Goal: Task Accomplishment & Management: Manage account settings

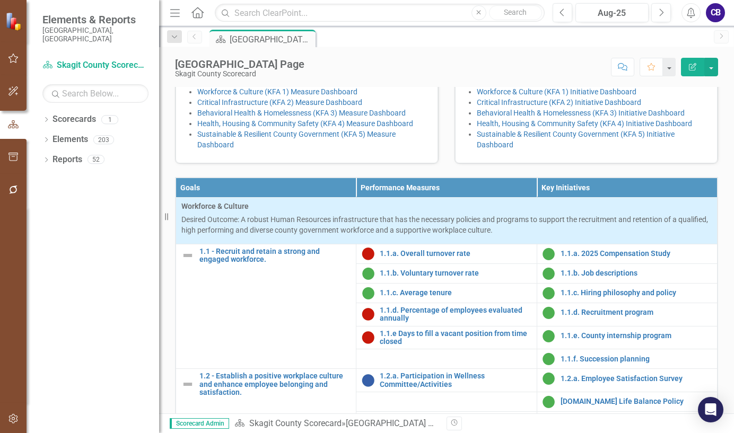
scroll to position [106, 0]
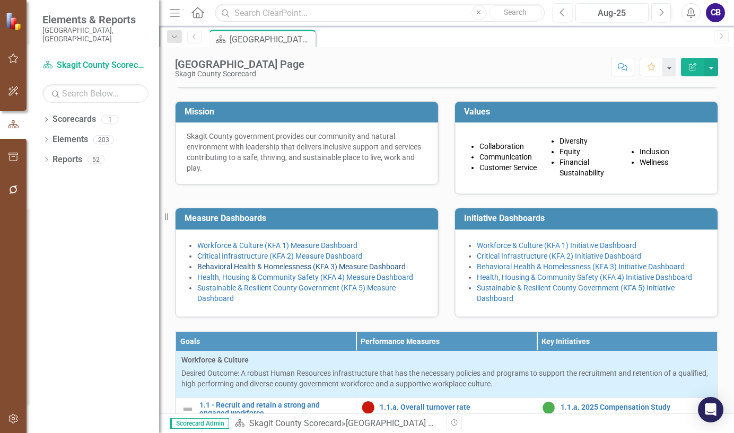
click at [221, 271] on link "Behavioral Health & Homelessness (KFA 3) Measure Dashboard" at bounding box center [301, 267] width 208 height 8
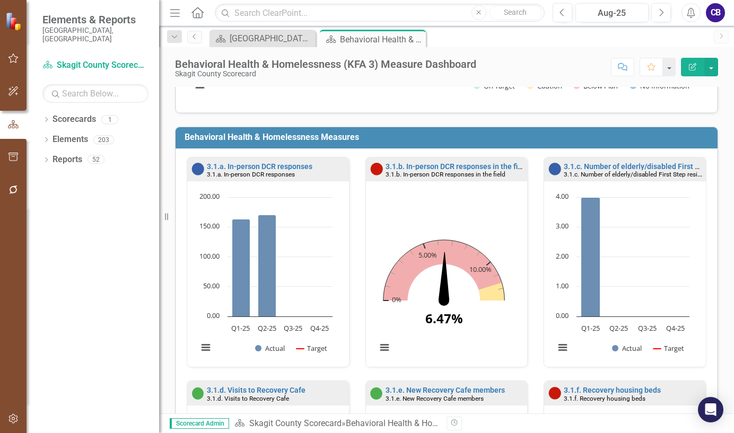
scroll to position [212, 0]
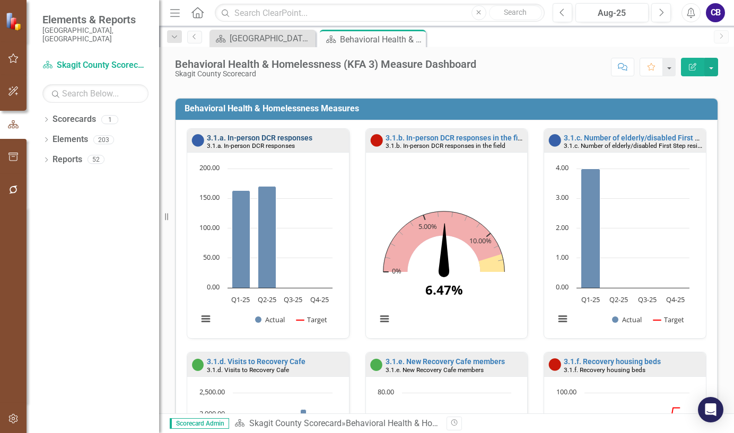
click at [280, 135] on link "3.1.a. In-person DCR responses" at bounding box center [260, 138] width 106 height 8
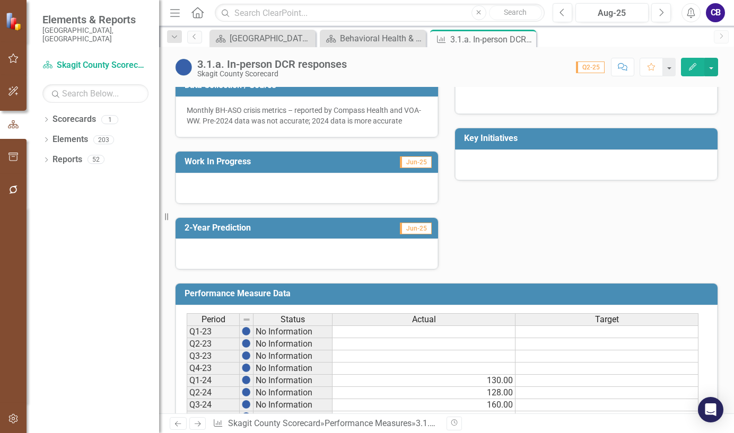
scroll to position [265, 0]
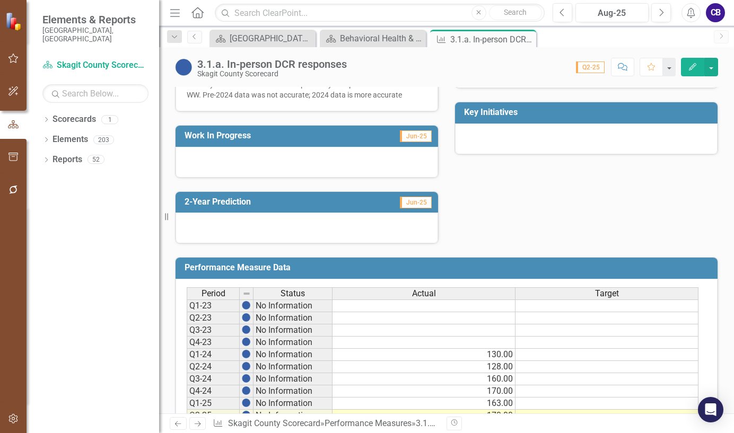
click at [410, 138] on span "Jun-25" at bounding box center [416, 136] width 32 height 12
click at [409, 137] on span "Jun-25" at bounding box center [416, 136] width 32 height 12
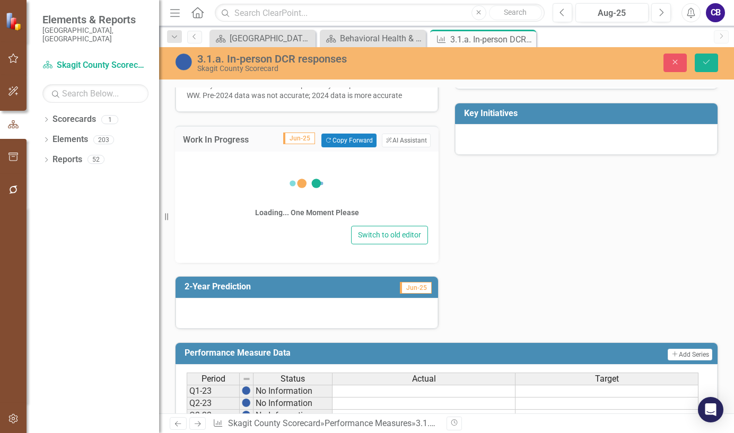
click at [409, 137] on button "ClearPoint AI AI Assistant" at bounding box center [406, 141] width 49 height 14
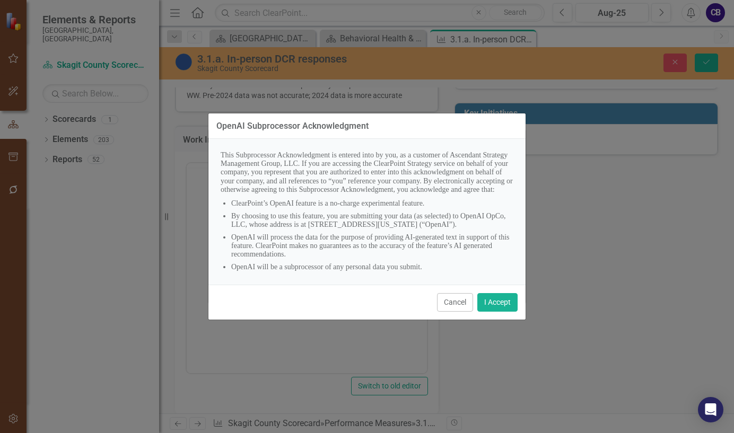
scroll to position [0, 0]
click at [460, 299] on button "Cancel" at bounding box center [455, 302] width 36 height 19
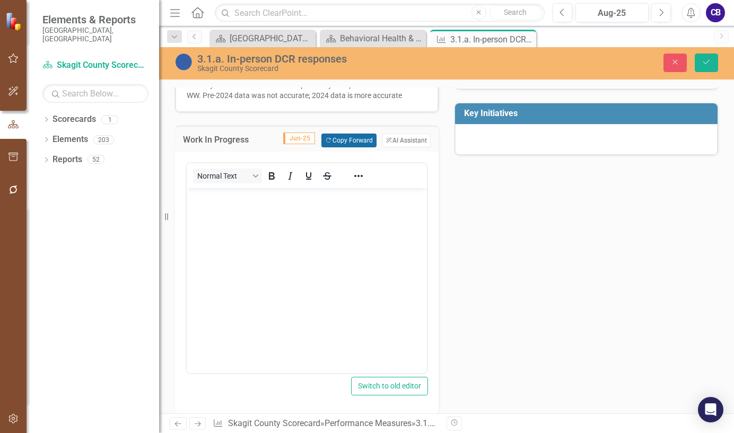
click at [345, 140] on button "Copy Forward Copy Forward" at bounding box center [348, 141] width 55 height 14
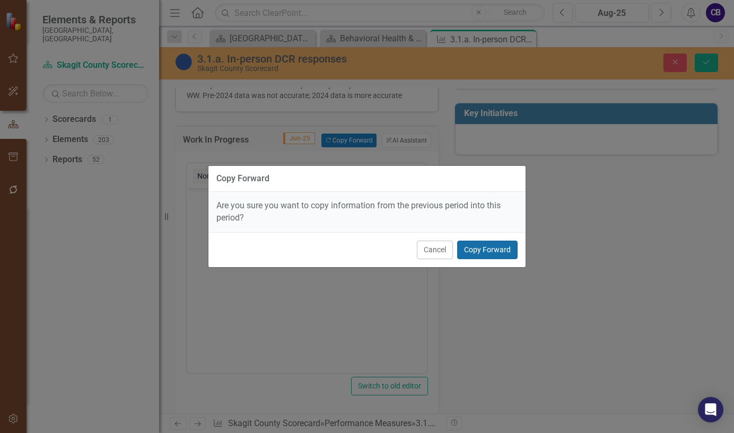
click at [479, 256] on button "Copy Forward" at bounding box center [487, 250] width 60 height 19
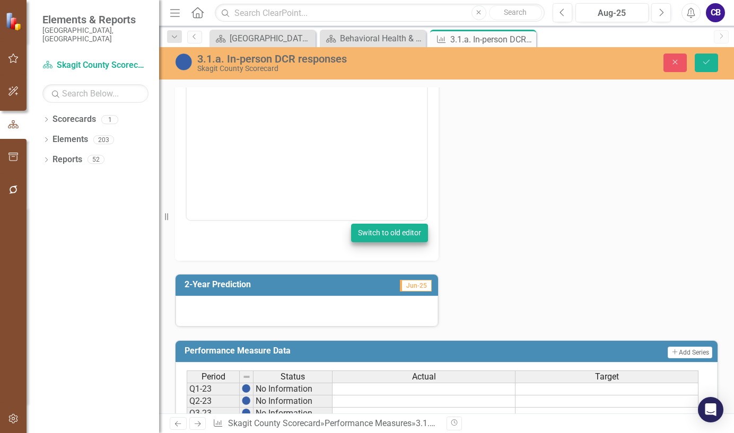
scroll to position [424, 0]
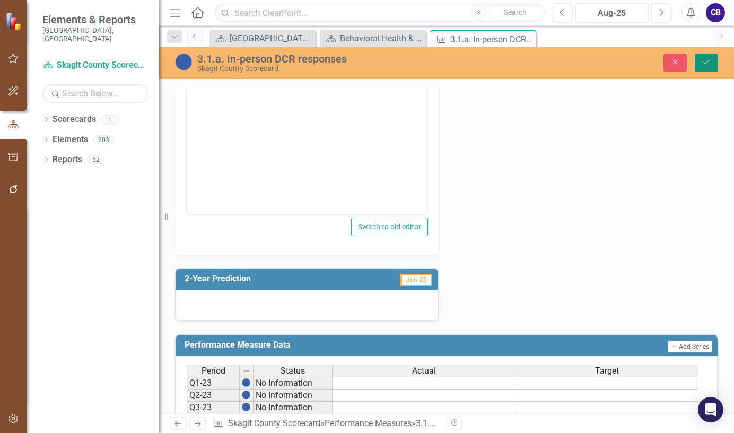
click at [701, 61] on button "Save" at bounding box center [706, 63] width 23 height 19
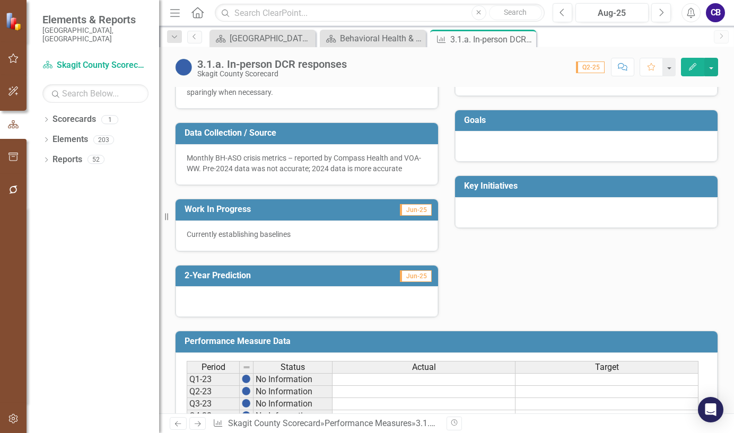
scroll to position [212, 0]
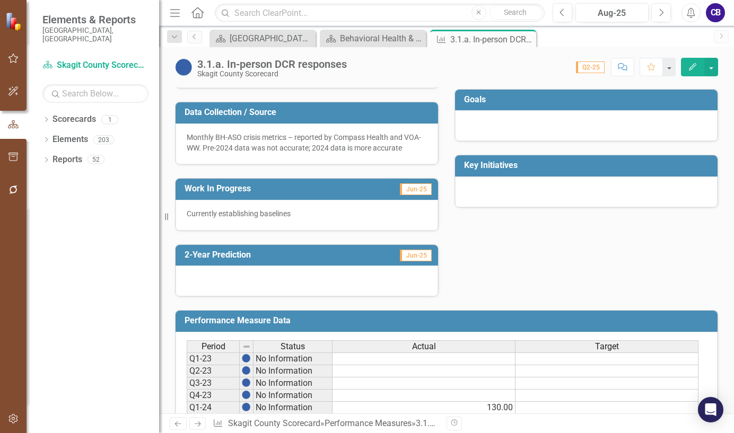
click at [402, 255] on span "Jun-25" at bounding box center [416, 256] width 32 height 12
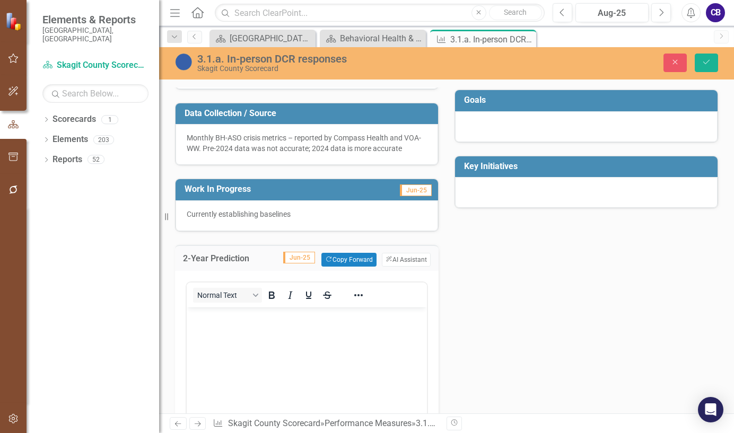
scroll to position [0, 0]
click at [324, 263] on button "Copy Forward Copy Forward" at bounding box center [348, 260] width 55 height 14
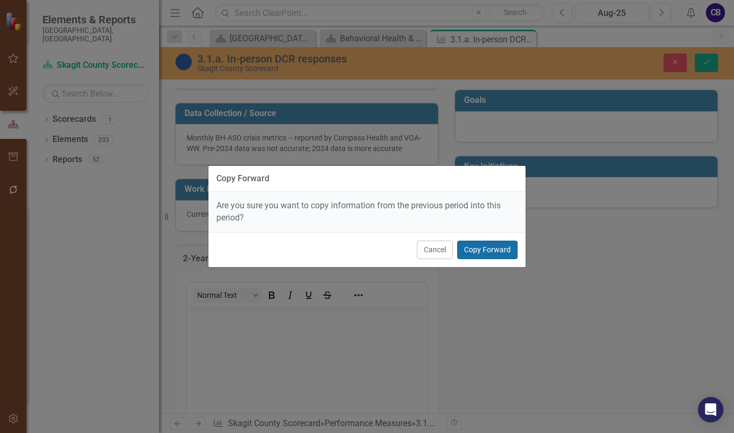
click at [467, 255] on button "Copy Forward" at bounding box center [487, 250] width 60 height 19
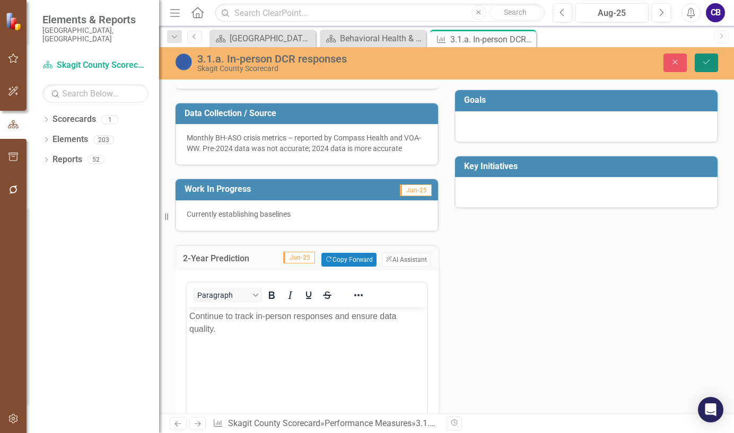
click at [702, 61] on icon "Save" at bounding box center [707, 61] width 10 height 7
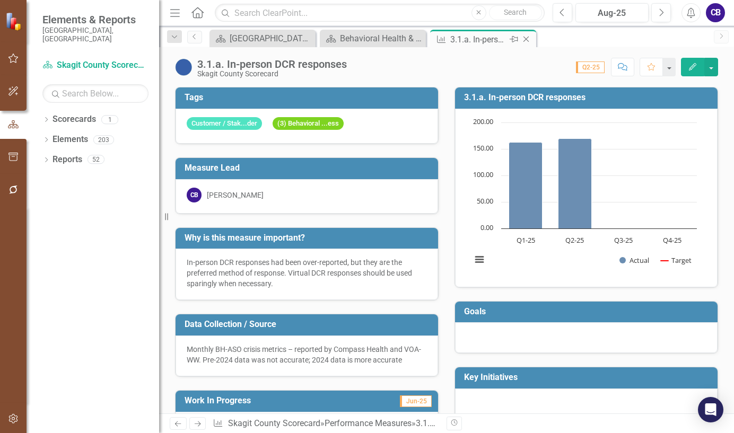
click at [528, 40] on icon "Close" at bounding box center [526, 39] width 11 height 8
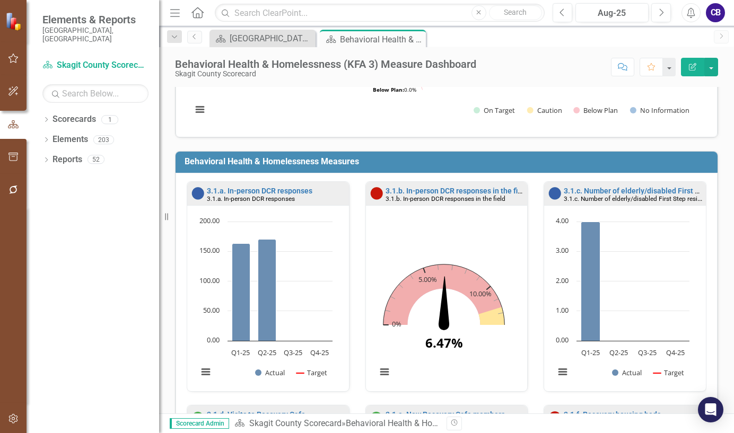
scroll to position [1, 0]
click at [449, 193] on link "3.1.b. In-person DCR responses in the field" at bounding box center [457, 190] width 143 height 8
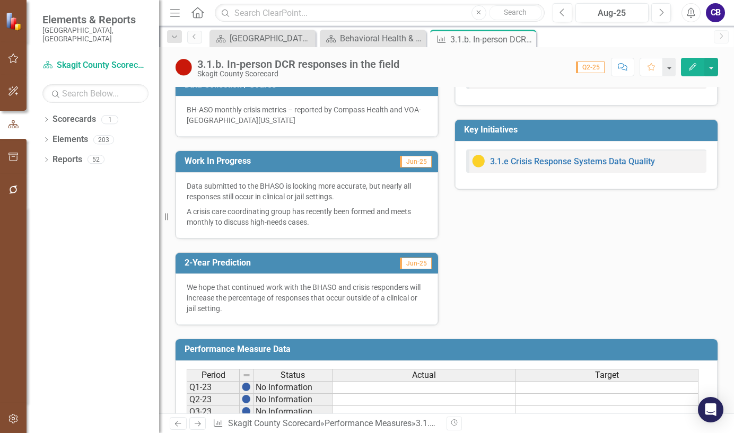
scroll to position [106, 0]
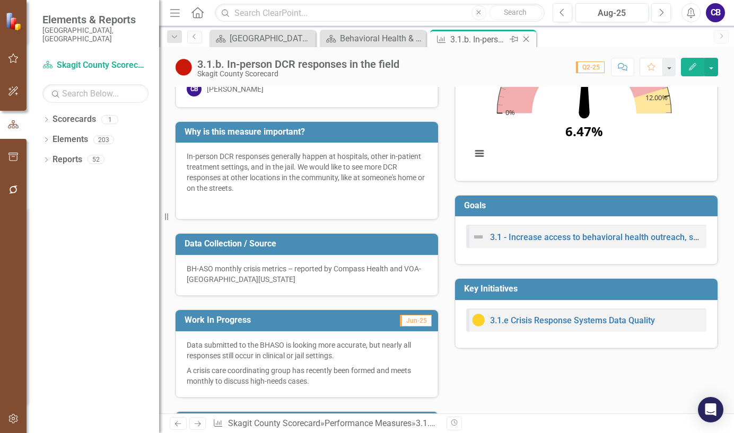
click at [526, 41] on icon "Close" at bounding box center [526, 39] width 11 height 8
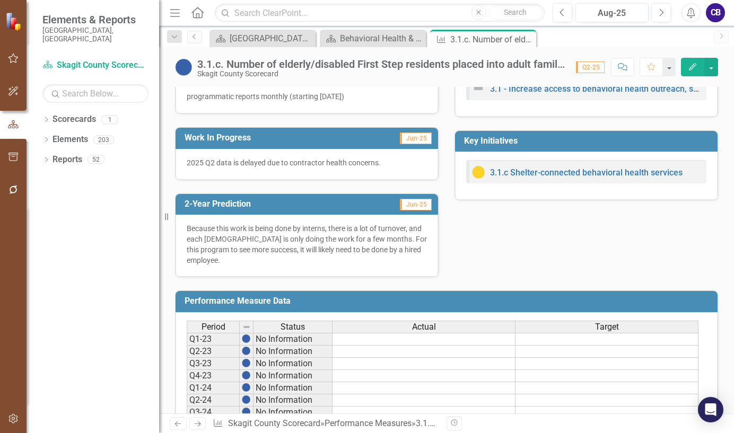
scroll to position [265, 0]
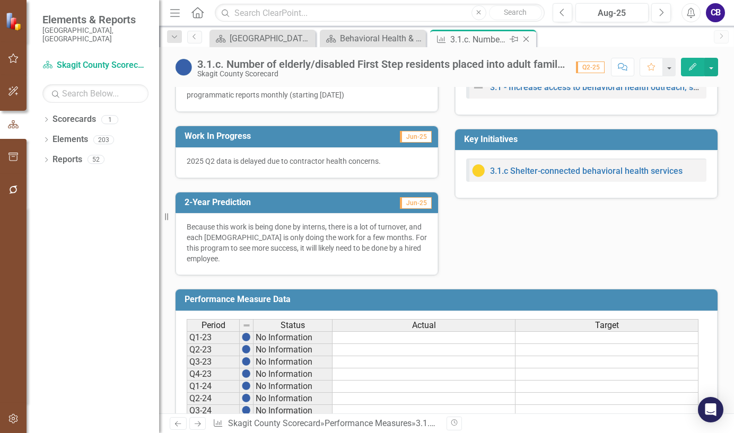
click at [526, 37] on icon "Close" at bounding box center [526, 39] width 11 height 8
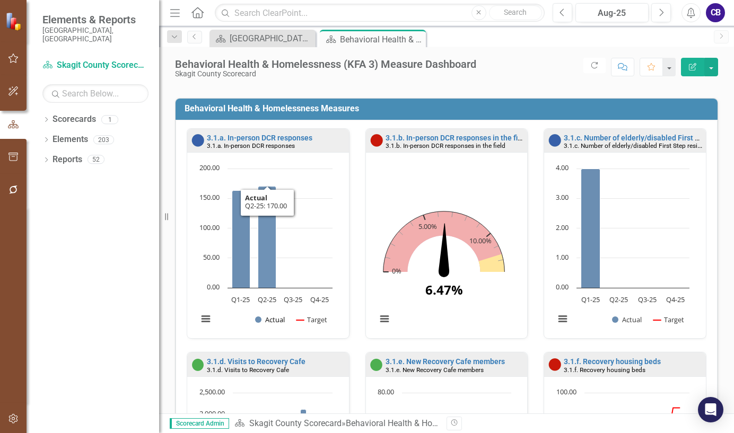
scroll to position [1, 0]
click at [267, 362] on link "3.1.d. Visits to Recovery Cafe" at bounding box center [256, 361] width 99 height 8
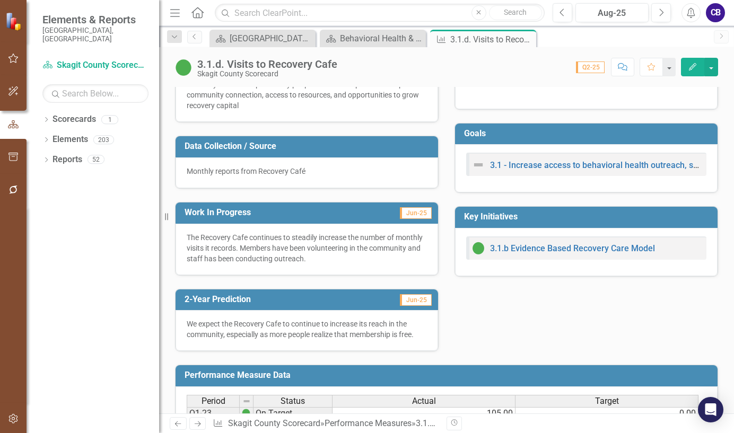
scroll to position [212, 0]
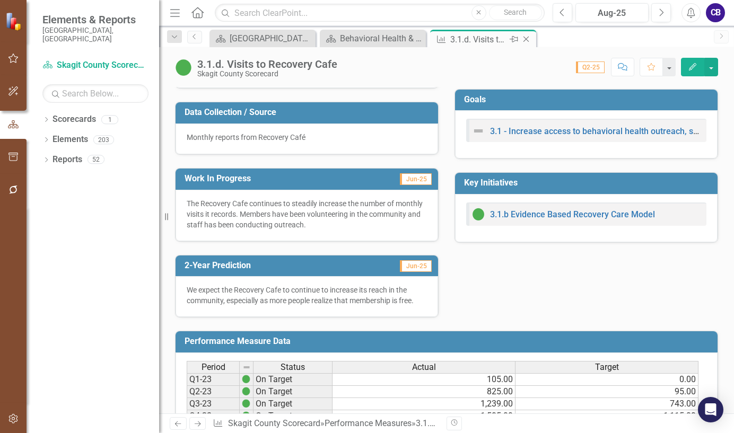
click at [527, 40] on icon "Close" at bounding box center [526, 39] width 11 height 8
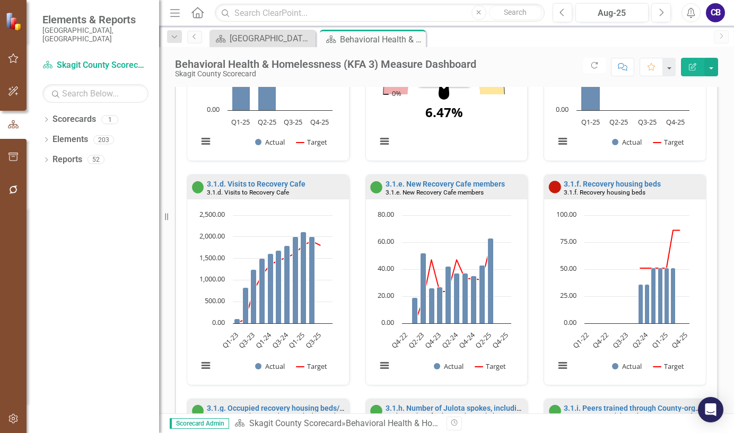
scroll to position [424, 0]
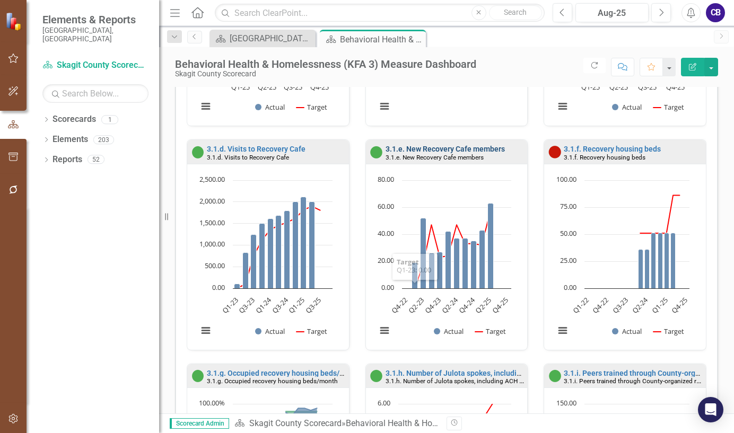
click at [410, 150] on link "3.1.e. New Recovery Cafe members" at bounding box center [445, 149] width 119 height 8
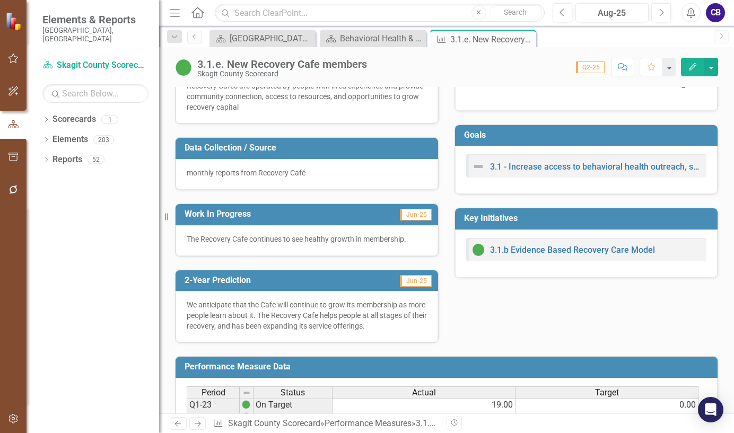
scroll to position [212, 0]
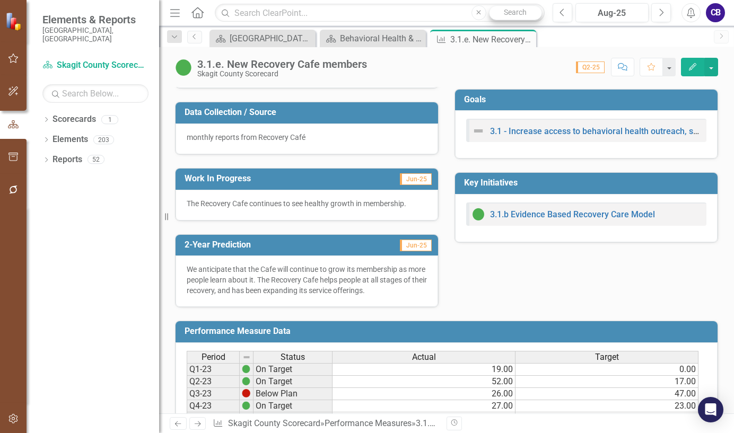
drag, startPoint x: 526, startPoint y: 37, endPoint x: 530, endPoint y: 15, distance: 22.3
click at [0, 0] on icon "Close" at bounding box center [0, 0] width 0 height 0
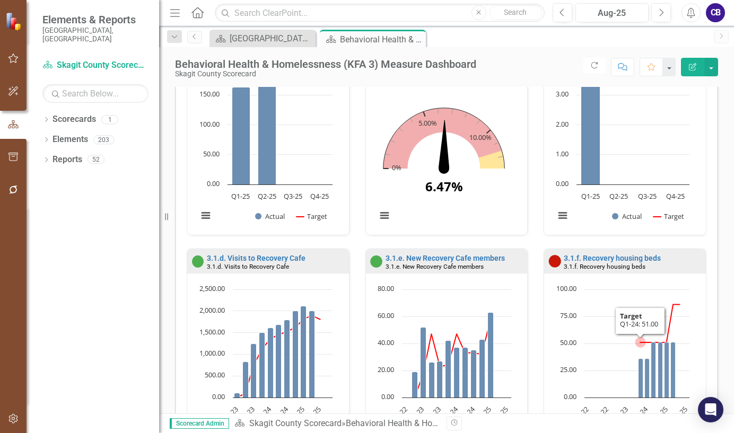
scroll to position [318, 0]
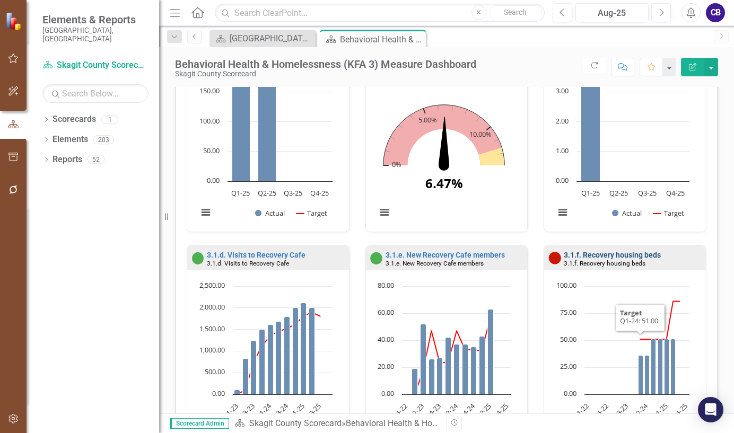
click at [602, 256] on link "3.1.f. Recovery housing beds" at bounding box center [612, 255] width 97 height 8
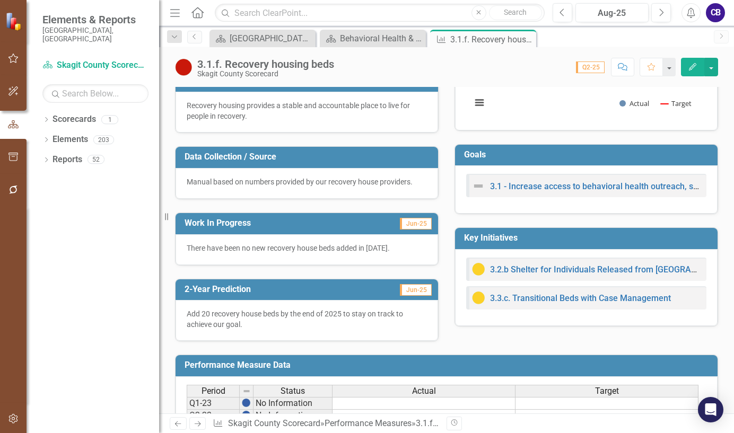
scroll to position [106, 0]
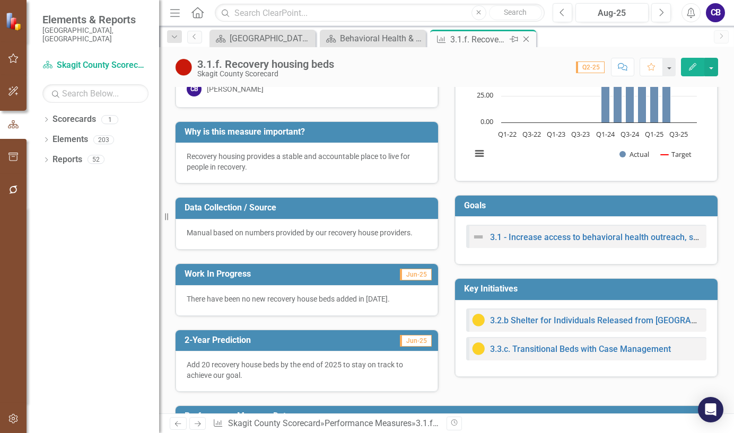
click at [529, 38] on icon "Close" at bounding box center [526, 39] width 11 height 8
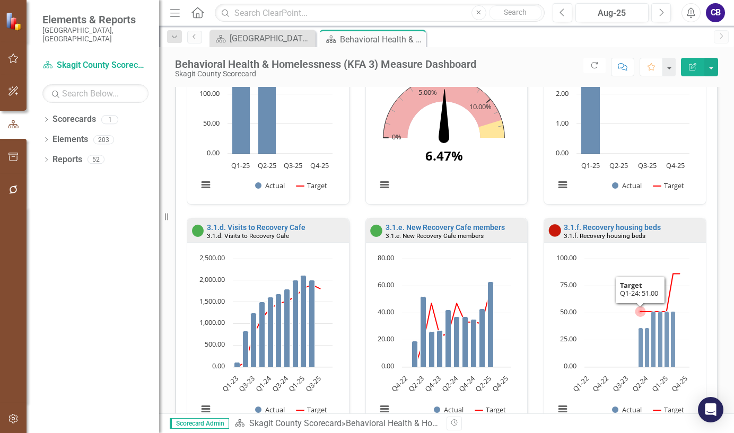
scroll to position [371, 0]
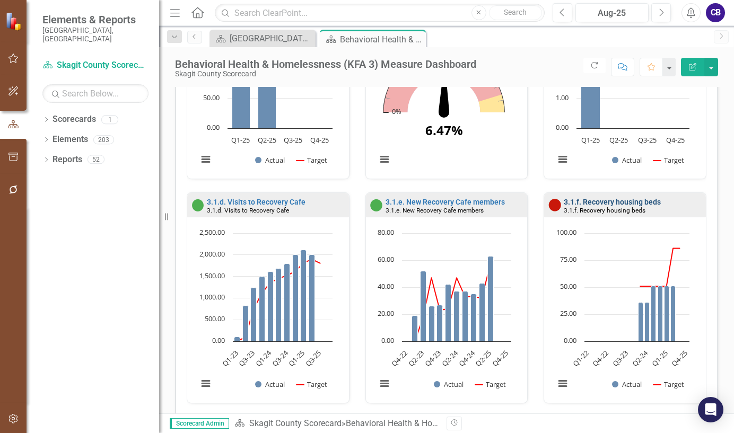
click at [602, 203] on link "3.1.f. Recovery housing beds" at bounding box center [612, 202] width 97 height 8
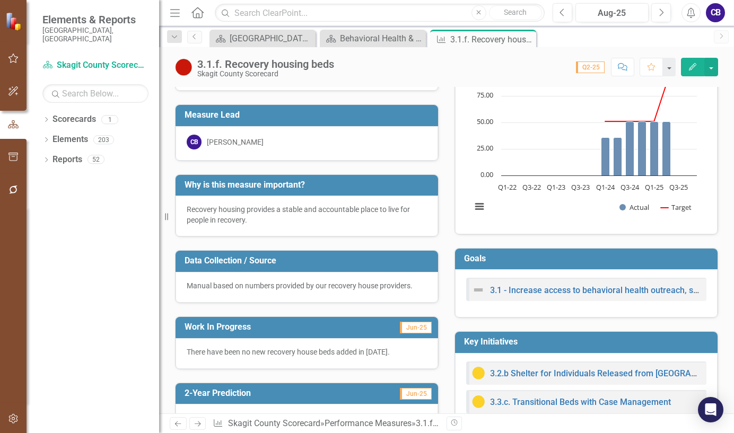
scroll to position [106, 0]
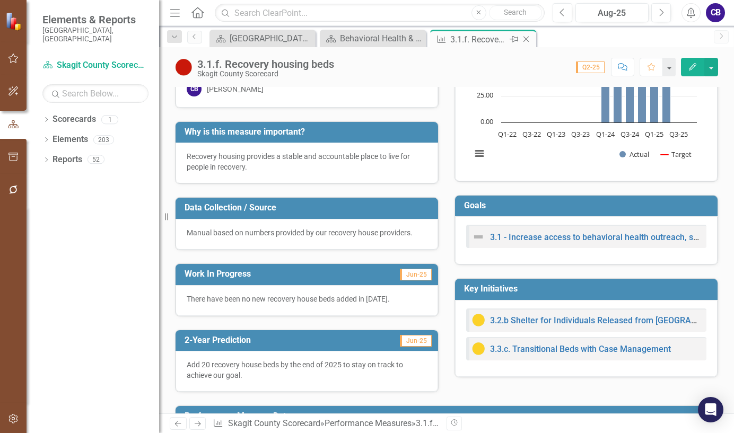
click at [528, 40] on icon "Close" at bounding box center [526, 39] width 11 height 8
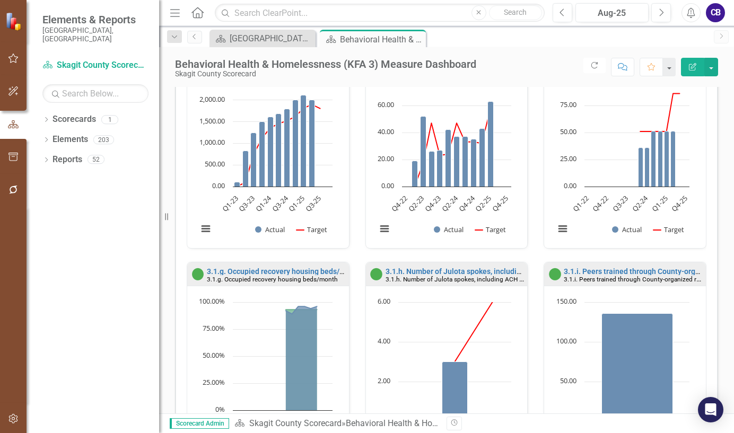
scroll to position [530, 0]
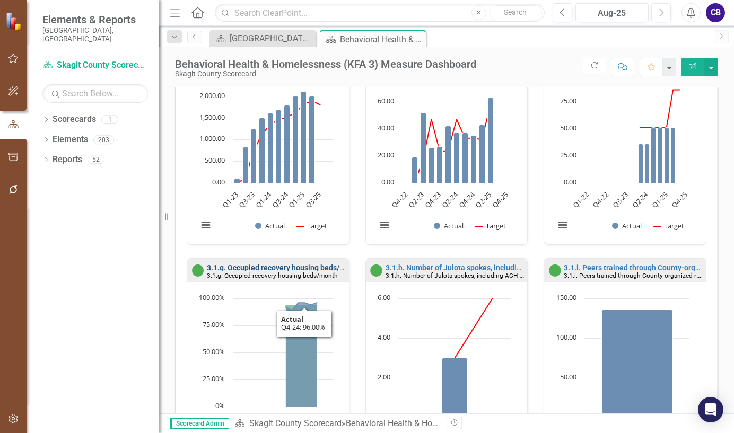
click at [285, 268] on link "3.1.g. Occupied recovery housing beds/month" at bounding box center [284, 268] width 154 height 8
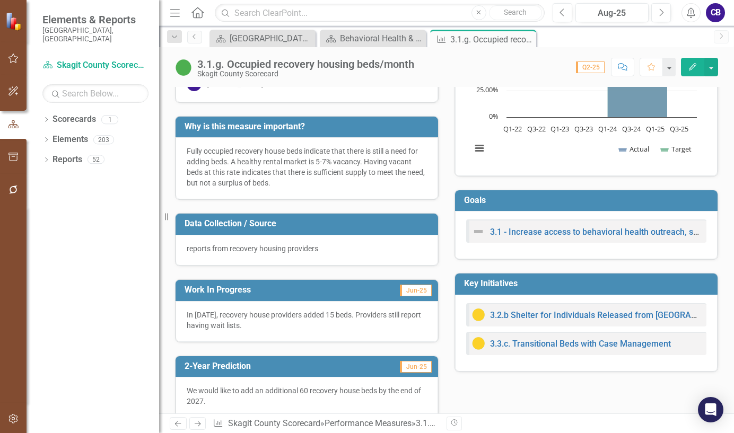
scroll to position [159, 0]
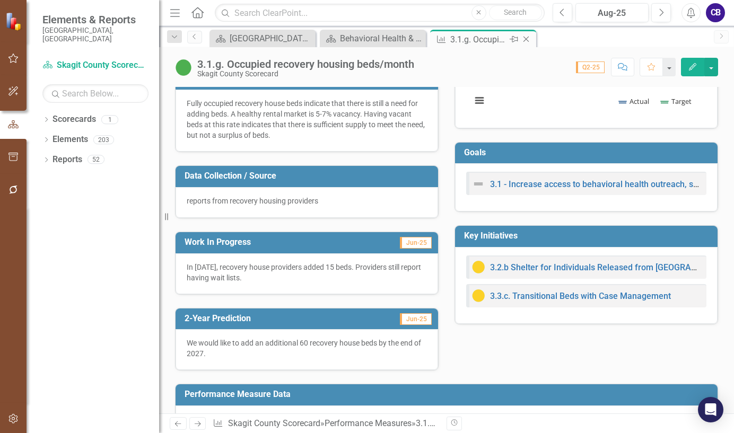
click at [522, 38] on icon "Close" at bounding box center [526, 39] width 11 height 8
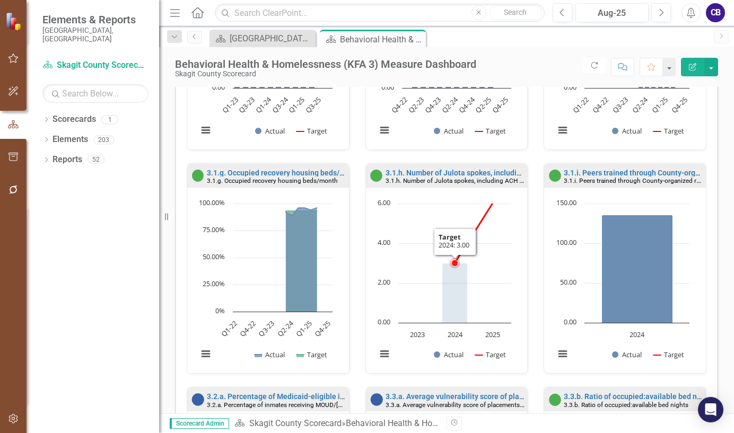
scroll to position [636, 0]
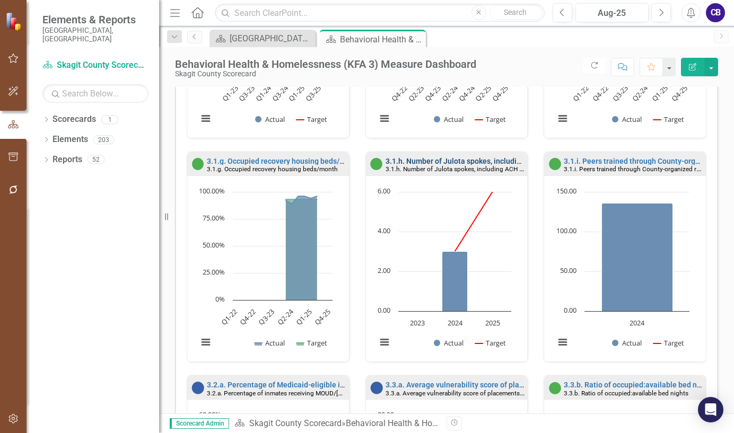
click at [427, 159] on link "3.1.h. Number of Julota spokes, including ACH hub" at bounding box center [471, 161] width 170 height 8
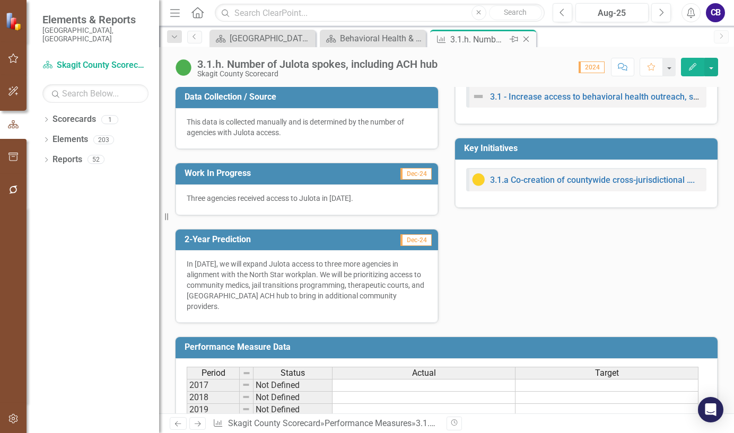
scroll to position [265, 0]
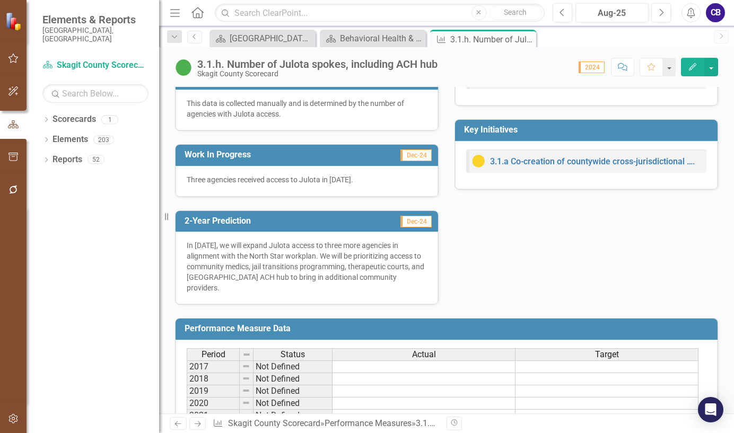
drag, startPoint x: 529, startPoint y: 40, endPoint x: 536, endPoint y: 37, distance: 7.4
click at [0, 0] on icon "Close" at bounding box center [0, 0] width 0 height 0
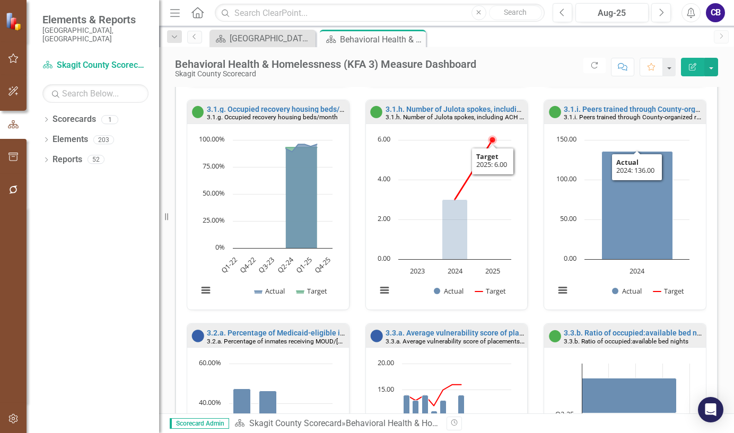
scroll to position [689, 0]
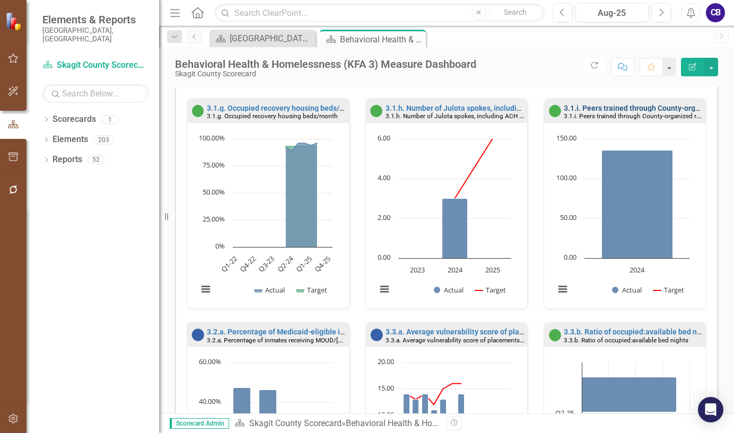
click at [636, 107] on link "3.1.i. Peers trained through County-organized recovery coalition" at bounding box center [672, 108] width 216 height 8
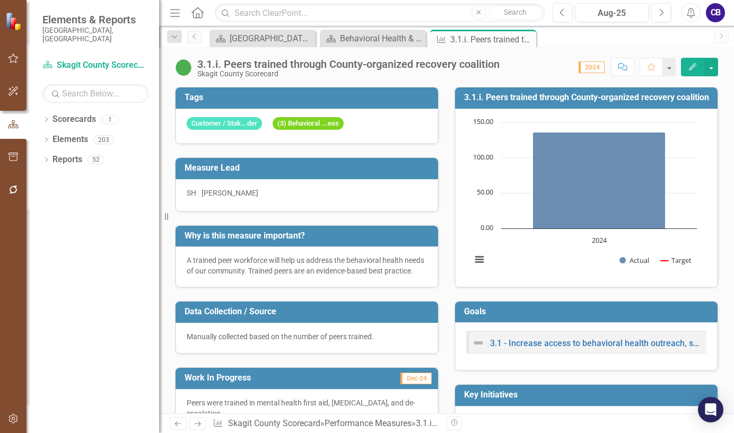
scroll to position [265, 0]
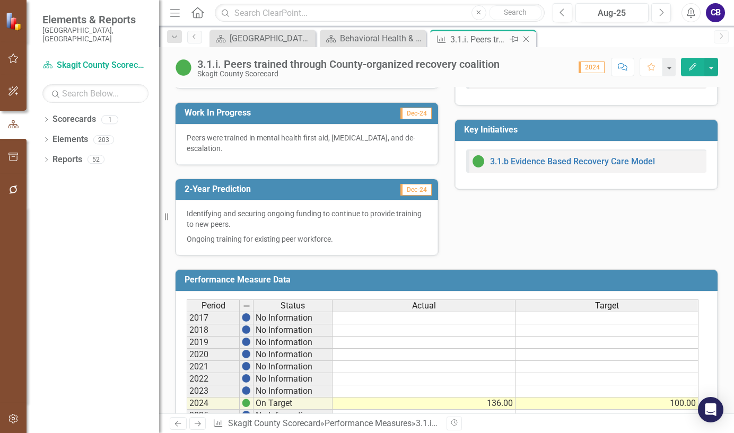
click at [525, 41] on icon at bounding box center [526, 40] width 6 height 6
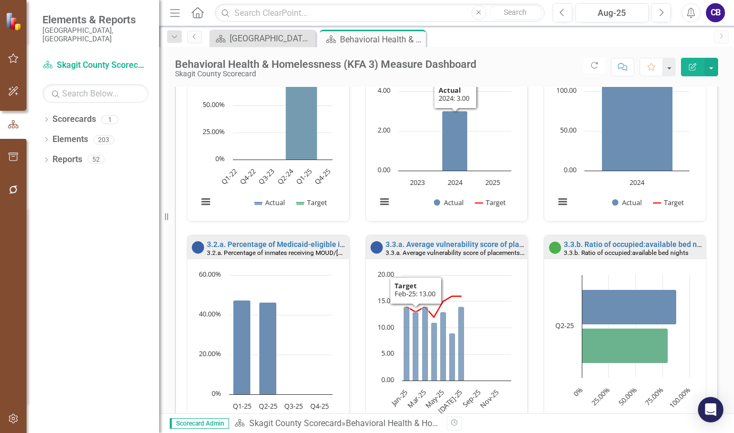
scroll to position [796, 0]
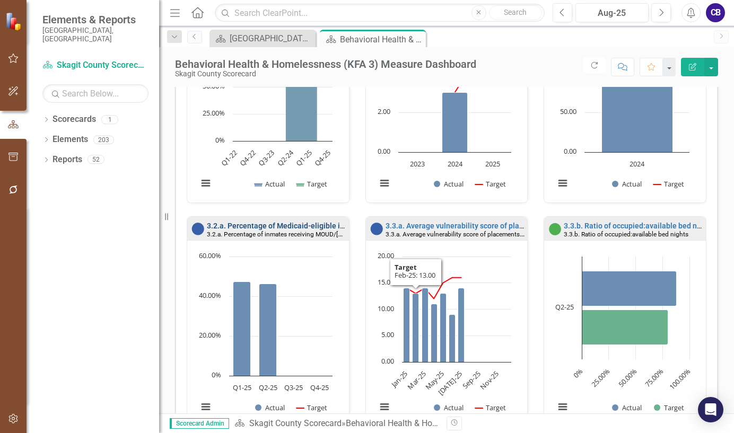
click at [277, 224] on link "3.2.a. Percentage of Medicaid-eligible inmates offered case management, MOUD/MA…" at bounding box center [461, 226] width 509 height 8
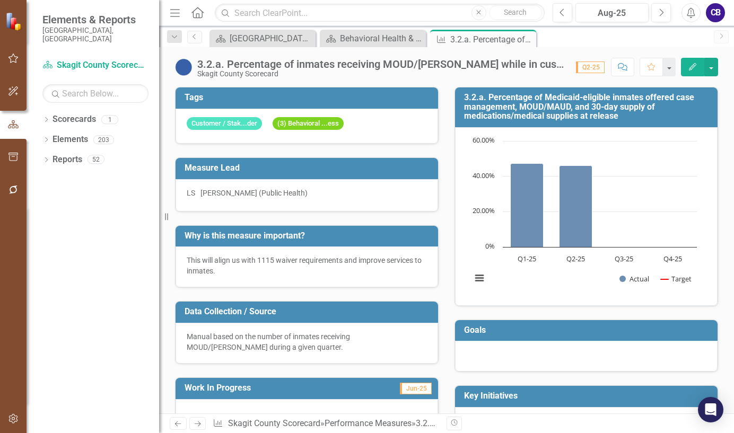
scroll to position [159, 0]
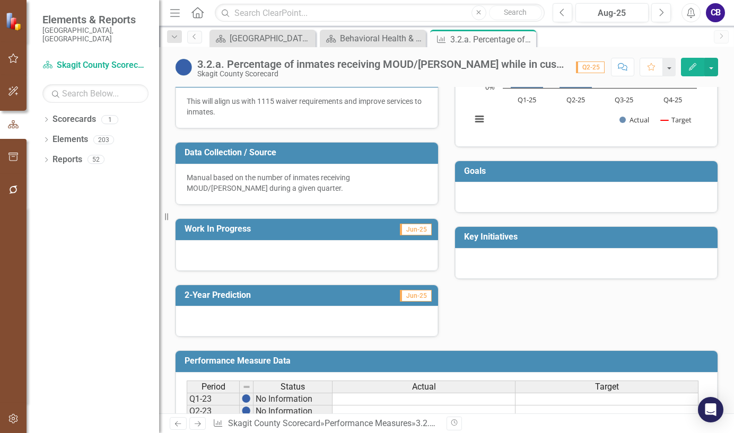
click at [413, 235] on span "Jun-25" at bounding box center [416, 230] width 32 height 12
click at [412, 231] on span "Jun-25" at bounding box center [416, 230] width 32 height 12
click at [411, 232] on span "Jun-25" at bounding box center [416, 230] width 32 height 12
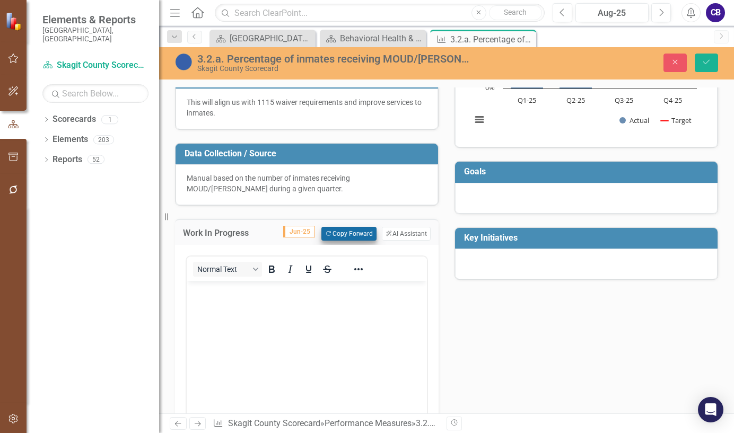
scroll to position [0, 0]
click at [366, 244] on div "Work In Progress Jun-25 Copy Forward Copy Forward ClearPoint AI AI Assistant" at bounding box center [307, 232] width 264 height 26
click at [356, 237] on button "Copy Forward Copy Forward" at bounding box center [348, 234] width 55 height 14
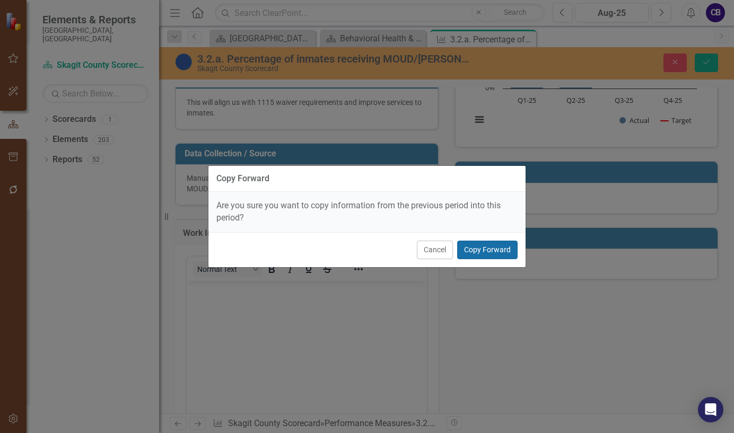
click at [475, 252] on button "Copy Forward" at bounding box center [487, 250] width 60 height 19
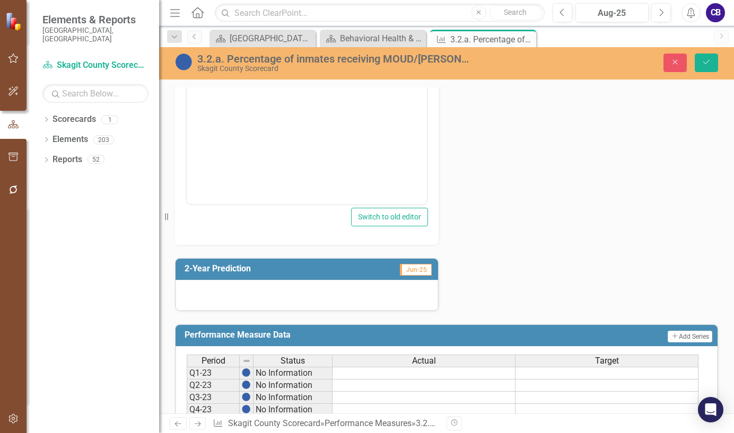
scroll to position [424, 0]
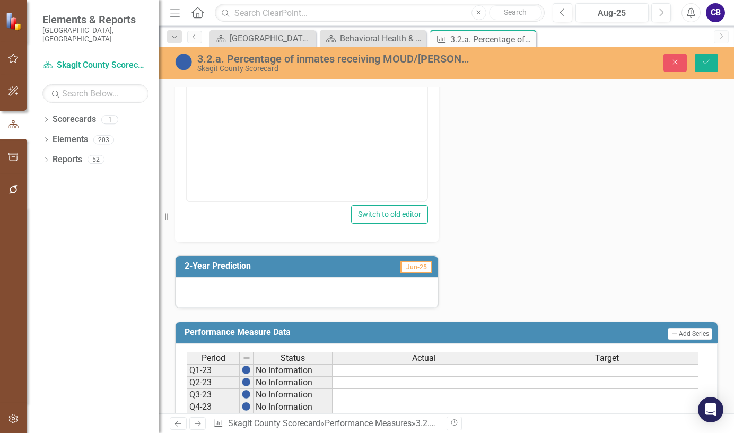
click at [413, 273] on span "Jun-25" at bounding box center [416, 267] width 32 height 12
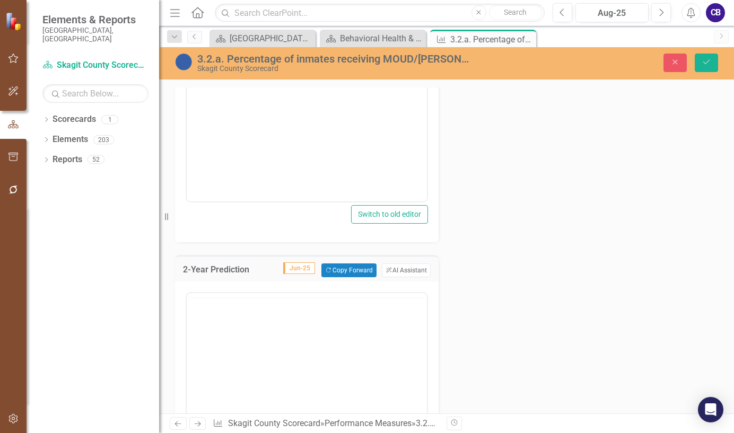
scroll to position [0, 0]
click at [339, 277] on button "Copy Forward Copy Forward" at bounding box center [348, 271] width 55 height 14
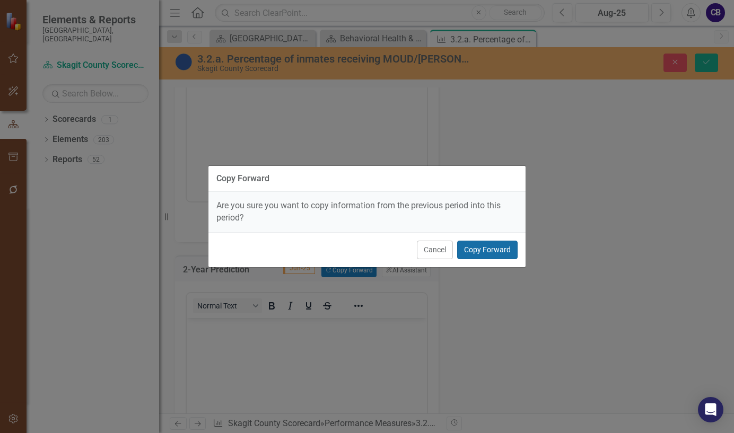
click at [475, 254] on button "Copy Forward" at bounding box center [487, 250] width 60 height 19
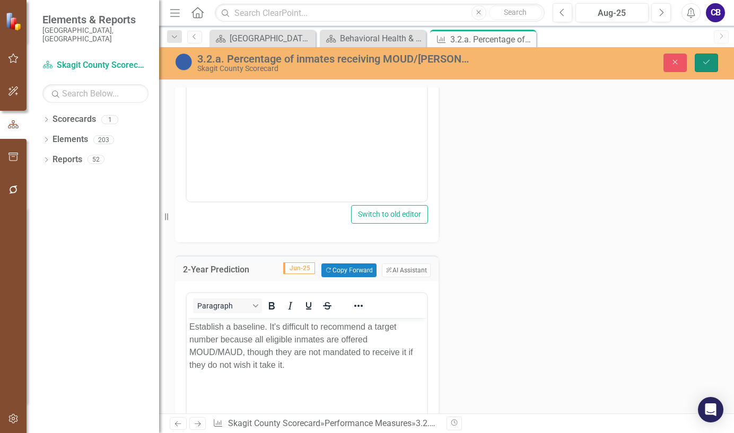
click at [705, 59] on icon "Save" at bounding box center [707, 61] width 10 height 7
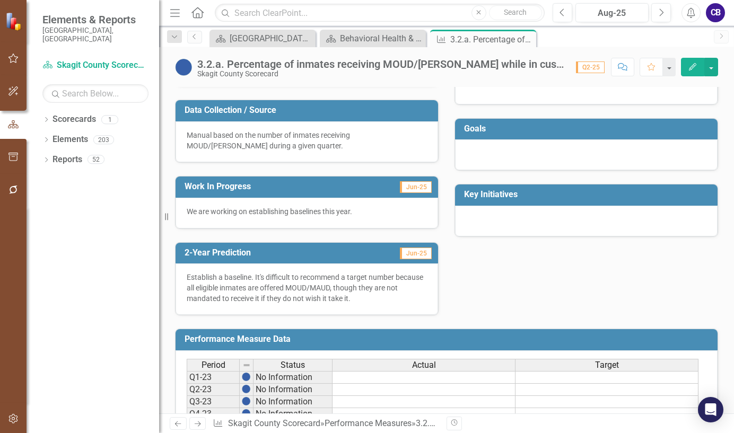
scroll to position [212, 0]
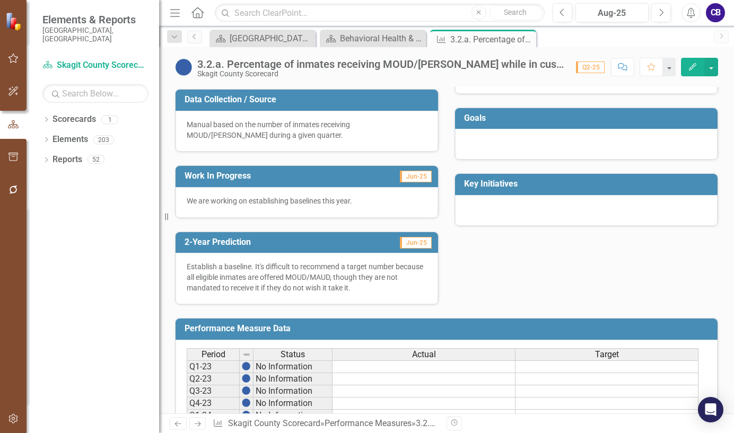
click at [380, 202] on p "We are working on establishing baselines this year." at bounding box center [307, 201] width 240 height 11
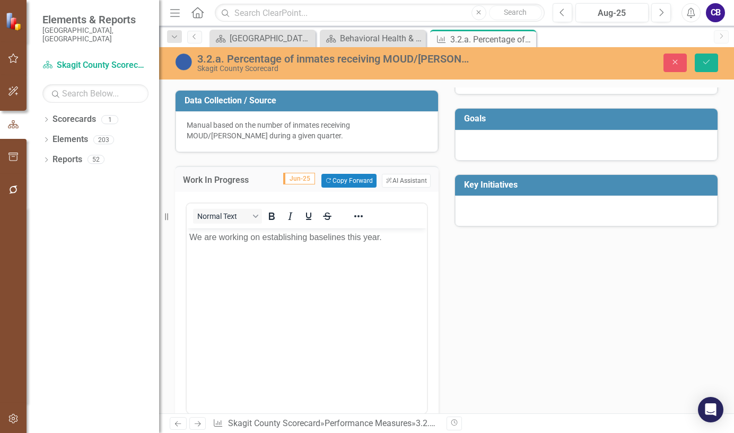
scroll to position [0, 0]
click at [392, 237] on p "We are working on establishing baselines this year." at bounding box center [306, 237] width 235 height 13
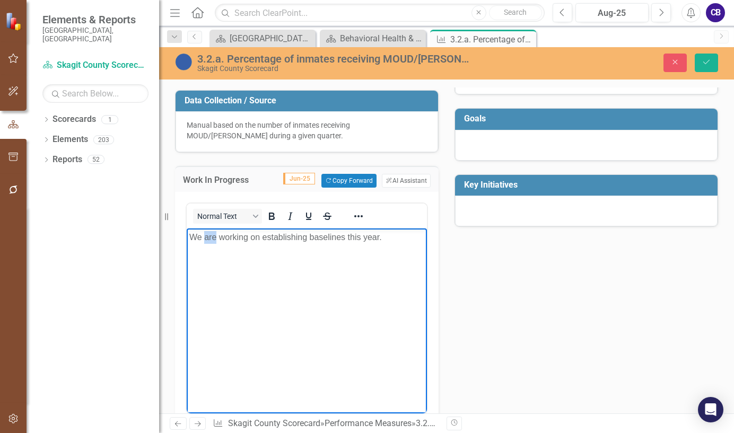
drag, startPoint x: 204, startPoint y: 238, endPoint x: 217, endPoint y: 240, distance: 12.9
click at [217, 239] on p "We are working on establishing baselines this year." at bounding box center [306, 237] width 235 height 13
drag, startPoint x: 408, startPoint y: 240, endPoint x: 615, endPoint y: 482, distance: 318.6
click at [408, 240] on p "We had been working on establishing baselines this year." at bounding box center [306, 237] width 235 height 13
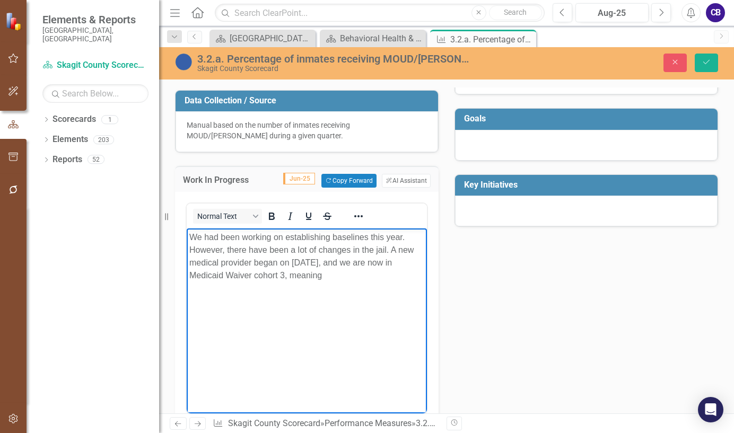
click at [356, 278] on p "We had been working on establishing baselines this year. However, there have be…" at bounding box center [306, 256] width 235 height 51
drag, startPoint x: 283, startPoint y: 277, endPoint x: 301, endPoint y: 275, distance: 17.6
click at [285, 276] on p "We had been working on establishing baselines this year. However, there have be…" at bounding box center [306, 256] width 235 height 51
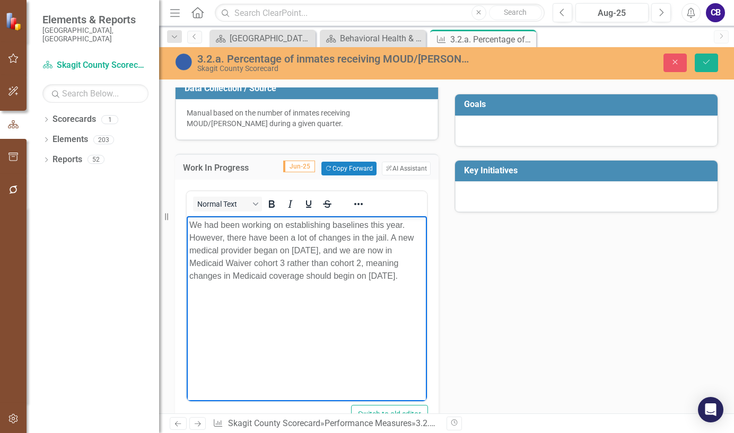
scroll to position [212, 0]
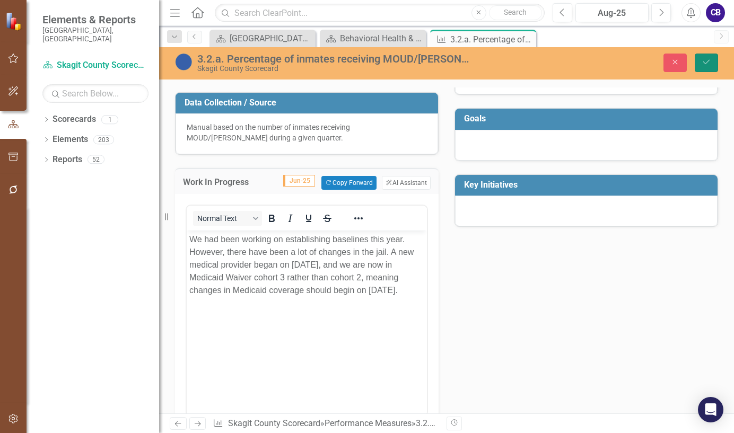
click at [711, 58] on button "Save" at bounding box center [706, 63] width 23 height 19
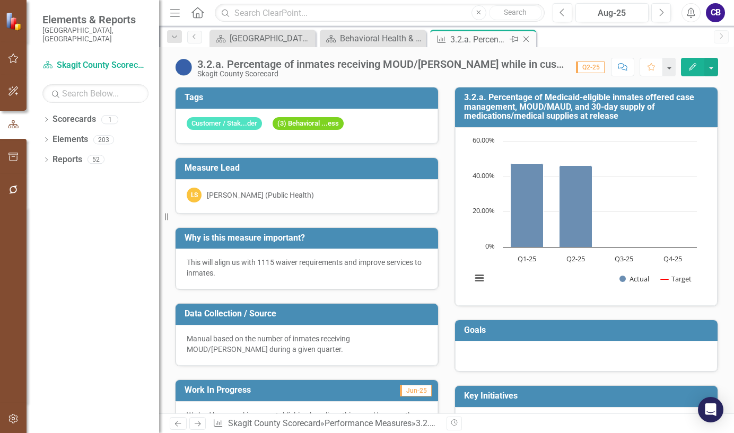
click at [526, 41] on icon "Close" at bounding box center [526, 39] width 11 height 8
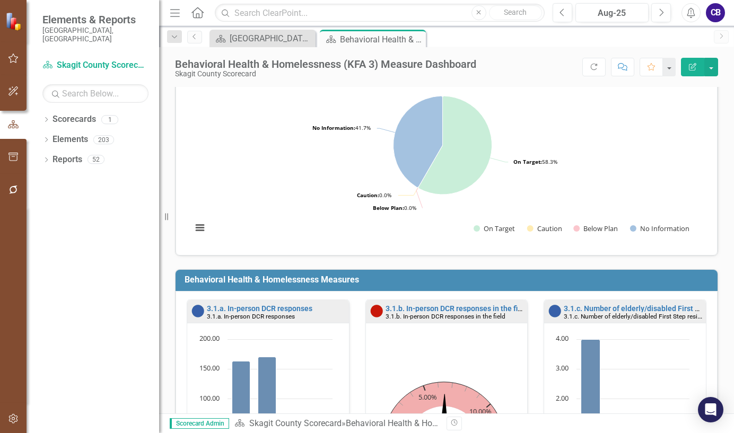
scroll to position [871, 0]
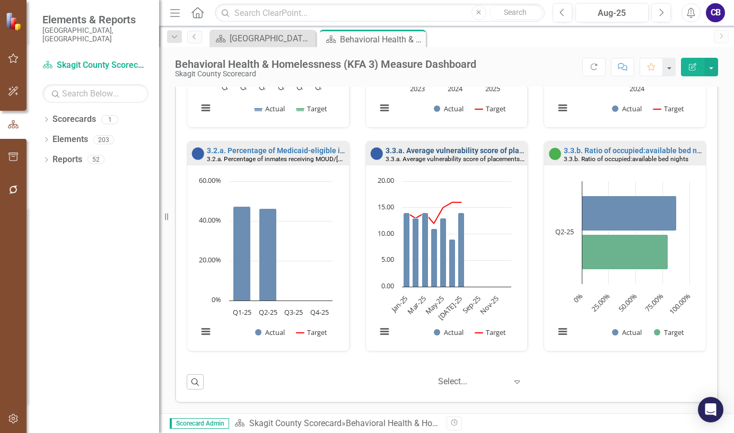
click at [452, 148] on link "3.3.a. Average vulnerability score of placements from the Housing Interest Pool" at bounding box center [520, 150] width 268 height 8
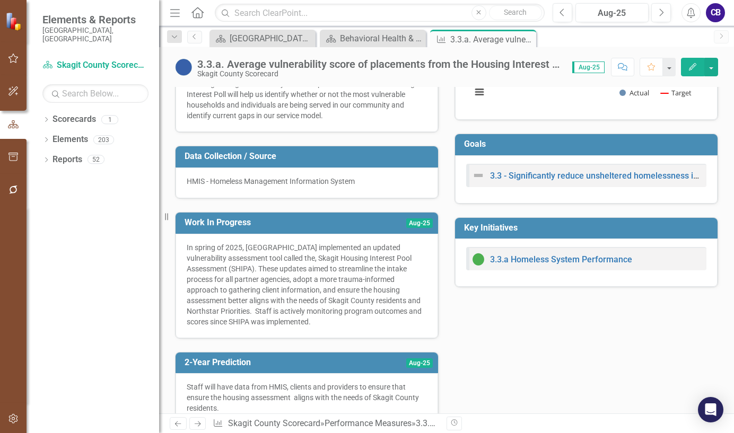
scroll to position [212, 0]
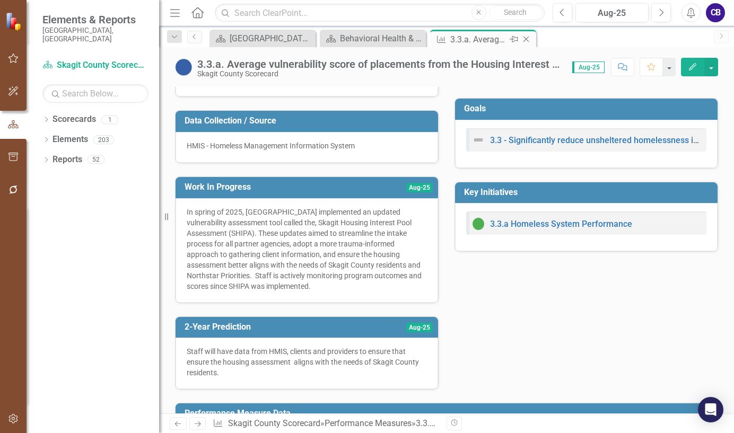
click at [528, 38] on icon "Close" at bounding box center [526, 39] width 11 height 8
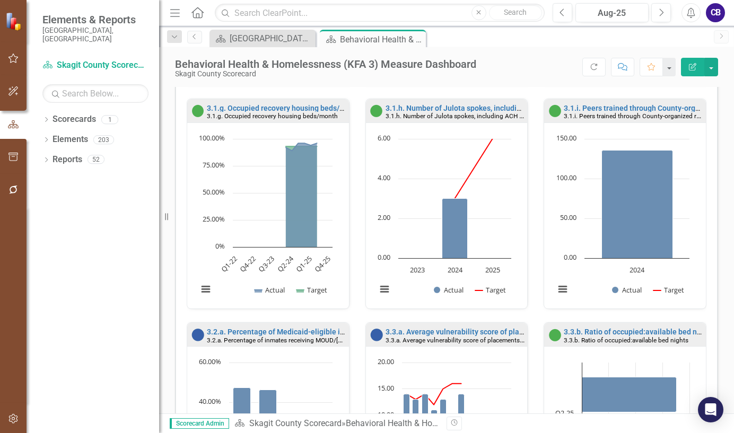
scroll to position [849, 0]
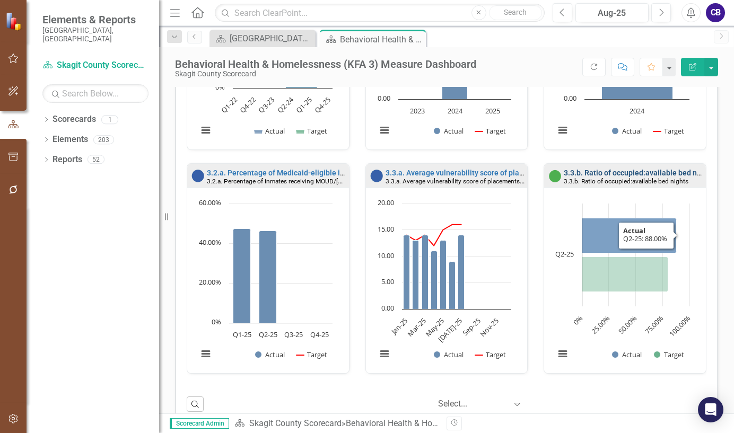
click at [599, 171] on link "3.3.b. Ratio of occupied:available bed nights" at bounding box center [639, 173] width 150 height 8
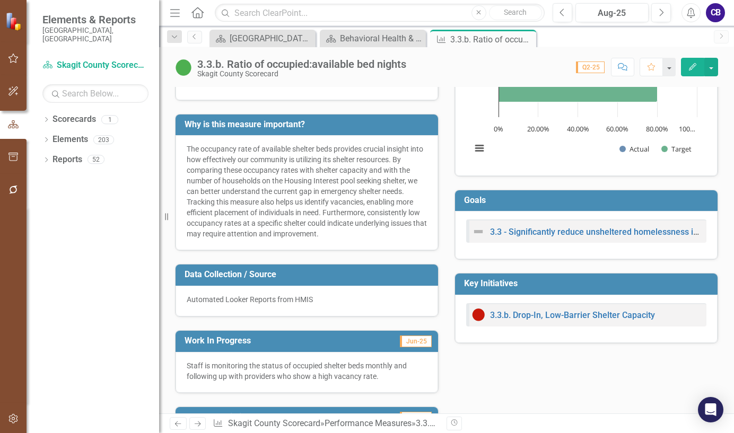
scroll to position [105, 0]
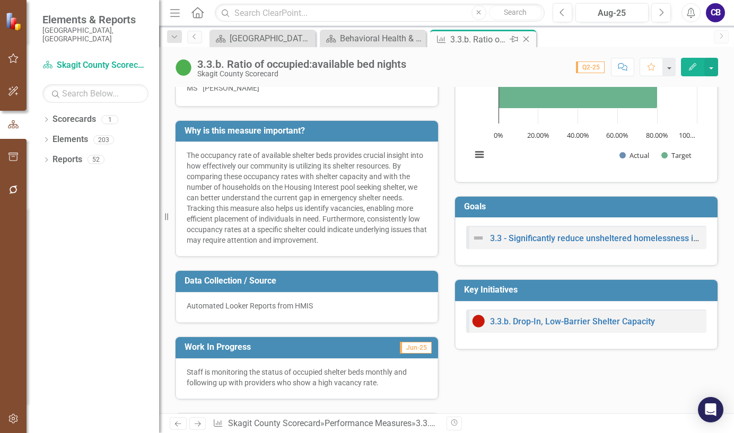
click at [529, 40] on icon "Close" at bounding box center [526, 39] width 11 height 8
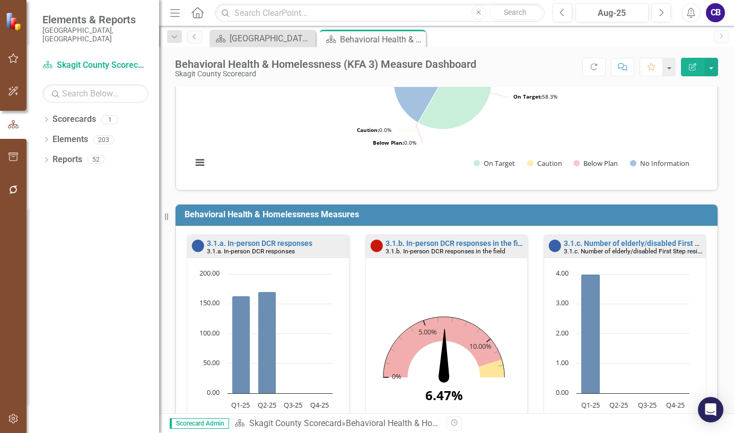
scroll to position [159, 0]
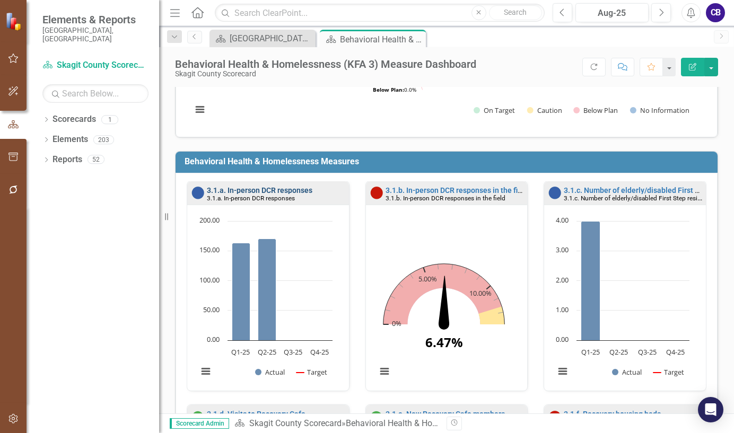
click at [255, 189] on link "3.1.a. In-person DCR responses" at bounding box center [260, 190] width 106 height 8
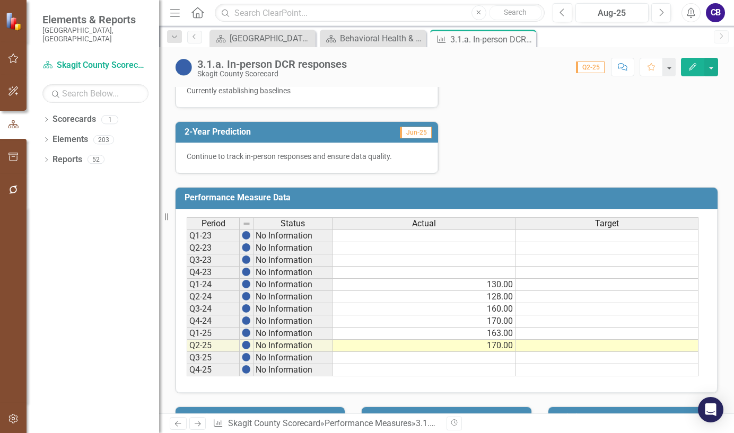
scroll to position [371, 0]
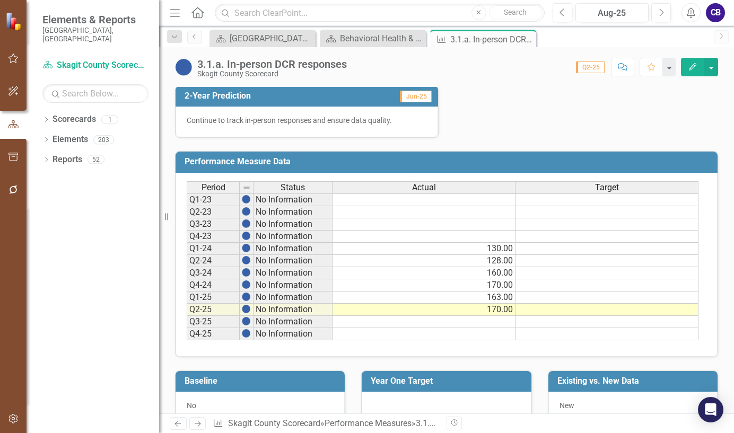
click at [568, 250] on td at bounding box center [606, 249] width 183 height 12
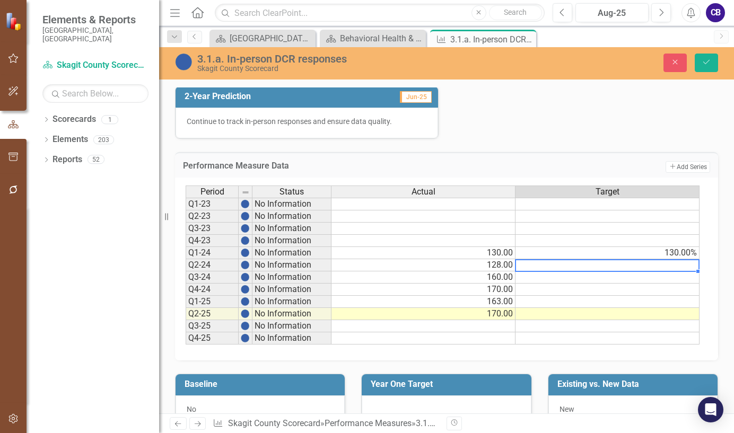
click at [662, 267] on td at bounding box center [607, 265] width 184 height 12
type textarea "128"
type textarea "160"
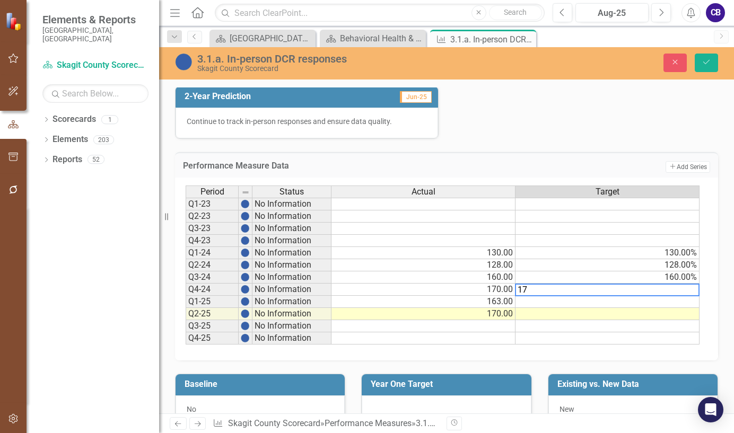
type textarea "170"
type textarea "163"
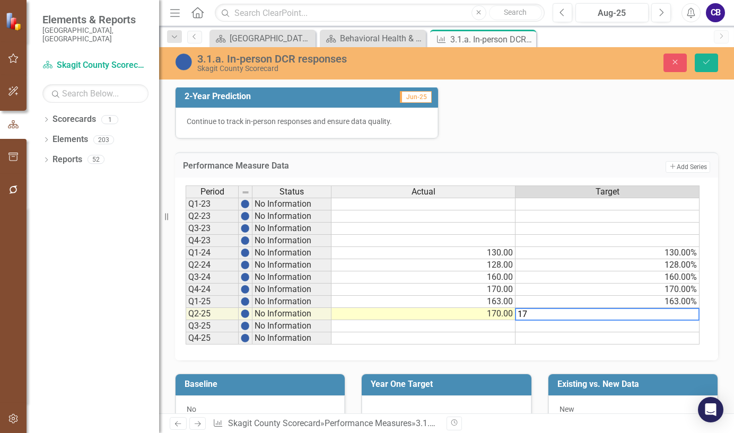
type textarea "170"
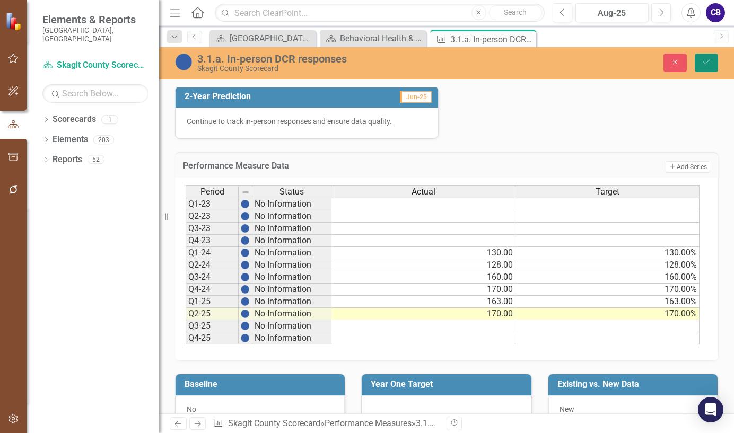
click at [711, 59] on icon "Save" at bounding box center [707, 61] width 10 height 7
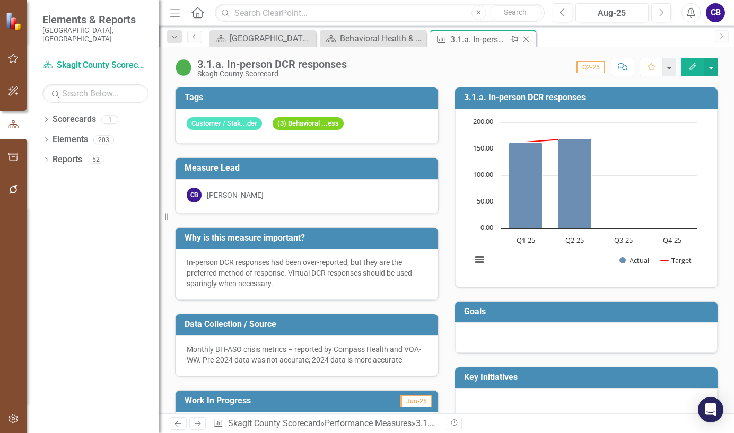
click at [526, 37] on icon "Close" at bounding box center [526, 39] width 11 height 8
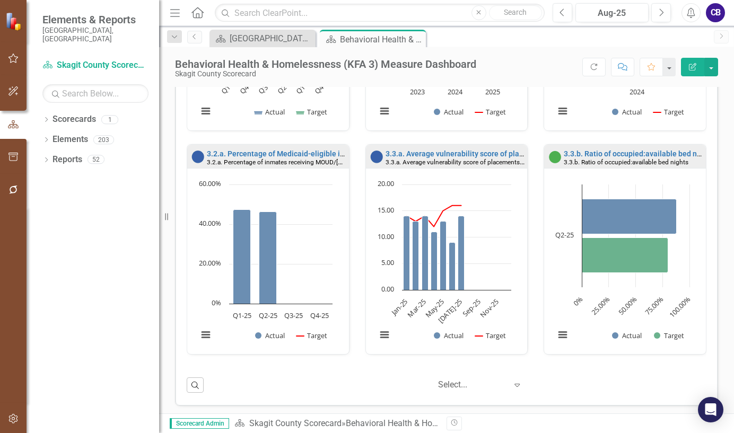
scroll to position [871, 0]
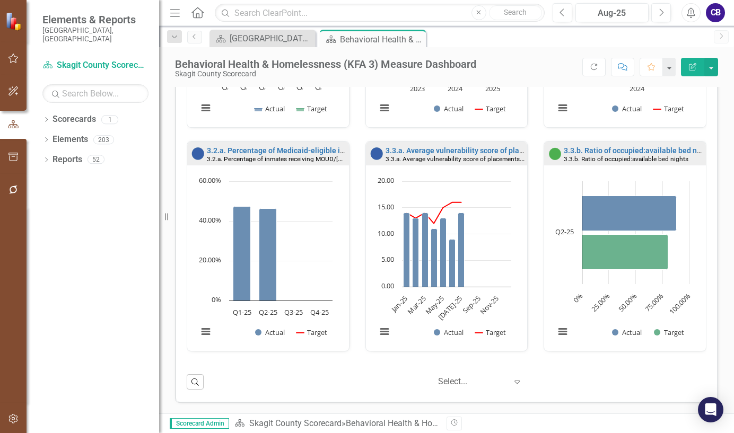
click at [255, 145] on div "3.2.a. Percentage of Medicaid-eligible inmates offered case management, MOUD/MA…" at bounding box center [268, 153] width 162 height 23
click at [431, 151] on link "3.3.a. Average vulnerability score of placements from the Housing Interest Pool" at bounding box center [520, 150] width 268 height 8
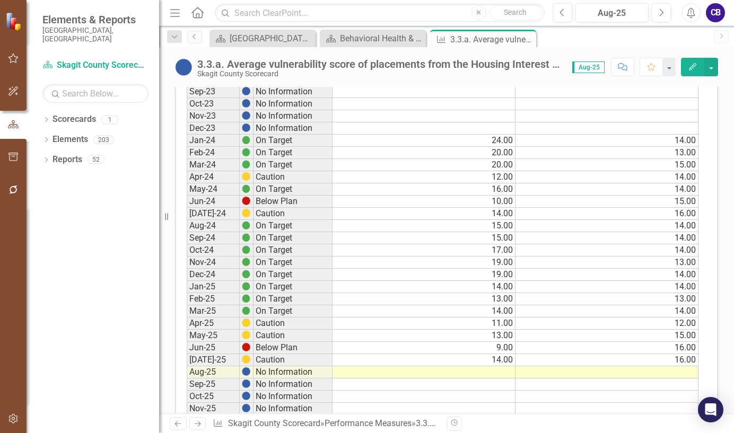
scroll to position [902, 0]
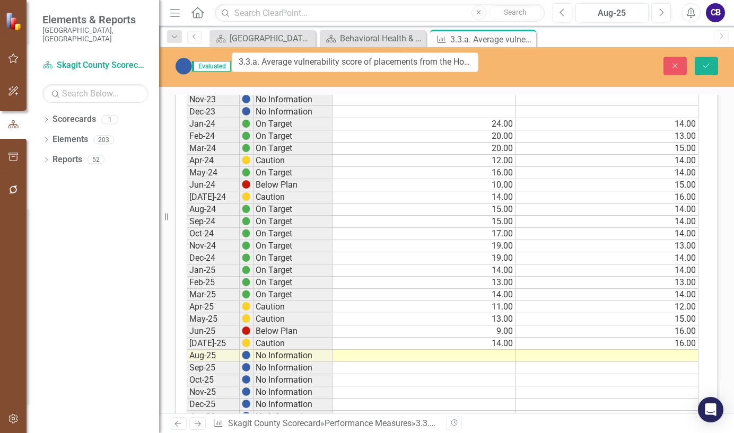
click at [186, 67] on img at bounding box center [183, 66] width 17 height 17
click at [185, 63] on img at bounding box center [183, 66] width 17 height 17
click at [185, 62] on img at bounding box center [183, 66] width 17 height 17
click at [676, 64] on icon "Close" at bounding box center [675, 65] width 10 height 7
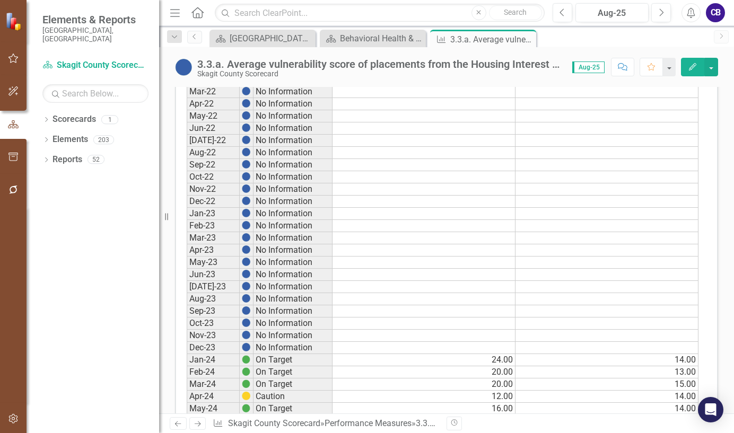
scroll to position [636, 0]
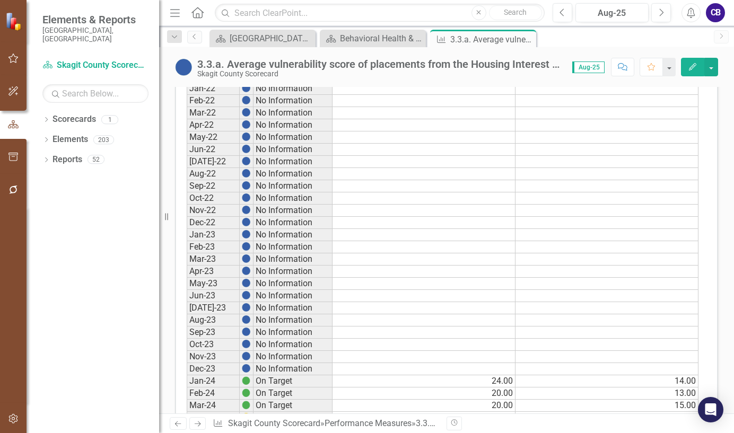
click at [0, 0] on icon "Close" at bounding box center [0, 0] width 0 height 0
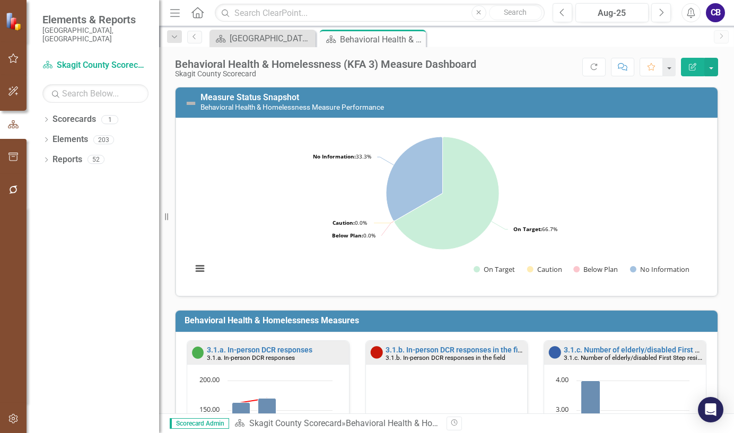
click at [0, 0] on icon "Close" at bounding box center [0, 0] width 0 height 0
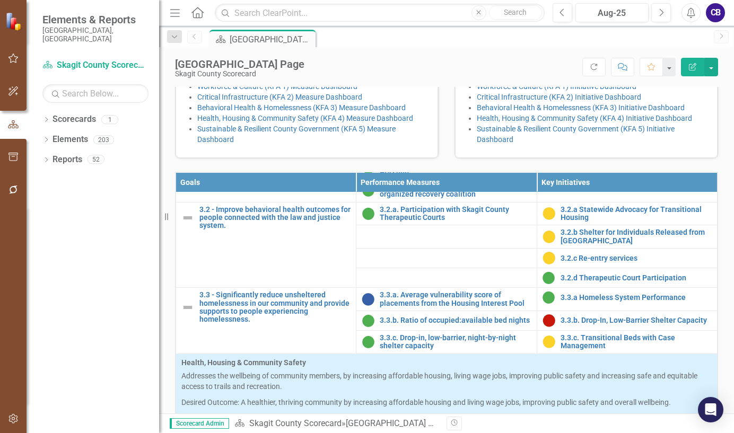
scroll to position [923, 0]
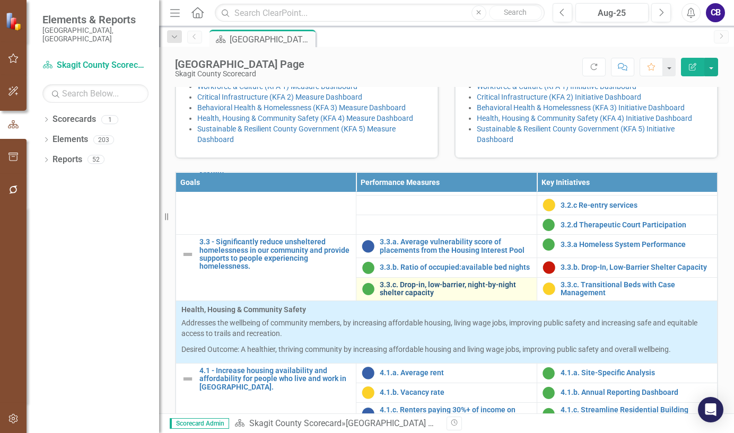
click at [464, 298] on link "3.3.c. Drop-in, low-barrier, night-by-night shelter capacity" at bounding box center [455, 289] width 151 height 16
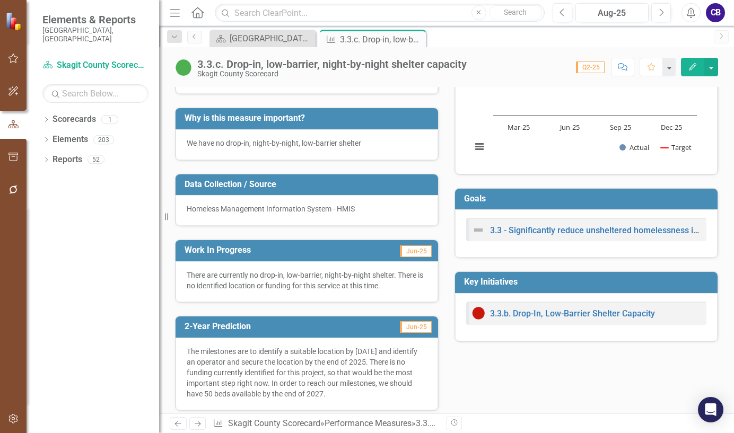
scroll to position [106, 0]
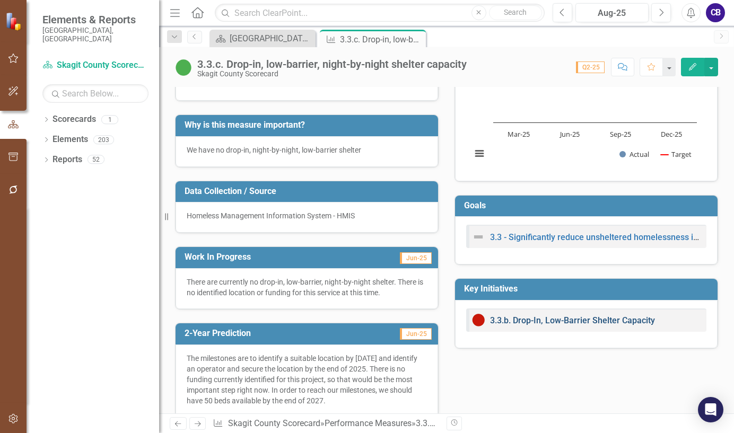
click at [592, 319] on link "3.3.b. Drop-In, Low-Barrier Shelter Capacity" at bounding box center [572, 321] width 165 height 10
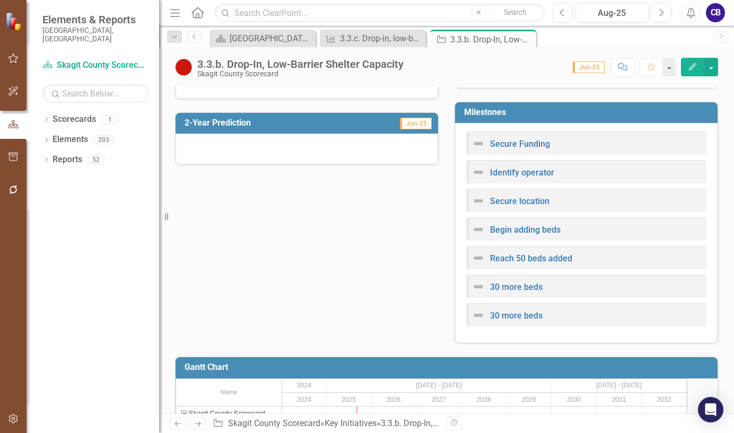
scroll to position [333, 0]
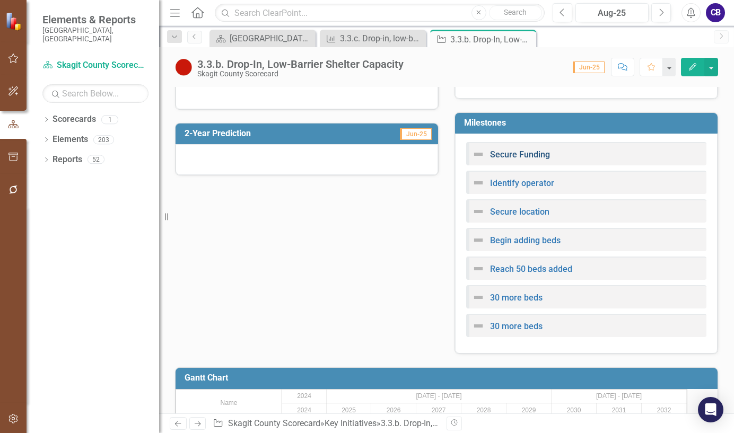
click at [513, 153] on link "Secure Funding" at bounding box center [520, 155] width 60 height 10
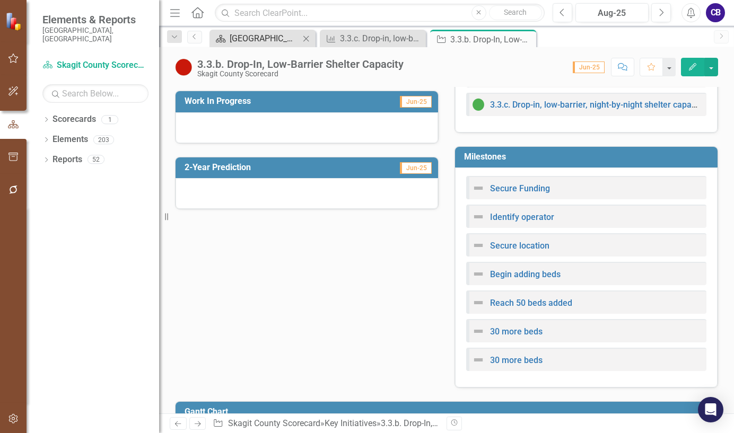
scroll to position [280, 0]
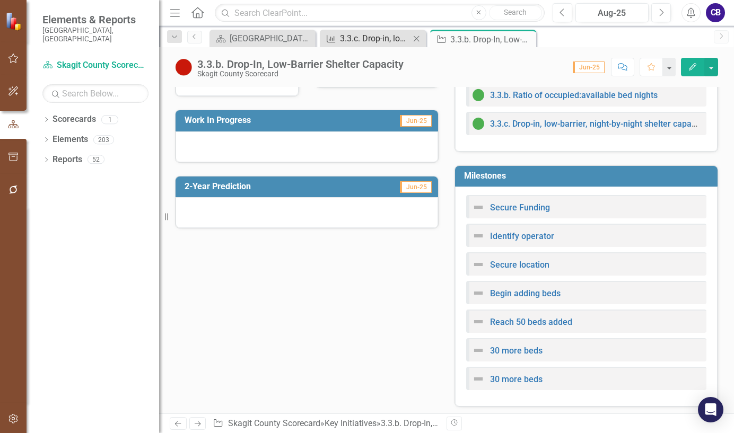
click at [383, 40] on div "3.3.c. Drop-in, low-barrier, night-by-night shelter capacity" at bounding box center [375, 38] width 70 height 13
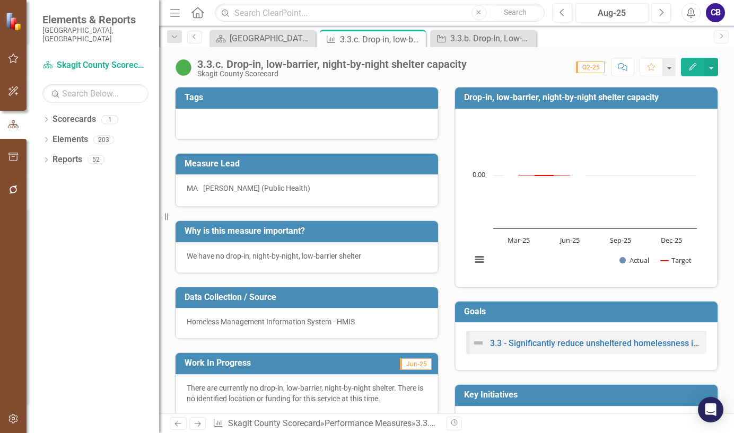
click at [189, 65] on img at bounding box center [183, 67] width 17 height 17
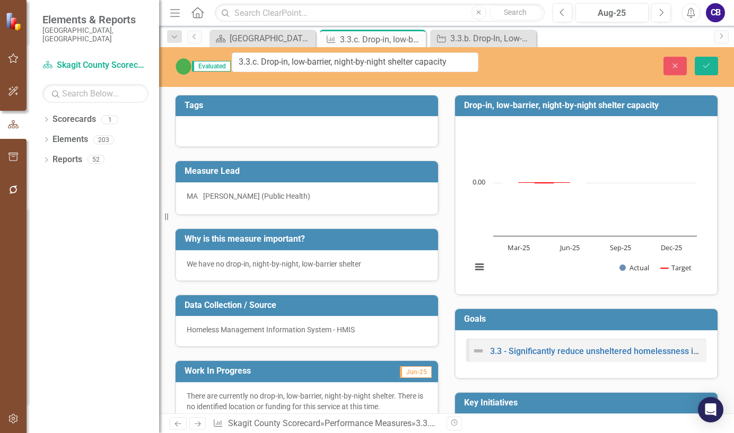
click at [185, 64] on img at bounding box center [183, 66] width 17 height 17
click at [665, 61] on button "Close" at bounding box center [674, 66] width 23 height 19
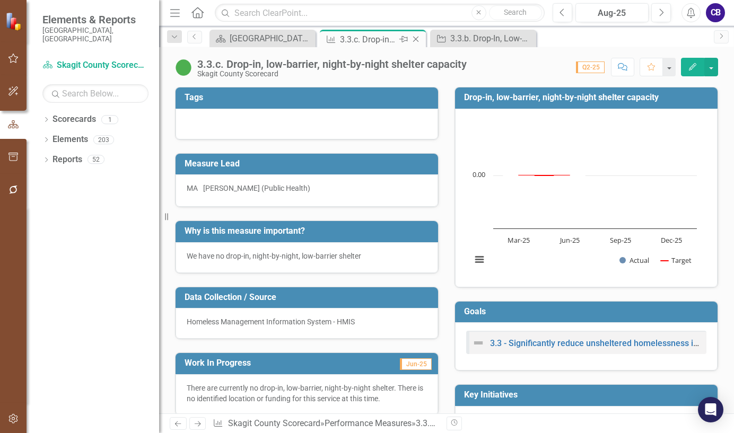
click at [418, 42] on icon "Close" at bounding box center [415, 39] width 11 height 8
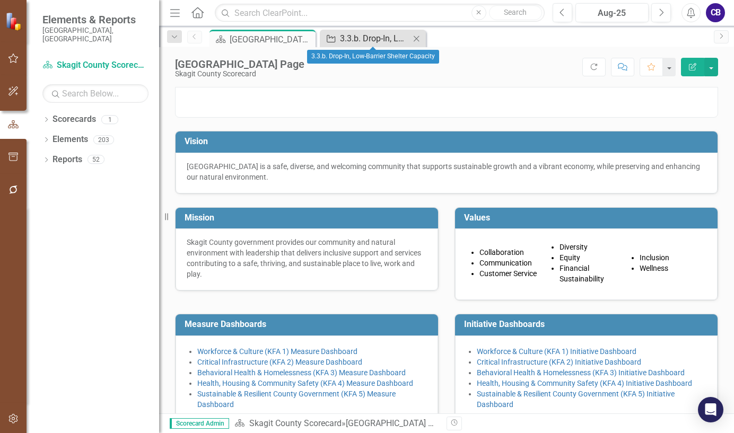
click at [377, 38] on div "3.3.b. Drop-In, Low-Barrier Shelter Capacity" at bounding box center [375, 38] width 70 height 13
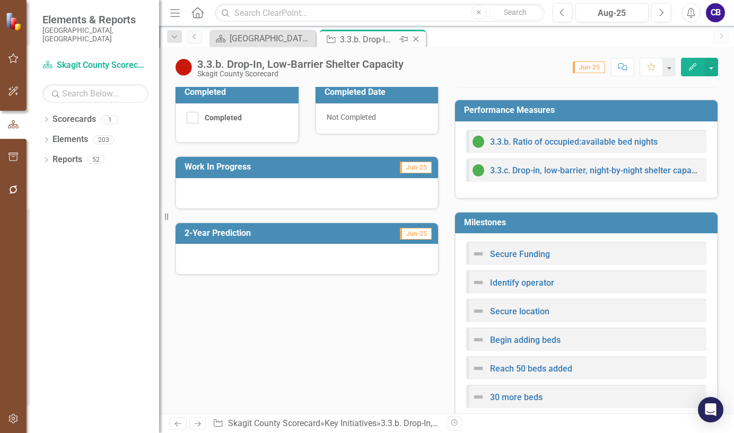
scroll to position [174, 0]
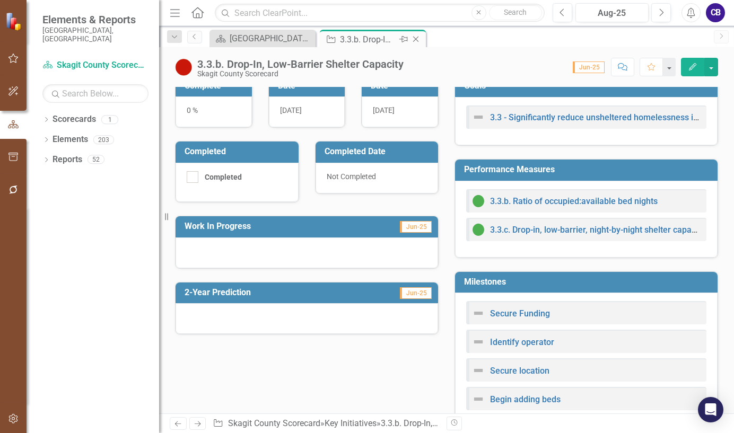
click at [415, 38] on icon "Close" at bounding box center [415, 39] width 11 height 8
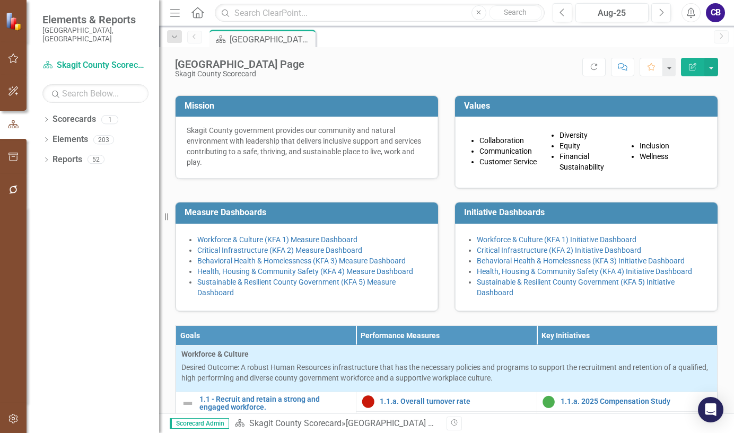
scroll to position [106, 0]
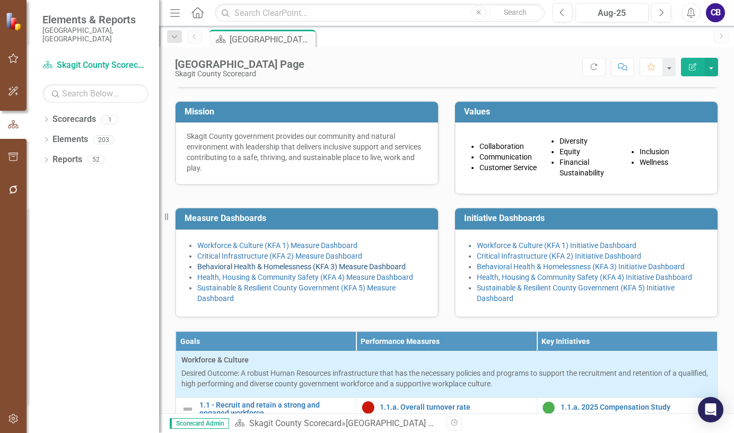
click at [248, 271] on link "Behavioral Health & Homelessness (KFA 3) Measure Dashboard" at bounding box center [301, 267] width 208 height 8
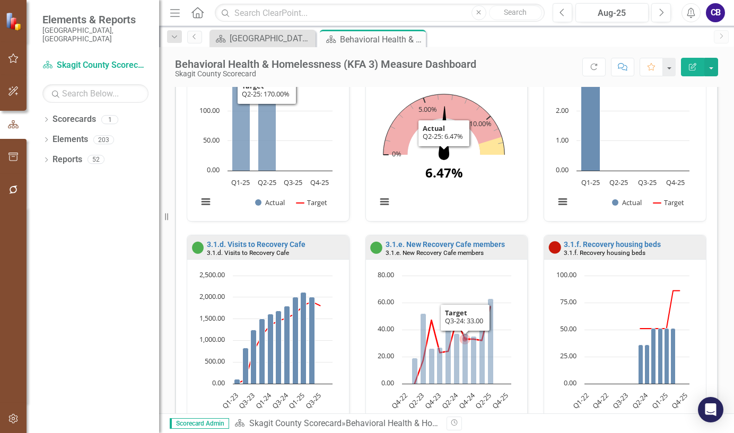
scroll to position [371, 0]
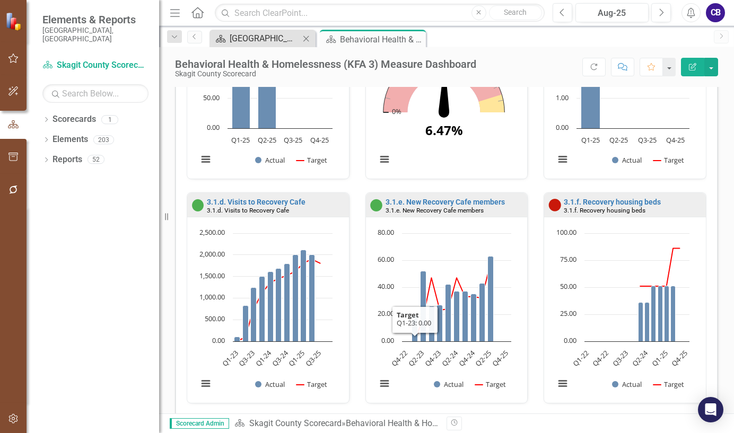
click at [270, 39] on div "[GEOGRAPHIC_DATA] Page" at bounding box center [265, 38] width 70 height 13
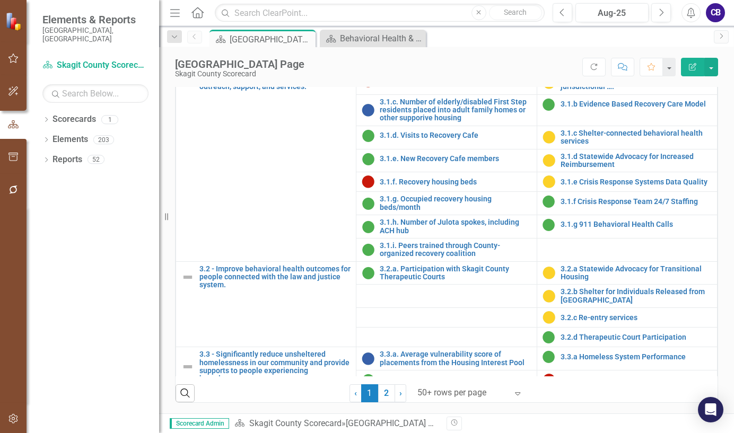
scroll to position [476, 0]
drag, startPoint x: 363, startPoint y: 38, endPoint x: 376, endPoint y: 42, distance: 13.4
click at [376, 42] on div "Behavioral Health & Homelessness (KFA 3) Measure Dashboard" at bounding box center [375, 38] width 70 height 13
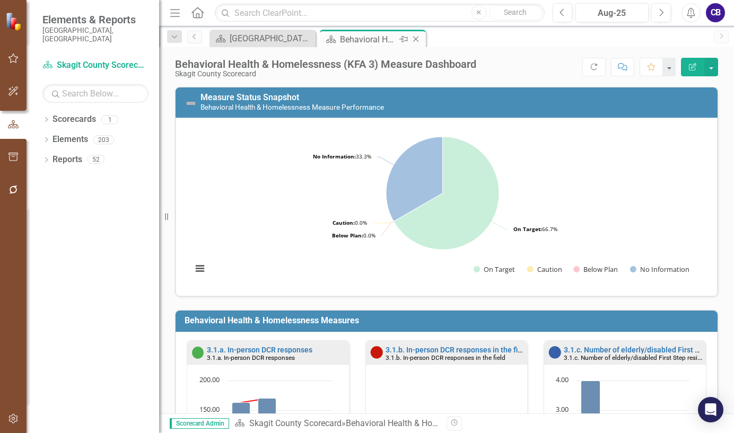
drag, startPoint x: 376, startPoint y: 42, endPoint x: 370, endPoint y: 43, distance: 6.4
click at [369, 43] on div "Behavioral Health & Homelessness (KFA 3) Measure Dashboard" at bounding box center [368, 39] width 57 height 13
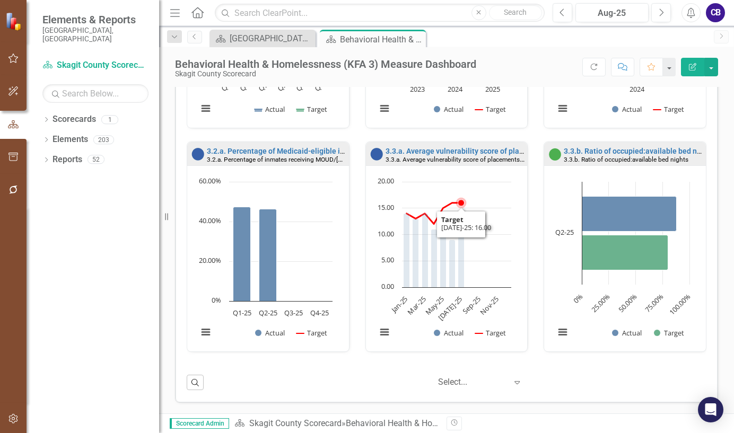
scroll to position [1, 0]
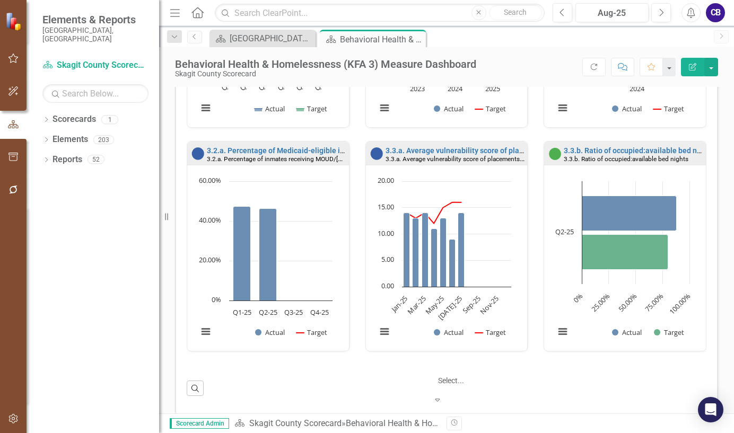
click at [442, 396] on icon "Expand" at bounding box center [438, 399] width 10 height 7
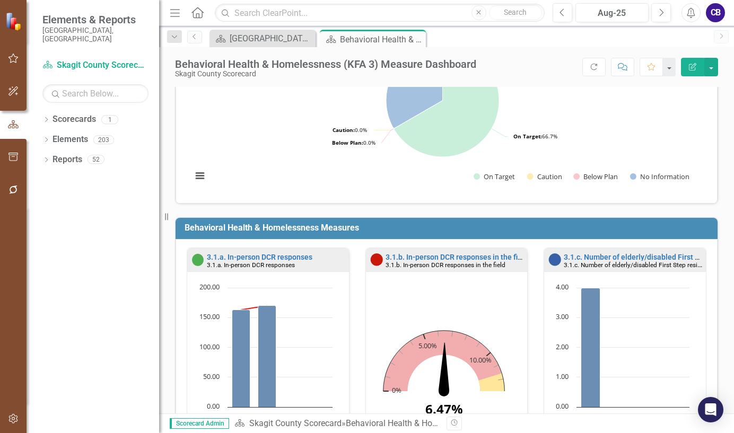
scroll to position [75, 0]
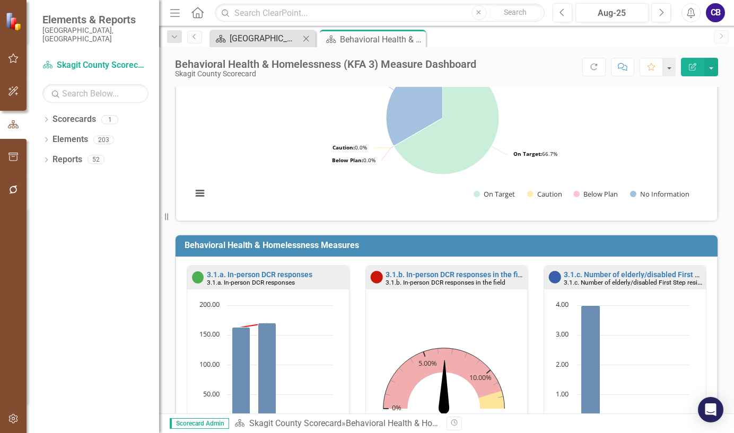
click at [260, 39] on div "[GEOGRAPHIC_DATA] Page" at bounding box center [265, 38] width 70 height 13
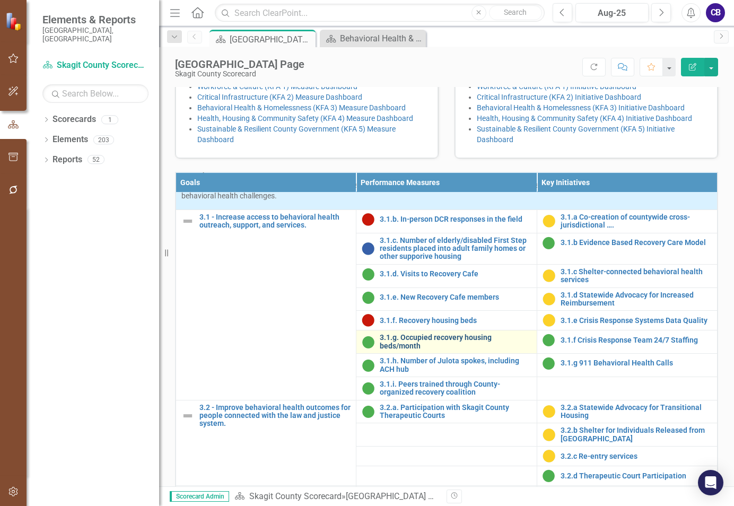
scroll to position [689, 0]
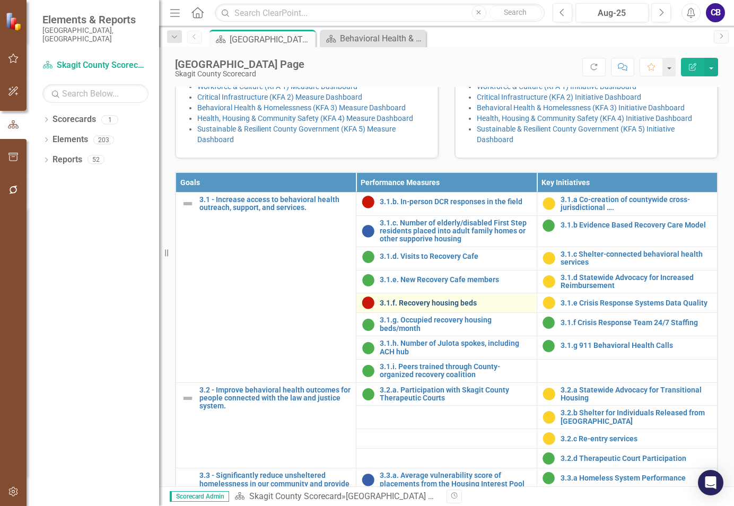
click at [425, 307] on link "3.1.f. Recovery housing beds" at bounding box center [455, 303] width 151 height 8
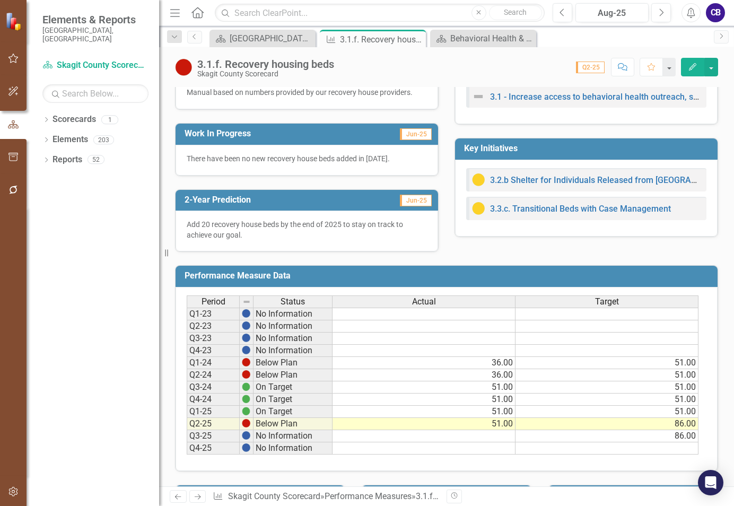
scroll to position [265, 0]
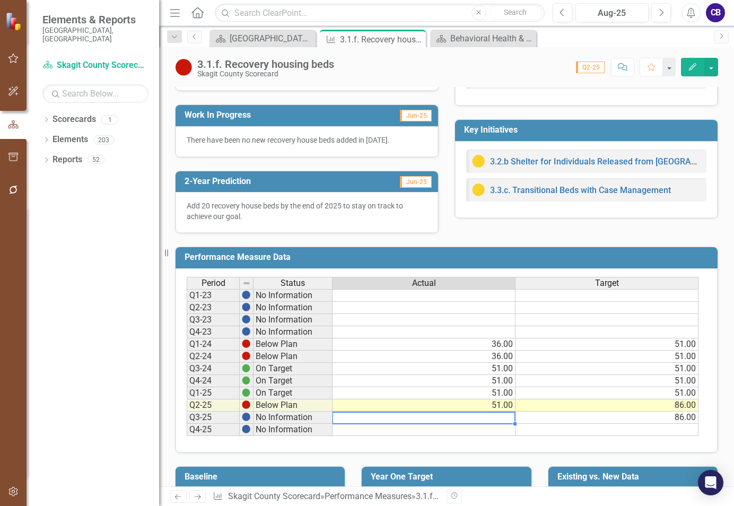
click at [502, 420] on td at bounding box center [424, 418] width 183 height 12
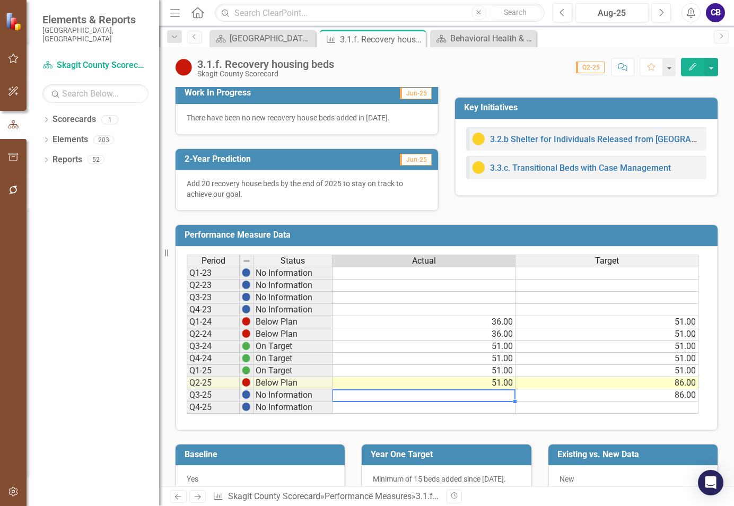
scroll to position [309, 0]
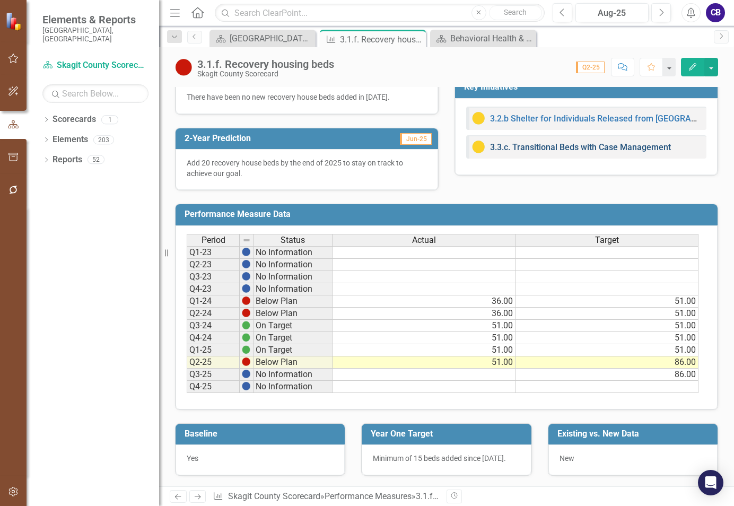
click at [539, 150] on link "3.3.c. Transitional Beds with Case Management" at bounding box center [580, 147] width 181 height 10
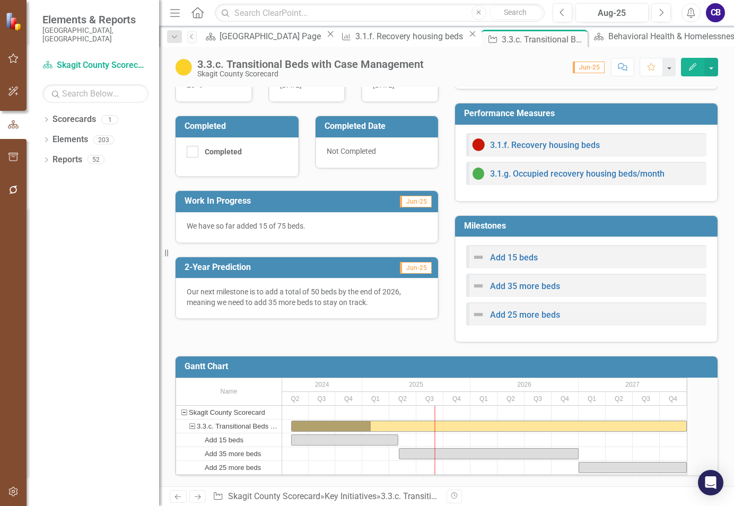
scroll to position [240, 0]
click at [341, 31] on div "Performance Measure 3.1.f. Recovery housing beds Close" at bounding box center [408, 36] width 142 height 13
click at [355, 36] on div "3.1.f. Recovery housing beds" at bounding box center [410, 36] width 111 height 13
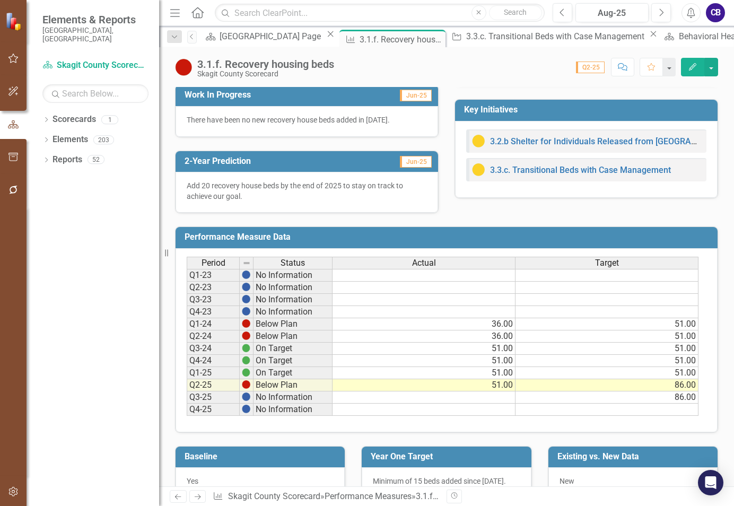
scroll to position [309, 0]
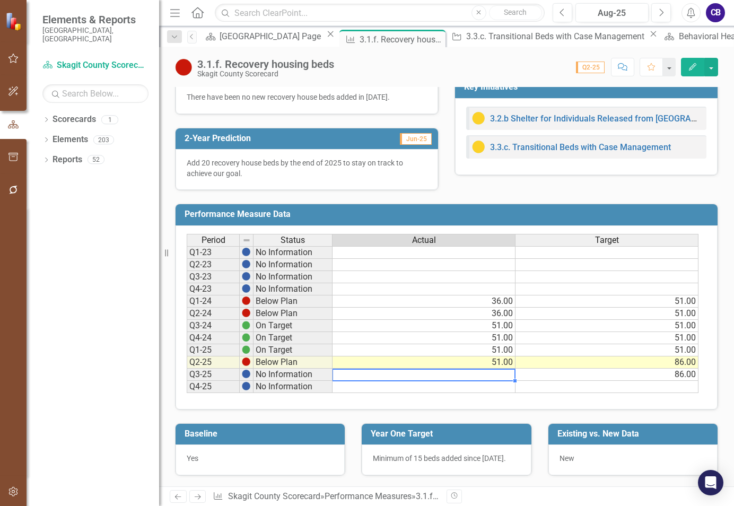
click at [493, 376] on td at bounding box center [424, 375] width 183 height 12
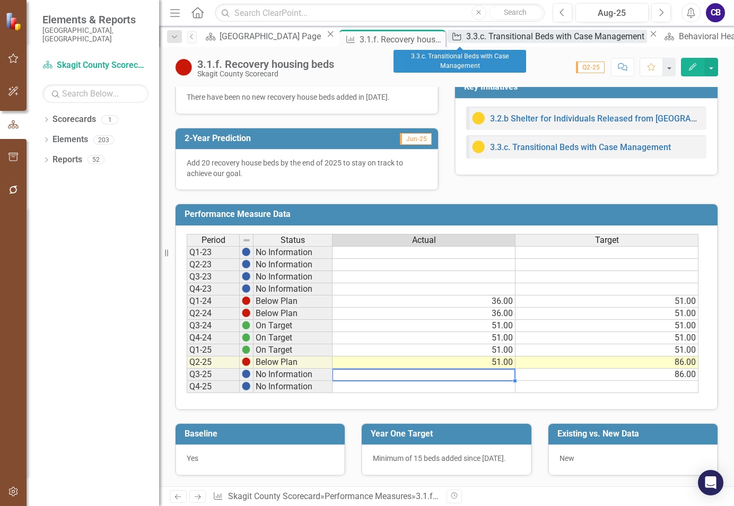
click at [466, 41] on div "3.3.c. Transitional Beds with Case Management" at bounding box center [556, 36] width 181 height 13
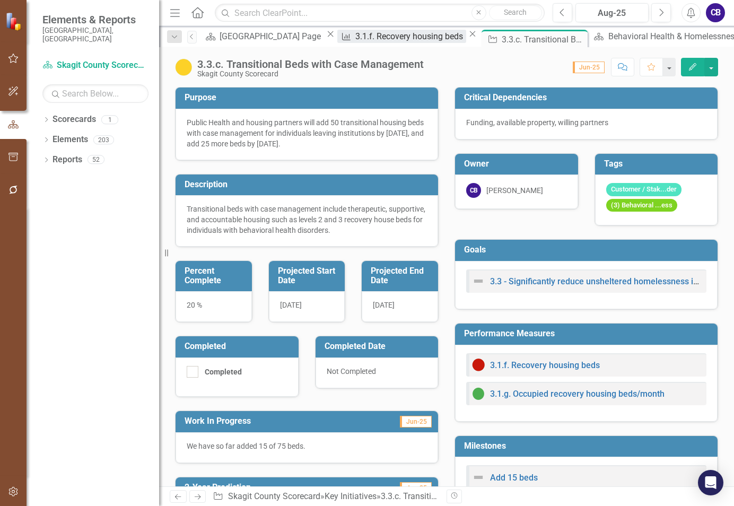
click at [360, 40] on div "3.1.f. Recovery housing beds" at bounding box center [410, 36] width 111 height 13
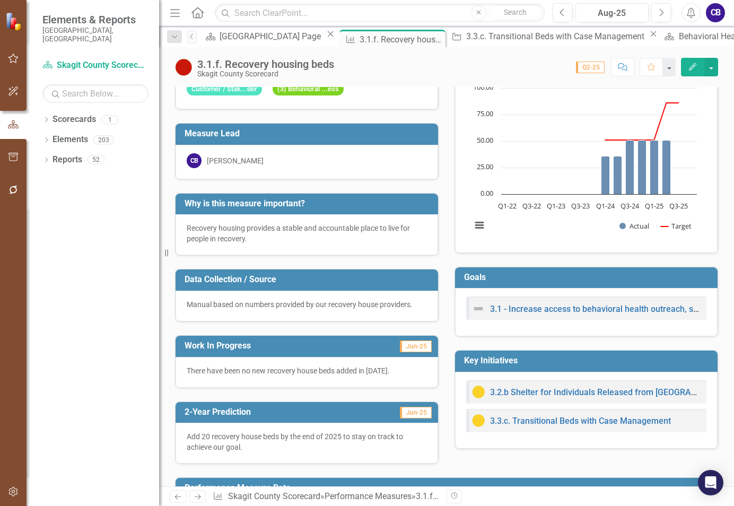
scroll to position [53, 0]
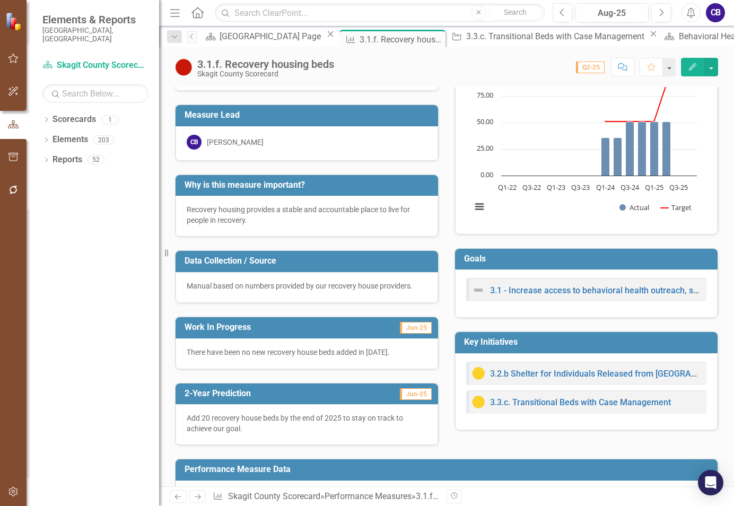
click at [386, 355] on p "There have been no new recovery house beds added in 2025." at bounding box center [307, 352] width 240 height 11
click at [381, 354] on p "There have been no new recovery house beds added in 2025." at bounding box center [307, 352] width 240 height 11
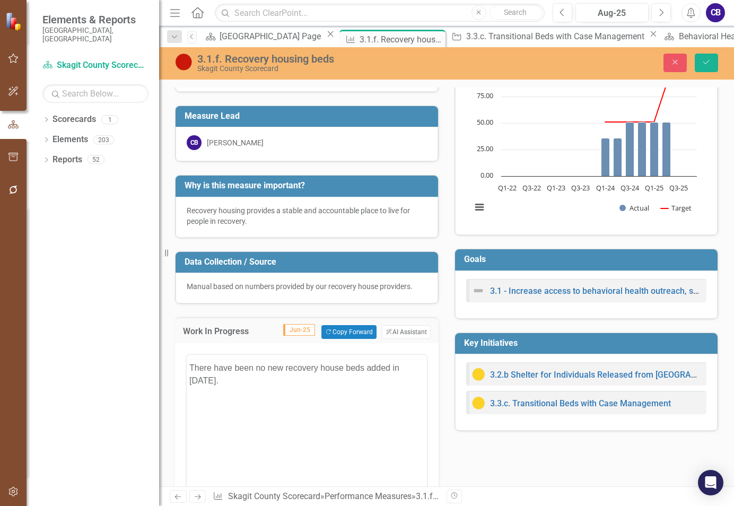
scroll to position [0, 0]
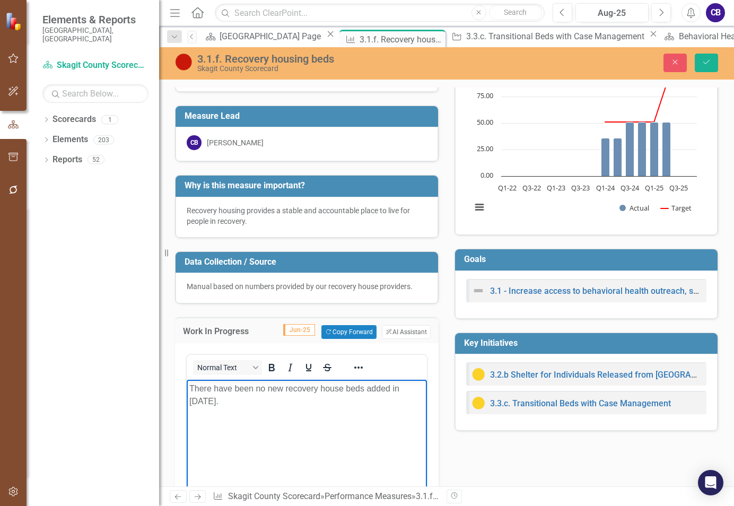
click at [208, 396] on p "There have been no new recovery house beds added in 2025." at bounding box center [306, 394] width 235 height 25
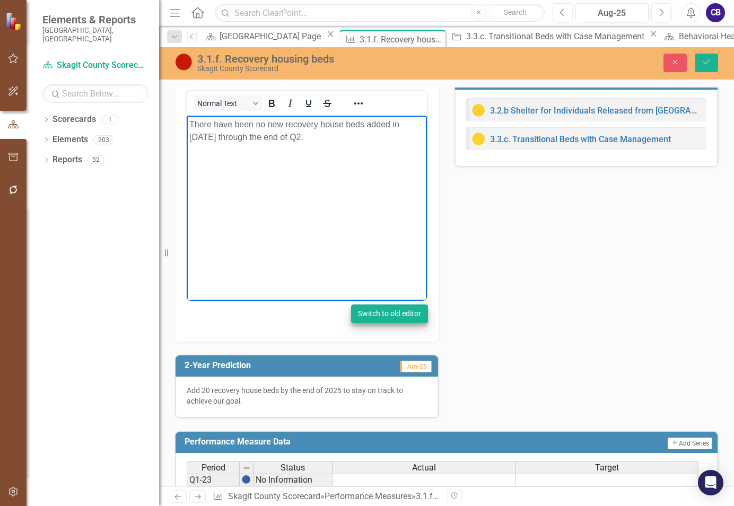
scroll to position [318, 0]
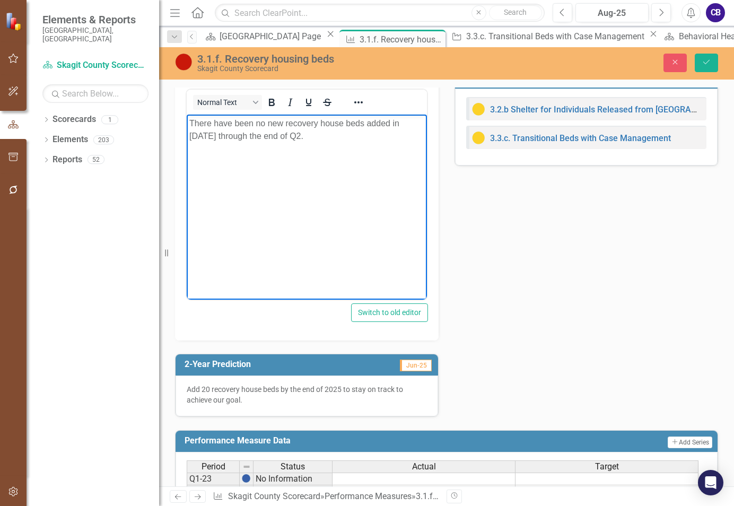
click at [208, 386] on p "Add 20 recovery house beds by the end of 2025 to stay on track to achieve our g…" at bounding box center [307, 394] width 240 height 21
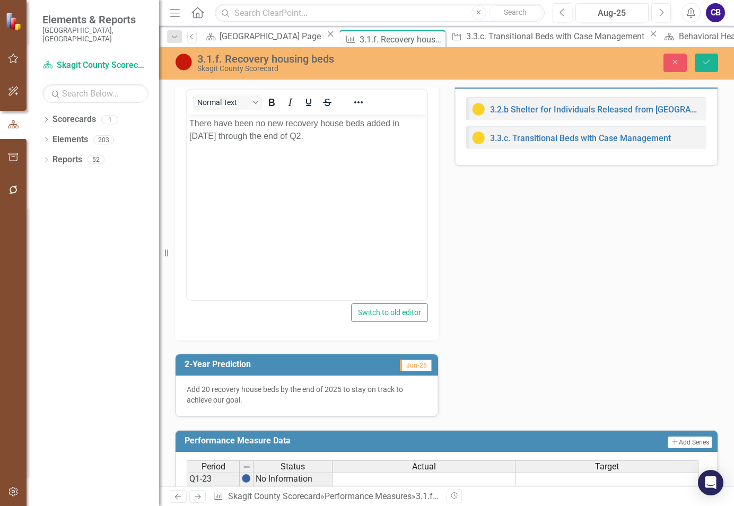
click at [207, 386] on p "Add 20 recovery house beds by the end of 2025 to stay on track to achieve our g…" at bounding box center [307, 394] width 240 height 21
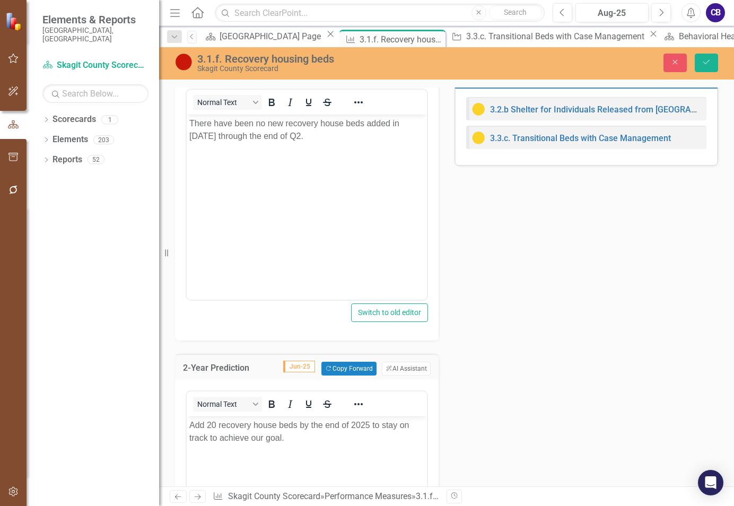
scroll to position [0, 0]
drag, startPoint x: 216, startPoint y: 425, endPoint x: 207, endPoint y: 422, distance: 10.1
click at [207, 422] on p "Add 20 recovery house beds by the end of 2025 to stay on track to achieve our g…" at bounding box center [306, 431] width 235 height 25
click at [402, 420] on p "Add a total of 50 recovery house beds by the end of 2025 to stay on track to ac…" at bounding box center [306, 431] width 235 height 25
click at [345, 433] on p "Add a total of 50 recovery house beds by the end of 2026 to stay on track to ac…" at bounding box center [306, 431] width 235 height 25
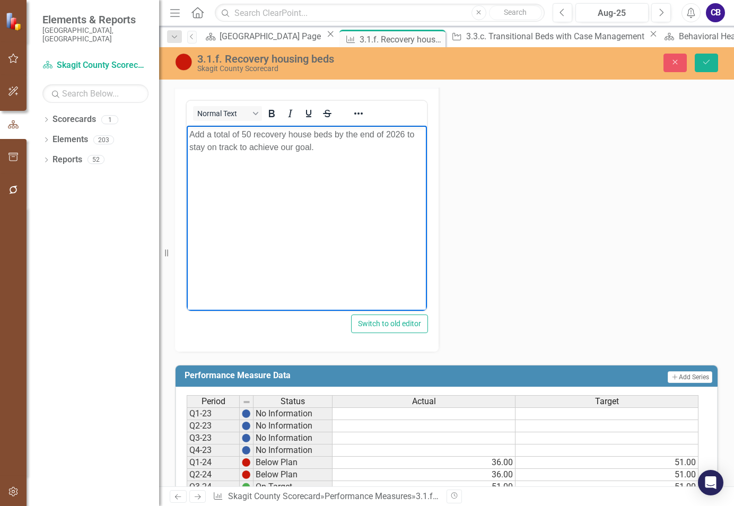
scroll to position [583, 0]
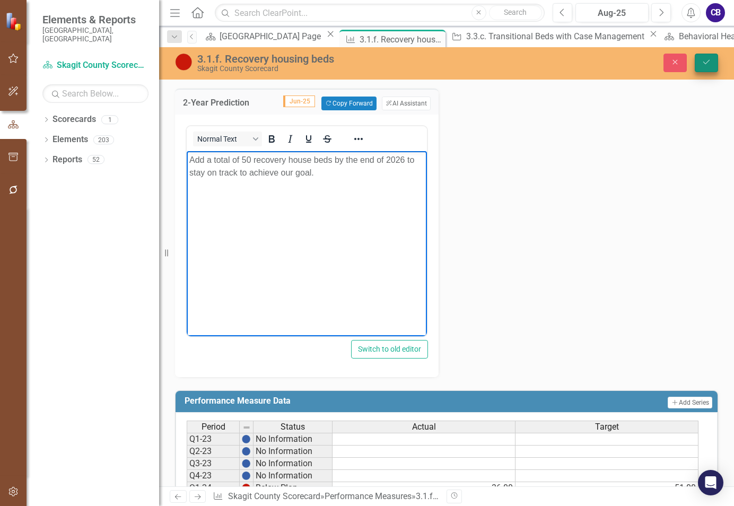
click at [709, 57] on button "Save" at bounding box center [706, 63] width 23 height 19
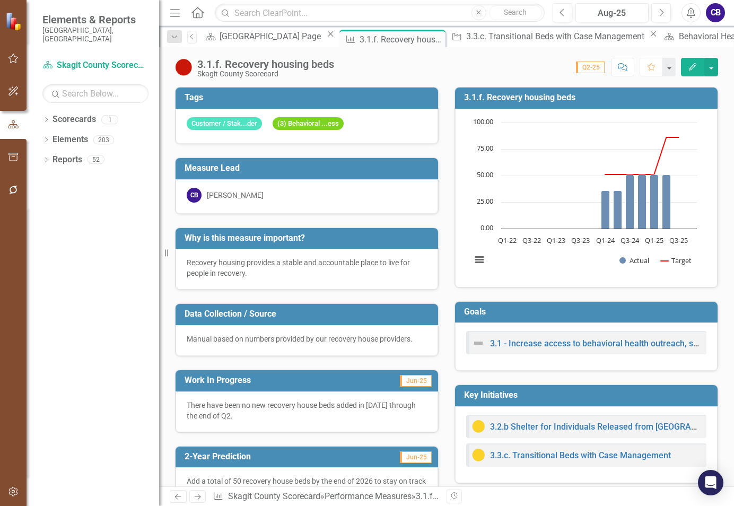
scroll to position [106, 0]
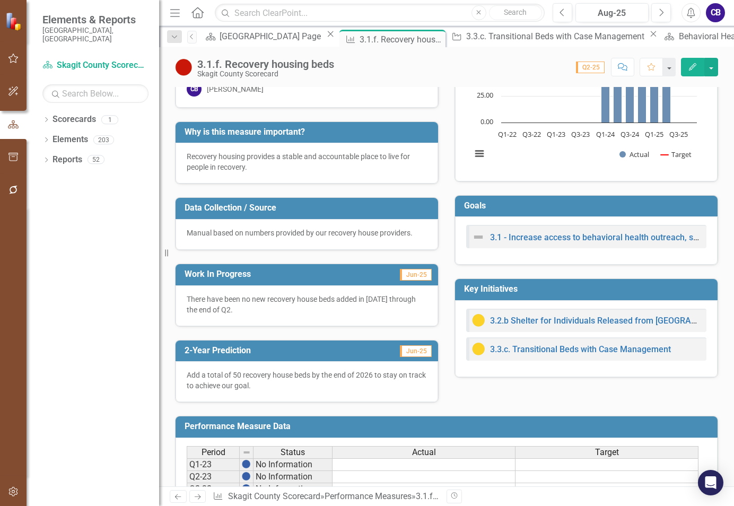
click at [412, 272] on span "Jun-25" at bounding box center [416, 275] width 32 height 12
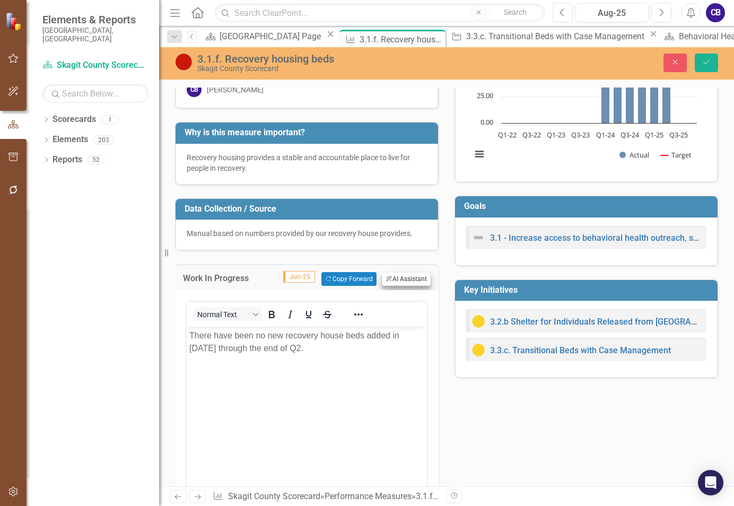
scroll to position [0, 0]
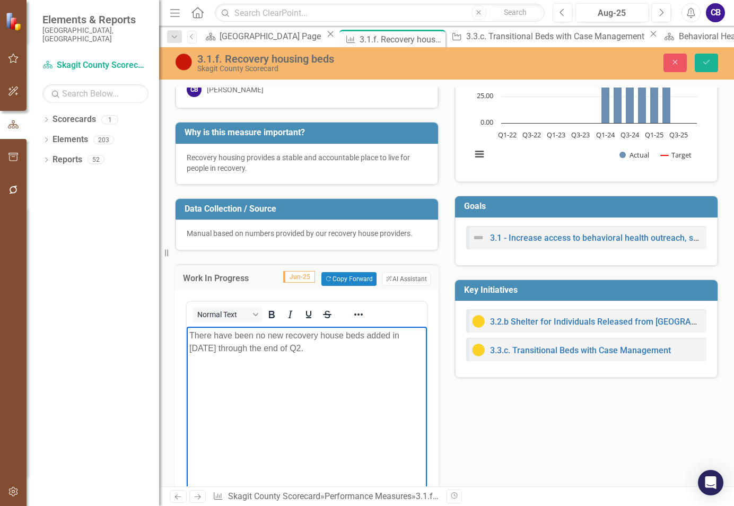
click at [187, 331] on body "There have been no new recovery house beds added in 2025 through the end of Q2." at bounding box center [307, 406] width 240 height 159
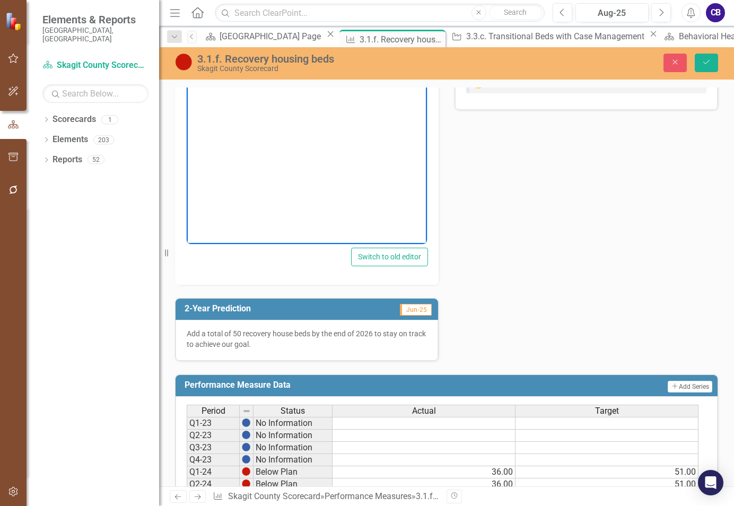
scroll to position [477, 0]
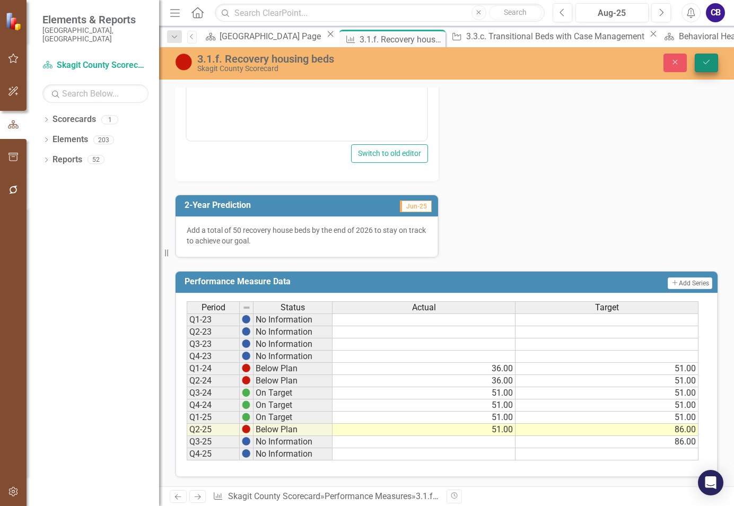
drag, startPoint x: 701, startPoint y: 62, endPoint x: 688, endPoint y: 69, distance: 14.3
click at [700, 62] on button "Save" at bounding box center [706, 63] width 23 height 19
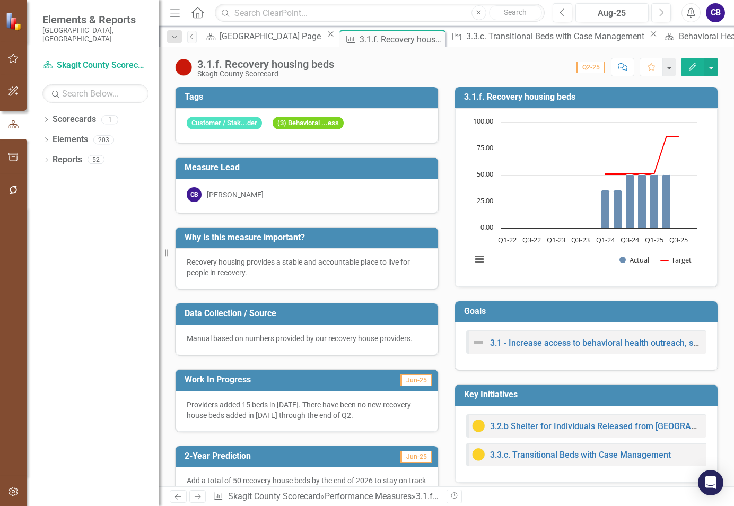
scroll to position [0, 0]
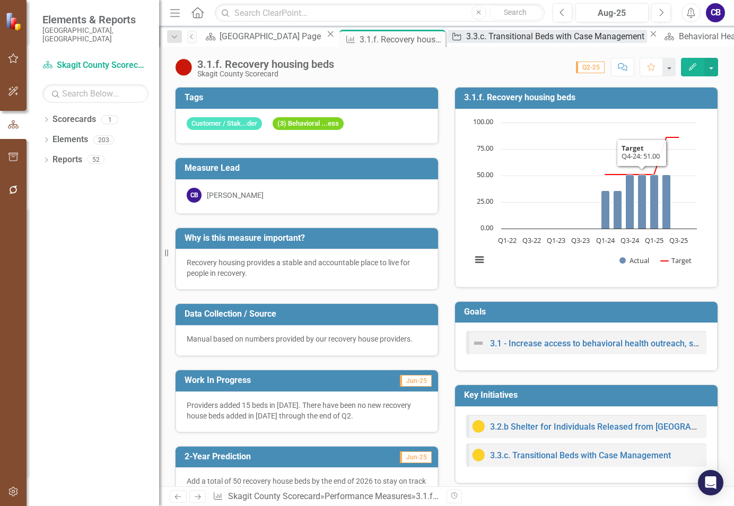
click at [466, 41] on div "3.3.c. Transitional Beds with Case Management" at bounding box center [556, 36] width 181 height 13
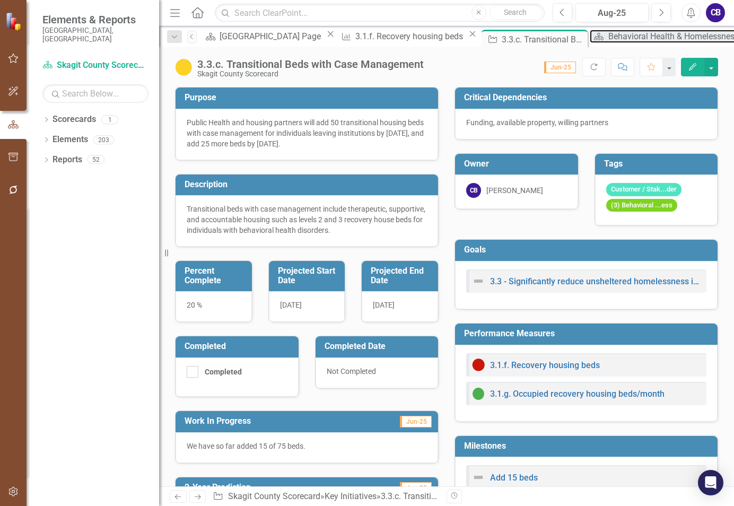
click at [590, 43] on div "Scorecard Behavioral Health & Homelessness (KFA 3) Measure Dashboard Close" at bounding box center [726, 36] width 272 height 13
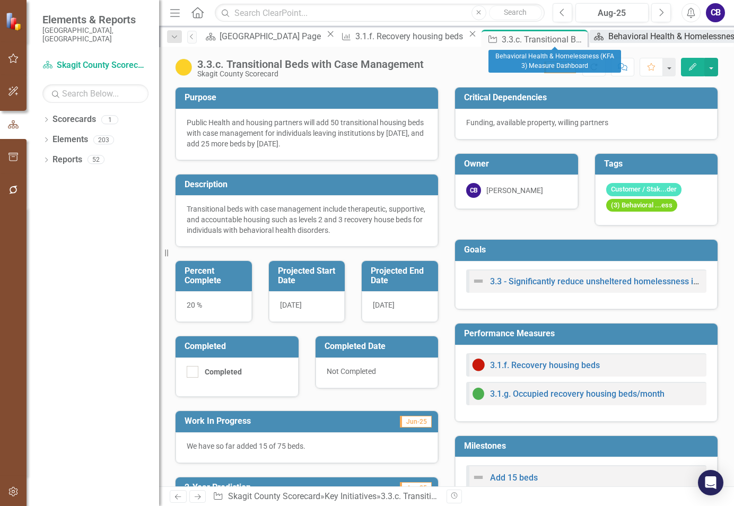
click at [608, 33] on div "Behavioral Health & Homelessness (KFA 3) Measure Dashboard" at bounding box center [728, 36] width 240 height 13
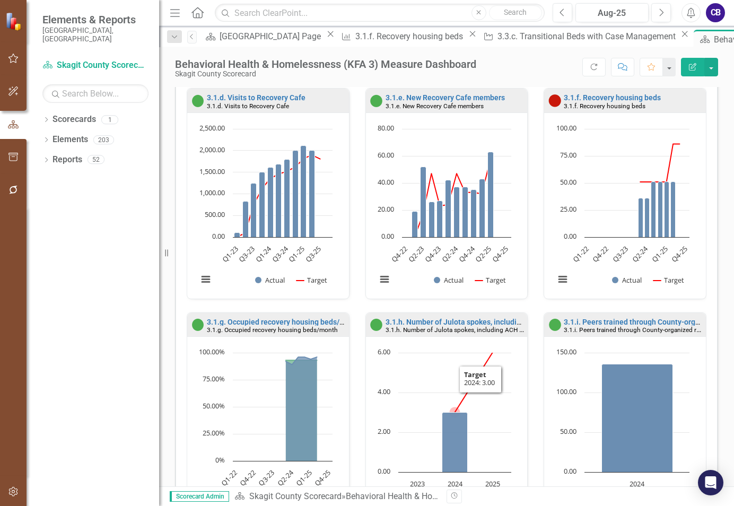
scroll to position [480, 0]
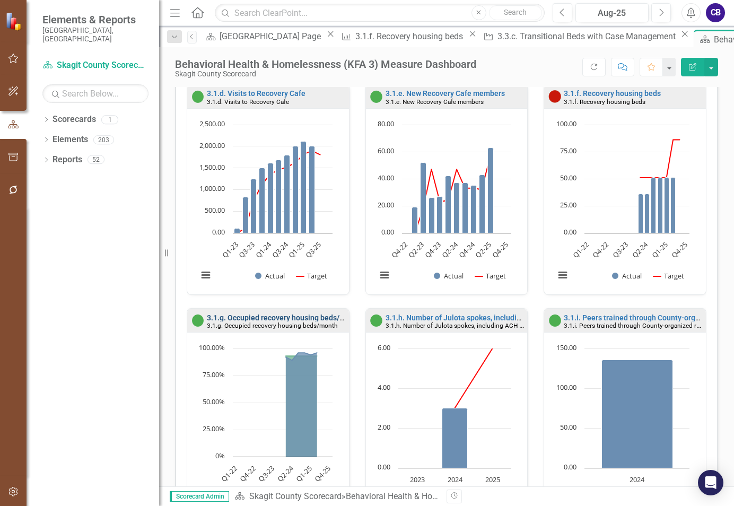
click at [261, 316] on link "3.1.g. Occupied recovery housing beds/month" at bounding box center [284, 317] width 154 height 8
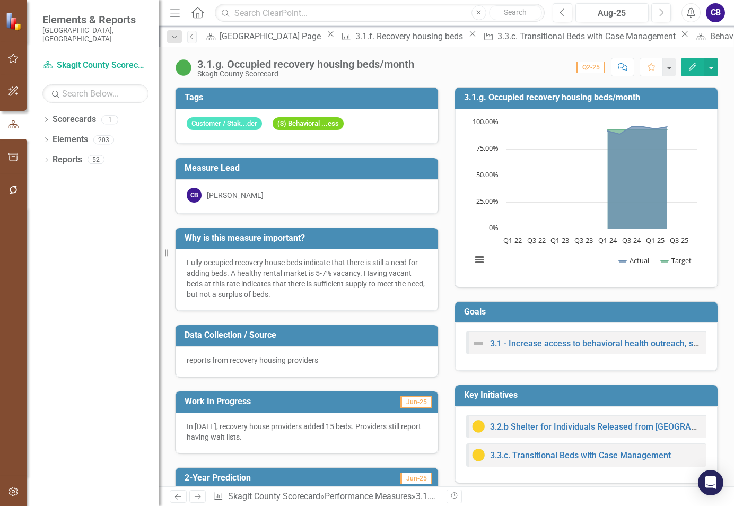
click at [407, 66] on div "3.1.g. Occupied recovery housing beds/month" at bounding box center [305, 64] width 217 height 12
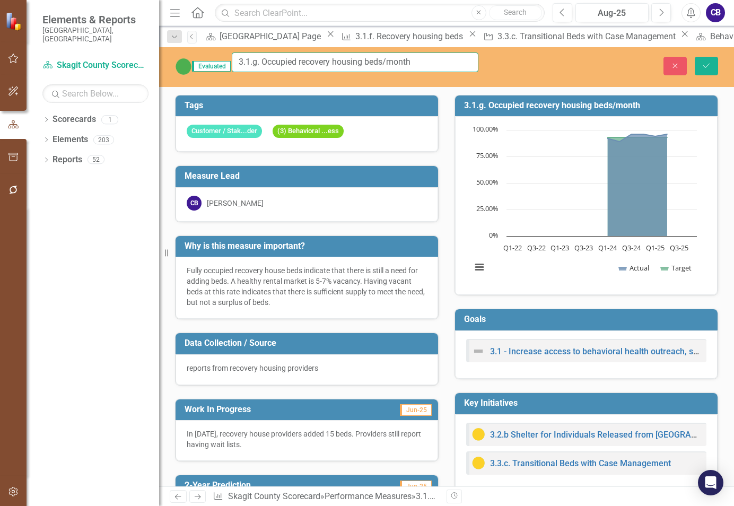
drag, startPoint x: 424, startPoint y: 63, endPoint x: 399, endPoint y: 58, distance: 25.9
click at [399, 58] on input "3.1.g. Occupied recovery housing beds/month" at bounding box center [355, 63] width 247 height 20
type input "3.1.g. Occupied recovery housing beds"
click at [700, 57] on button "Save" at bounding box center [706, 66] width 23 height 19
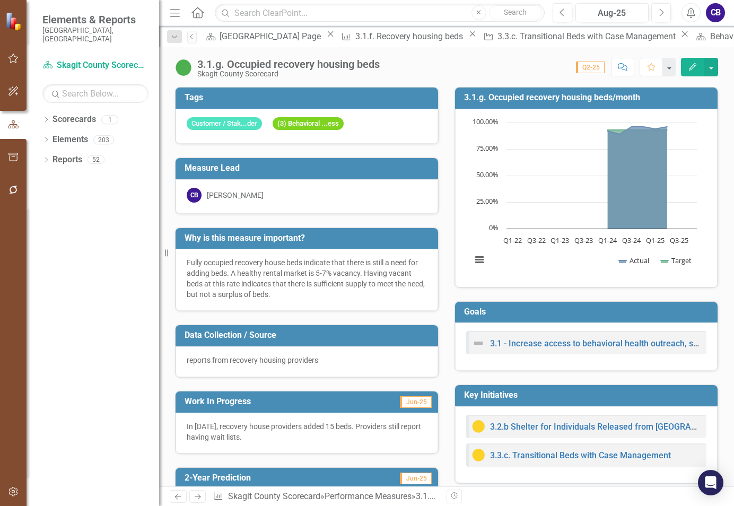
click at [622, 91] on td "3.1.g. Occupied recovery housing beds/month" at bounding box center [588, 99] width 248 height 18
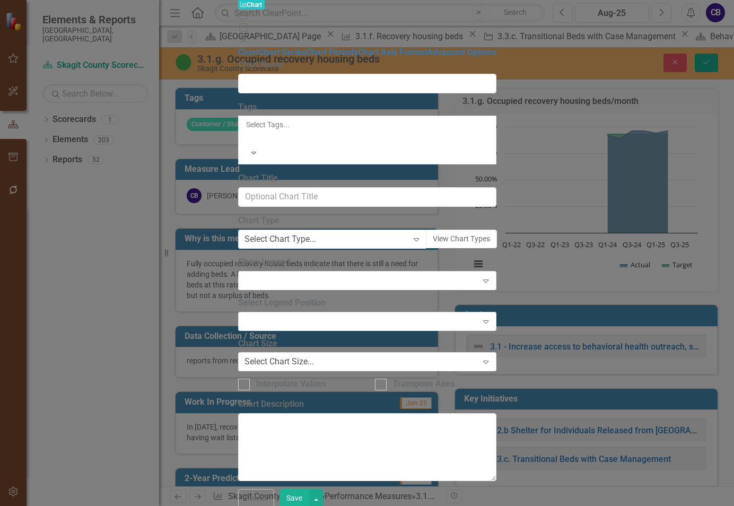
type input "3.1.g. Occupied recovery housing beds/month"
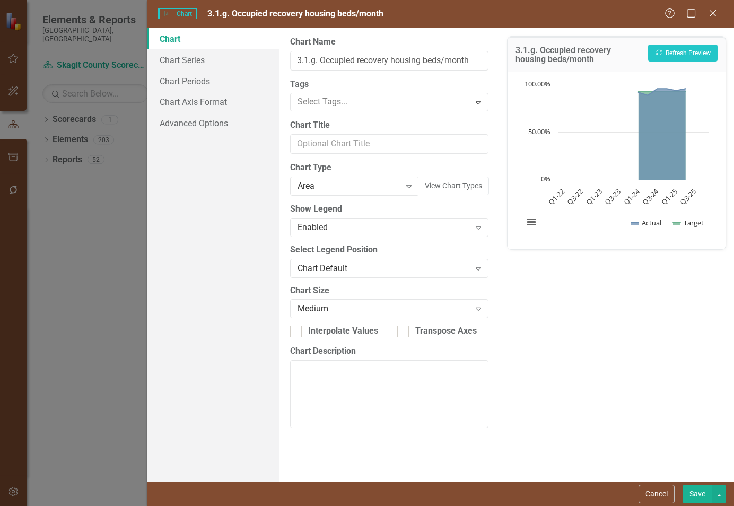
click at [443, 64] on input "3.1.g. Occupied recovery housing beds/month" at bounding box center [389, 61] width 198 height 20
type input "3.1.g. Occupied recovery housing beds"
click at [699, 495] on button "Save" at bounding box center [698, 494] width 30 height 19
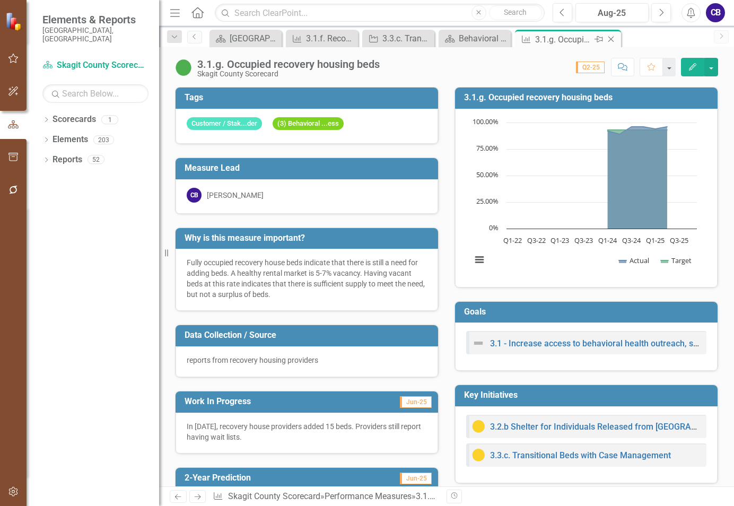
click at [609, 38] on icon at bounding box center [611, 40] width 6 height 6
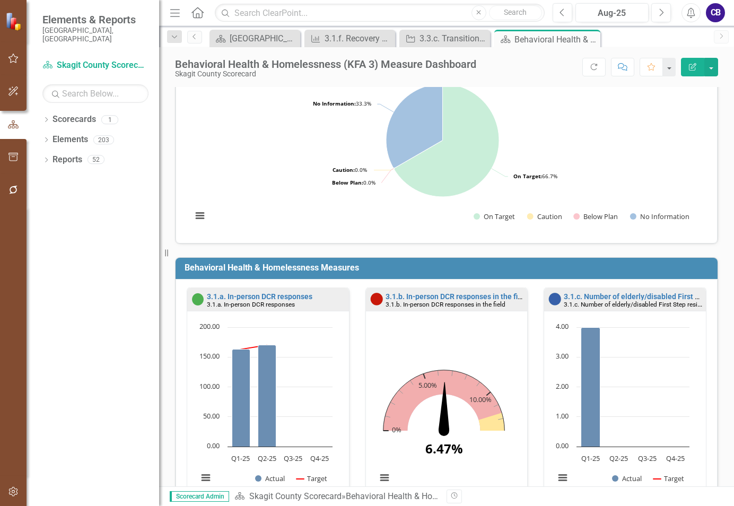
scroll to position [159, 0]
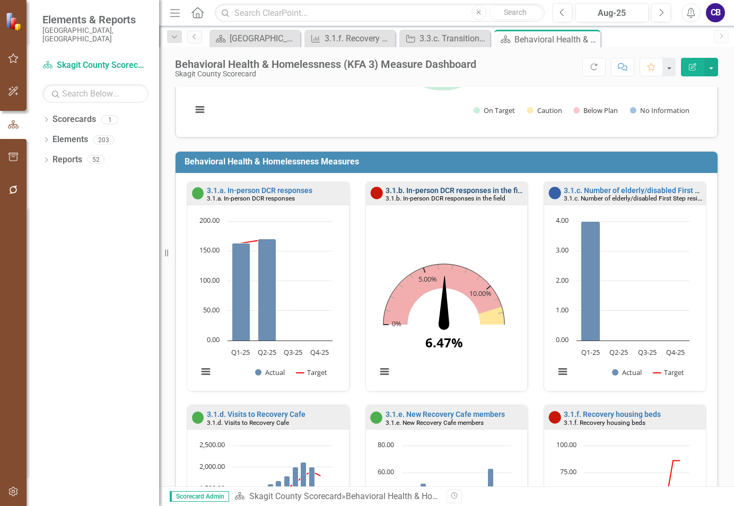
click at [449, 189] on link "3.1.b. In-person DCR responses in the field" at bounding box center [457, 190] width 143 height 8
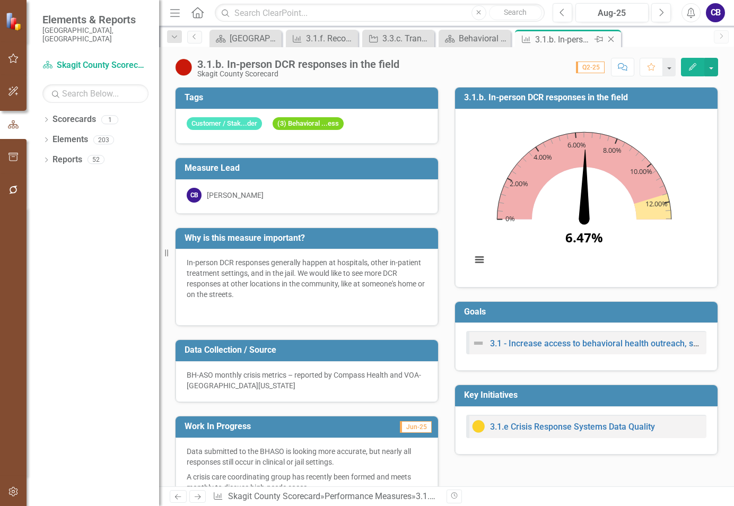
click at [609, 40] on icon "Close" at bounding box center [611, 39] width 11 height 8
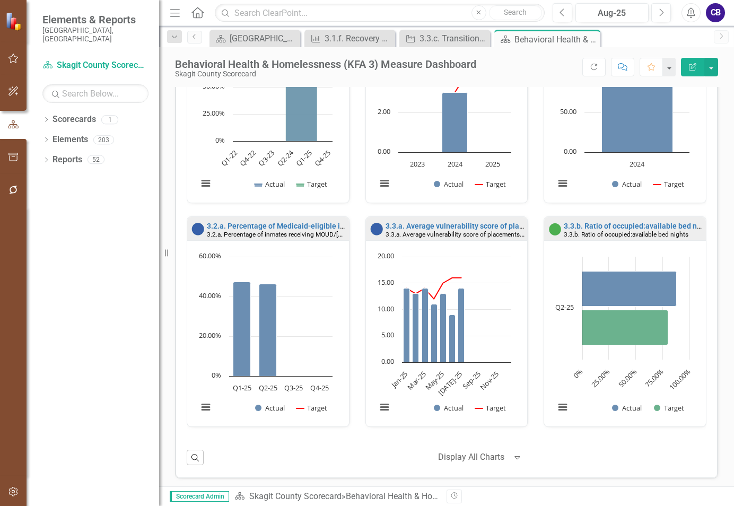
scroll to position [798, 0]
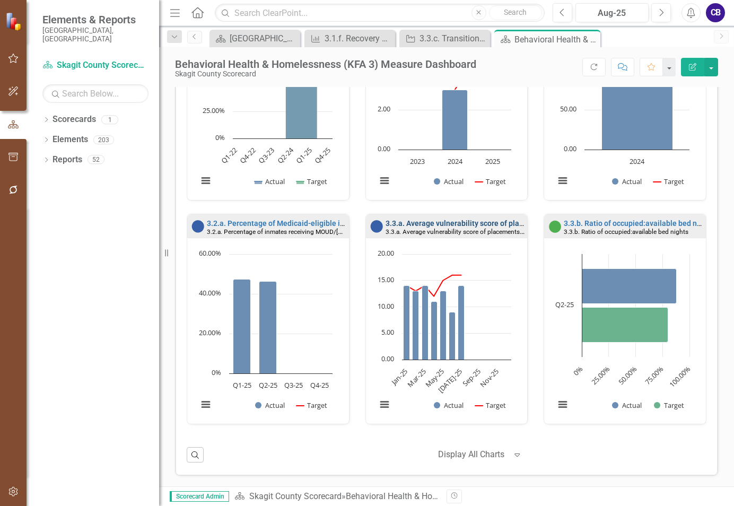
click at [448, 222] on link "3.3.a. Average vulnerability score of placements from the Housing Interest Pool" at bounding box center [520, 223] width 268 height 8
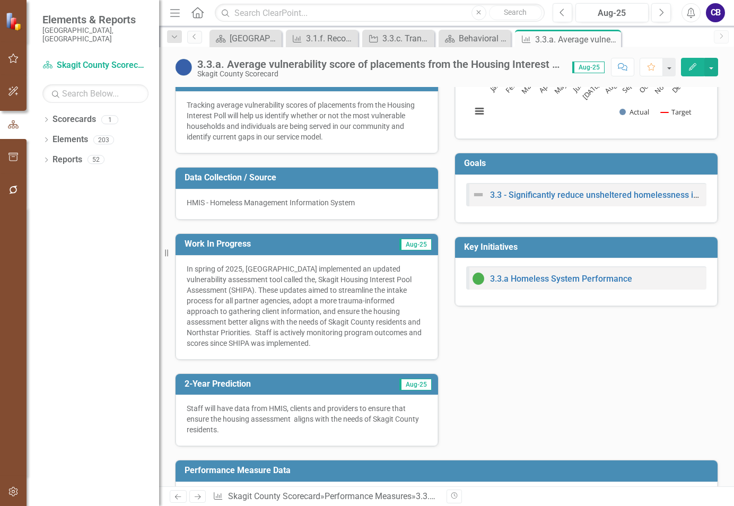
scroll to position [159, 0]
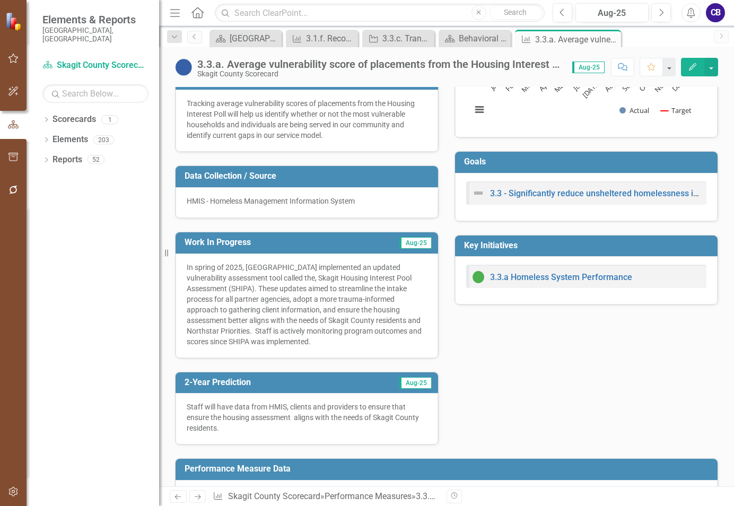
click at [274, 278] on p "In spring of 2025, [GEOGRAPHIC_DATA] implemented an updated vulnerability asses…" at bounding box center [307, 304] width 240 height 85
click at [275, 278] on p "In spring of 2025, [GEOGRAPHIC_DATA] implemented an updated vulnerability asses…" at bounding box center [307, 304] width 240 height 85
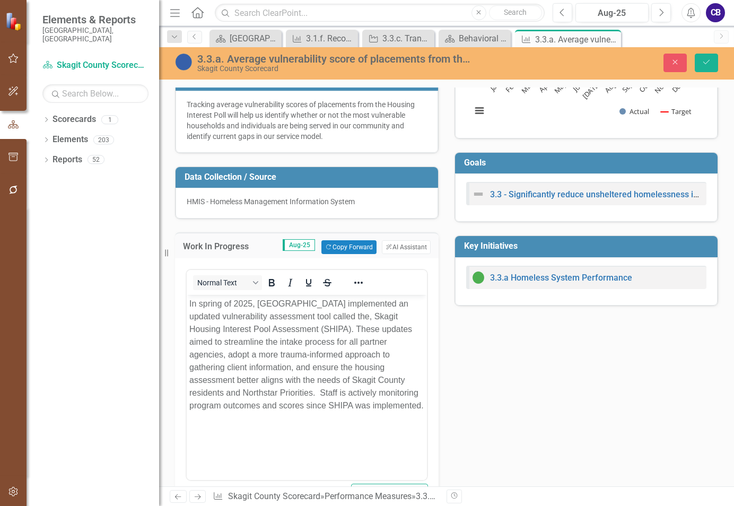
scroll to position [0, 0]
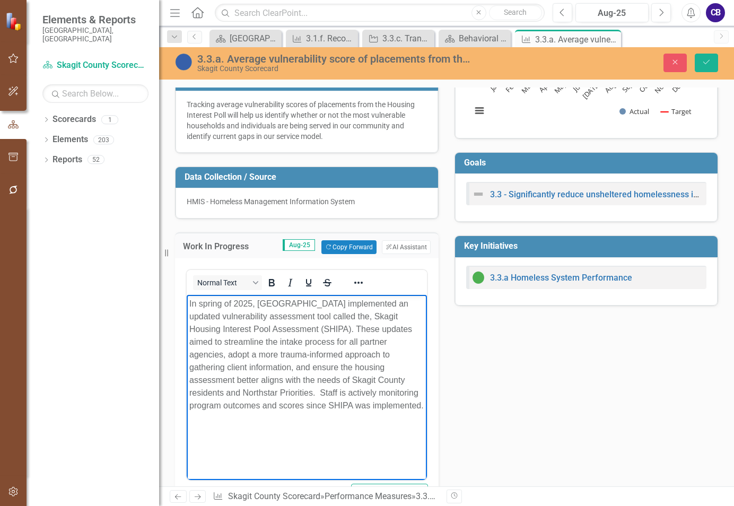
click at [336, 318] on p "In spring of 2025, [GEOGRAPHIC_DATA] implemented an updated vulnerability asses…" at bounding box center [306, 355] width 235 height 115
drag, startPoint x: 304, startPoint y: 351, endPoint x: 362, endPoint y: 384, distance: 67.2
click at [339, 371] on p "In spring of 2025, Skagit County implemented an updated vulnerability assessmen…" at bounding box center [306, 355] width 235 height 115
click at [362, 386] on p "In spring of 2025, Skagit County implemented an updated vulnerability assessmen…" at bounding box center [306, 355] width 235 height 115
click at [266, 394] on p "In spring of 2025, Skagit County implemented an updated vulnerability assessmen…" at bounding box center [306, 355] width 235 height 115
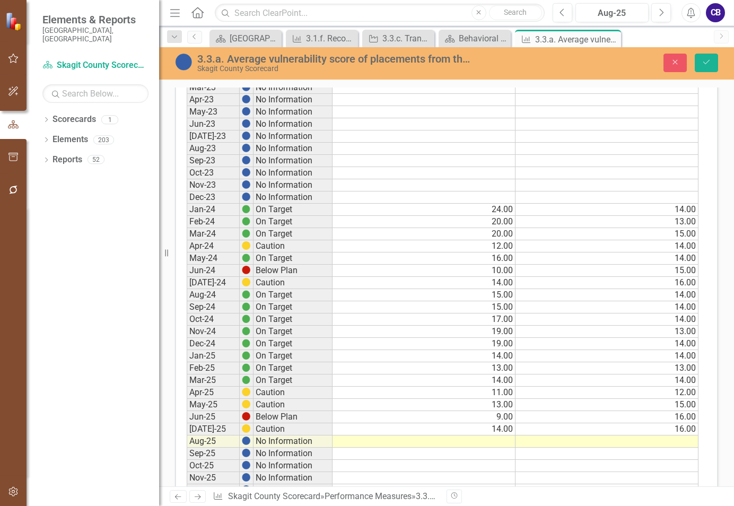
scroll to position [955, 0]
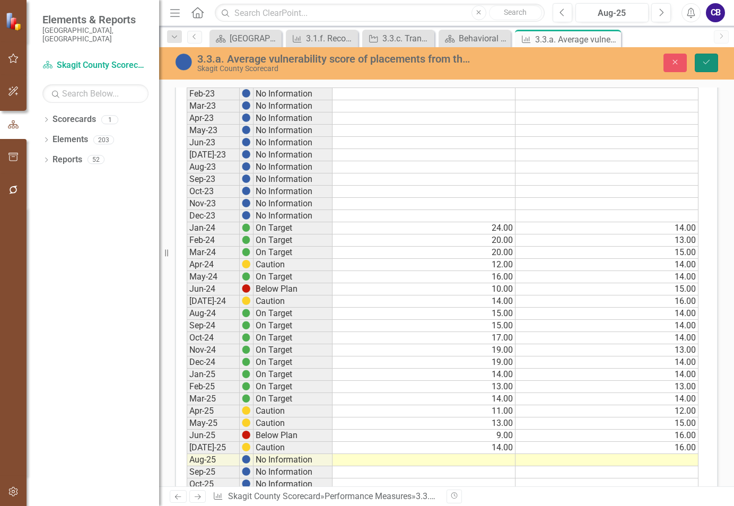
click at [704, 69] on button "Save" at bounding box center [706, 63] width 23 height 19
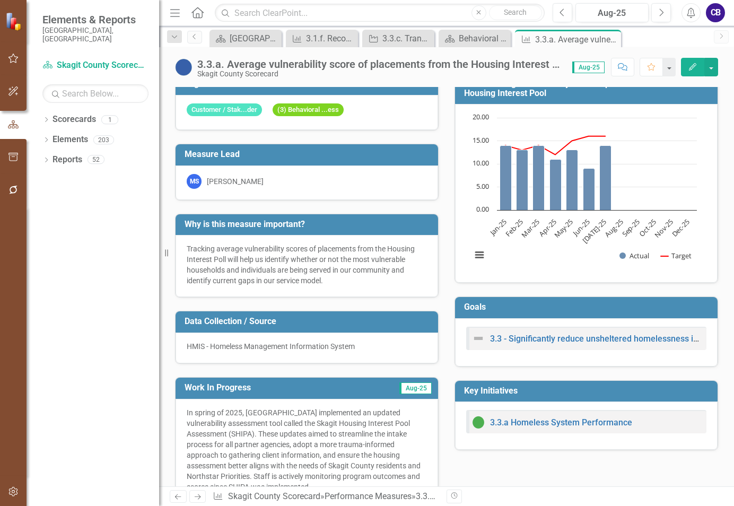
scroll to position [0, 0]
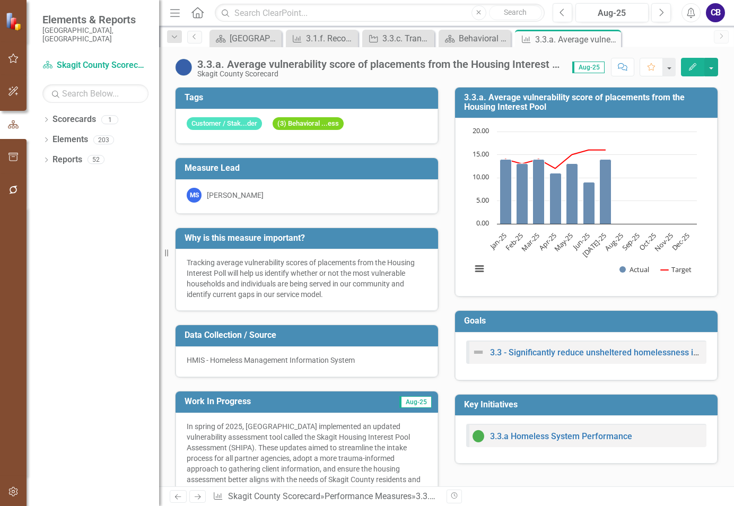
drag, startPoint x: 609, startPoint y: 36, endPoint x: 605, endPoint y: 40, distance: 5.6
click at [0, 0] on icon "Close" at bounding box center [0, 0] width 0 height 0
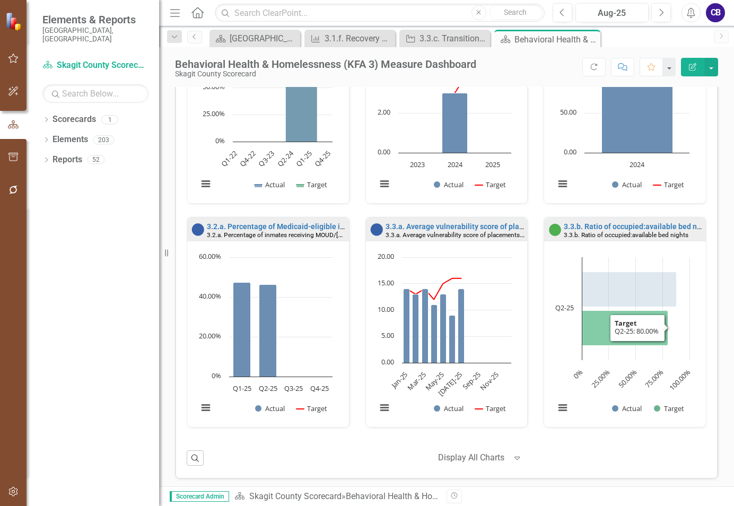
scroll to position [798, 0]
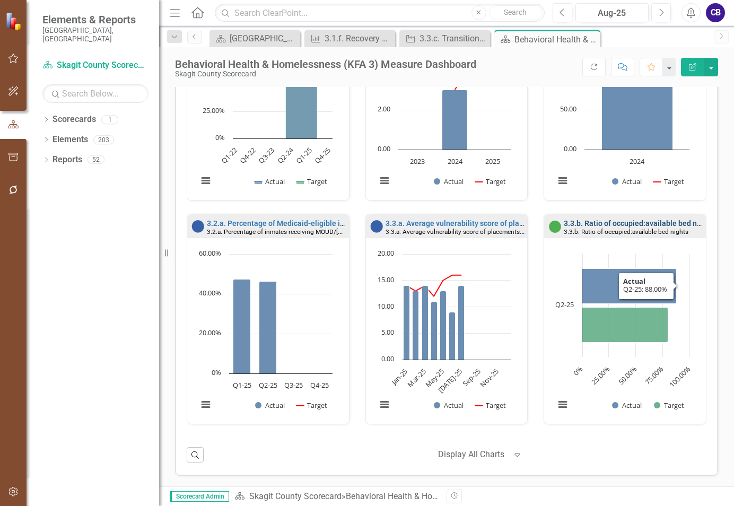
click at [601, 224] on link "3.3.b. Ratio of occupied:available bed nights" at bounding box center [639, 223] width 150 height 8
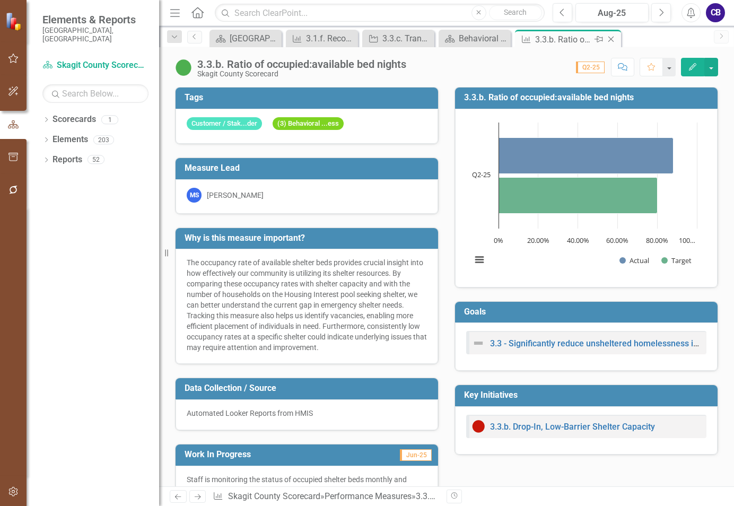
click at [610, 38] on icon "Close" at bounding box center [611, 39] width 11 height 8
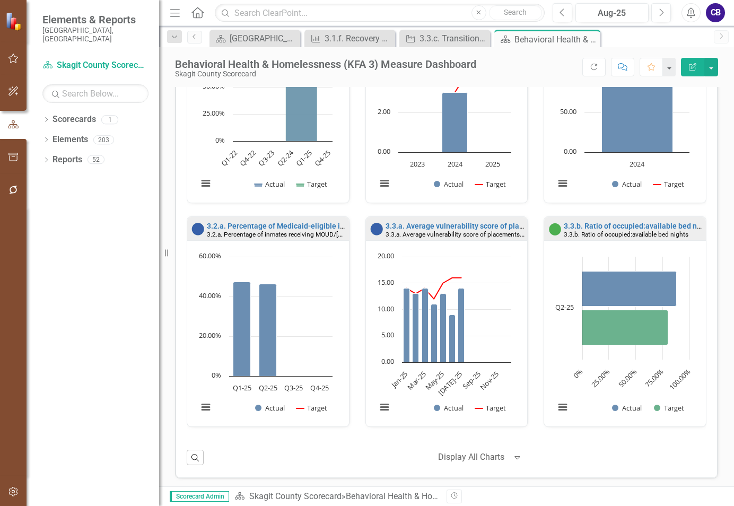
scroll to position [798, 0]
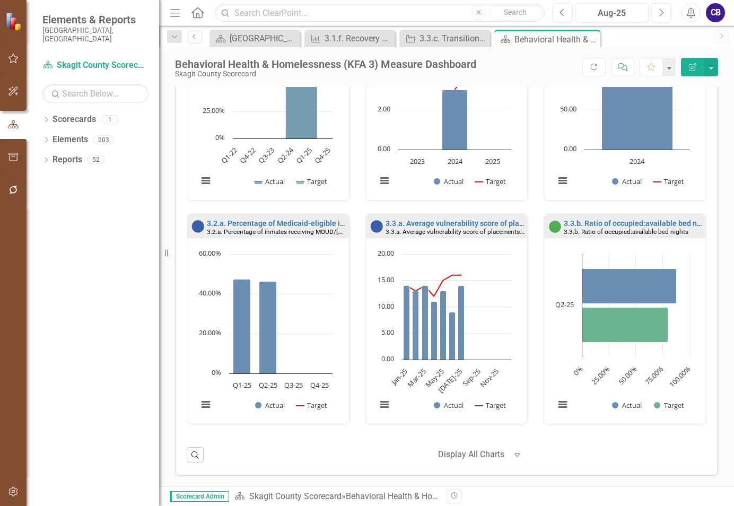
click at [451, 452] on div at bounding box center [472, 455] width 69 height 14
click at [587, 39] on icon "Close" at bounding box center [590, 39] width 11 height 8
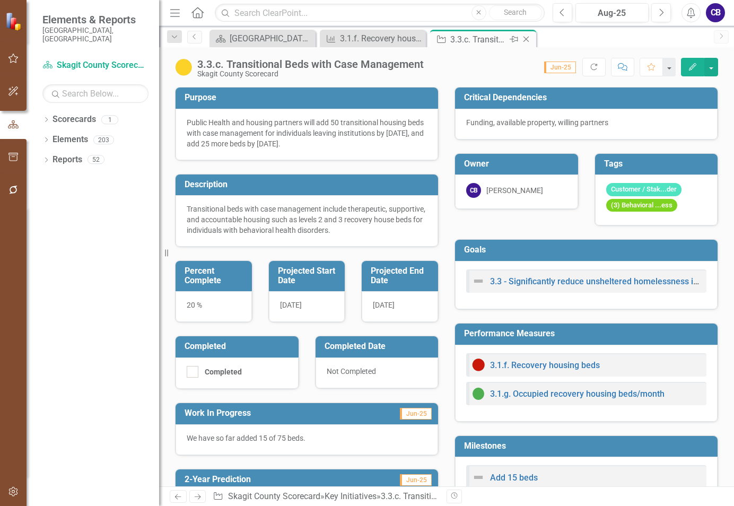
click at [529, 39] on icon "Close" at bounding box center [526, 39] width 11 height 8
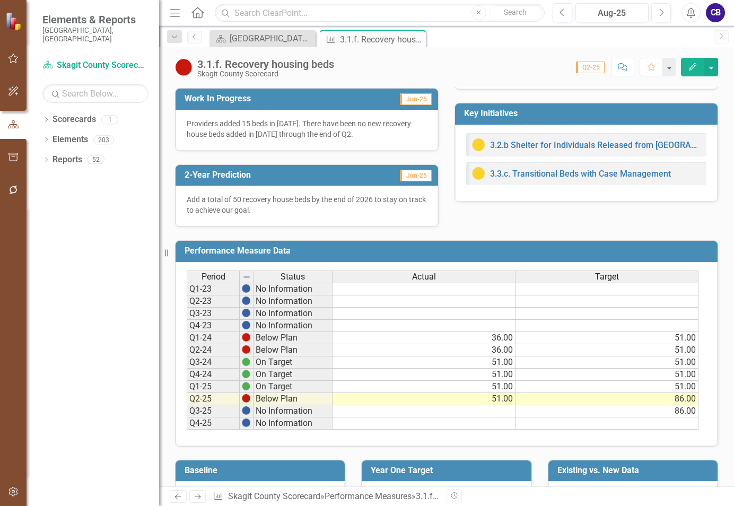
scroll to position [266, 0]
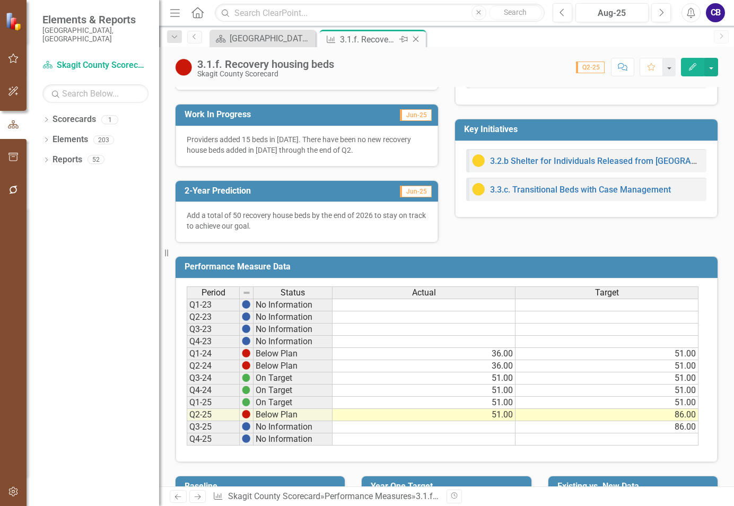
click at [417, 39] on icon "Close" at bounding box center [415, 39] width 11 height 8
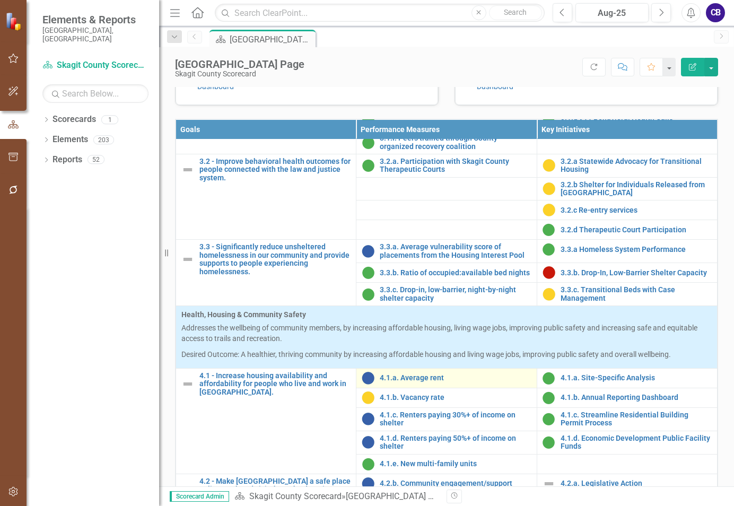
scroll to position [849, 0]
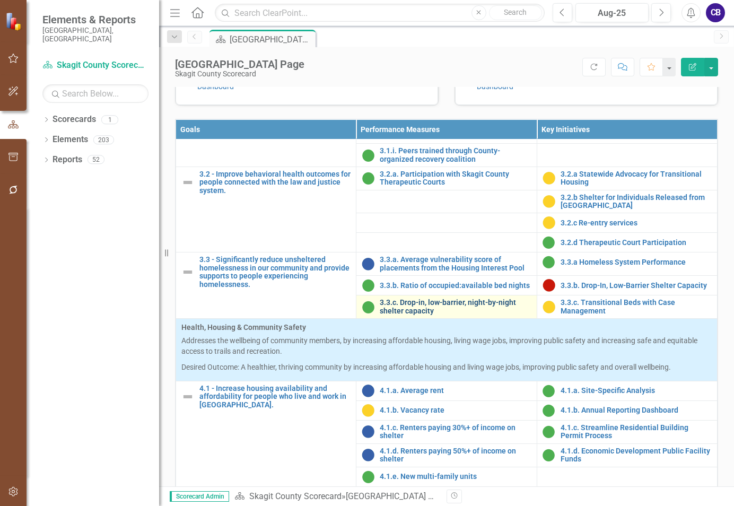
click at [465, 315] on link "3.3.c. Drop-in, low-barrier, night-by-night shelter capacity" at bounding box center [455, 307] width 151 height 16
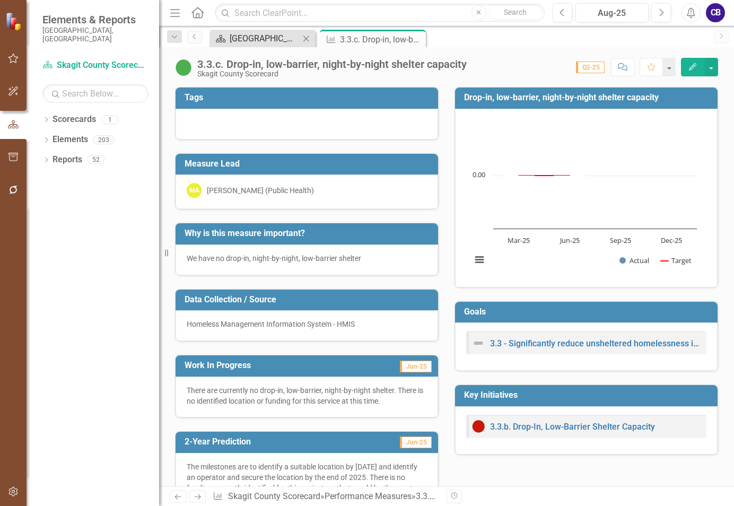
click at [256, 37] on div "[GEOGRAPHIC_DATA] Page" at bounding box center [265, 38] width 70 height 13
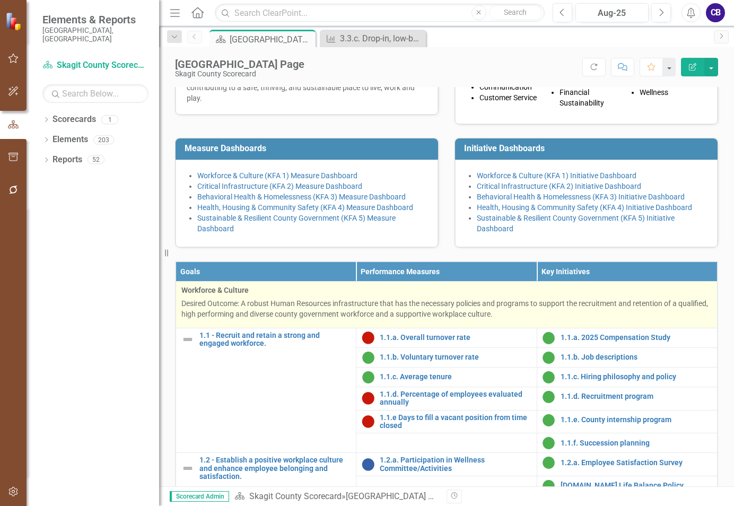
scroll to position [212, 0]
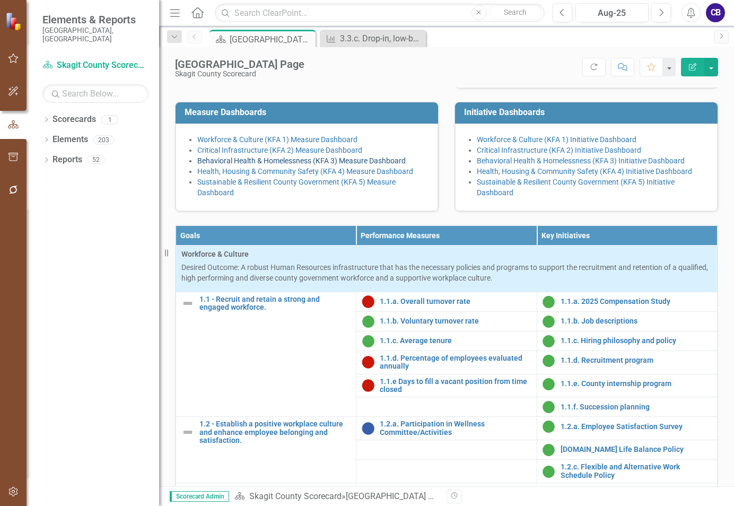
click at [258, 165] on link "Behavioral Health & Homelessness (KFA 3) Measure Dashboard" at bounding box center [301, 160] width 208 height 8
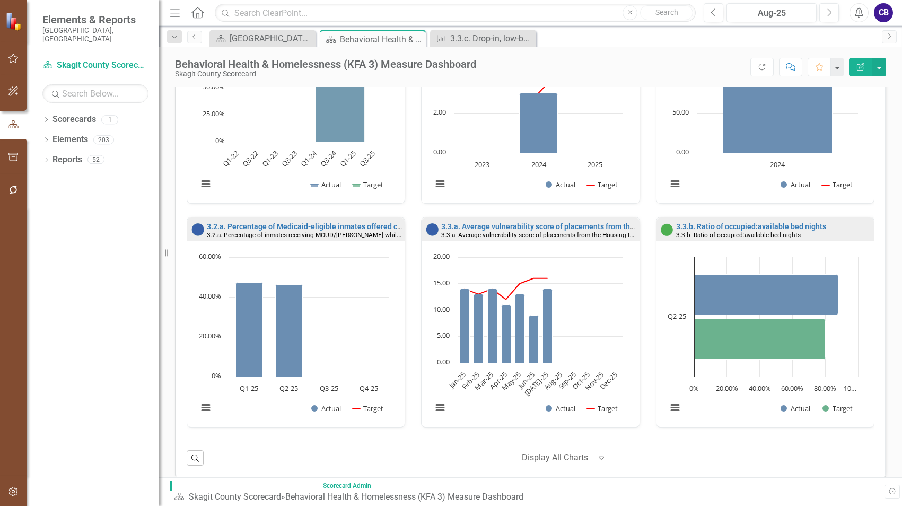
scroll to position [798, 0]
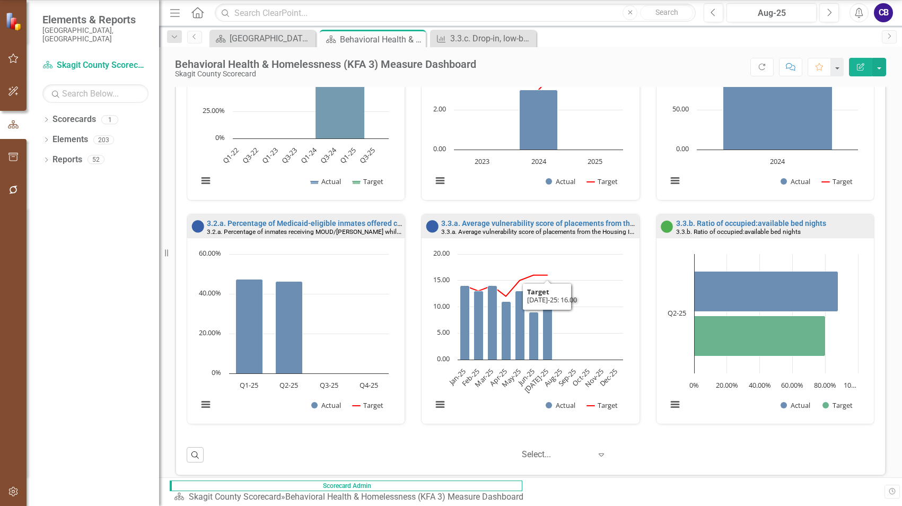
click at [559, 456] on div at bounding box center [556, 455] width 69 height 14
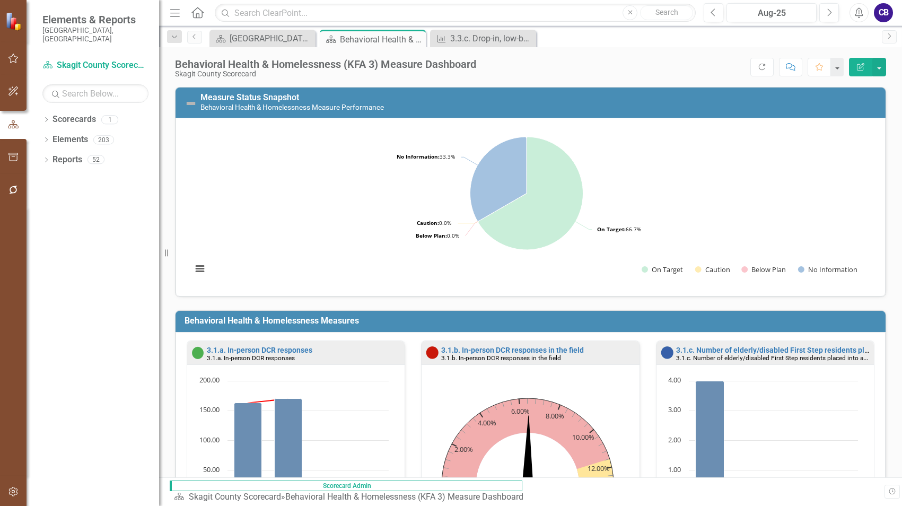
scroll to position [0, 0]
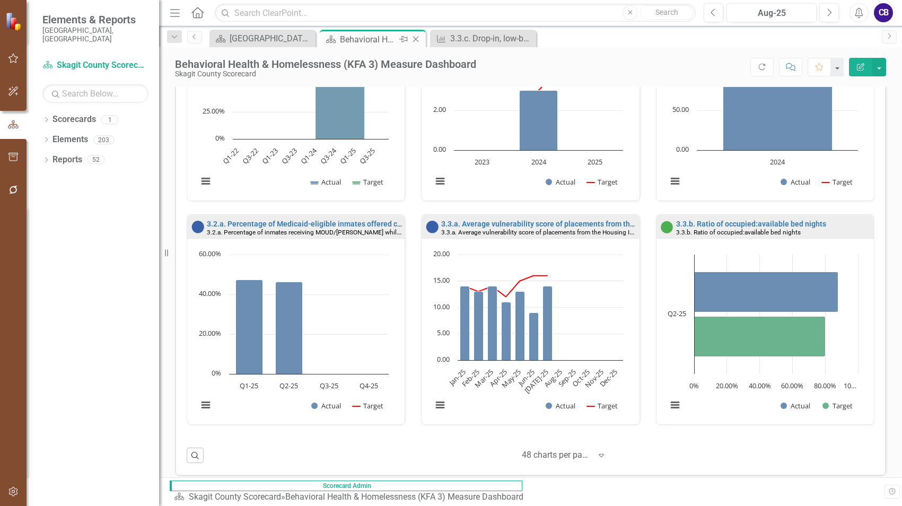
click at [420, 42] on icon "Close" at bounding box center [415, 39] width 11 height 8
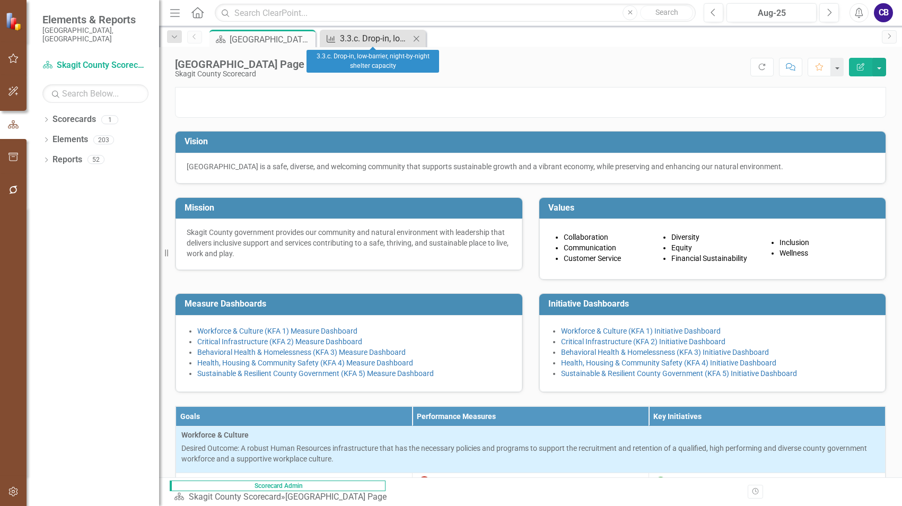
click at [386, 38] on div "3.3.c. Drop-in, low-barrier, night-by-night shelter capacity" at bounding box center [375, 38] width 70 height 13
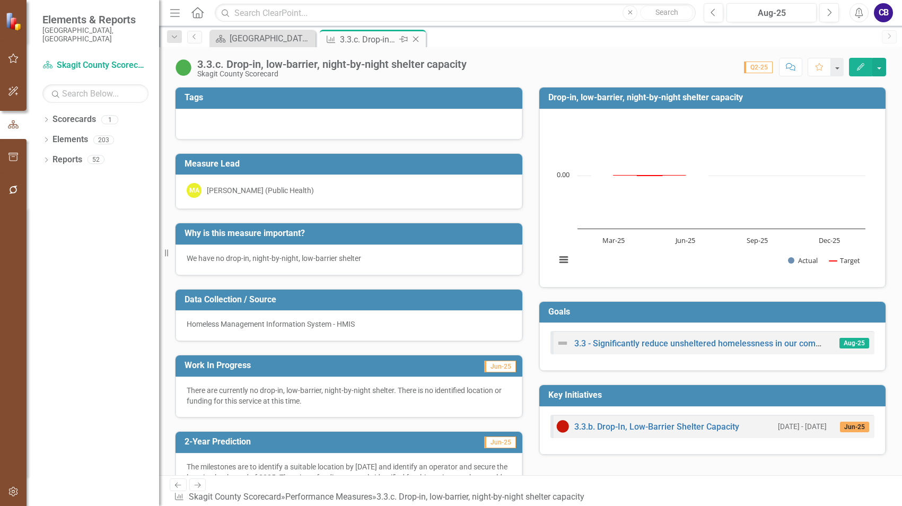
click at [417, 42] on icon "Close" at bounding box center [415, 39] width 11 height 8
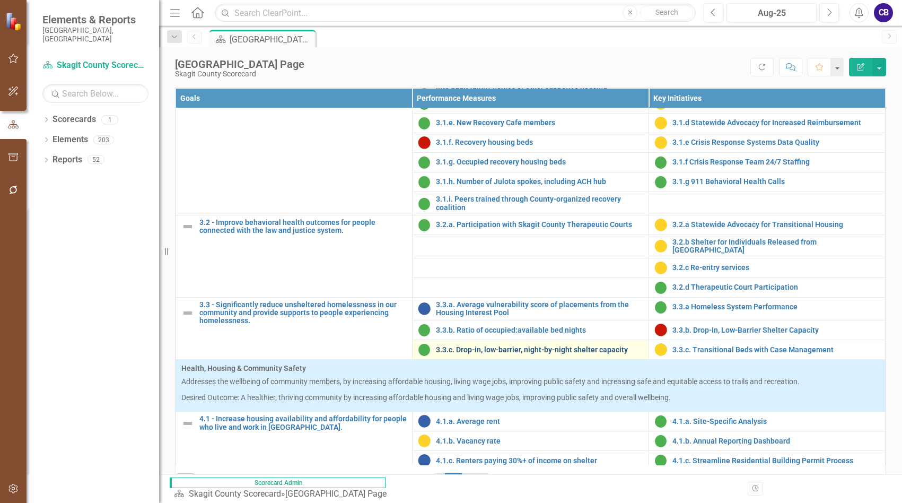
click at [516, 354] on link "3.3.c. Drop-in, low-barrier, night-by-night shelter capacity" at bounding box center [539, 350] width 207 height 8
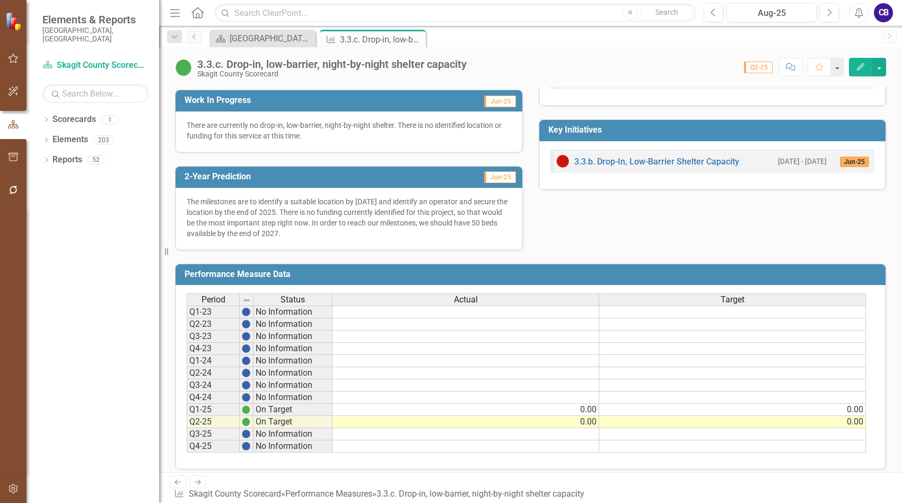
click at [659, 154] on div "3.3.b. Drop-In, Low-Barrier Shelter Capacity 2/1/24 - 12/31/32 Jun-25" at bounding box center [712, 161] width 325 height 23
click at [660, 164] on link "3.3.b. Drop-In, Low-Barrier Shelter Capacity" at bounding box center [656, 161] width 165 height 10
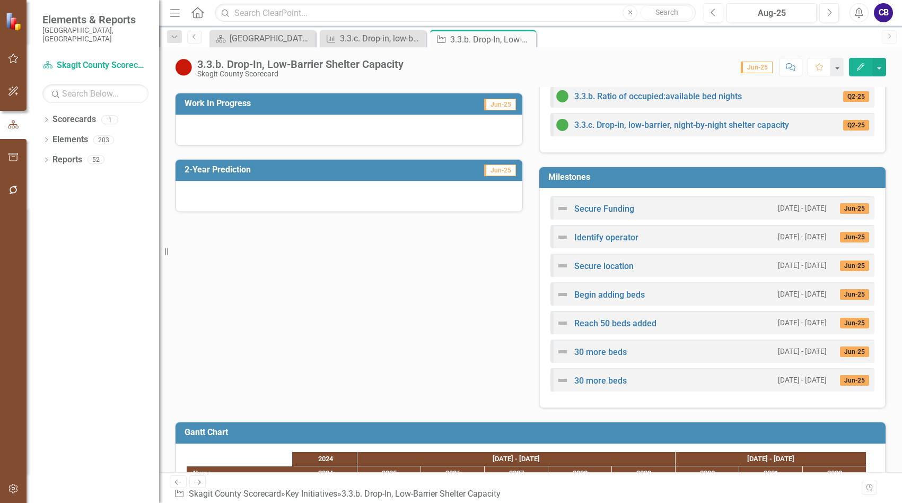
scroll to position [254, 0]
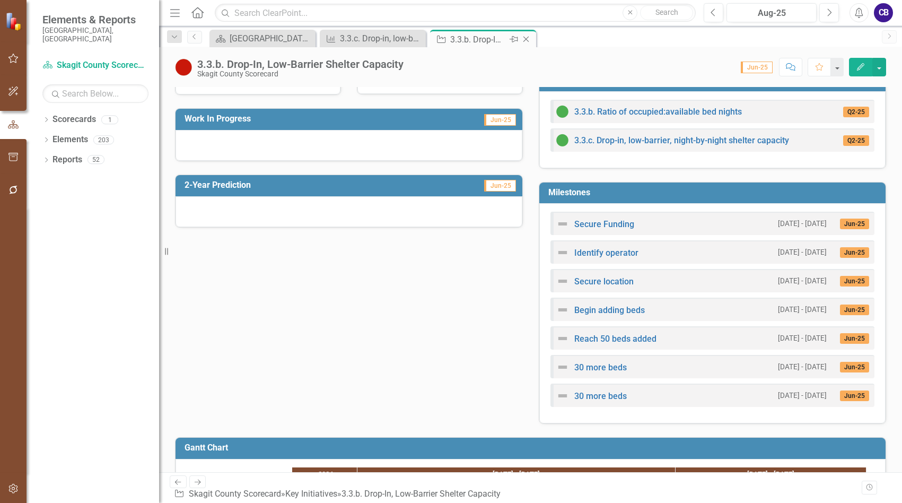
click at [522, 39] on icon "Close" at bounding box center [526, 39] width 11 height 8
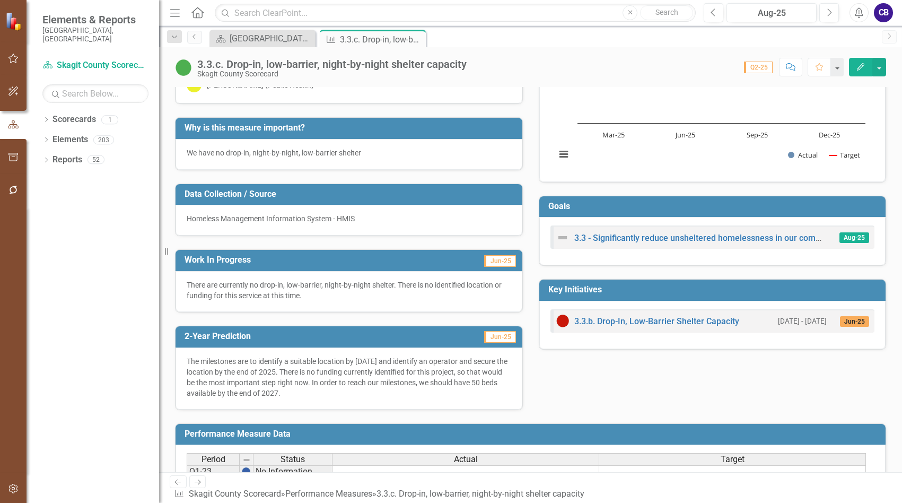
scroll to position [106, 0]
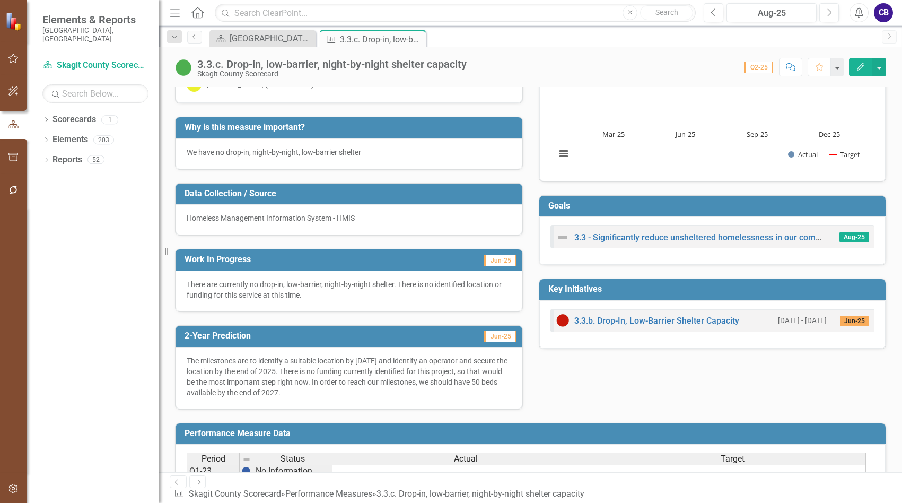
click at [314, 370] on p "The milestones are to identify a suitable location by [DATE] and identify an op…" at bounding box center [349, 376] width 325 height 42
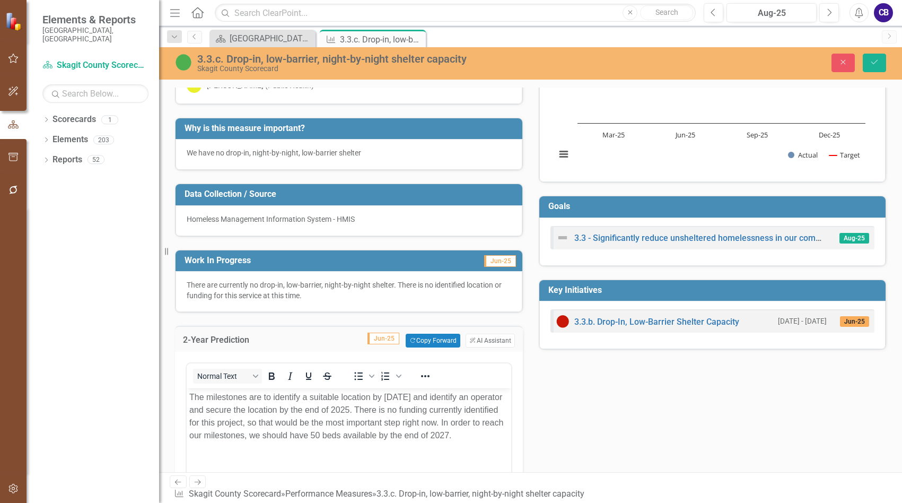
scroll to position [0, 0]
drag, startPoint x: 394, startPoint y: 409, endPoint x: 403, endPoint y: 413, distance: 9.8
click at [394, 409] on p "The milestones are to identify a suitable location by [DATE] and identify an op…" at bounding box center [348, 416] width 319 height 51
click at [465, 394] on p "The milestones are to identify a suitable location by [DATE] and identify an op…" at bounding box center [348, 416] width 319 height 51
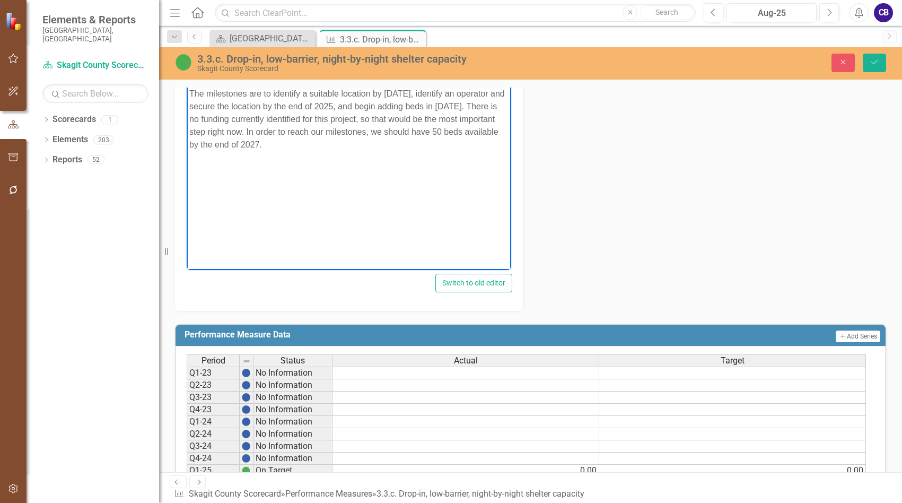
scroll to position [424, 0]
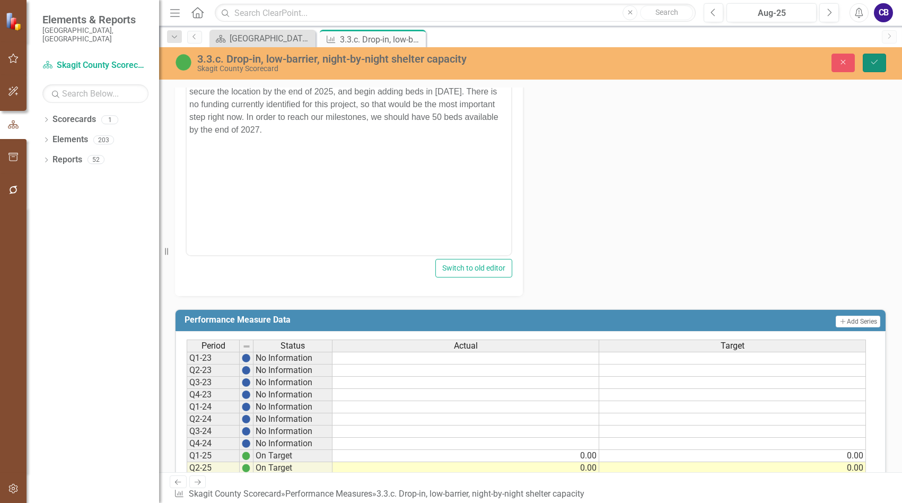
click at [733, 64] on button "Save" at bounding box center [874, 63] width 23 height 19
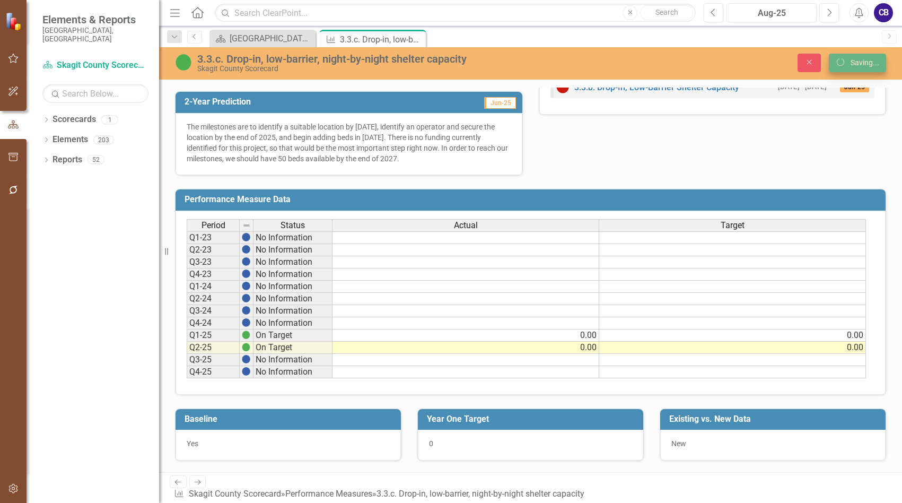
scroll to position [329, 0]
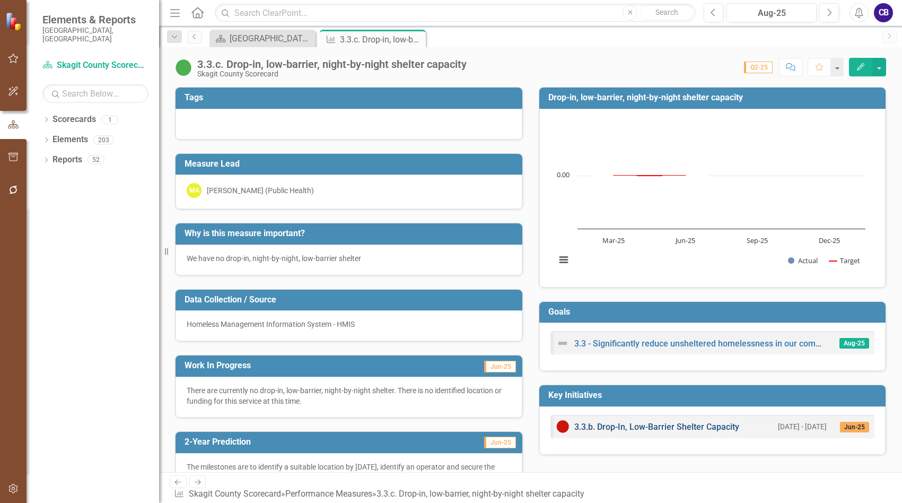
click at [618, 427] on link "3.3.b. Drop-In, Low-Barrier Shelter Capacity" at bounding box center [656, 427] width 165 height 10
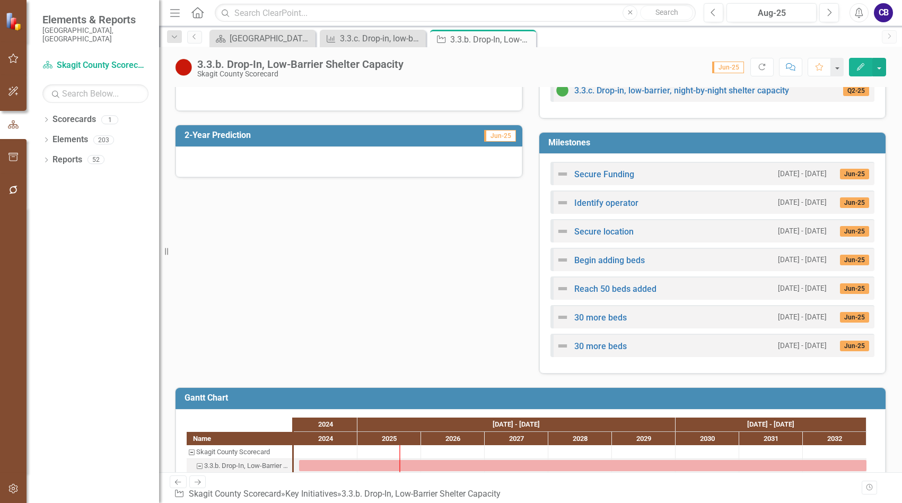
scroll to position [318, 0]
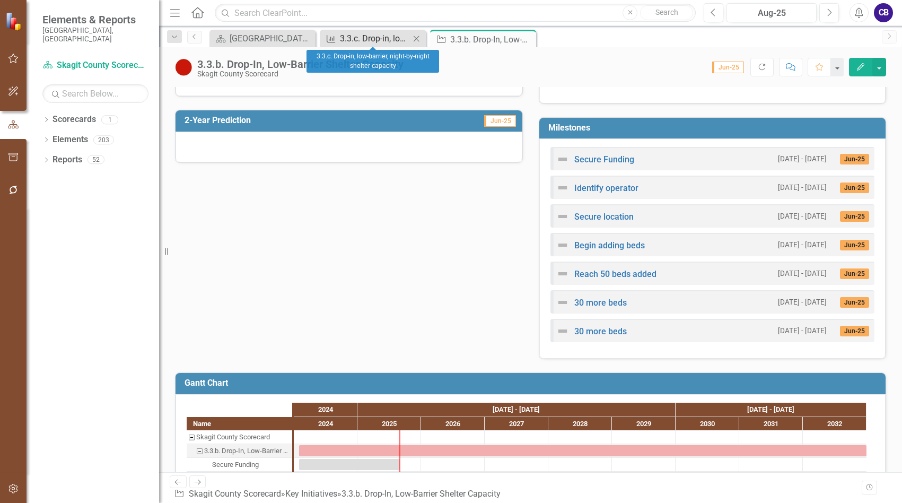
click at [365, 39] on div "3.3.c. Drop-in, low-barrier, night-by-night shelter capacity" at bounding box center [375, 38] width 70 height 13
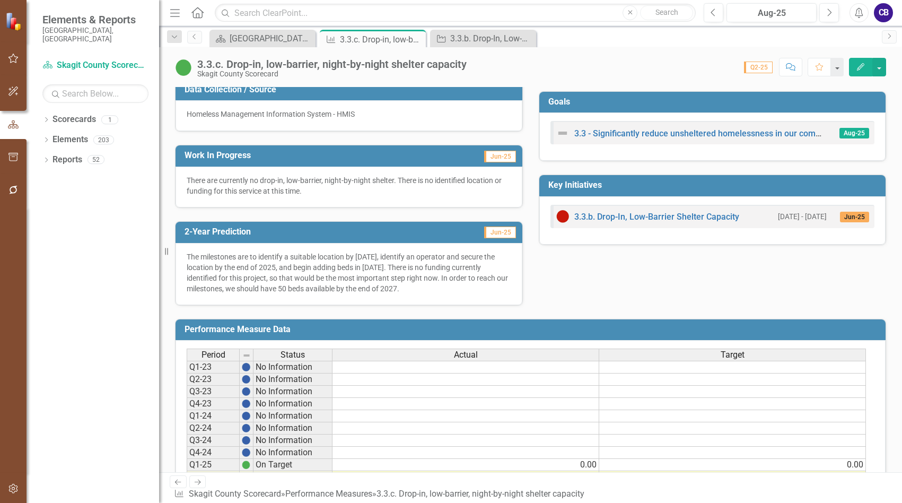
scroll to position [212, 0]
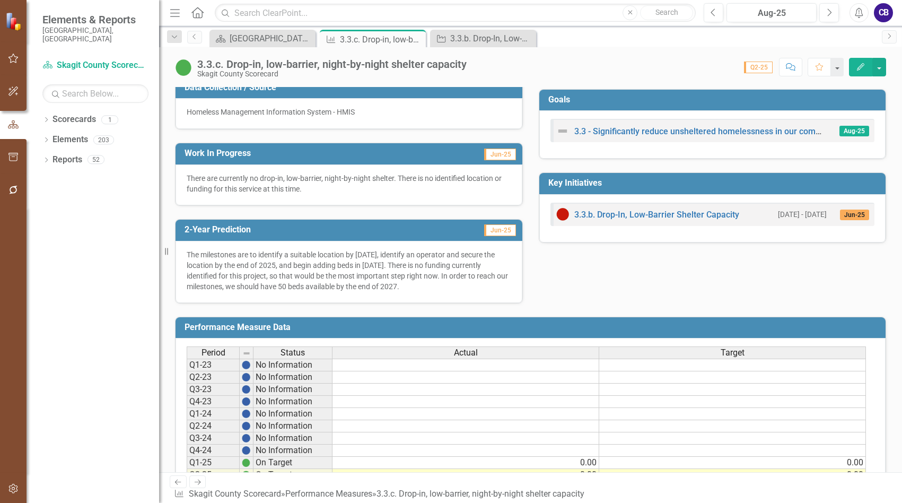
click at [381, 291] on p "The milestones are to identify a suitable location by September 2025, identify …" at bounding box center [349, 270] width 325 height 42
click at [381, 292] on div "The milestones are to identify a suitable location by September 2025, identify …" at bounding box center [349, 272] width 347 height 62
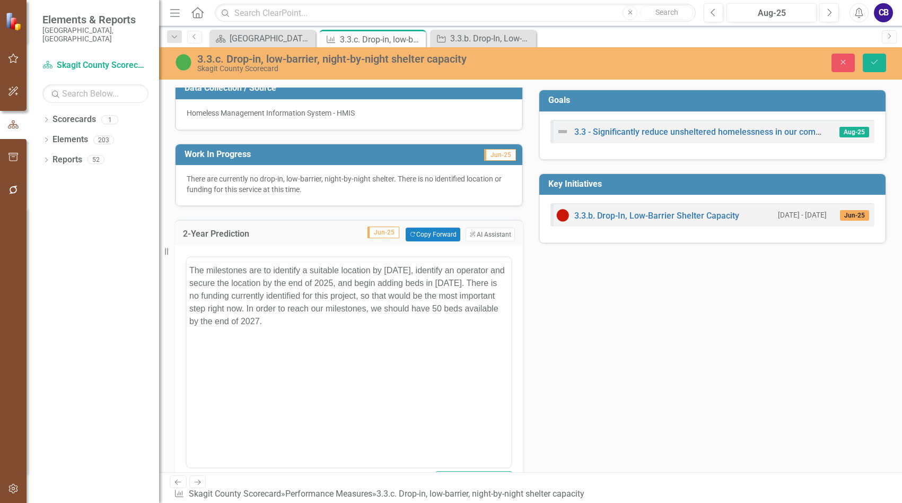
scroll to position [0, 0]
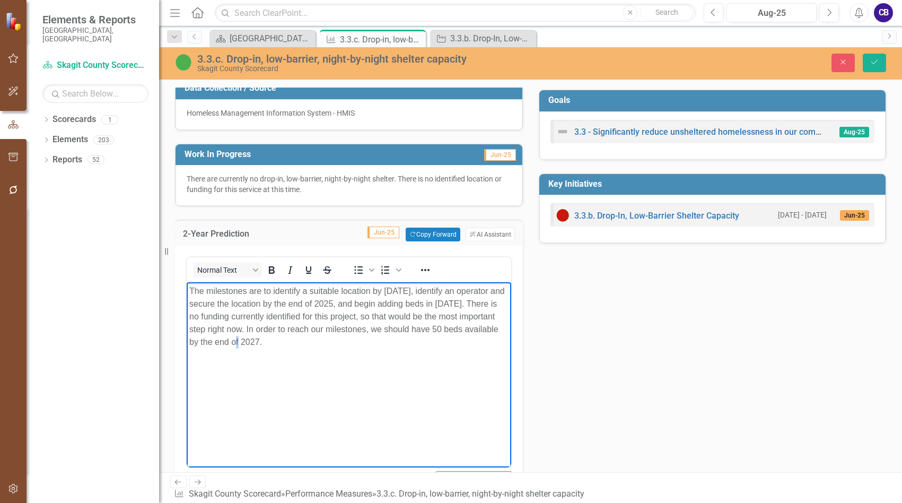
drag, startPoint x: 269, startPoint y: 343, endPoint x: 276, endPoint y: 342, distance: 6.9
click at [274, 342] on p "The milestones are to identify a suitable location by September 2025, identify …" at bounding box center [348, 317] width 319 height 64
drag, startPoint x: 310, startPoint y: 346, endPoint x: 314, endPoint y: 341, distance: 6.8
click at [314, 341] on p "The milestones are to identify a suitable location by September 2025, identify …" at bounding box center [348, 317] width 319 height 64
click at [470, 388] on body "The milestones are to identify a suitable location by September 2025, identify …" at bounding box center [349, 361] width 325 height 159
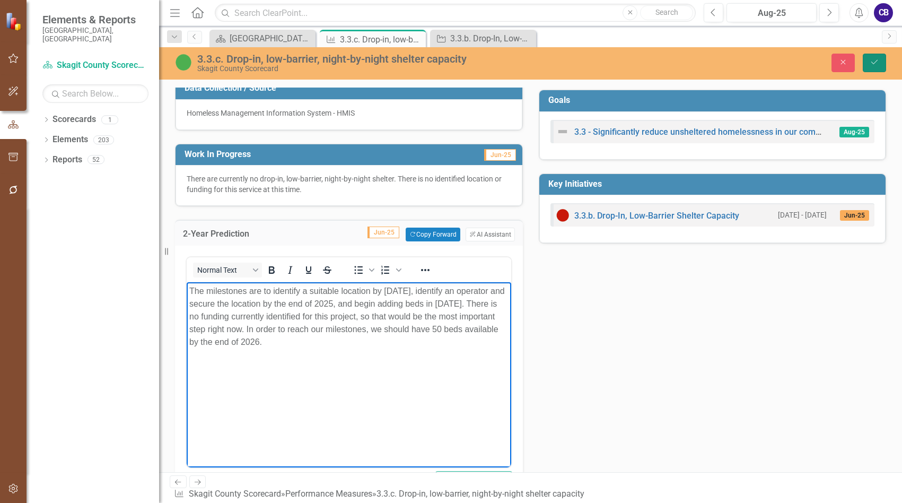
drag, startPoint x: 864, startPoint y: 60, endPoint x: 855, endPoint y: 62, distance: 8.6
click at [733, 62] on div "Close Save" at bounding box center [747, 63] width 294 height 19
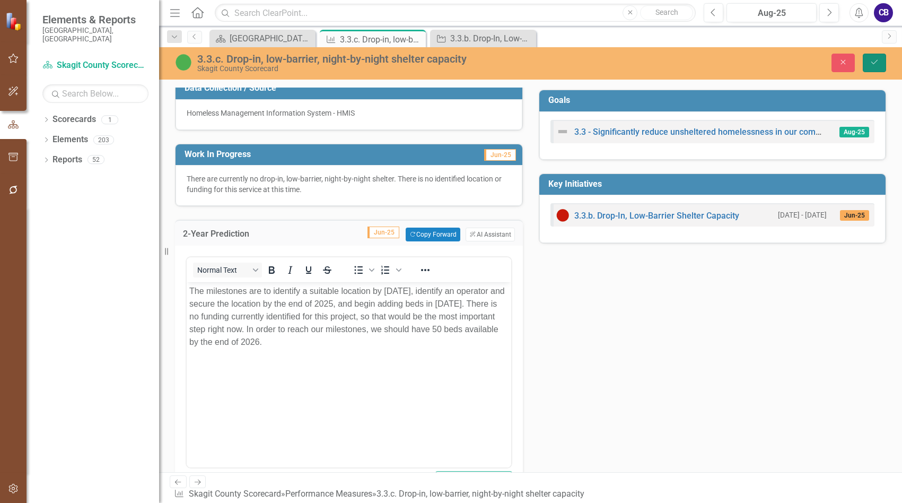
click at [733, 66] on icon "Save" at bounding box center [875, 61] width 10 height 7
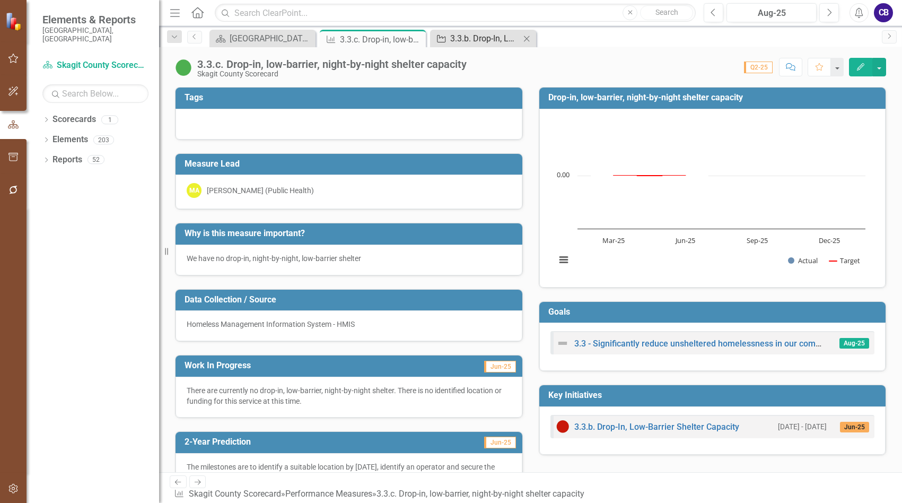
click at [477, 37] on div "3.3.b. Drop-In, Low-Barrier Shelter Capacity" at bounding box center [485, 38] width 70 height 13
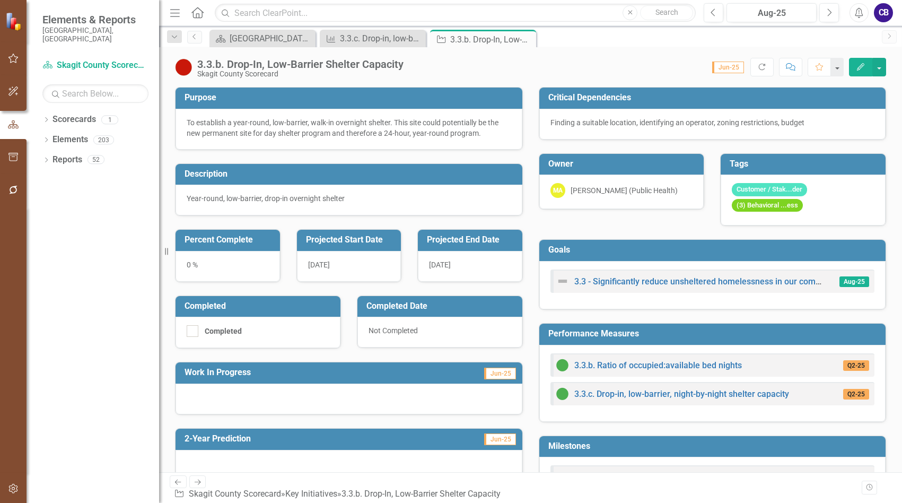
click at [0, 0] on div "Close" at bounding box center [0, 0] width 0 height 0
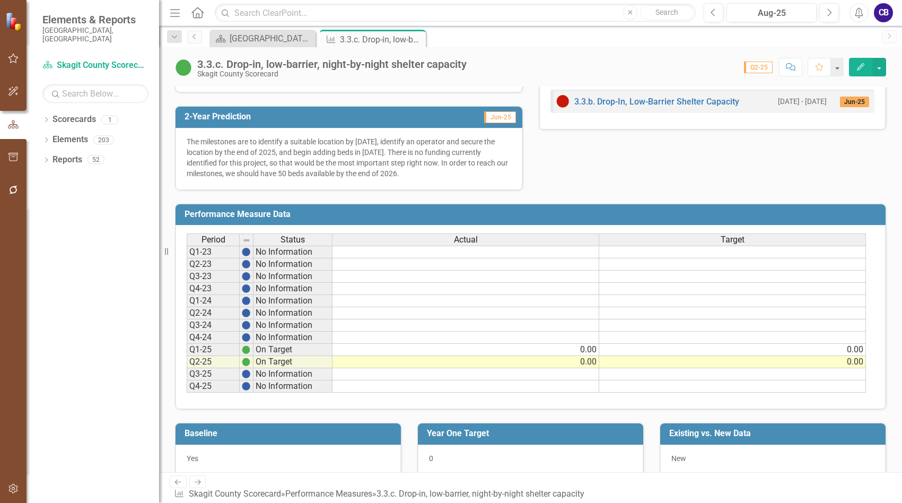
scroll to position [328, 0]
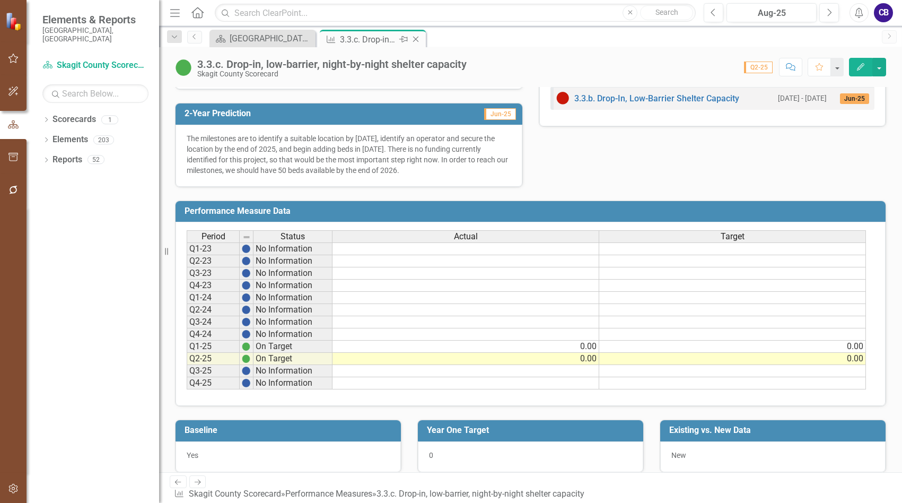
click at [417, 40] on icon "Close" at bounding box center [415, 39] width 11 height 8
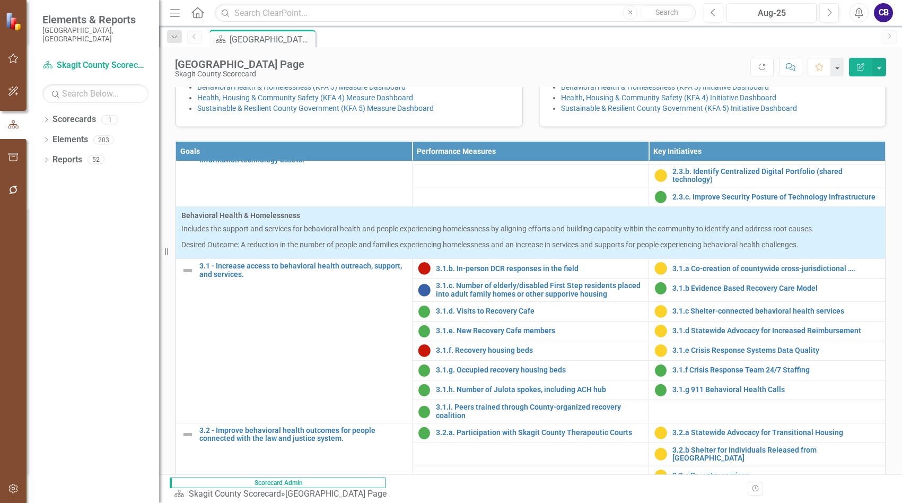
scroll to position [636, 0]
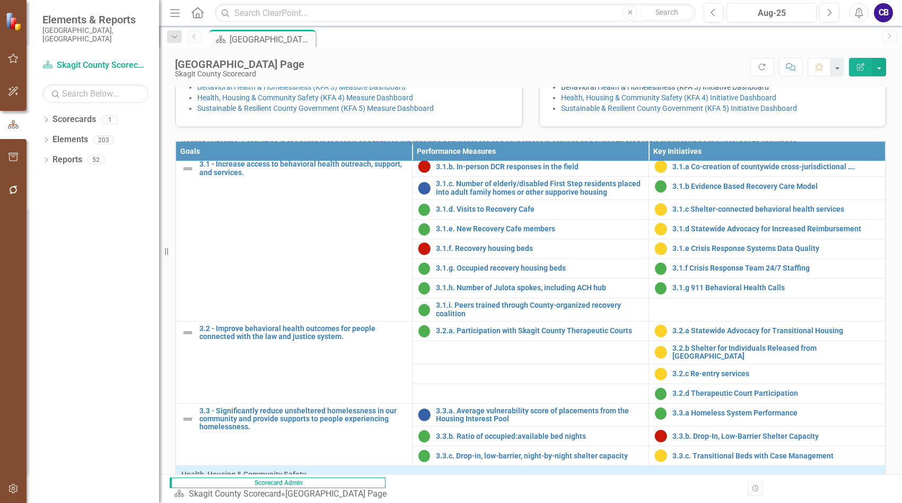
click at [621, 91] on link "Behavioral Health & Homelessness (KFA 3) Initiative Dashboard" at bounding box center [665, 87] width 208 height 8
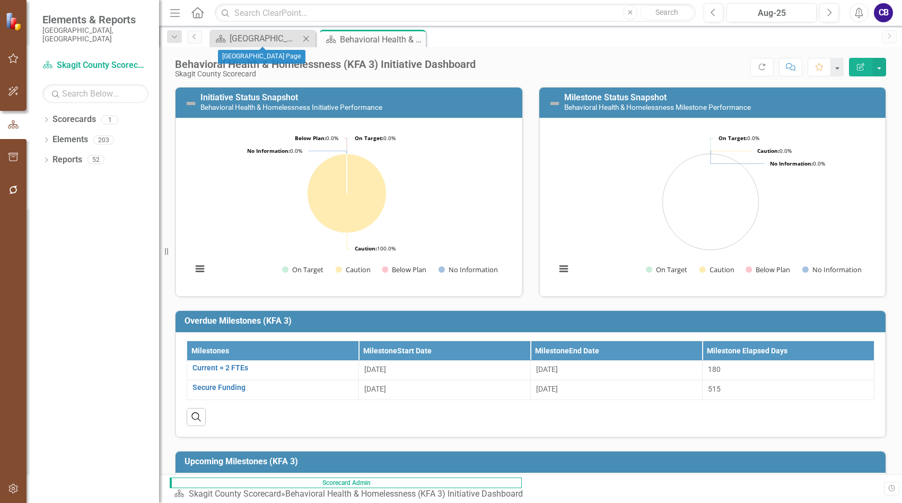
click at [277, 45] on div "Scorecard Skagit County Landing Page Close" at bounding box center [262, 39] width 106 height 18
click at [273, 39] on div "[GEOGRAPHIC_DATA] Page" at bounding box center [265, 38] width 70 height 13
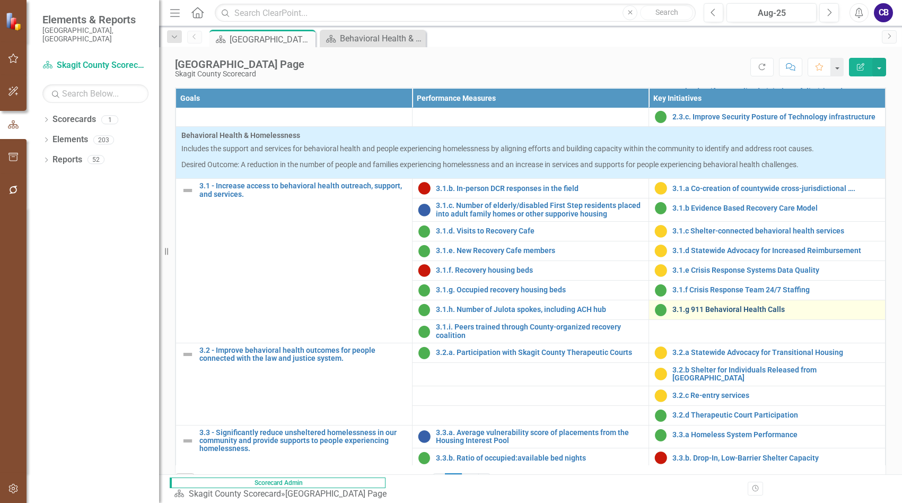
scroll to position [543, 0]
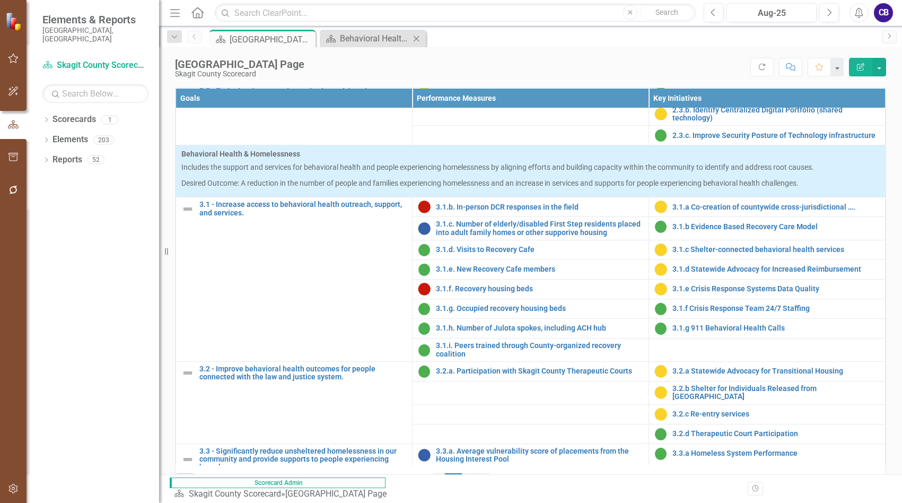
click at [367, 31] on div "Scorecard Behavioral Health & Homelessness (KFA 3) Initiative Dashboard Close" at bounding box center [373, 39] width 106 height 18
click at [369, 38] on div "Behavioral Health & Homelessness (KFA 3) Initiative Dashboard" at bounding box center [375, 38] width 70 height 13
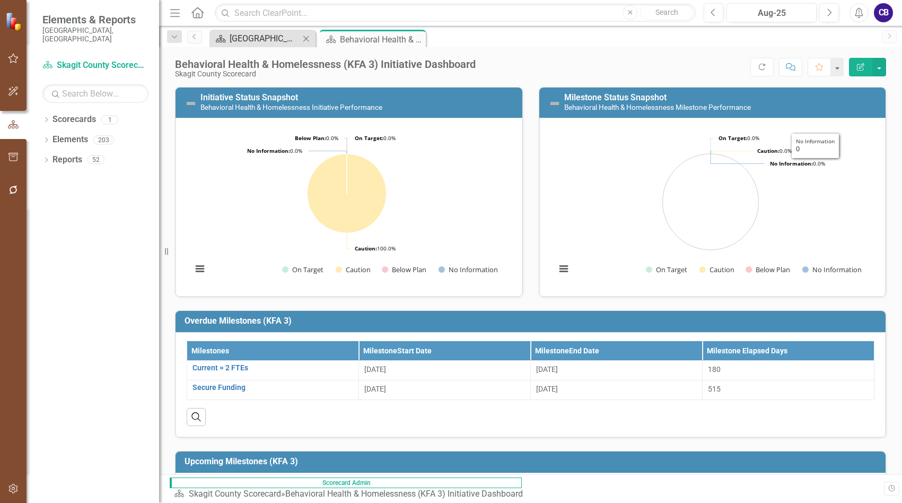
click at [235, 38] on div "[GEOGRAPHIC_DATA] Page" at bounding box center [265, 38] width 70 height 13
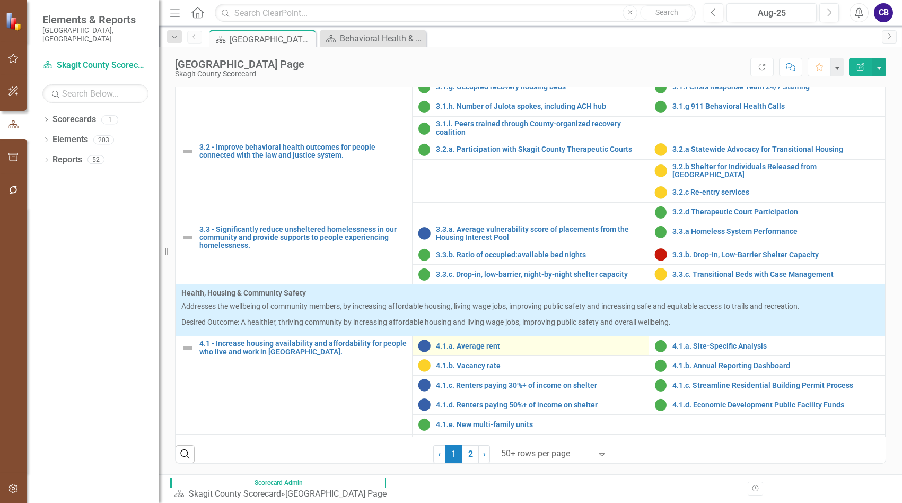
scroll to position [742, 0]
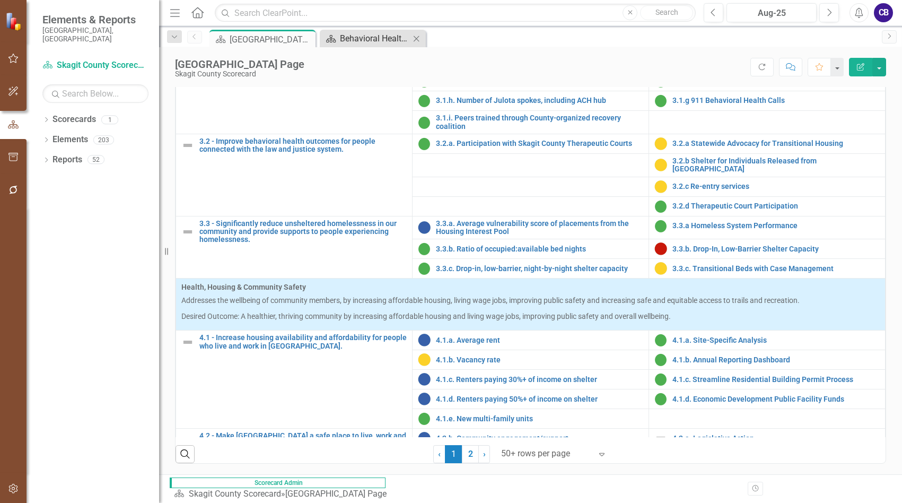
click at [391, 40] on div "Behavioral Health & Homelessness (KFA 3) Initiative Dashboard" at bounding box center [375, 38] width 70 height 13
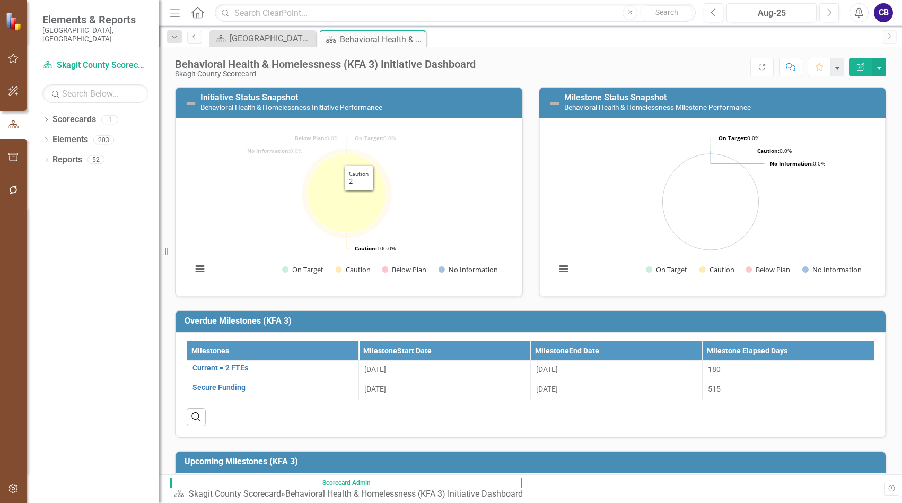
click at [352, 205] on icon "Caution, 2." at bounding box center [347, 193] width 79 height 79
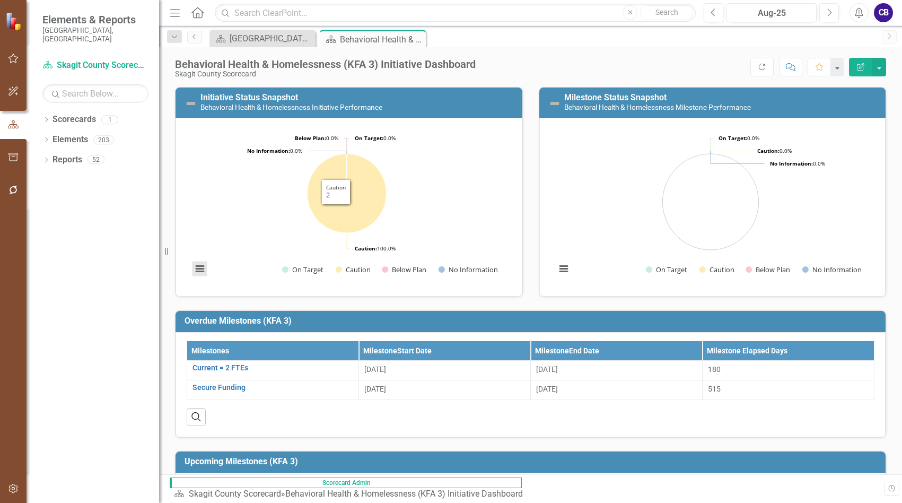
click at [202, 272] on button "View chart menu, Chart" at bounding box center [200, 268] width 15 height 15
click at [416, 153] on rect "Interactive chart" at bounding box center [347, 205] width 320 height 159
click at [296, 35] on div "[GEOGRAPHIC_DATA] Page" at bounding box center [265, 38] width 70 height 13
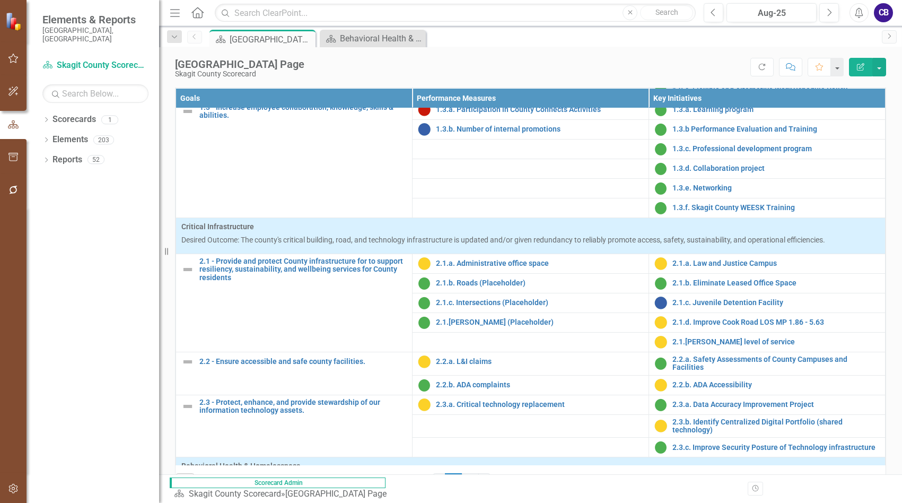
scroll to position [212, 0]
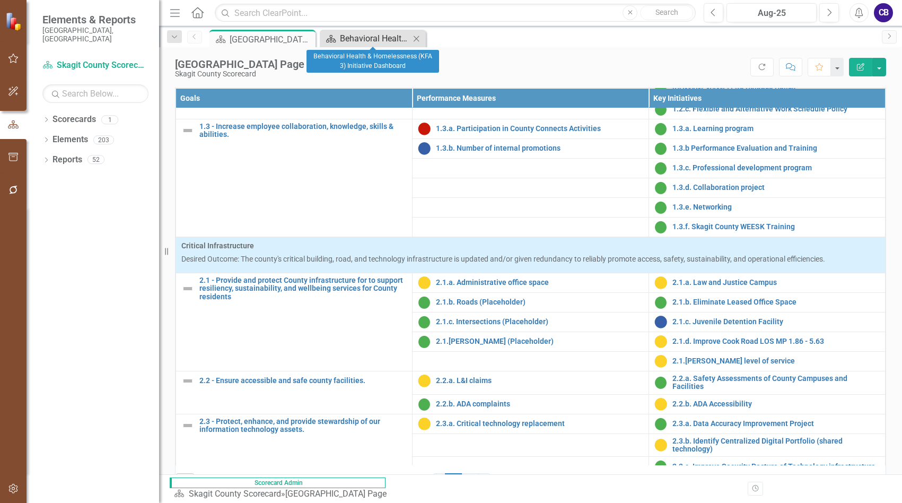
click at [357, 34] on div "Behavioral Health & Homelessness (KFA 3) Initiative Dashboard" at bounding box center [375, 38] width 70 height 13
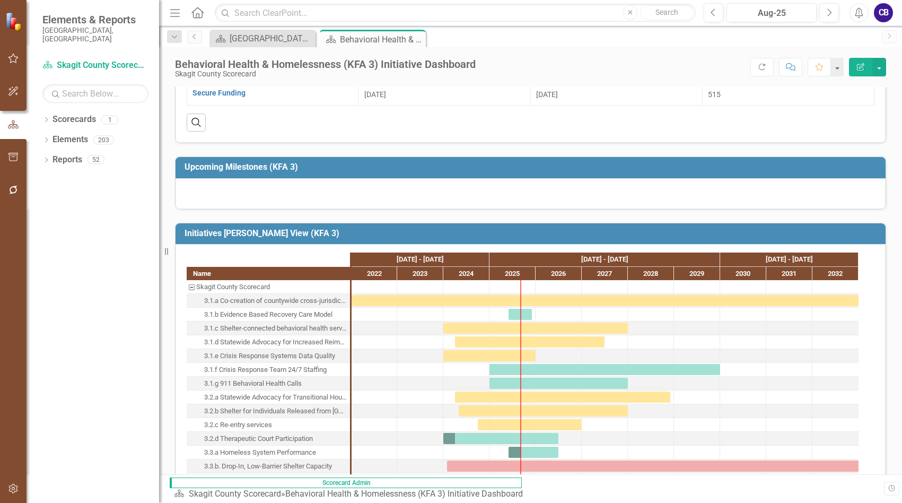
scroll to position [212, 0]
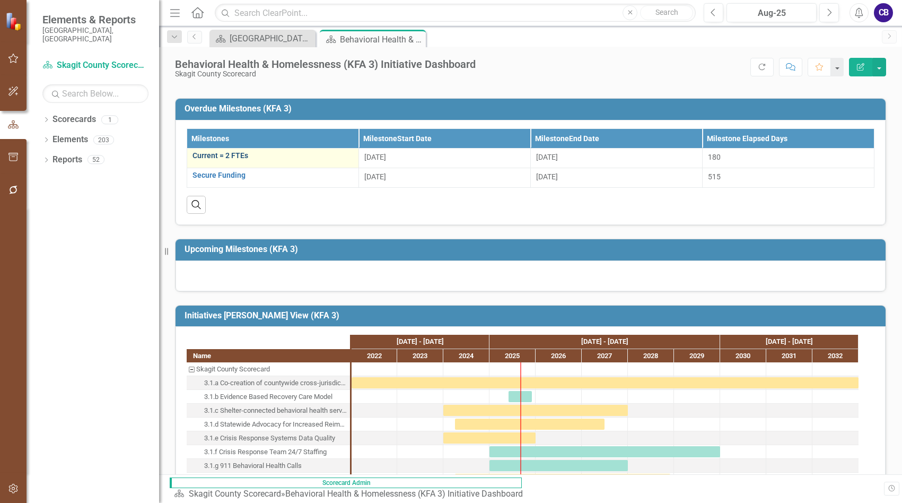
click at [202, 160] on link "Current = 2 FTEs" at bounding box center [273, 156] width 161 height 8
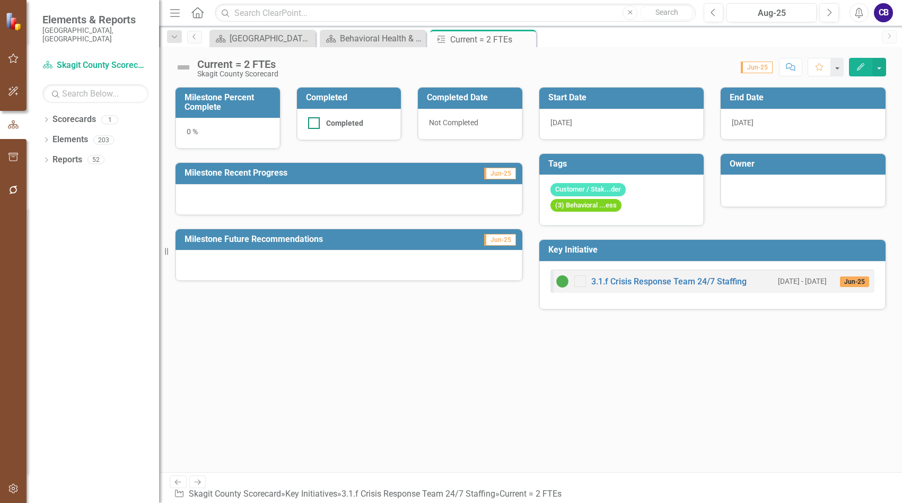
click at [313, 126] on div at bounding box center [314, 123] width 12 height 12
click at [313, 124] on input "Completed" at bounding box center [311, 120] width 7 height 7
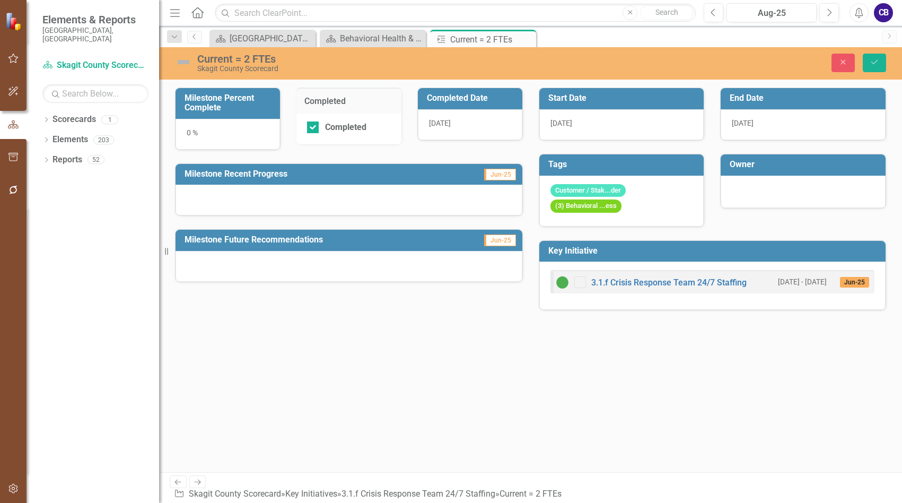
click at [733, 65] on div "Close Save" at bounding box center [747, 63] width 294 height 19
click at [733, 65] on icon "Close" at bounding box center [843, 61] width 10 height 7
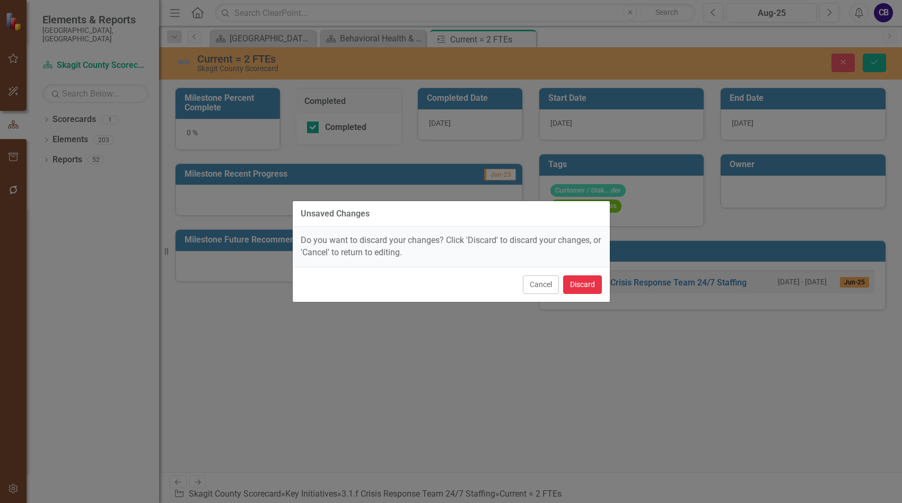
click at [580, 292] on button "Discard" at bounding box center [582, 284] width 39 height 19
checkbox input "false"
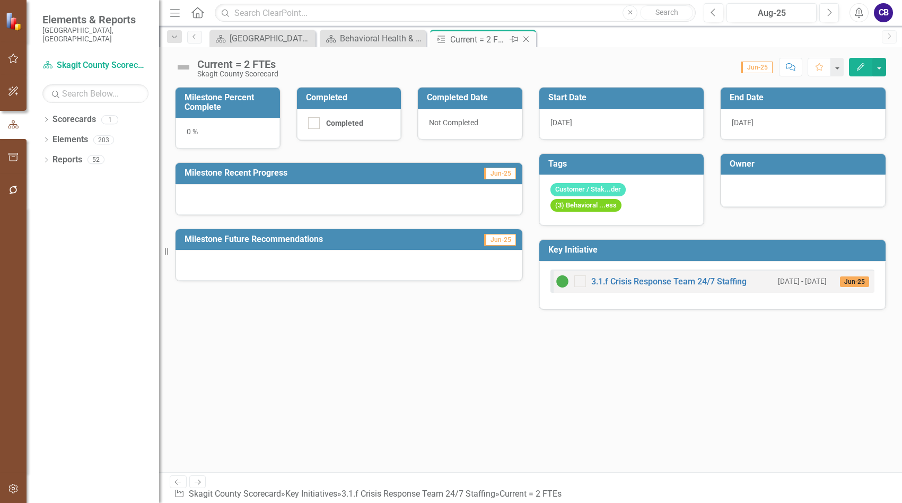
click at [527, 38] on icon at bounding box center [526, 40] width 6 height 6
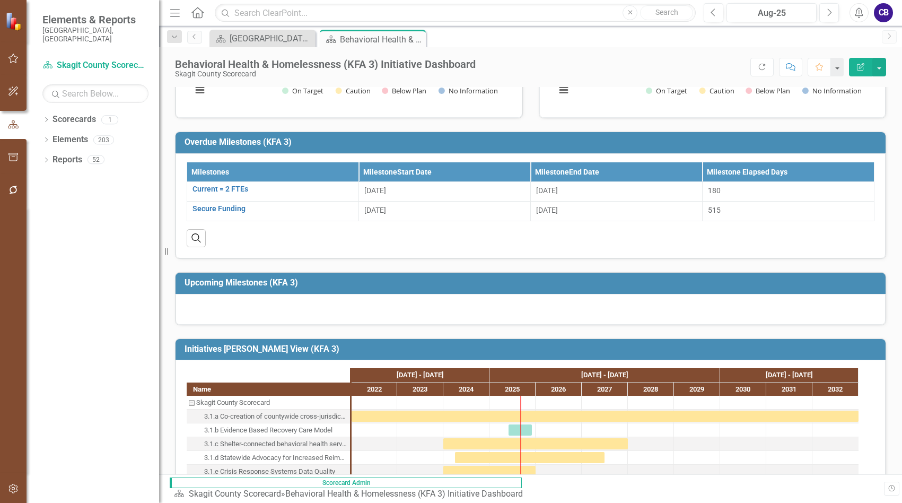
scroll to position [53, 0]
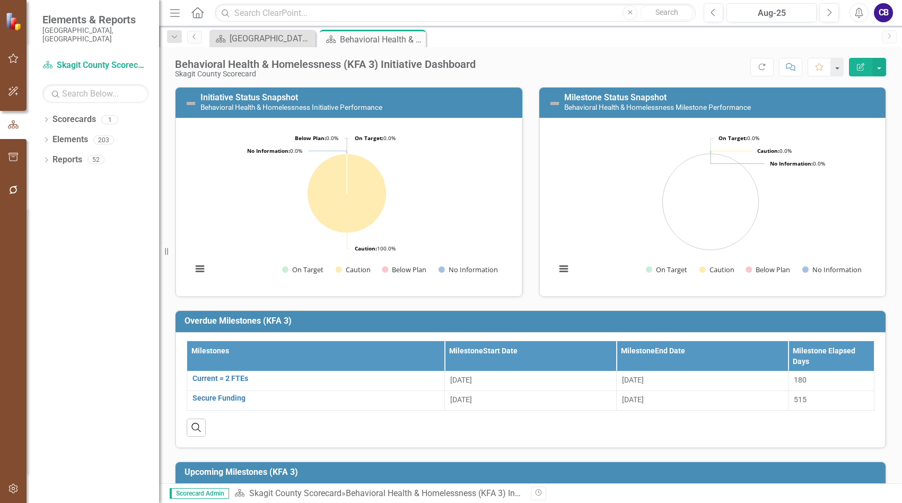
click at [0, 0] on icon at bounding box center [0, 0] width 0 height 0
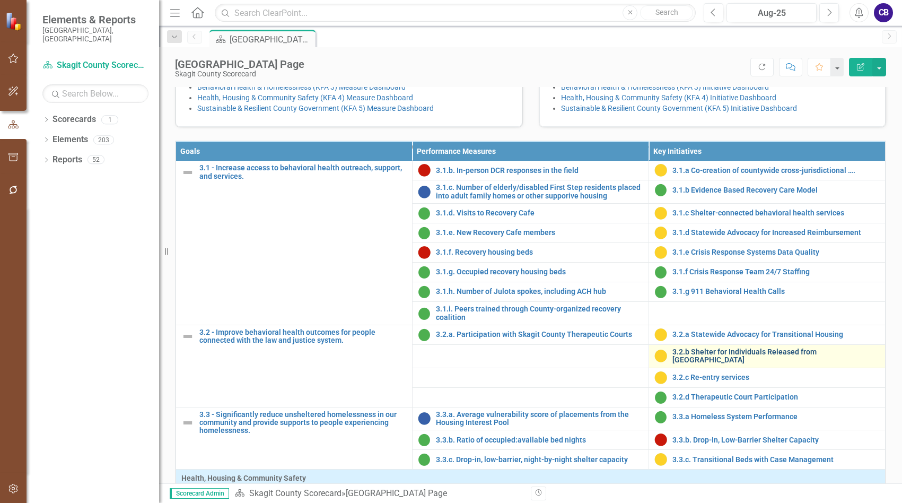
scroll to position [636, 0]
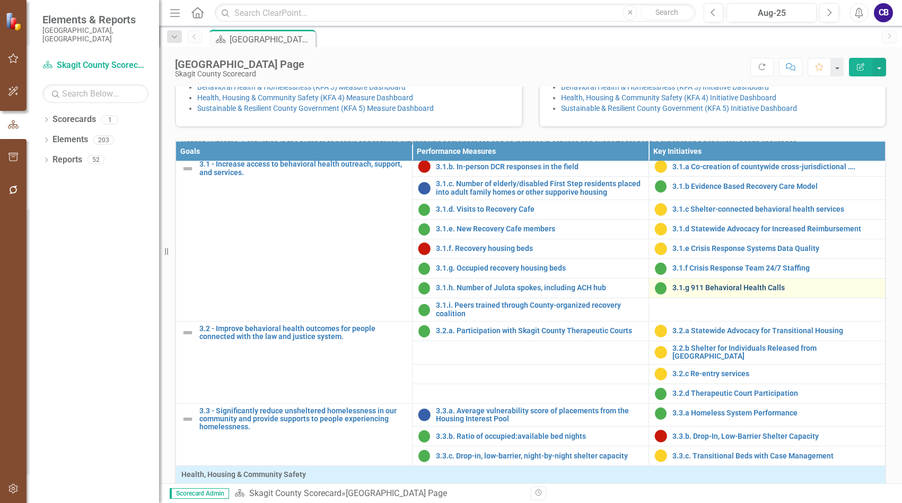
click at [714, 292] on link "3.1.g 911 Behavioral Health Calls" at bounding box center [775, 288] width 207 height 8
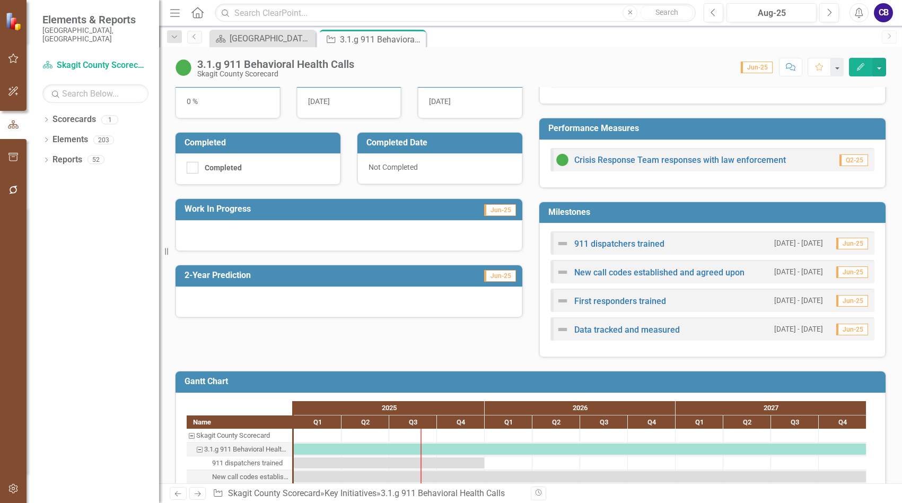
scroll to position [214, 0]
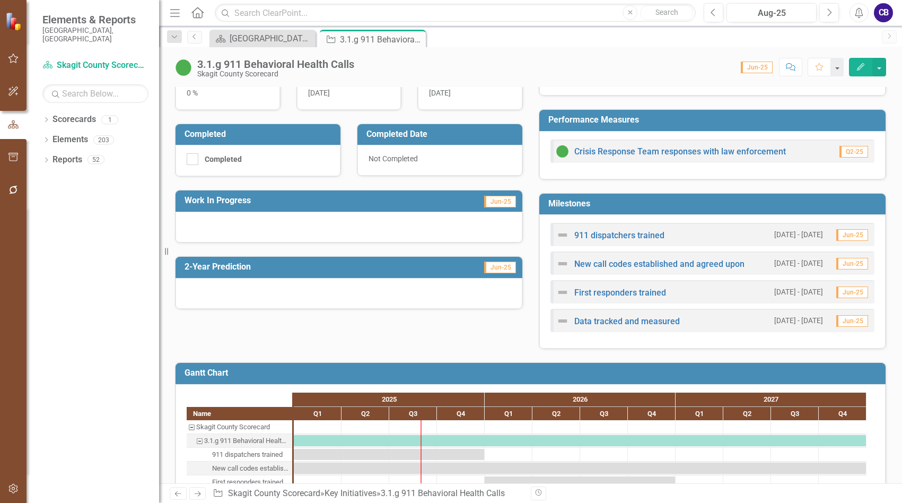
click at [490, 205] on span "Jun-25" at bounding box center [500, 202] width 32 height 12
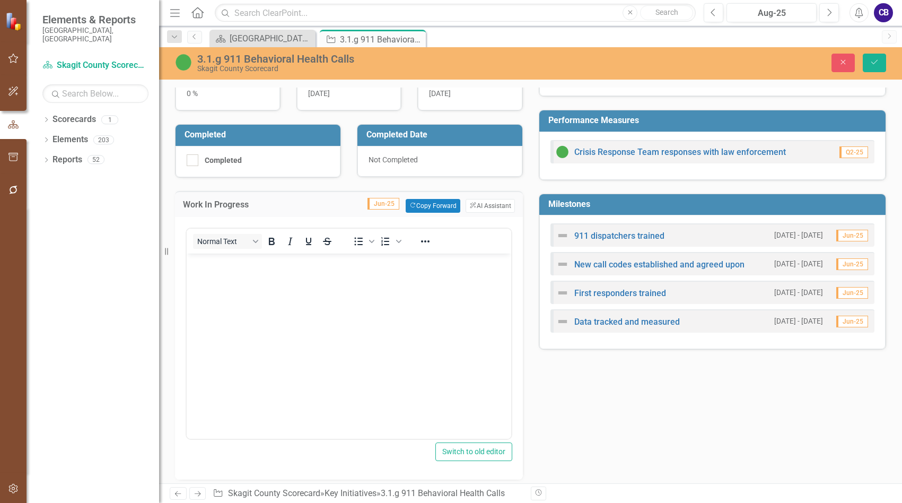
scroll to position [0, 0]
click at [416, 203] on button "Copy Forward Copy Forward" at bounding box center [433, 206] width 55 height 14
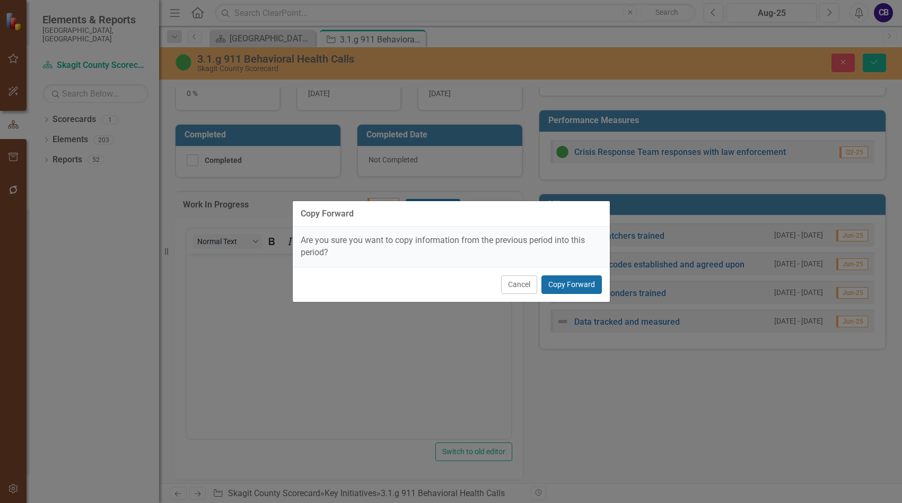
click at [562, 276] on button "Copy Forward" at bounding box center [571, 284] width 60 height 19
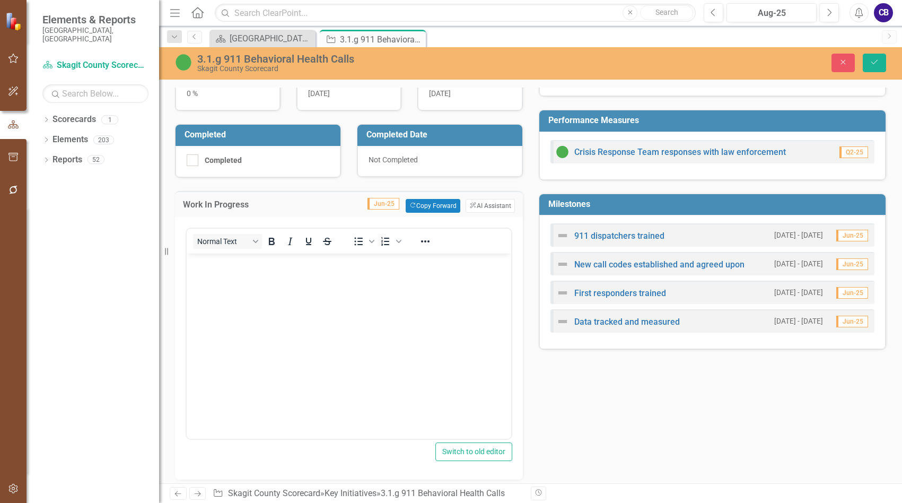
click at [558, 270] on img at bounding box center [562, 264] width 13 height 13
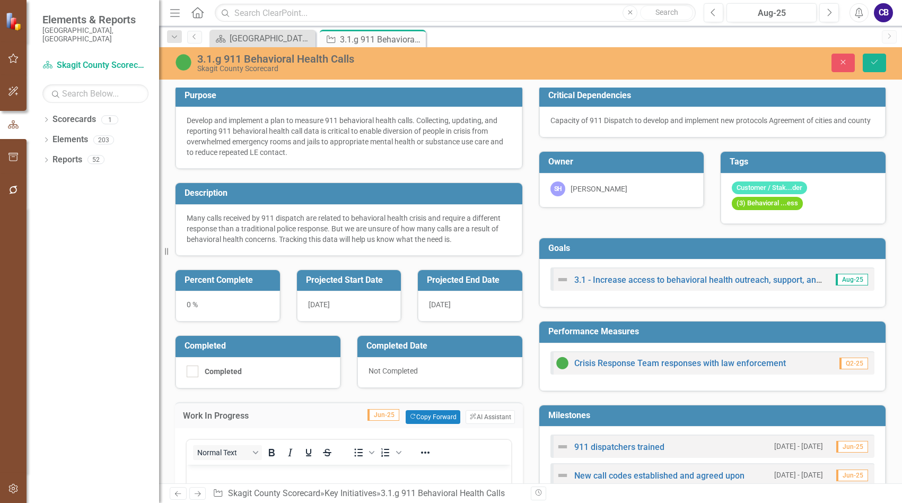
scroll to position [2, 0]
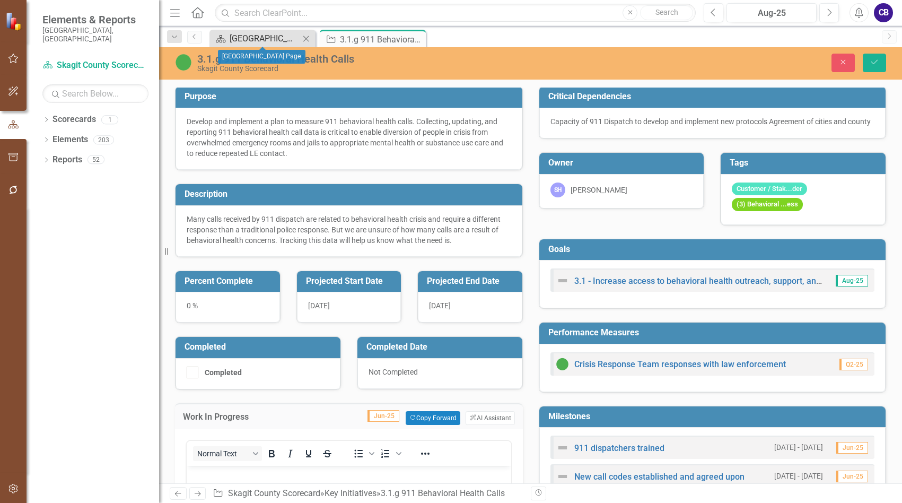
click at [281, 33] on div "[GEOGRAPHIC_DATA] Page" at bounding box center [265, 38] width 70 height 13
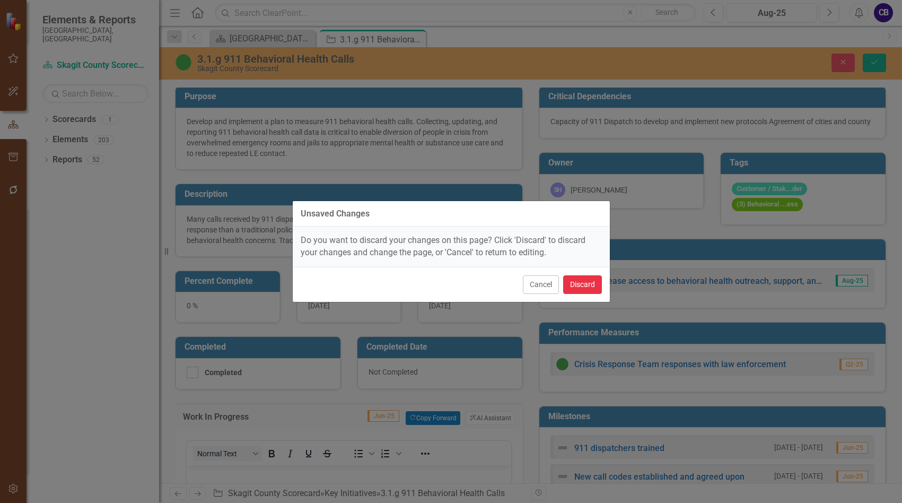
click at [579, 283] on button "Discard" at bounding box center [582, 284] width 39 height 19
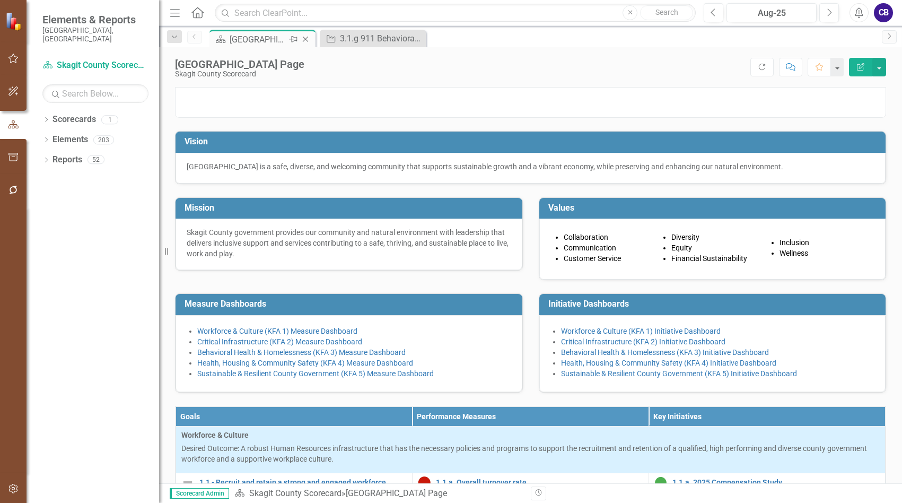
click at [277, 33] on div "[GEOGRAPHIC_DATA] Page" at bounding box center [258, 39] width 57 height 13
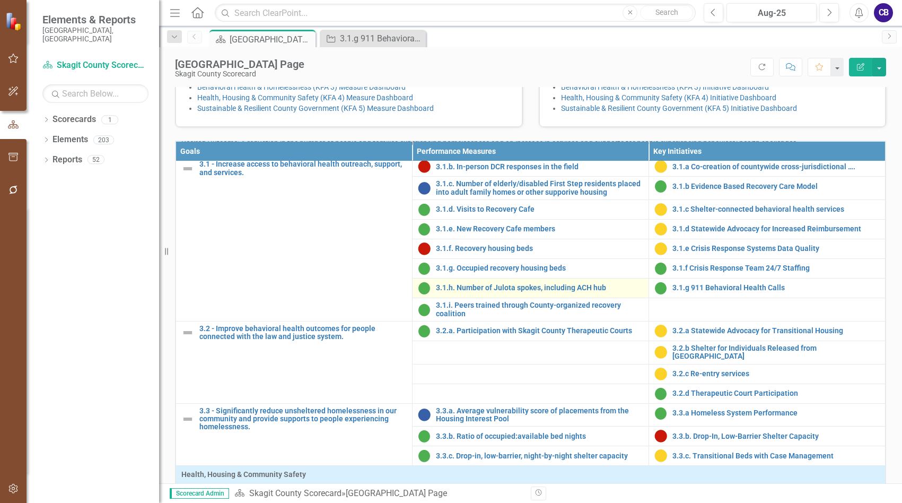
scroll to position [583, 0]
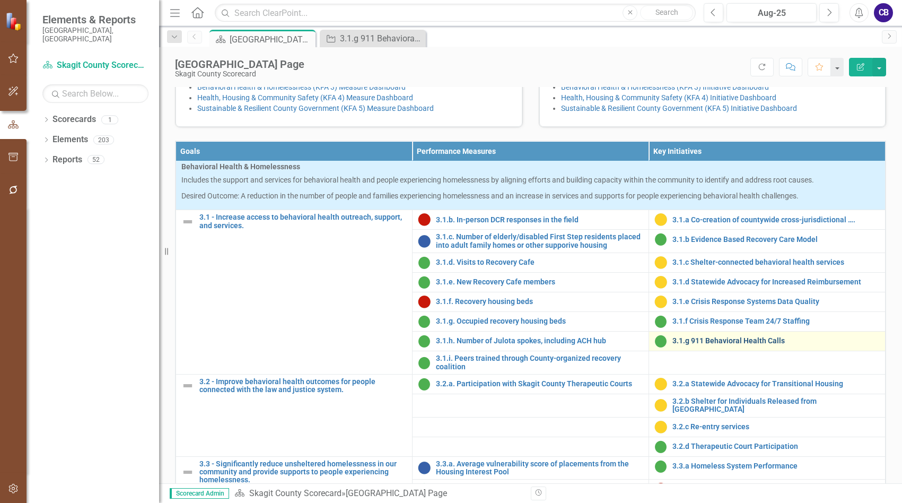
click at [702, 345] on link "3.1.g 911 Behavioral Health Calls" at bounding box center [775, 341] width 207 height 8
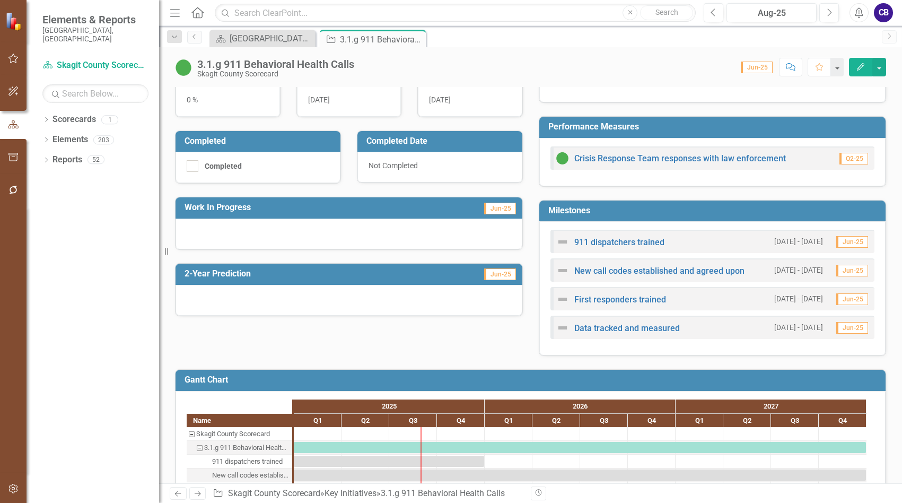
scroll to position [212, 0]
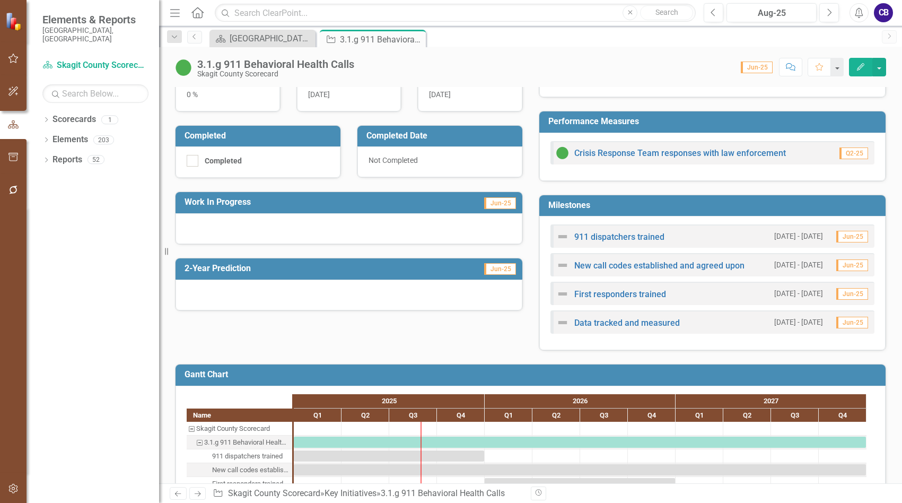
click at [494, 202] on span "Jun-25" at bounding box center [500, 203] width 32 height 12
click at [495, 200] on span "Jun-25" at bounding box center [500, 203] width 32 height 12
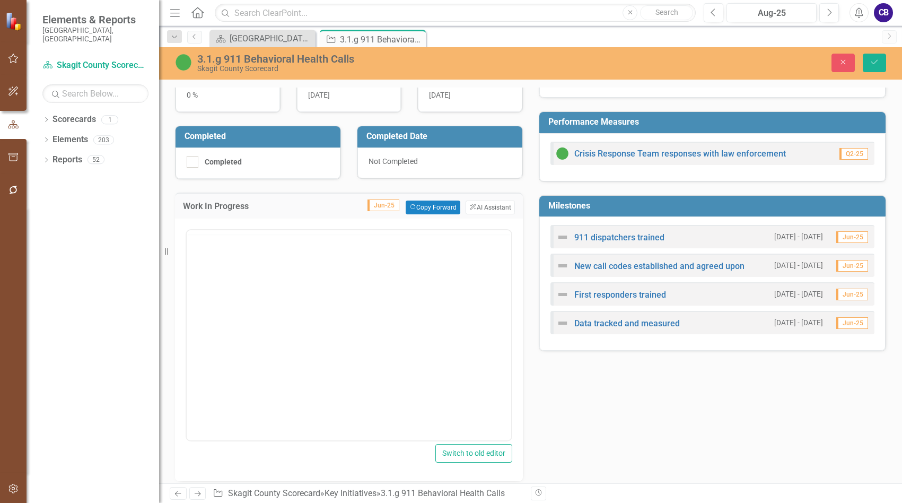
scroll to position [0, 0]
click at [376, 202] on span "Jun-25" at bounding box center [384, 205] width 32 height 12
click at [434, 245] on div at bounding box center [425, 242] width 31 height 21
click at [427, 239] on icon "Reveal or hide additional toolbar items" at bounding box center [425, 243] width 13 height 13
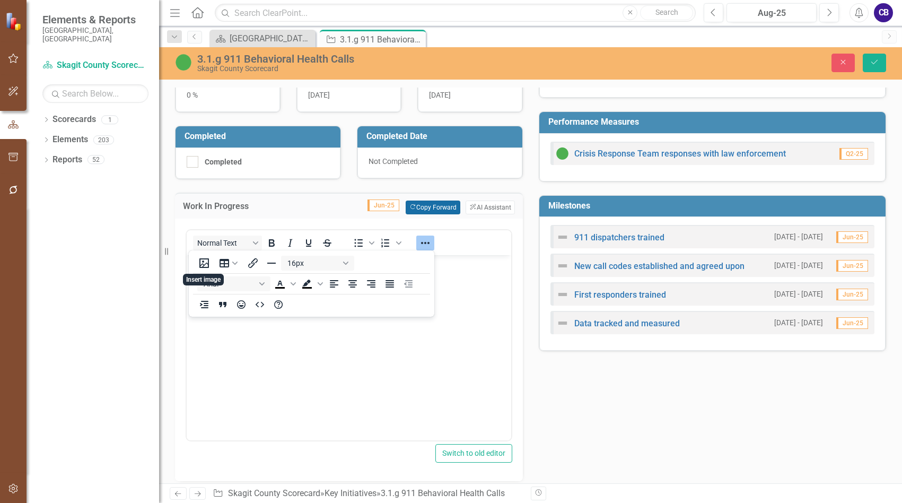
click at [414, 207] on button "Copy Forward Copy Forward" at bounding box center [433, 207] width 55 height 14
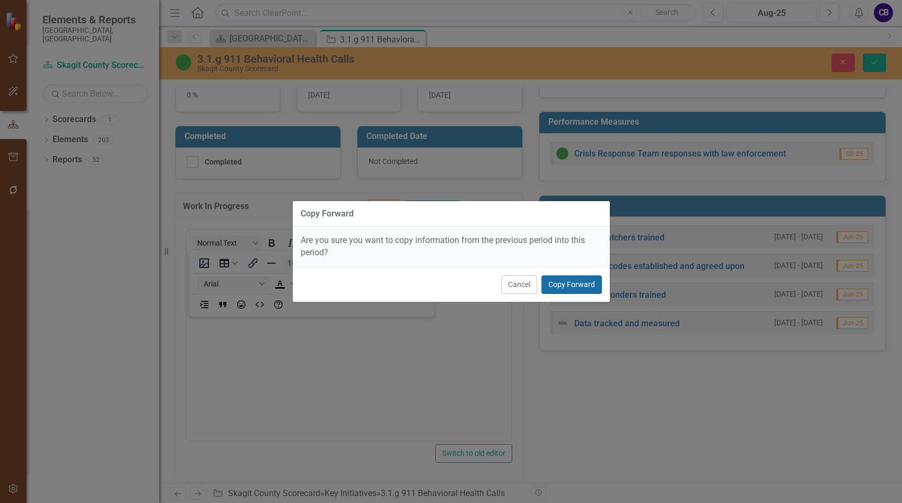
click at [587, 286] on button "Copy Forward" at bounding box center [571, 284] width 60 height 19
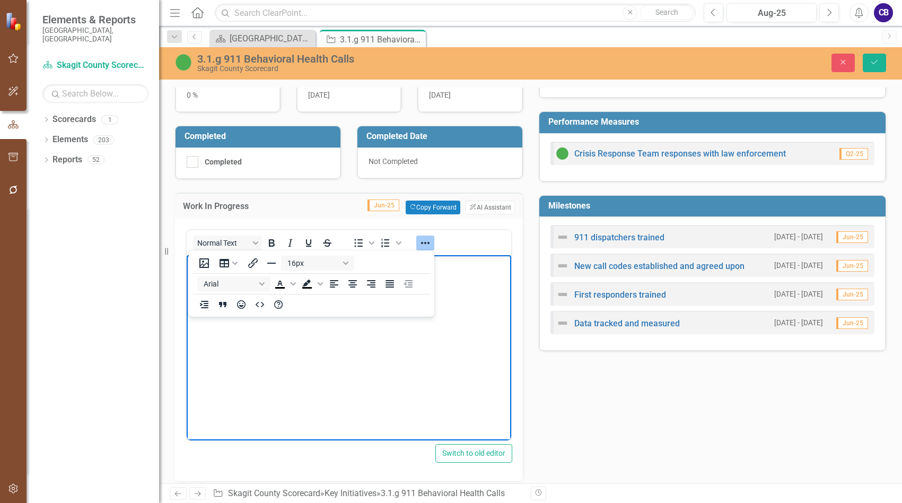
click at [488, 347] on body "Rich Text Area. Press ALT-0 for help." at bounding box center [349, 334] width 325 height 159
click at [362, 361] on body "Rich Text Area. Press ALT-0 for help." at bounding box center [349, 334] width 325 height 159
click at [426, 243] on icon "Reveal or hide additional toolbar items" at bounding box center [425, 243] width 8 height 2
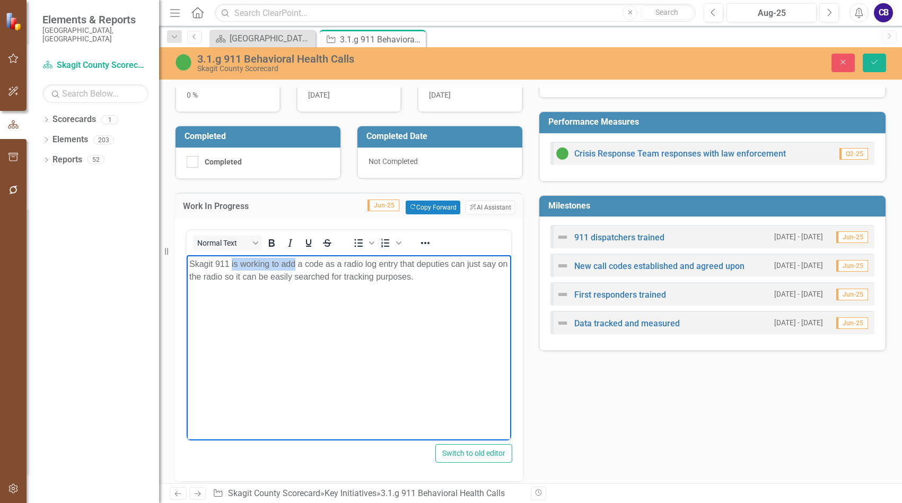
drag, startPoint x: 231, startPoint y: 264, endPoint x: 294, endPoint y: 264, distance: 63.1
click at [294, 264] on p "Skagit 911 is working to add a code as a radio log entry that deputies can just…" at bounding box center [348, 269] width 319 height 25
drag, startPoint x: 426, startPoint y: 264, endPoint x: 442, endPoint y: 261, distance: 16.6
click at [443, 260] on p "Skagit 911 added a code as a radio log entry that deputies can just say on the …" at bounding box center [348, 269] width 319 height 25
click at [284, 261] on p "Skagit 911 added a code as a radio log entry that deputies can just say on the …" at bounding box center [348, 269] width 319 height 25
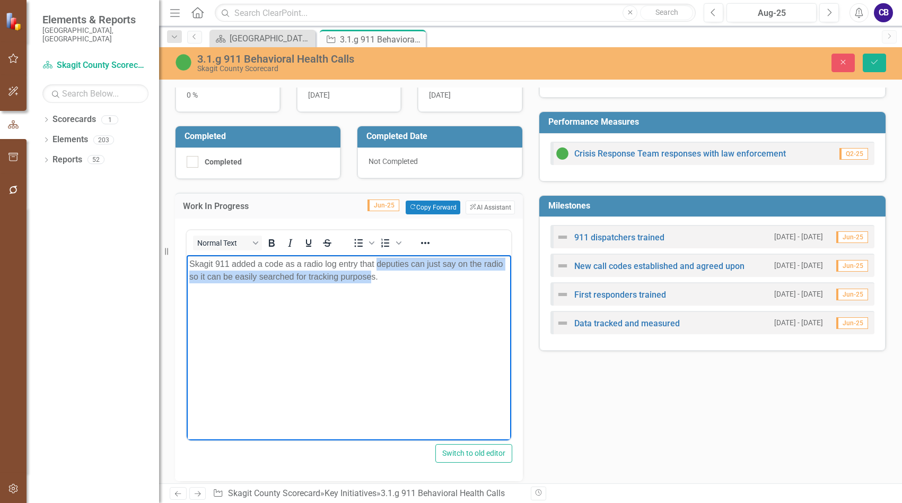
drag, startPoint x: 377, startPoint y: 267, endPoint x: 373, endPoint y: 272, distance: 5.7
click at [373, 272] on p "Skagit 911 added a code as a radio log entry that deputies can just say on the …" at bounding box center [348, 269] width 319 height 25
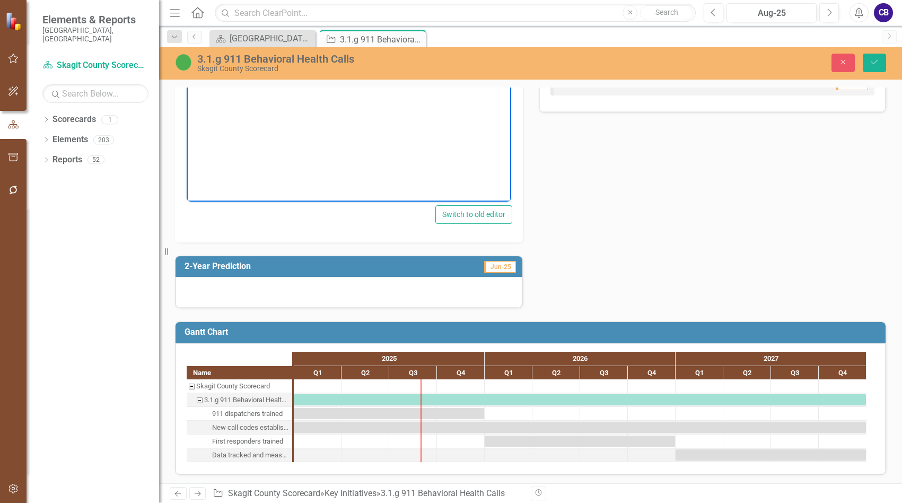
scroll to position [452, 0]
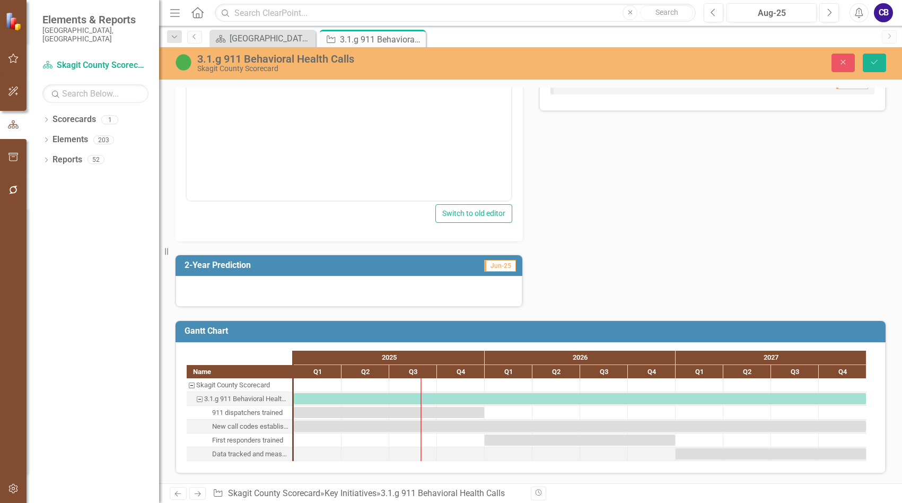
click at [492, 268] on span "Jun-25" at bounding box center [500, 266] width 32 height 12
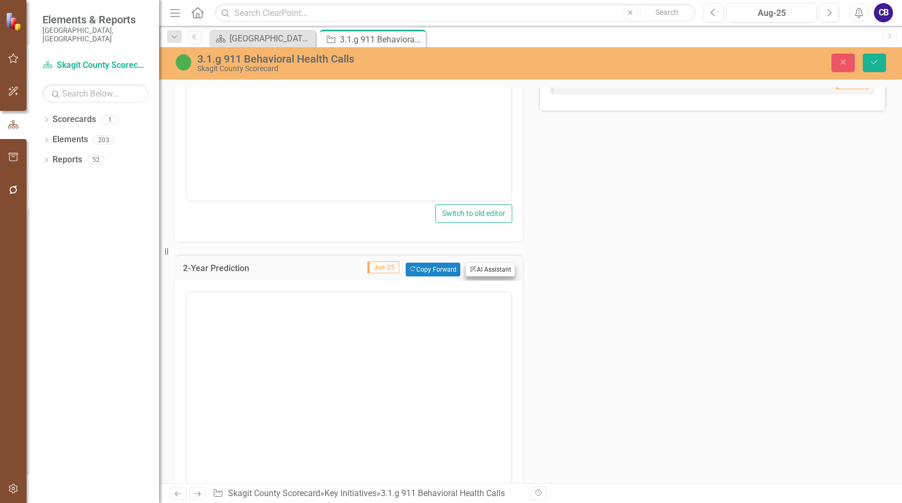
scroll to position [0, 0]
click at [417, 348] on body "Rich Text Area. Press ALT-0 for help." at bounding box center [349, 396] width 325 height 159
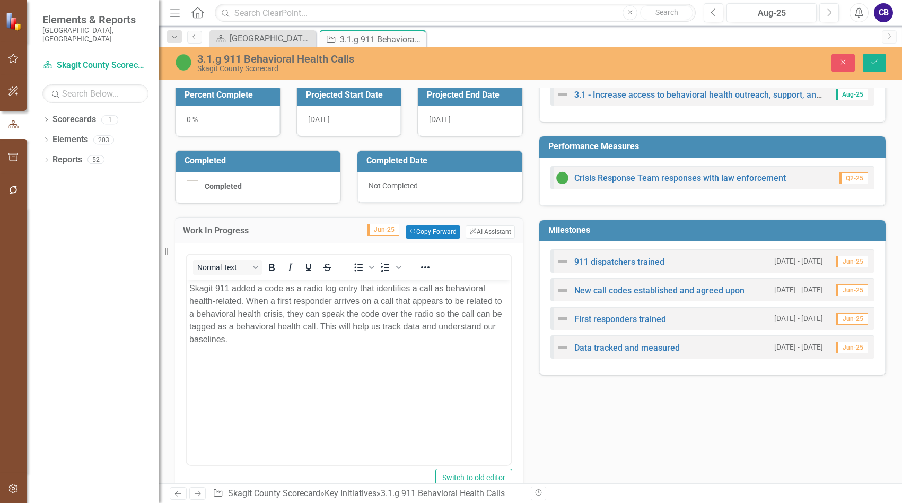
scroll to position [187, 0]
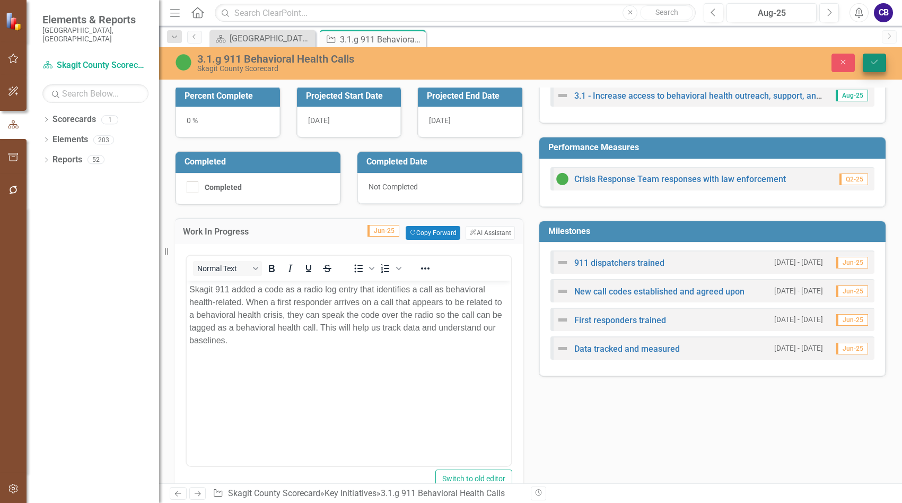
click at [873, 60] on icon "Save" at bounding box center [875, 61] width 10 height 7
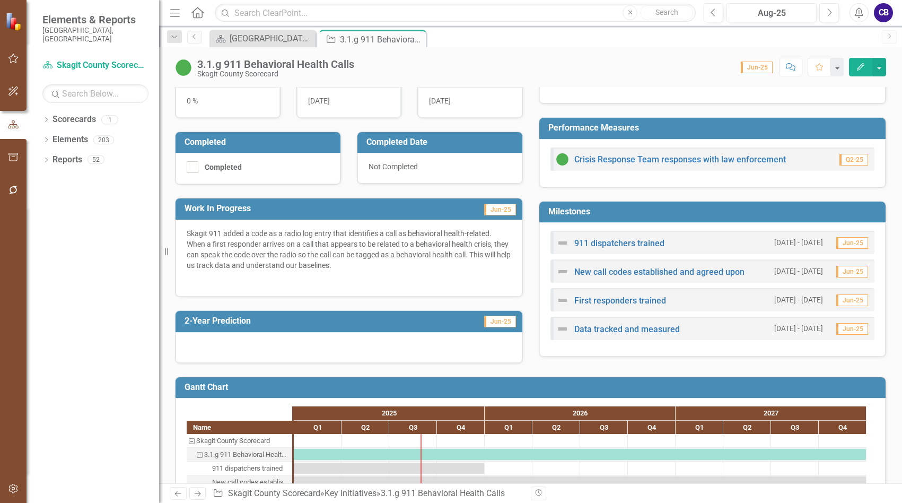
scroll to position [212, 0]
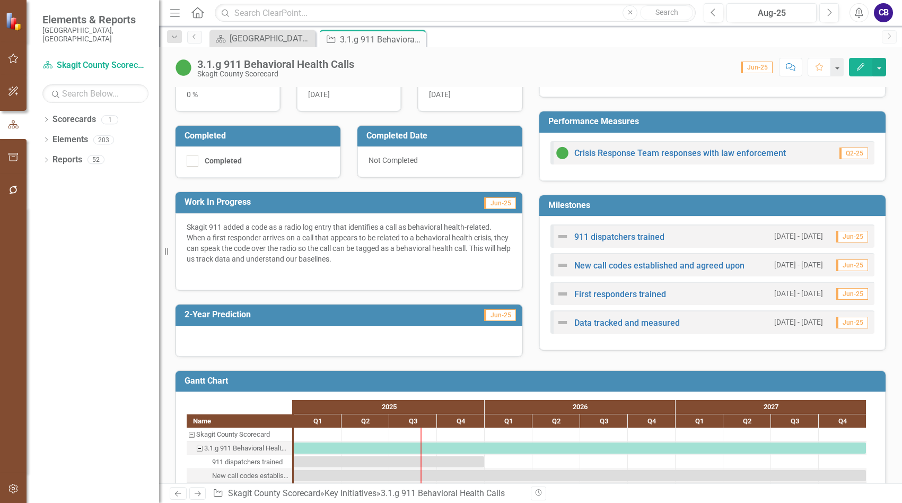
click at [364, 340] on div at bounding box center [349, 341] width 347 height 31
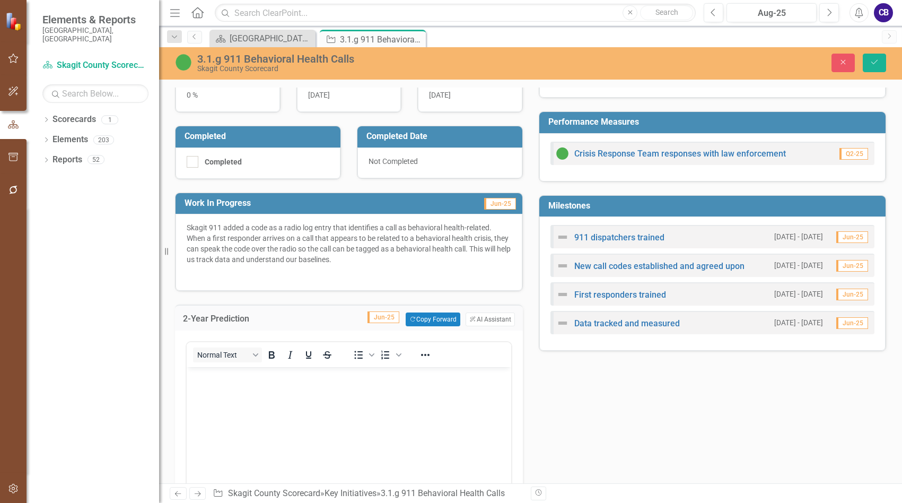
scroll to position [0, 0]
click at [338, 375] on p "Rich Text Area. Press ALT-0 for help." at bounding box center [348, 376] width 319 height 13
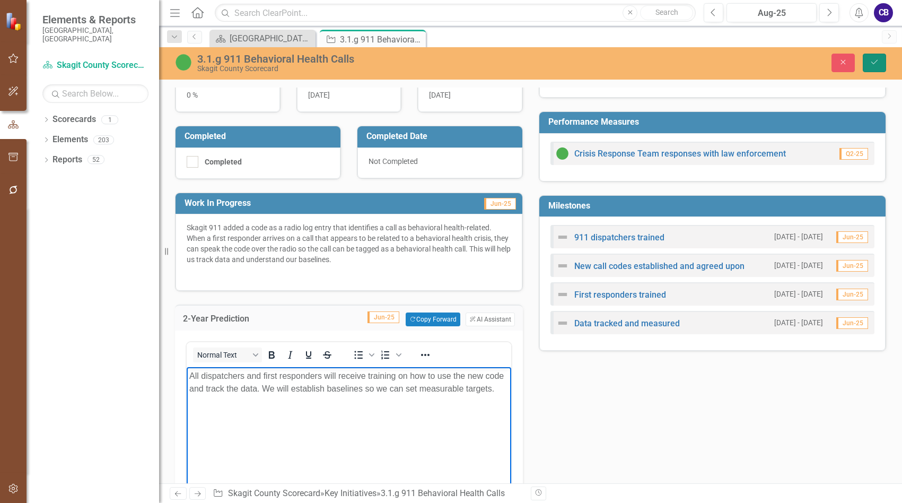
click at [875, 62] on icon "Save" at bounding box center [875, 61] width 10 height 7
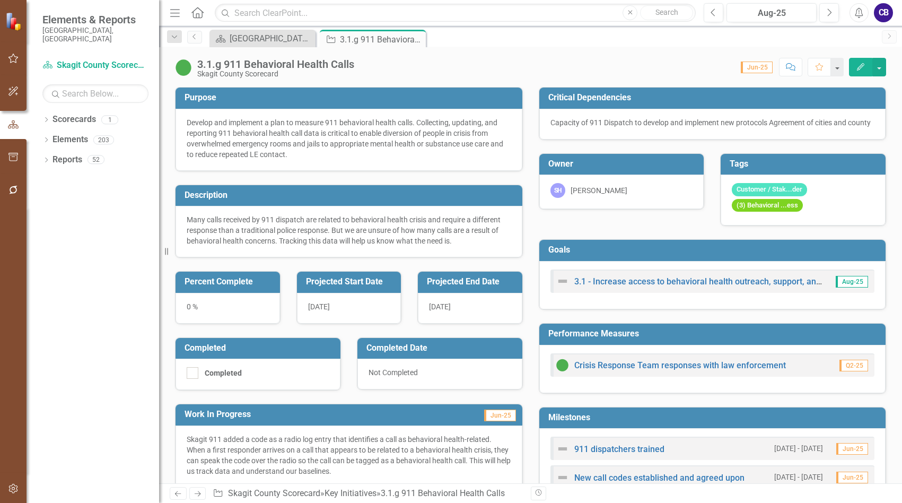
drag, startPoint x: 417, startPoint y: 40, endPoint x: 420, endPoint y: 46, distance: 5.7
click at [0, 0] on icon "Close" at bounding box center [0, 0] width 0 height 0
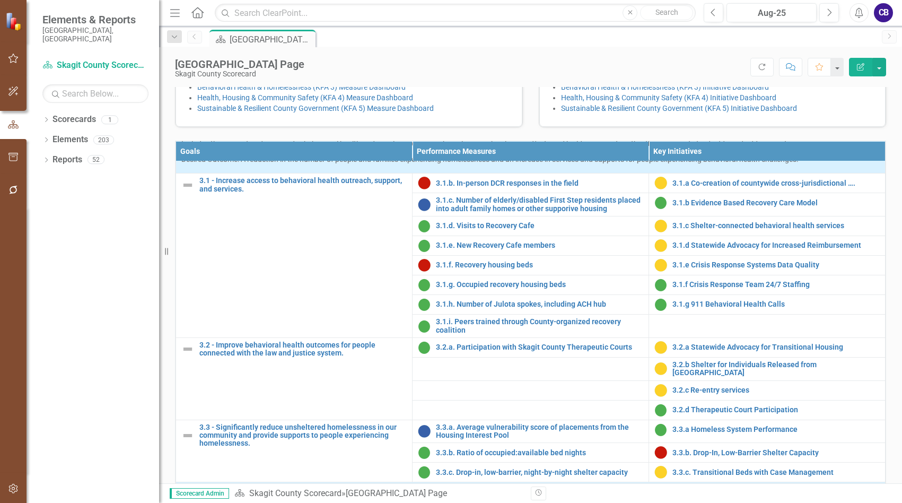
scroll to position [636, 0]
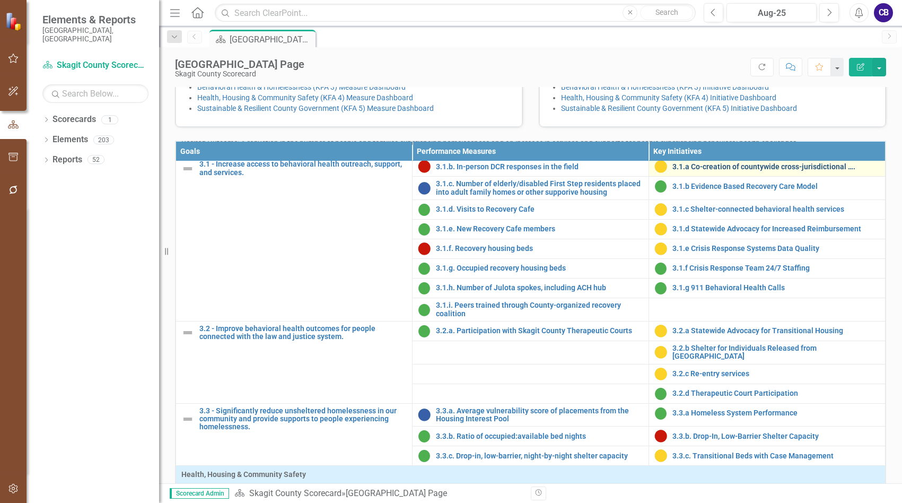
click at [765, 171] on link "3.1.a Co-creation of countywide cross-jurisdictional …." at bounding box center [775, 167] width 207 height 8
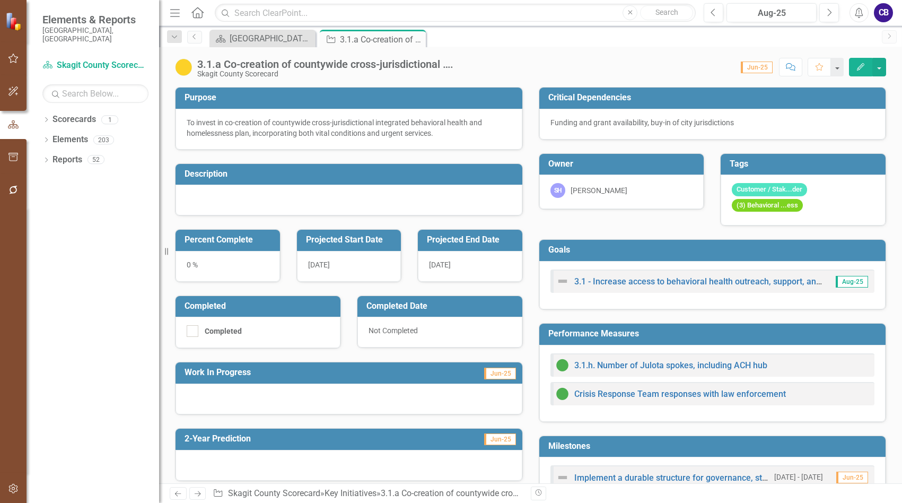
scroll to position [106, 0]
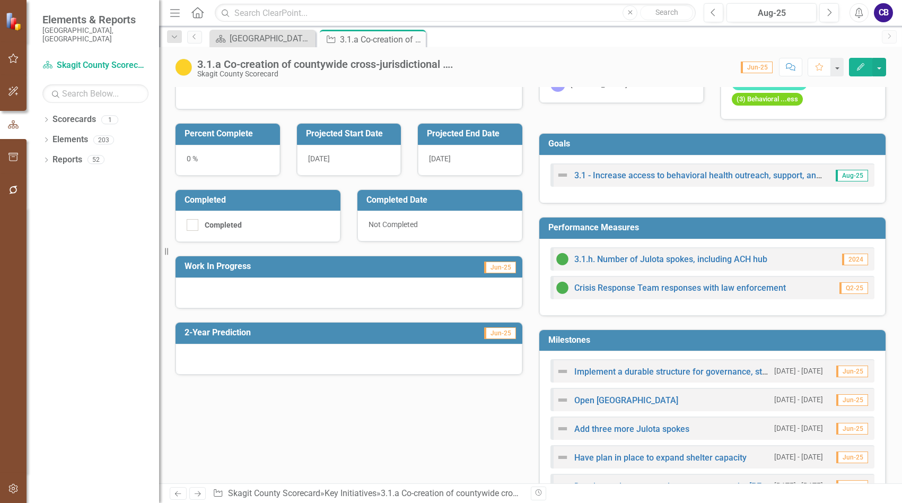
click at [494, 267] on span "Jun-25" at bounding box center [500, 267] width 32 height 12
click at [495, 270] on span "Jun-25" at bounding box center [500, 267] width 32 height 12
click at [495, 267] on span "Jun-25" at bounding box center [500, 267] width 32 height 12
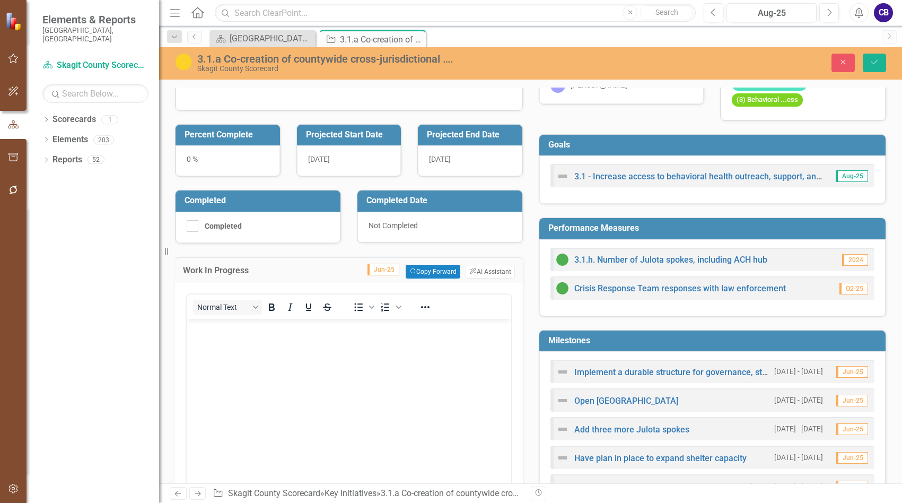
scroll to position [0, 0]
click at [432, 276] on button "Copy Forward Copy Forward" at bounding box center [433, 272] width 55 height 14
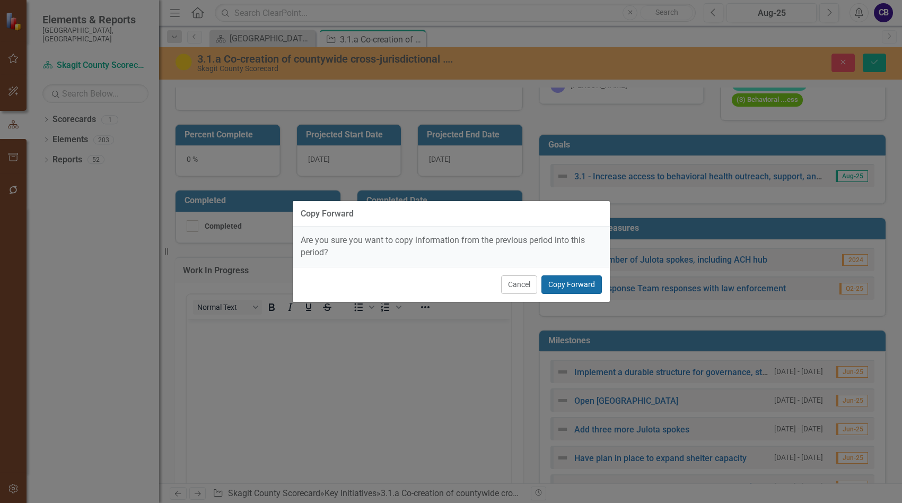
click at [566, 281] on button "Copy Forward" at bounding box center [571, 284] width 60 height 19
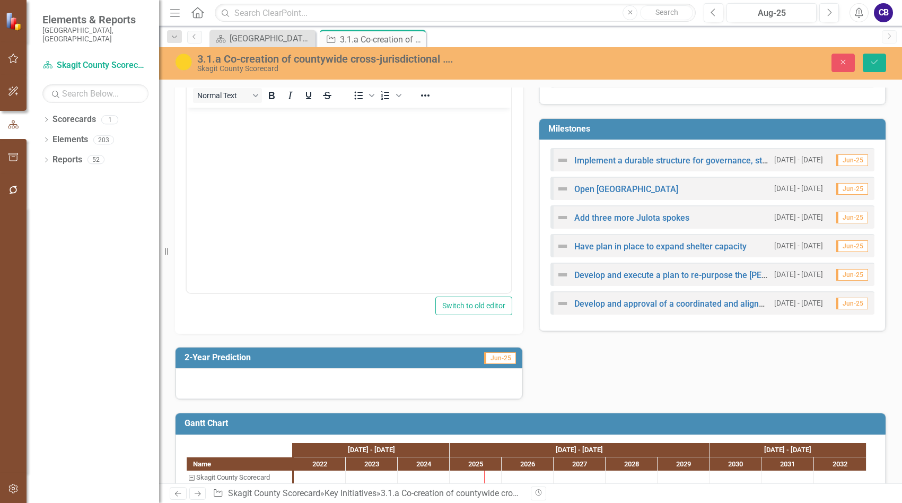
scroll to position [318, 0]
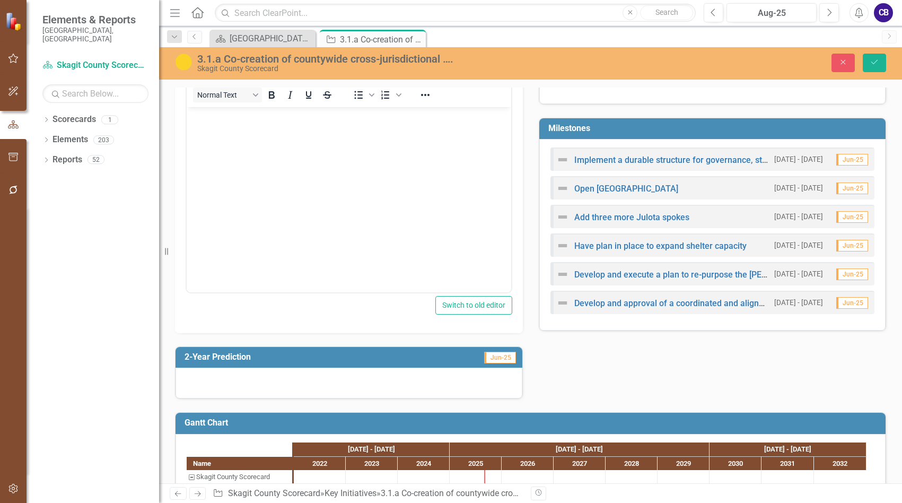
click at [492, 357] on span "Jun-25" at bounding box center [500, 358] width 32 height 12
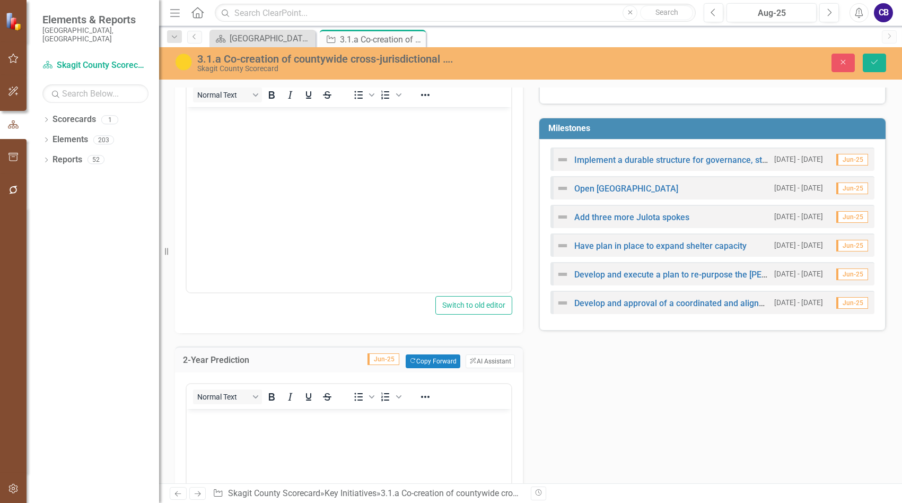
scroll to position [0, 0]
click at [435, 362] on button "Copy Forward Copy Forward" at bounding box center [433, 361] width 55 height 14
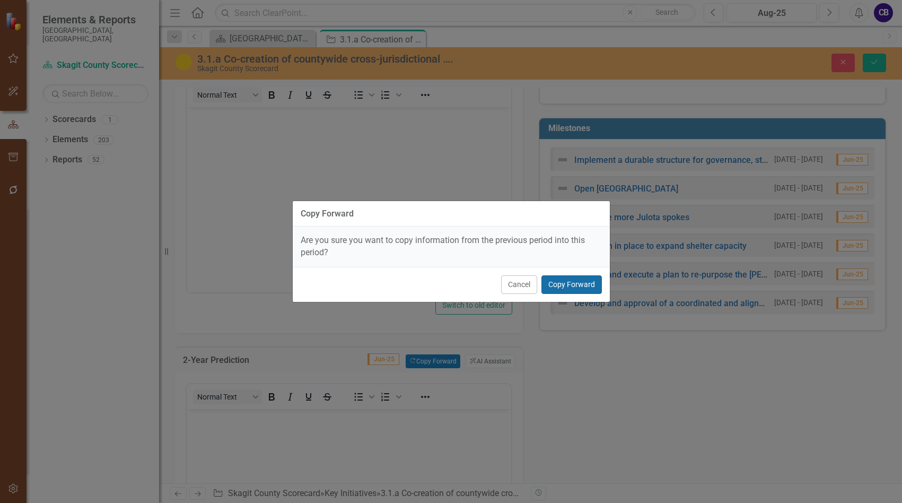
click at [553, 284] on button "Copy Forward" at bounding box center [571, 284] width 60 height 19
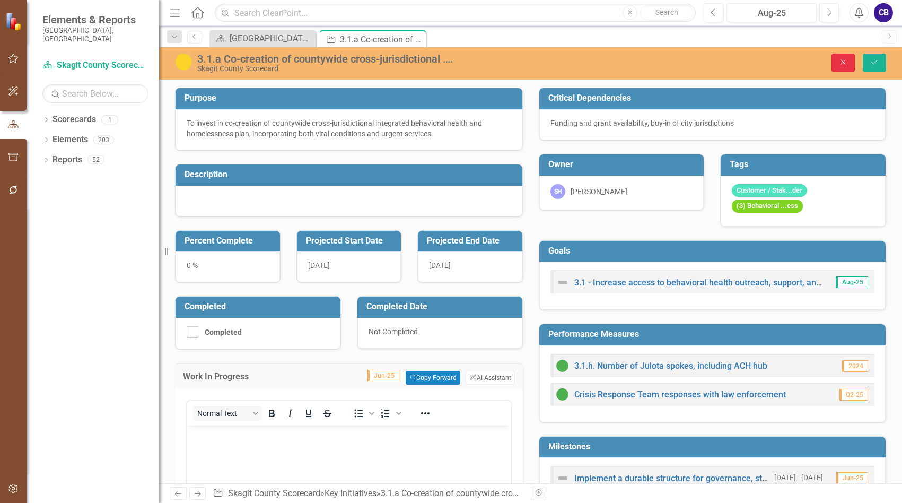
click at [851, 63] on button "Close" at bounding box center [843, 63] width 23 height 19
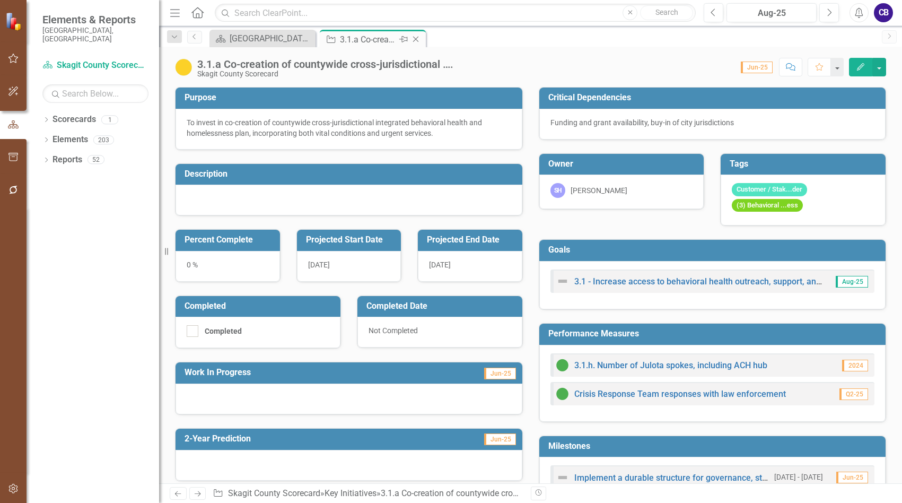
click at [412, 39] on icon "Close" at bounding box center [415, 39] width 11 height 8
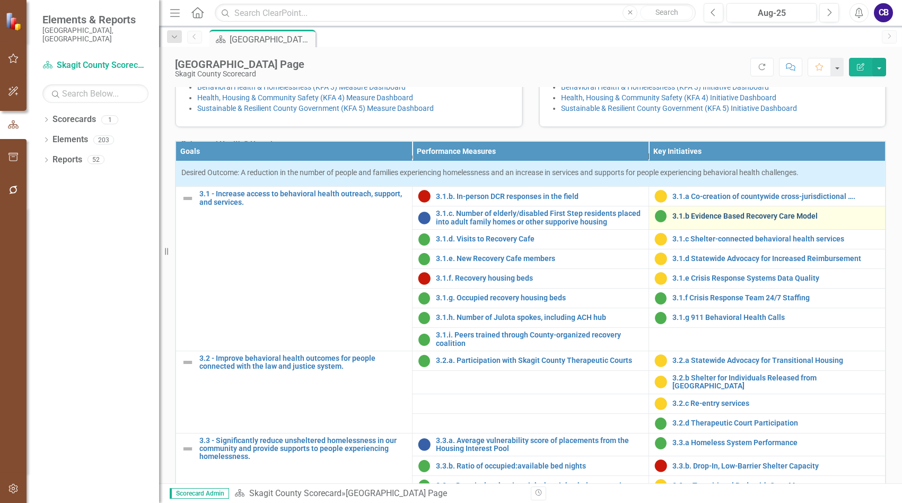
scroll to position [583, 0]
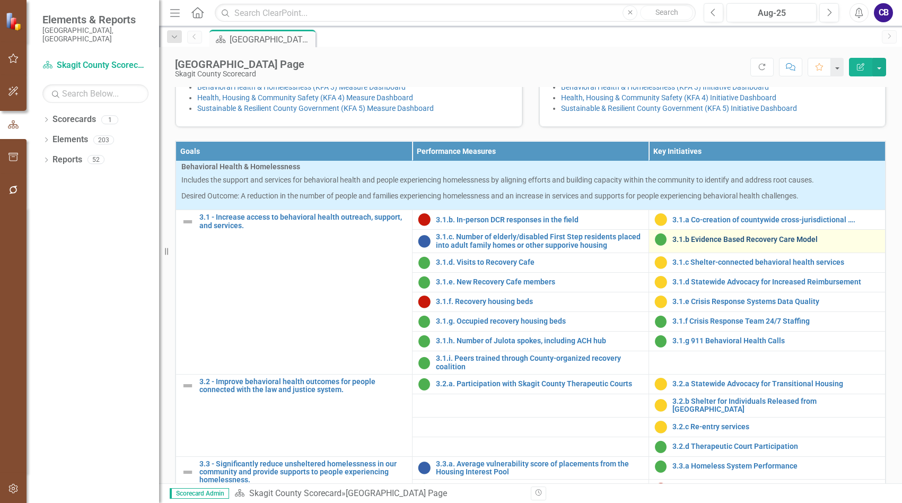
click at [698, 243] on link "3.1.b Evidence Based Recovery Care Model" at bounding box center [775, 239] width 207 height 8
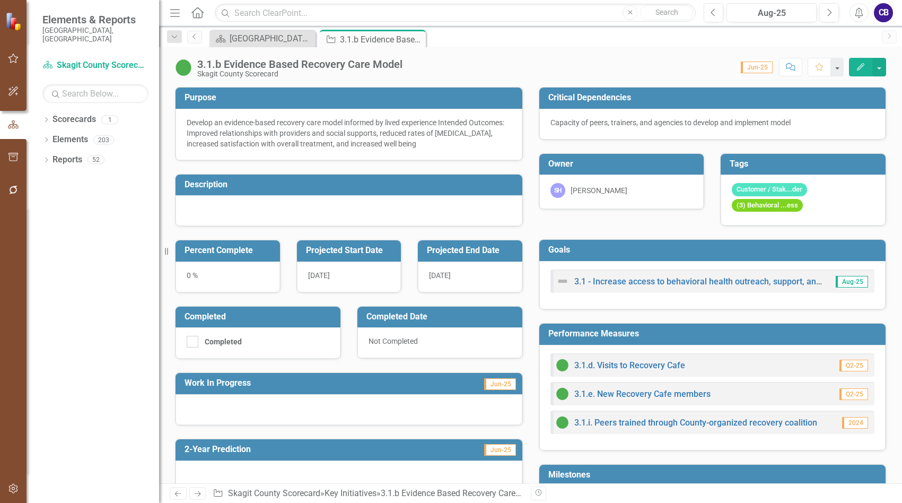
click at [487, 385] on span "Jun-25" at bounding box center [500, 384] width 32 height 12
click at [491, 384] on span "Jun-25" at bounding box center [500, 384] width 32 height 12
click at [492, 384] on span "Jun-25" at bounding box center [500, 384] width 32 height 12
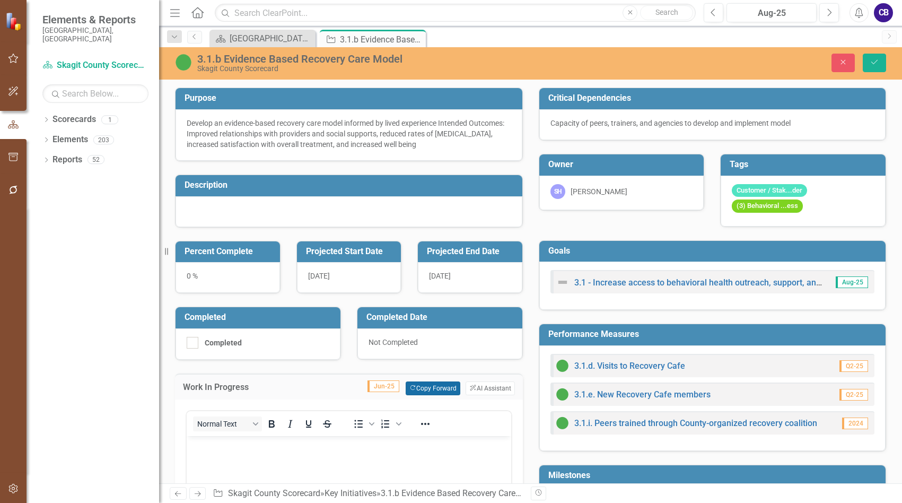
click at [417, 390] on button "Copy Forward Copy Forward" at bounding box center [433, 388] width 55 height 14
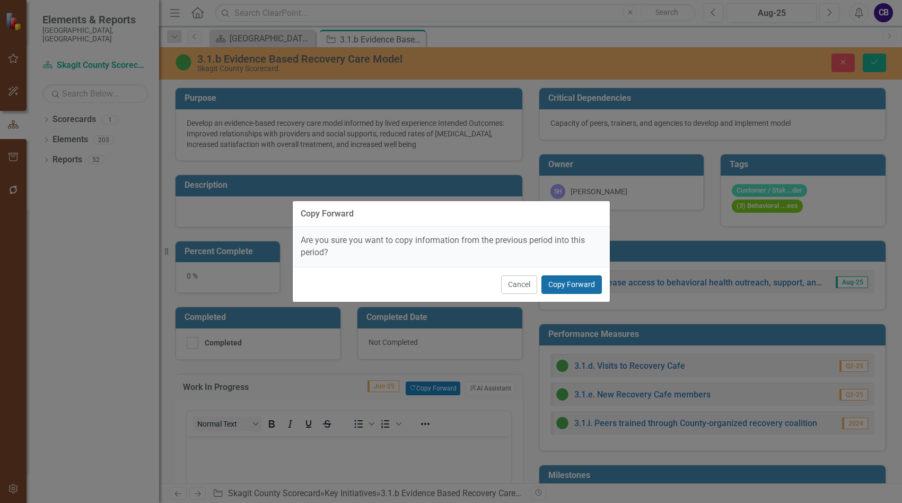
click at [565, 286] on button "Copy Forward" at bounding box center [571, 284] width 60 height 19
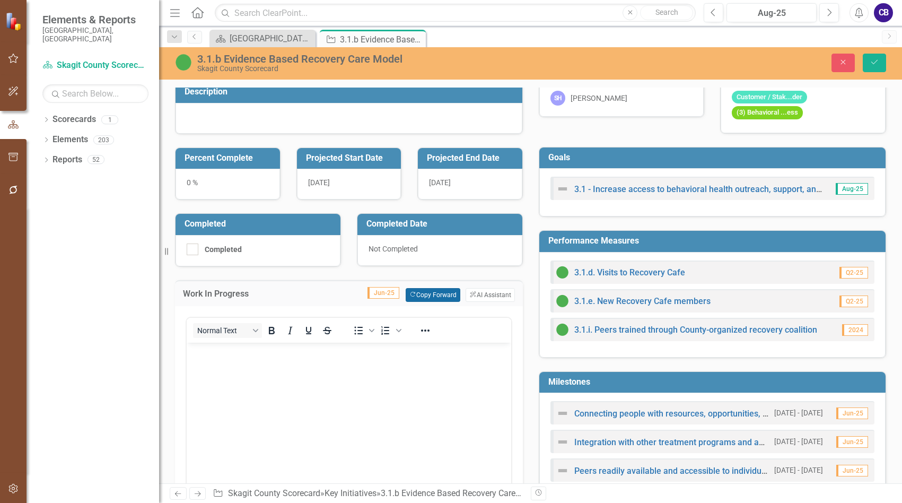
scroll to position [265, 0]
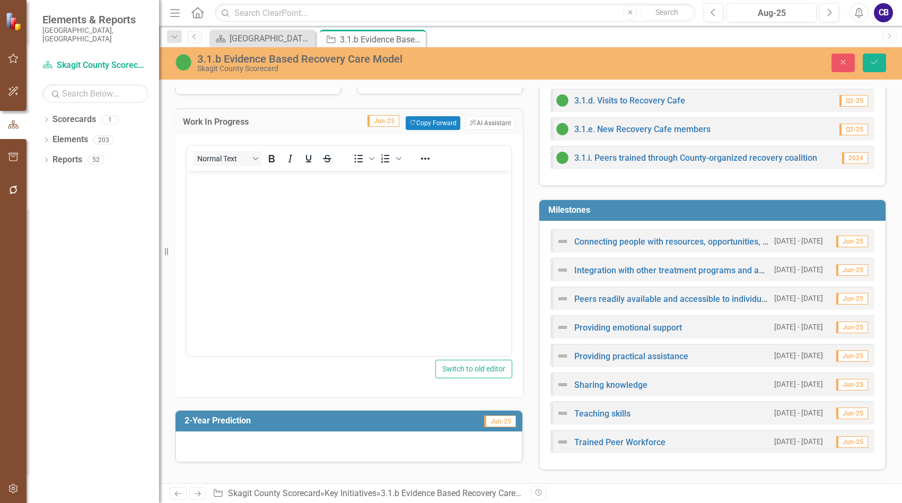
click at [499, 421] on span "Jun-25" at bounding box center [500, 421] width 32 height 12
click at [500, 421] on span "Jun-25" at bounding box center [500, 421] width 32 height 12
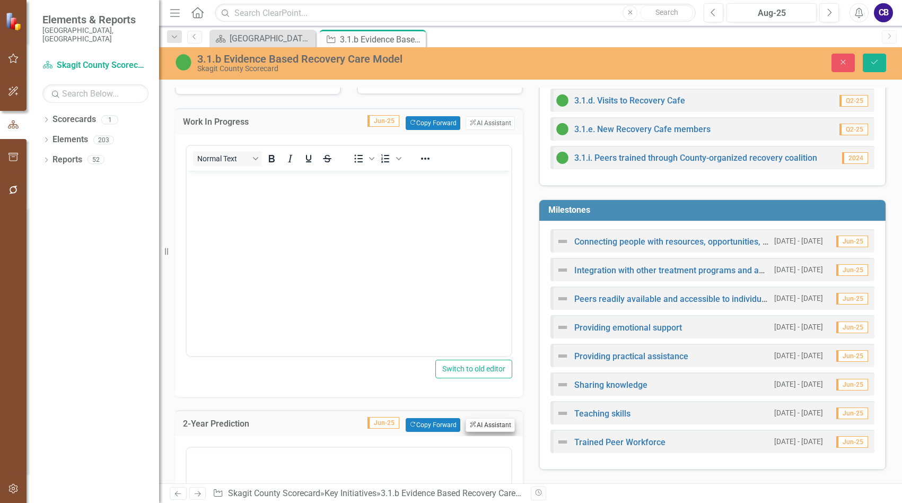
scroll to position [0, 0]
click at [427, 426] on button "Copy Forward Copy Forward" at bounding box center [433, 425] width 55 height 14
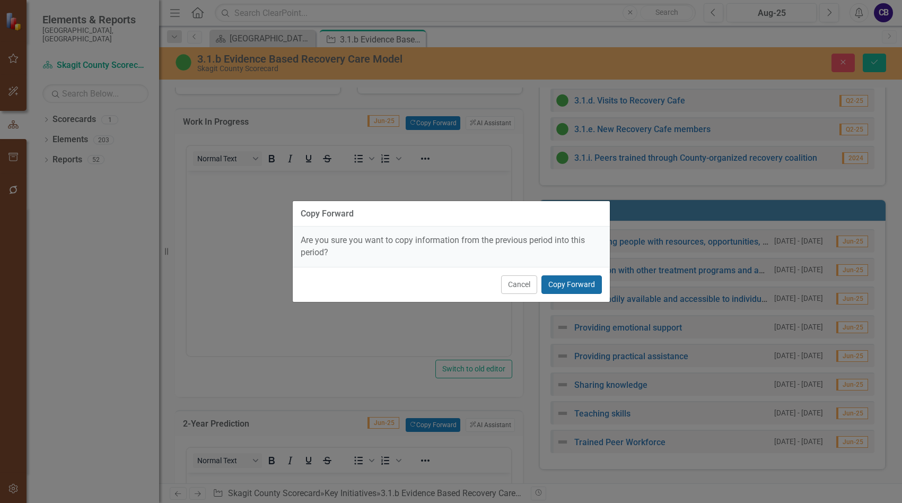
click at [592, 275] on button "Copy Forward" at bounding box center [571, 284] width 60 height 19
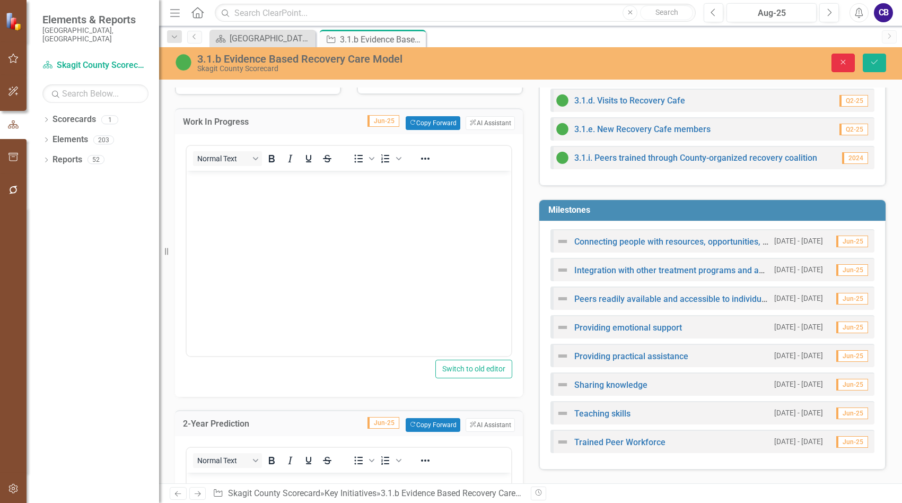
click at [843, 64] on icon "Close" at bounding box center [843, 61] width 10 height 7
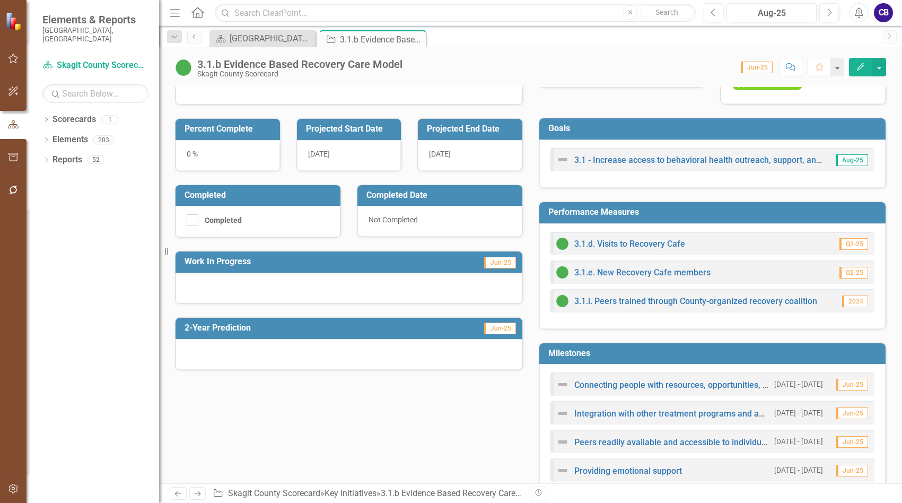
scroll to position [106, 0]
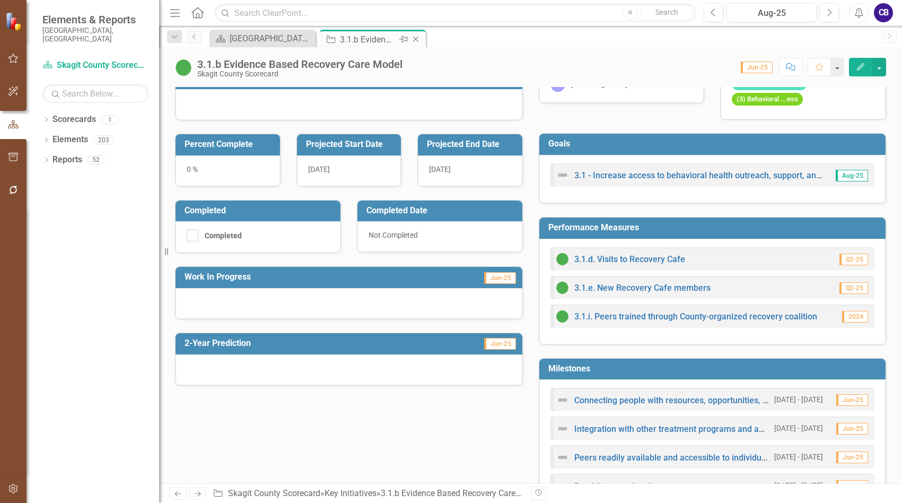
click at [418, 40] on icon "Close" at bounding box center [415, 39] width 11 height 8
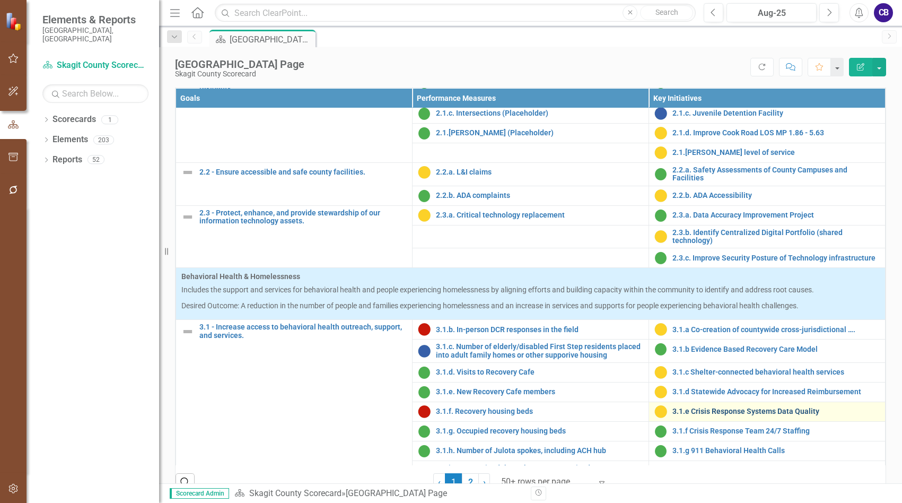
scroll to position [530, 0]
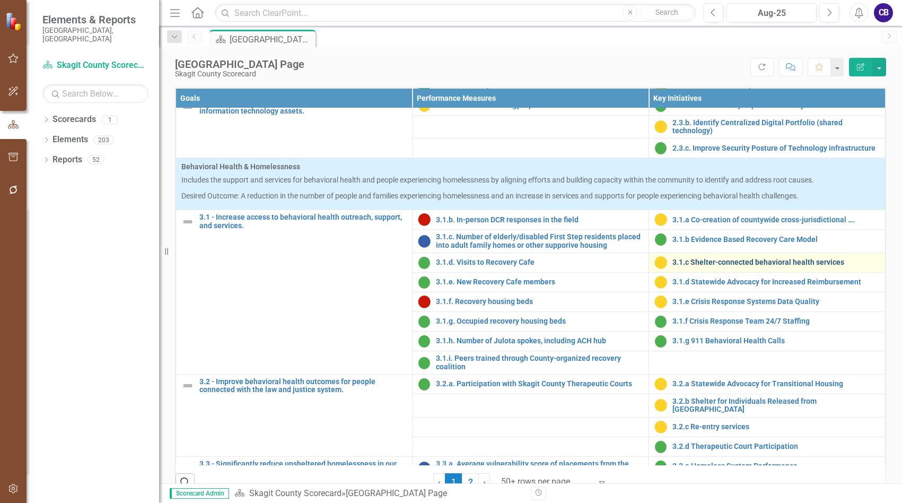
click at [727, 266] on link "3.1.c Shelter-connected behavioral health services" at bounding box center [775, 262] width 207 height 8
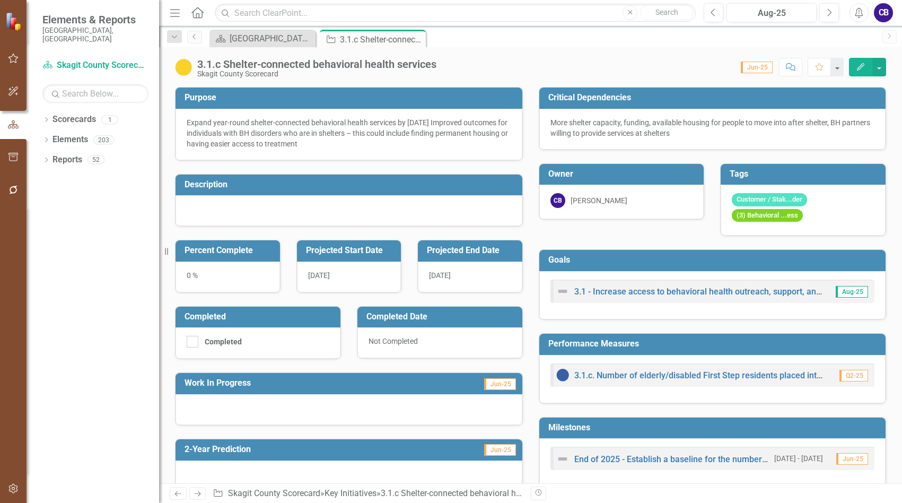
click at [502, 387] on span "Jun-25" at bounding box center [500, 384] width 32 height 12
click at [501, 388] on span "Jun-25" at bounding box center [500, 384] width 32 height 12
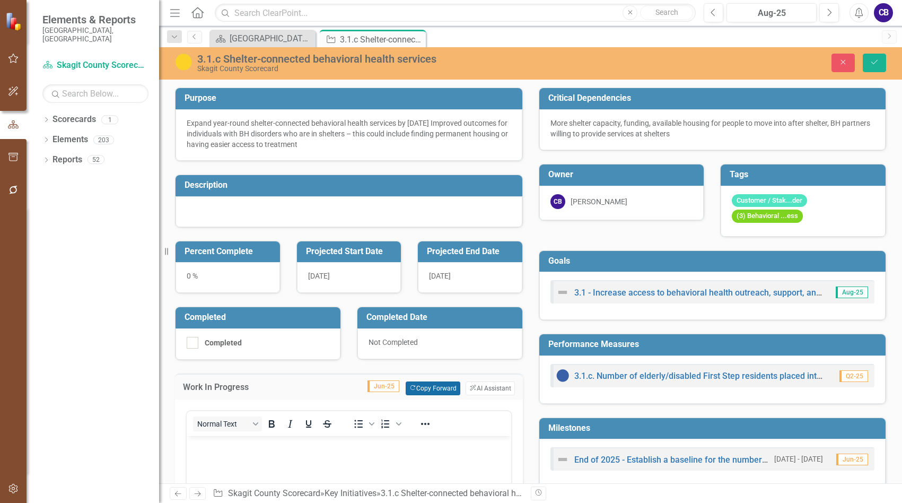
click at [431, 387] on button "Copy Forward Copy Forward" at bounding box center [433, 388] width 55 height 14
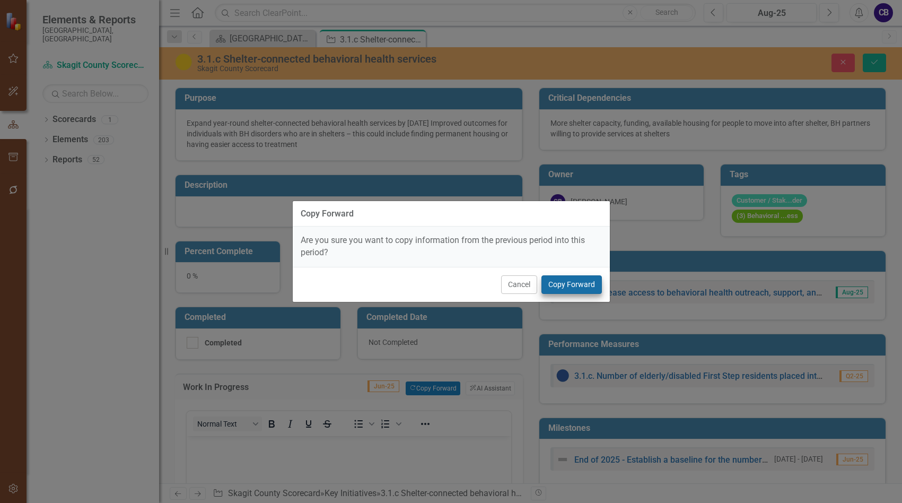
click at [578, 293] on div "Cancel Copy Forward" at bounding box center [451, 284] width 317 height 35
click at [574, 281] on button "Copy Forward" at bounding box center [571, 284] width 60 height 19
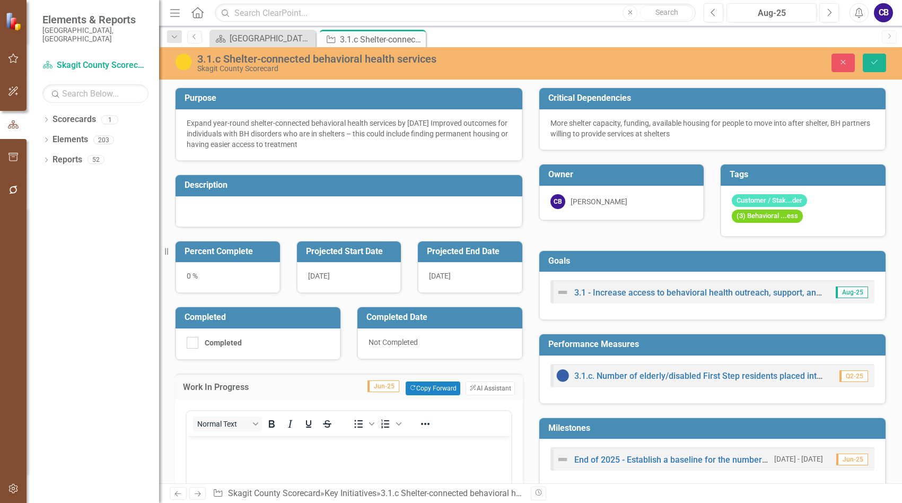
click at [574, 278] on div "3.1 - Increase access to behavioral health outreach, support, and services. Aug…" at bounding box center [712, 296] width 347 height 48
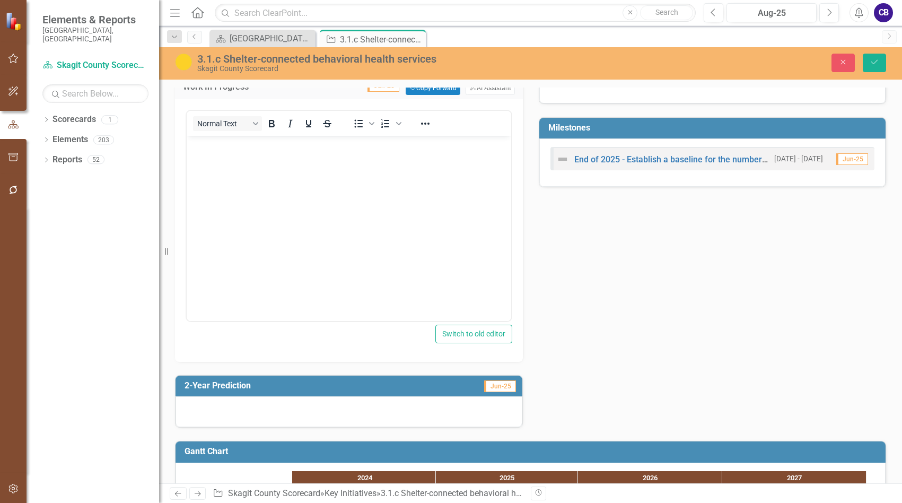
scroll to position [371, 0]
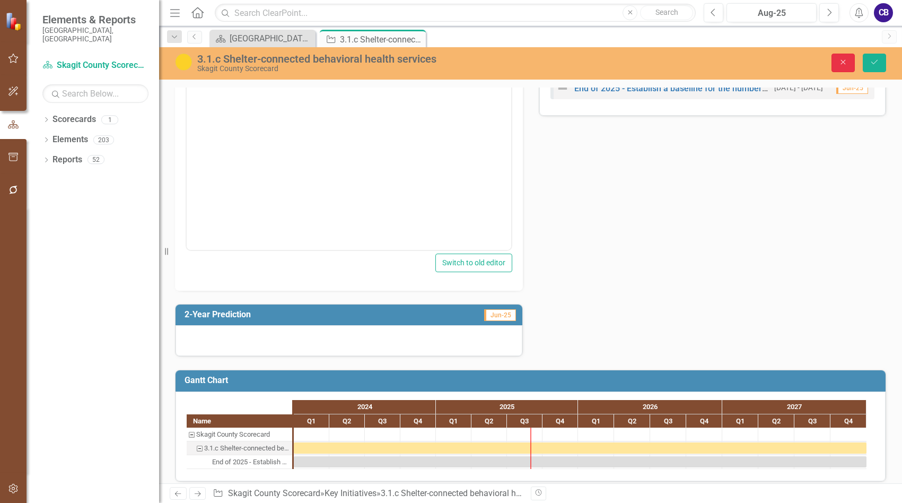
click at [835, 66] on button "Close" at bounding box center [843, 63] width 23 height 19
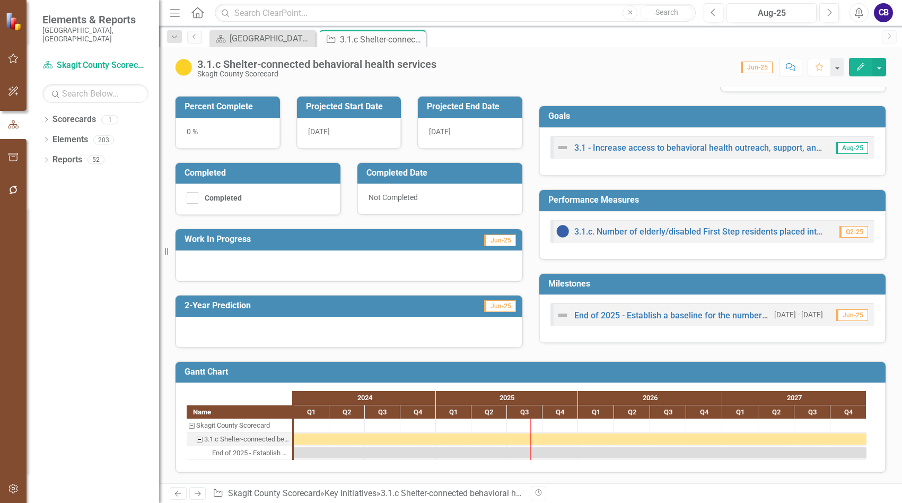
scroll to position [143, 0]
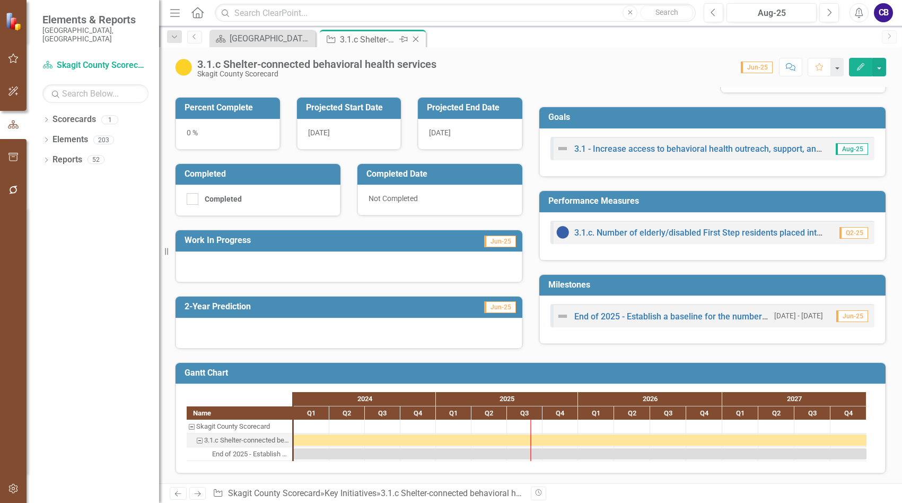
click at [418, 38] on icon "Close" at bounding box center [415, 39] width 11 height 8
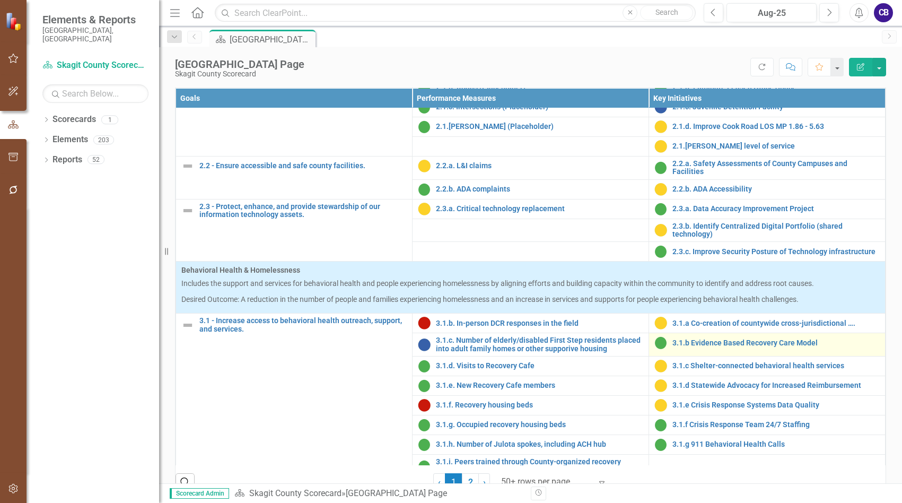
scroll to position [530, 0]
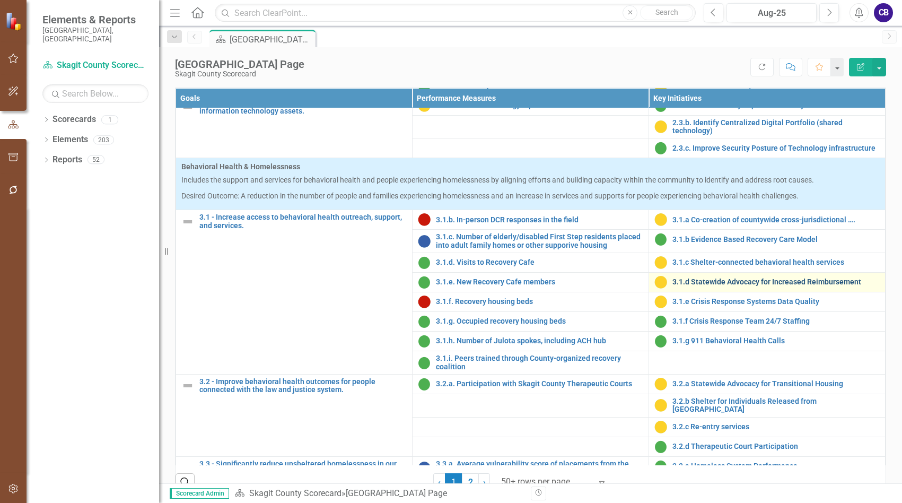
click at [705, 286] on link "3.1.d Statewide Advocacy for Increased Reimbursement" at bounding box center [775, 282] width 207 height 8
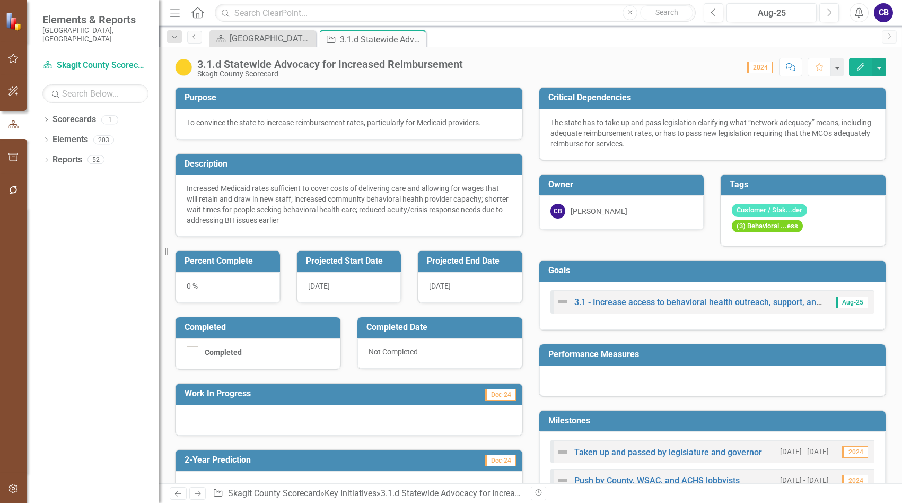
click at [508, 392] on span "Dec-24" at bounding box center [500, 395] width 31 height 12
click at [508, 391] on span "Dec-24" at bounding box center [500, 395] width 31 height 12
click at [509, 391] on span "Dec-24" at bounding box center [500, 395] width 31 height 12
click at [496, 392] on span "Dec-24" at bounding box center [500, 395] width 31 height 12
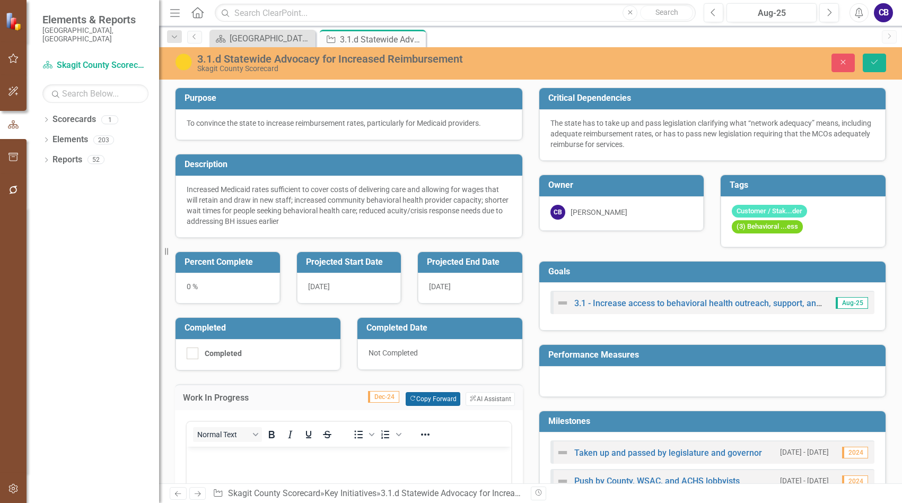
click at [434, 398] on button "Copy Forward Copy Forward" at bounding box center [433, 399] width 55 height 14
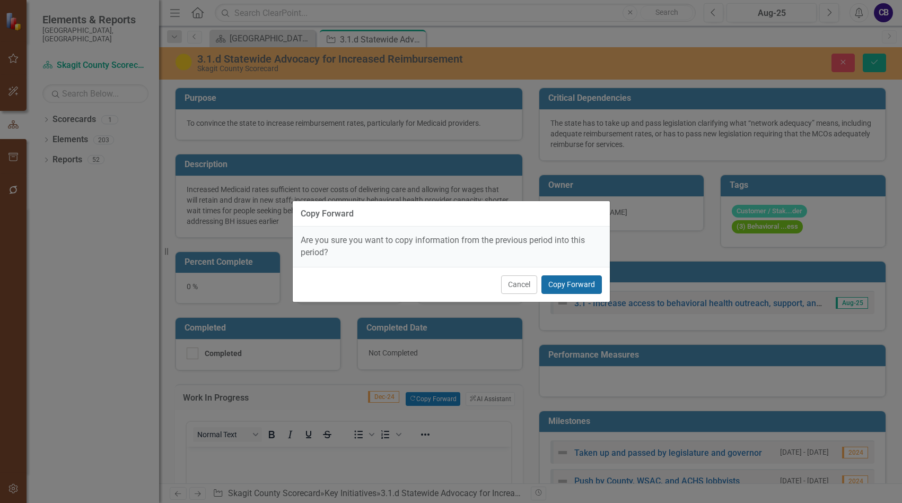
click at [578, 289] on button "Copy Forward" at bounding box center [571, 284] width 60 height 19
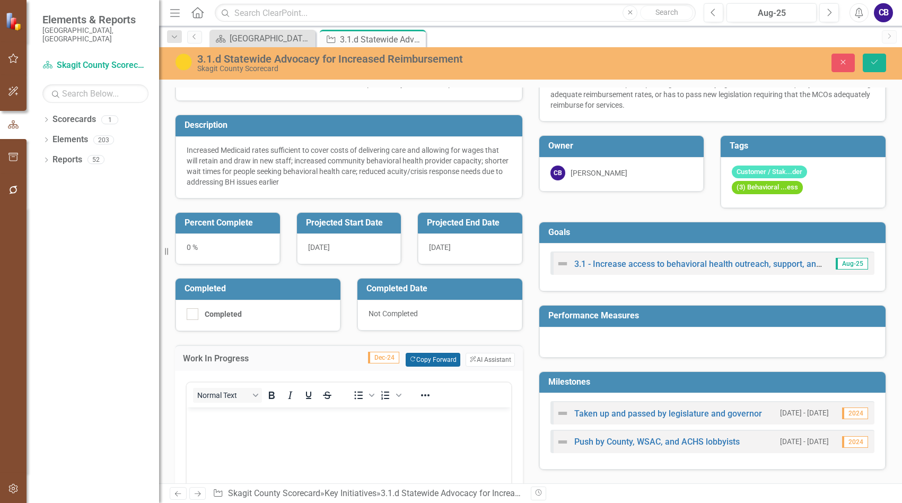
scroll to position [106, 0]
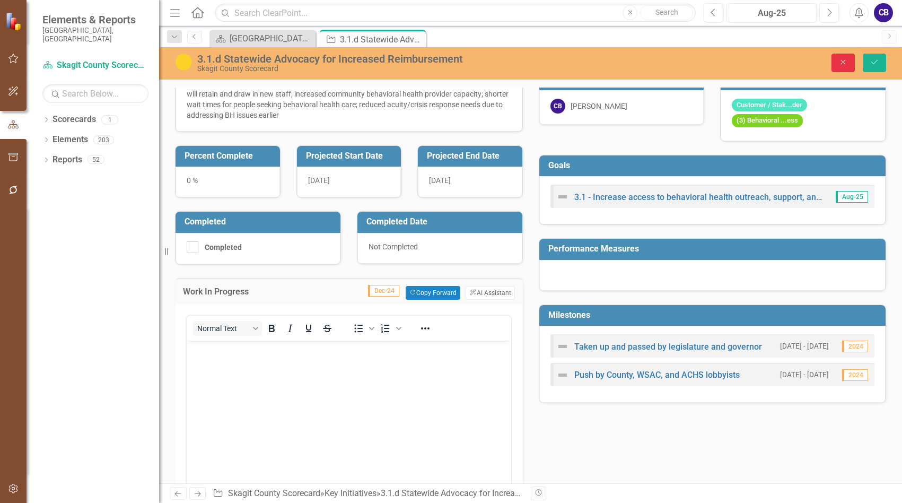
click at [839, 65] on icon "Close" at bounding box center [843, 61] width 10 height 7
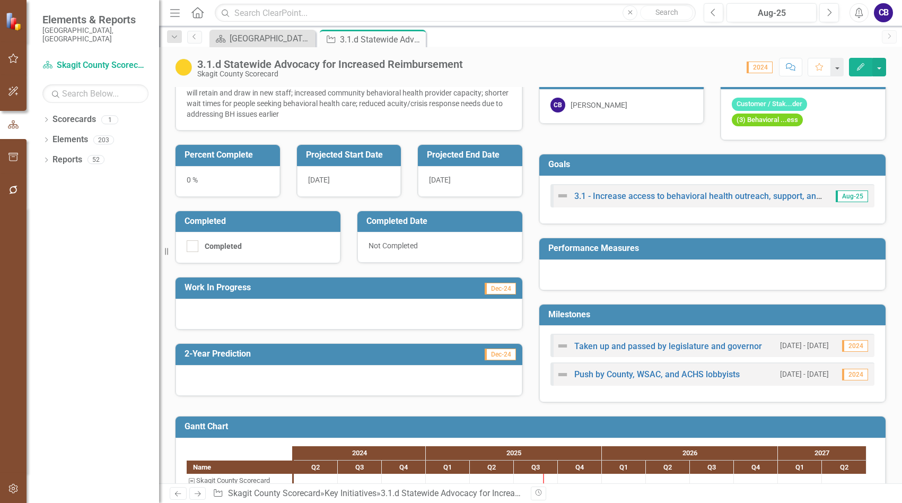
click at [0, 0] on icon "Close" at bounding box center [0, 0] width 0 height 0
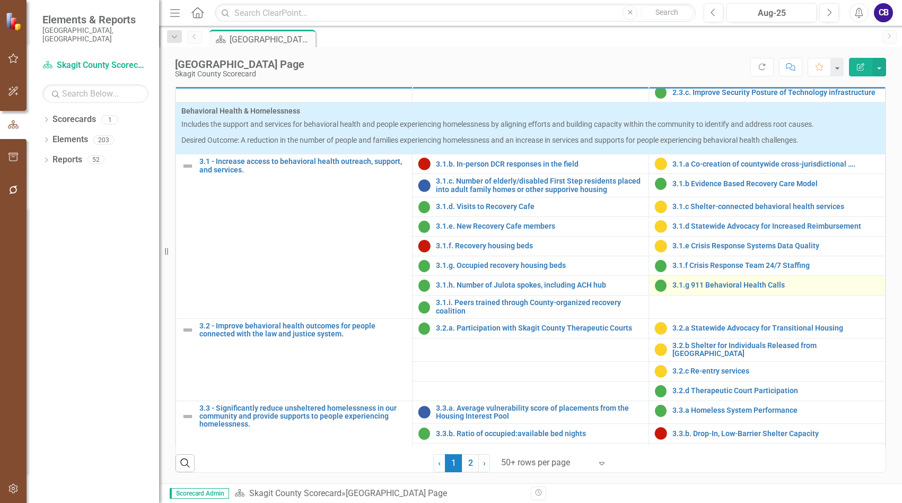
scroll to position [583, 0]
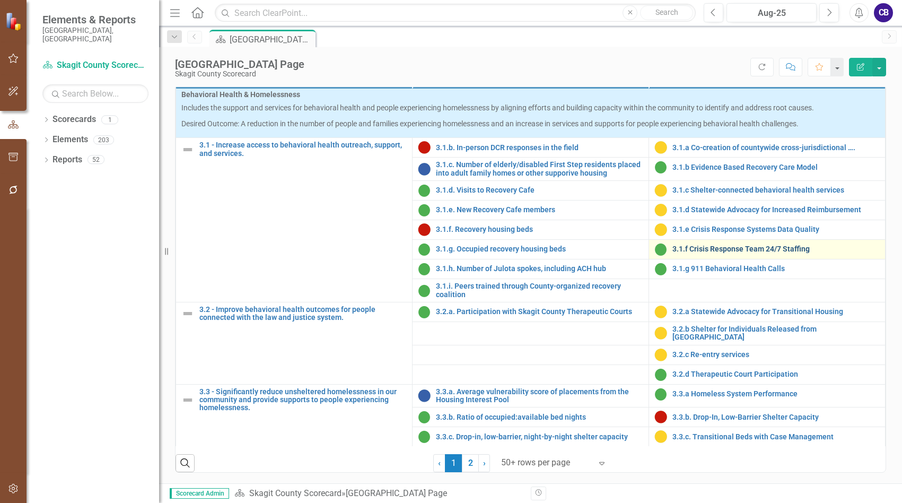
click at [700, 252] on link "3.1.f Crisis Response Team 24/7 Staffing" at bounding box center [775, 249] width 207 height 8
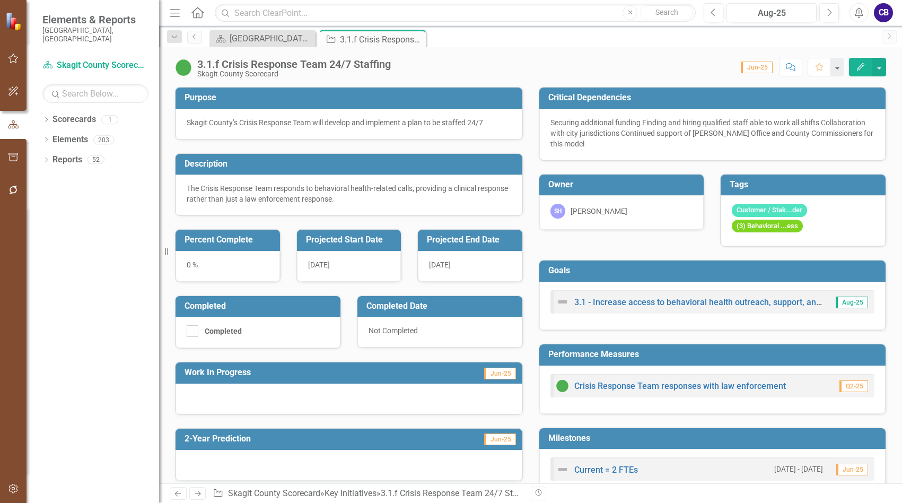
click at [505, 375] on span "Jun-25" at bounding box center [500, 374] width 32 height 12
click at [505, 377] on span "Jun-25" at bounding box center [500, 374] width 32 height 12
click at [504, 375] on span "Jun-25" at bounding box center [500, 374] width 32 height 12
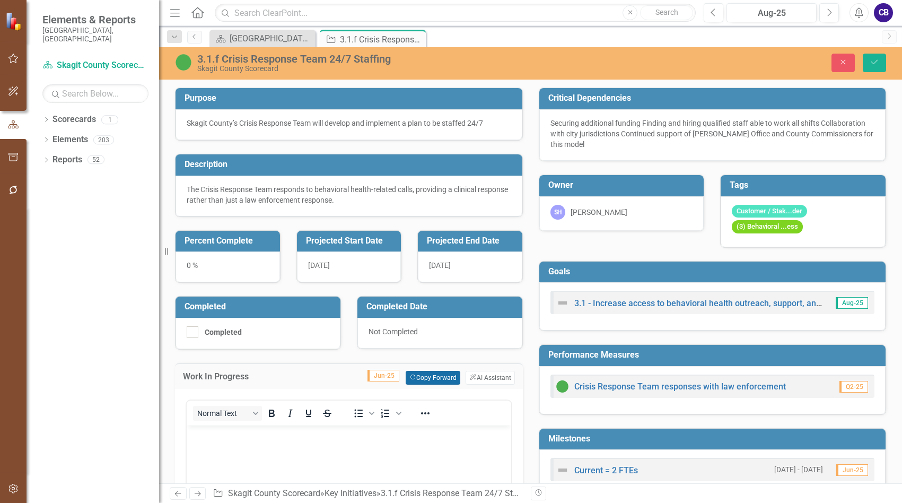
click at [423, 378] on button "Copy Forward Copy Forward" at bounding box center [433, 378] width 55 height 14
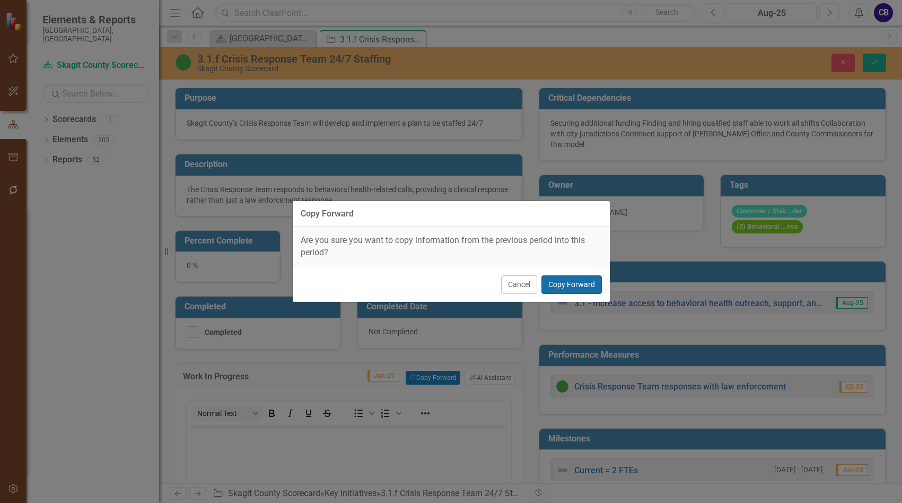
click at [565, 290] on button "Copy Forward" at bounding box center [571, 284] width 60 height 19
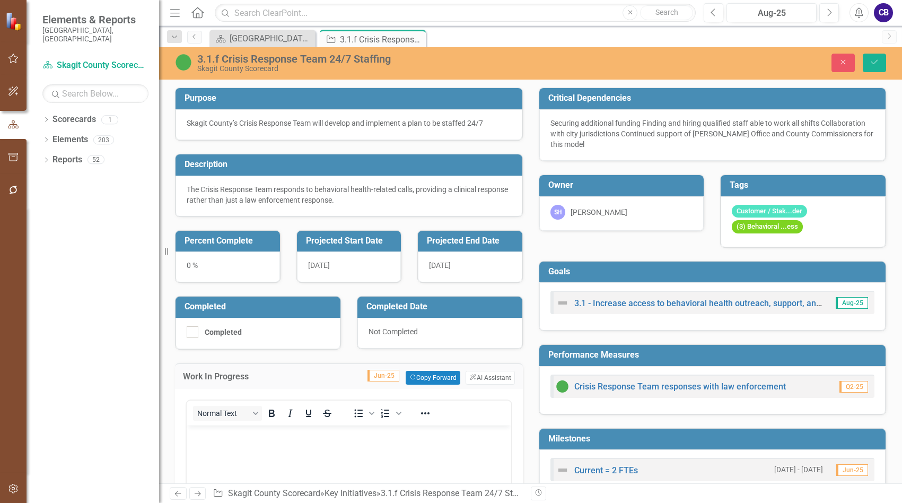
click at [558, 287] on div "3.1 - Increase access to behavioral health outreach, support, and services. Aug…" at bounding box center [712, 306] width 347 height 48
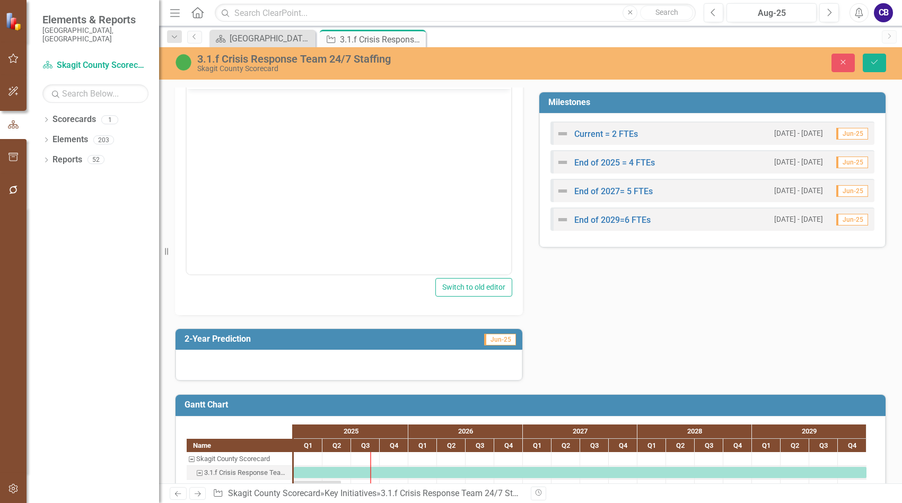
scroll to position [304, 0]
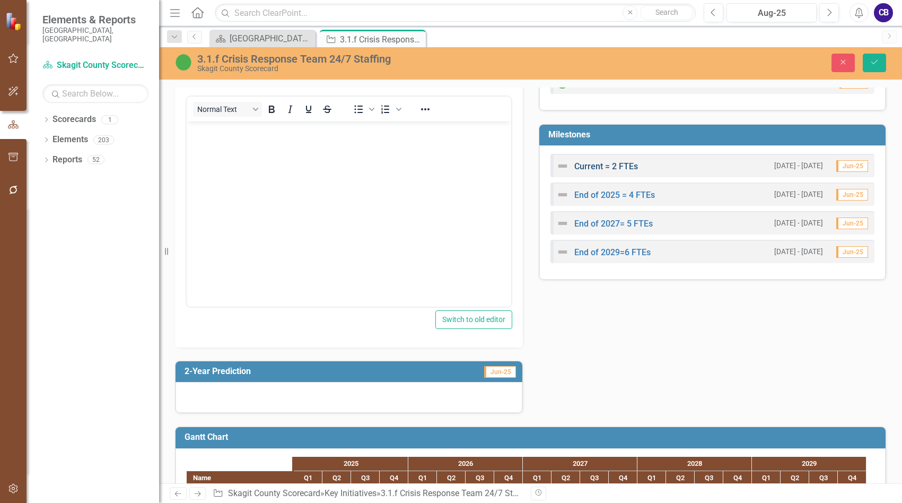
click at [591, 169] on link "Current = 2 FTEs" at bounding box center [606, 166] width 64 height 10
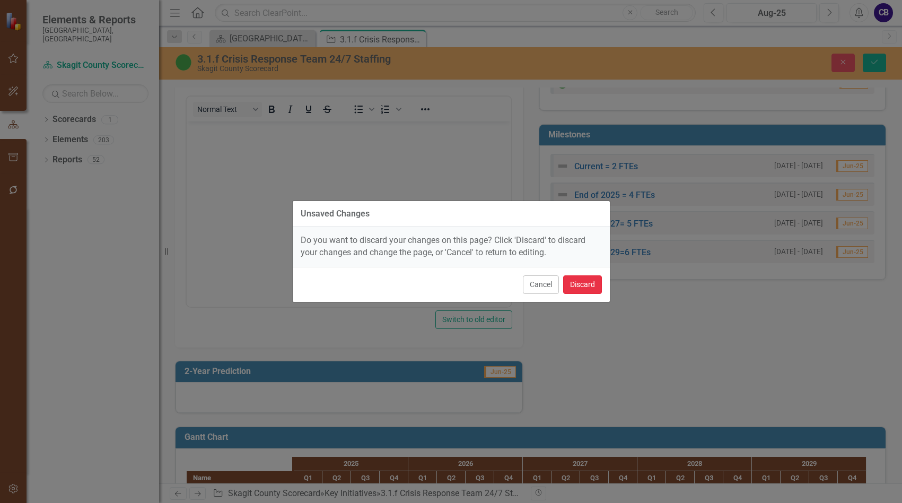
click at [568, 284] on button "Discard" at bounding box center [582, 284] width 39 height 19
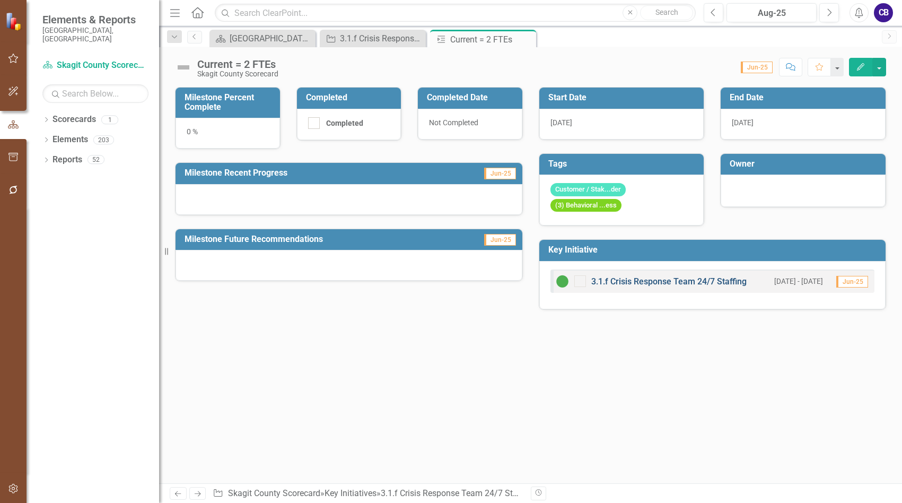
click at [605, 282] on link "3.1.f Crisis Response Team 24/7 Staffing" at bounding box center [668, 281] width 155 height 10
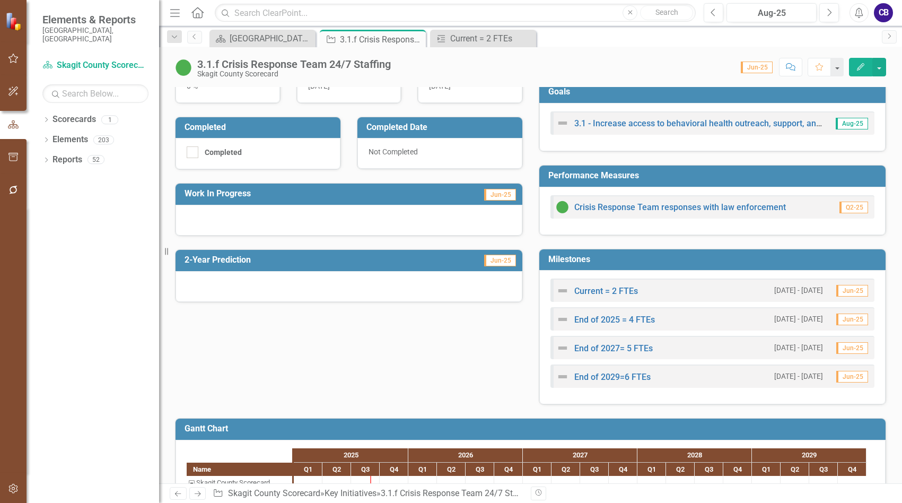
scroll to position [265, 0]
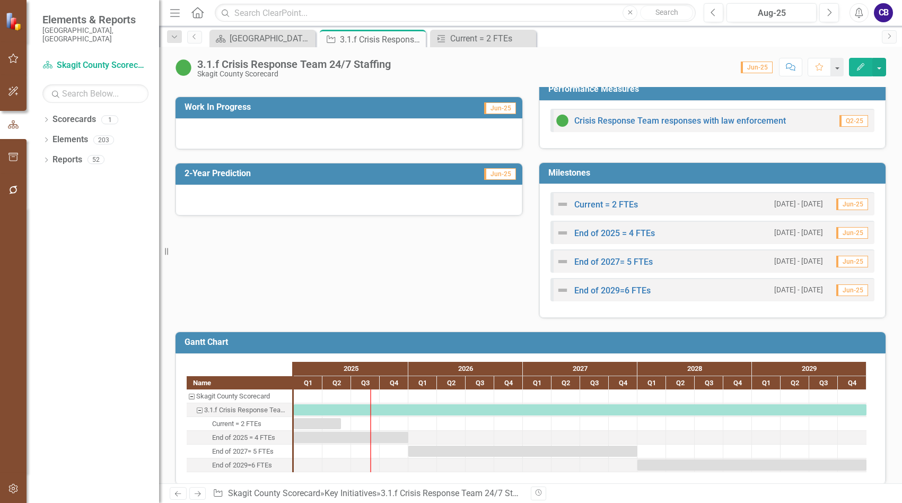
click at [850, 204] on span "Jun-25" at bounding box center [852, 204] width 32 height 12
click at [847, 206] on span "Jun-25" at bounding box center [852, 204] width 32 height 12
click at [841, 206] on span "Jun-25" at bounding box center [852, 204] width 32 height 12
click at [841, 207] on span "Jun-25" at bounding box center [852, 204] width 32 height 12
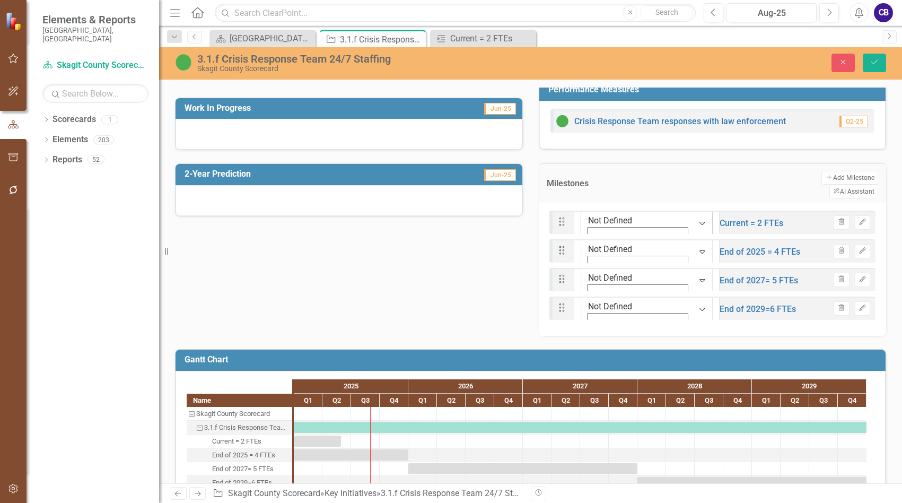
click at [697, 219] on icon "Expand" at bounding box center [702, 223] width 11 height 8
click at [697, 247] on icon "Expand" at bounding box center [702, 251] width 11 height 8
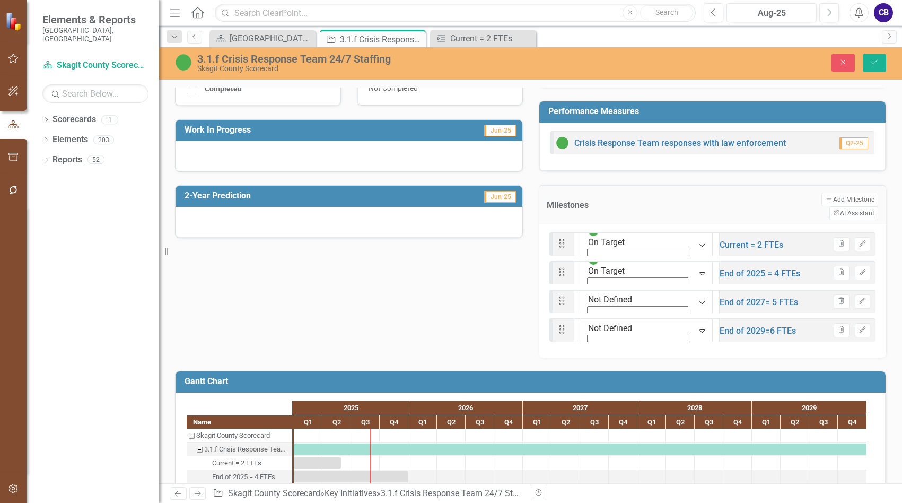
scroll to position [228, 0]
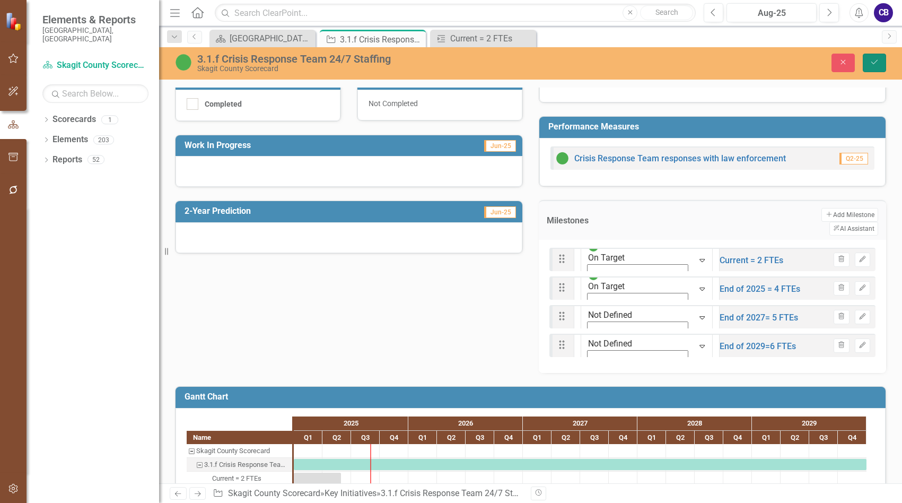
click at [878, 65] on icon "Save" at bounding box center [875, 61] width 10 height 7
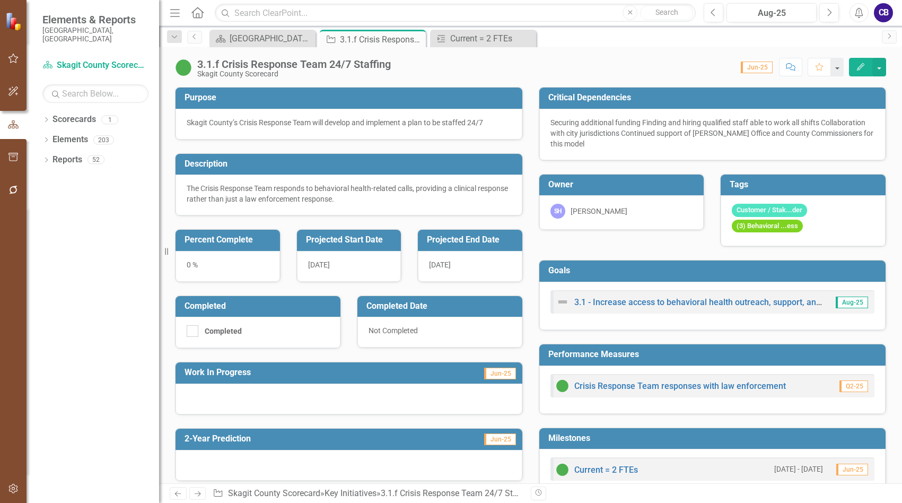
scroll to position [53, 0]
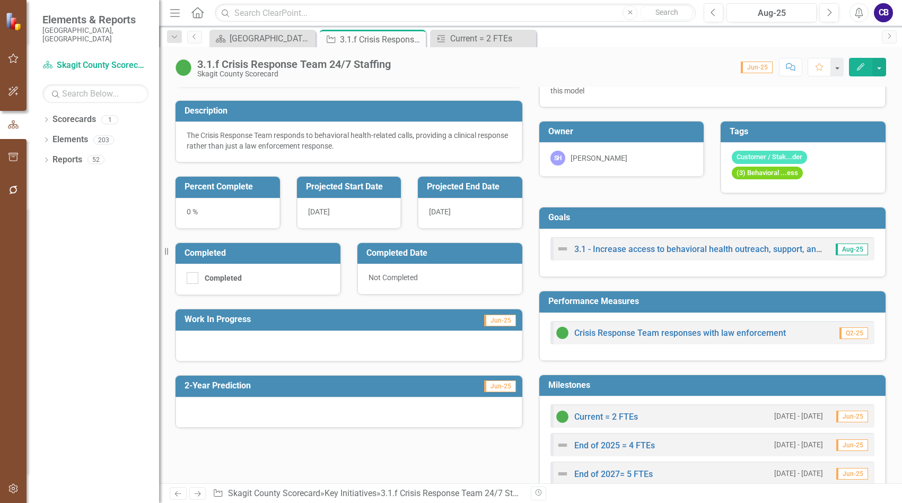
click at [313, 337] on div at bounding box center [349, 345] width 347 height 31
click at [315, 338] on div at bounding box center [349, 345] width 347 height 31
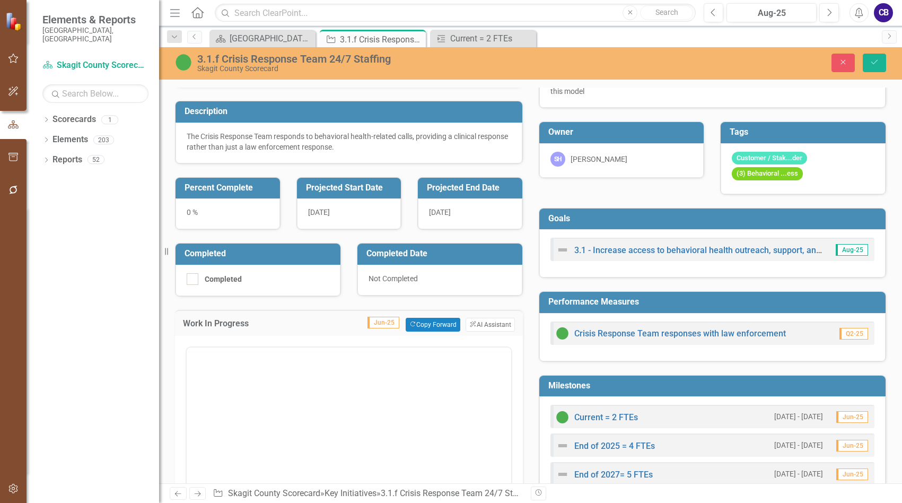
scroll to position [0, 0]
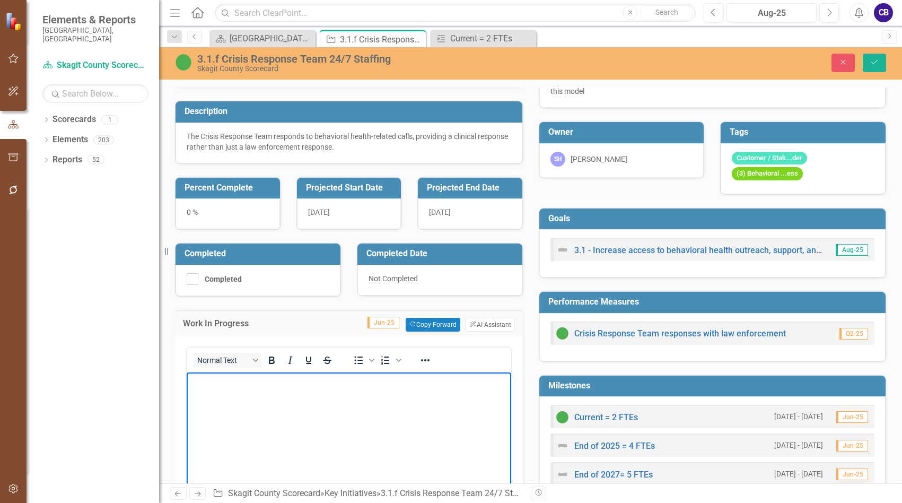
click at [309, 392] on body "Rich Text Area. Press ALT-0 for help." at bounding box center [349, 451] width 325 height 159
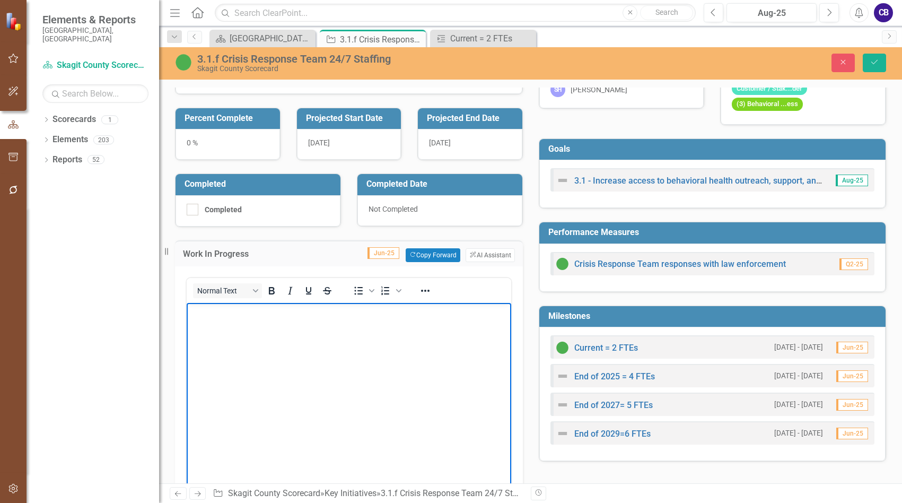
scroll to position [106, 0]
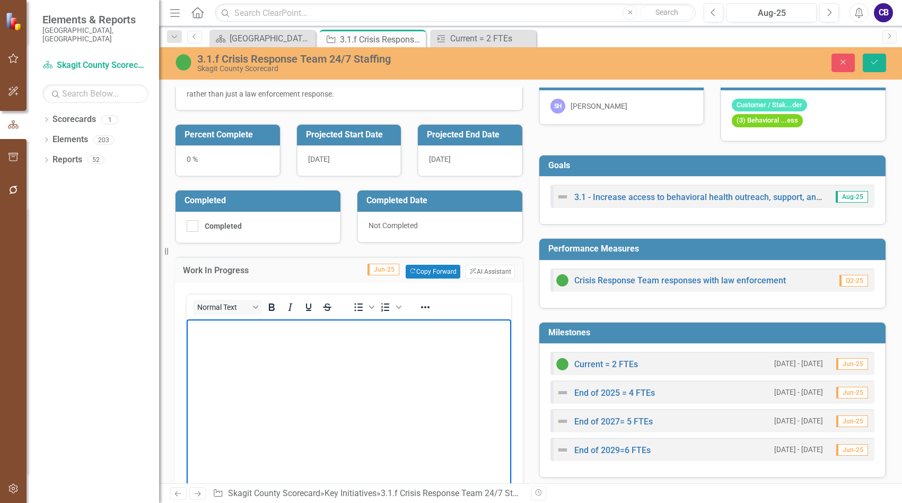
click at [503, 352] on body "Rich Text Area. Press ALT-0 for help." at bounding box center [349, 398] width 325 height 159
drag, startPoint x: 337, startPoint y: 330, endPoint x: 180, endPoint y: 322, distance: 157.7
click at [187, 322] on html "There are four clinicians working" at bounding box center [349, 398] width 325 height 159
click at [834, 67] on button "Close" at bounding box center [843, 63] width 23 height 19
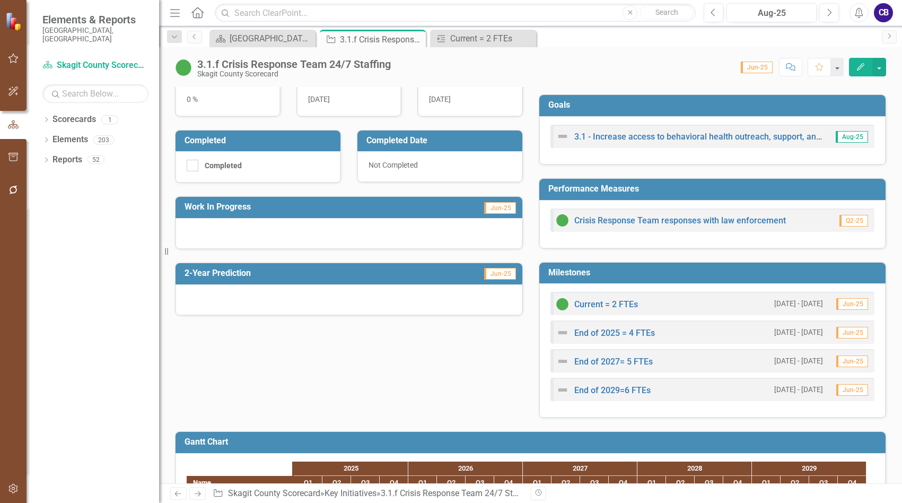
scroll to position [0, 0]
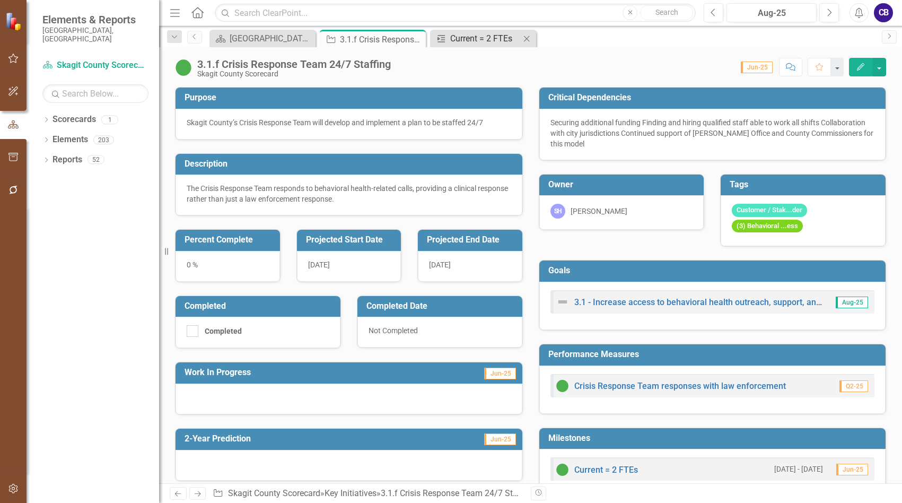
drag, startPoint x: 454, startPoint y: 31, endPoint x: 502, endPoint y: 39, distance: 48.3
click at [455, 31] on div "Milestone Current = 2 FTEs Close" at bounding box center [483, 39] width 106 height 18
click at [529, 38] on icon "Close" at bounding box center [526, 38] width 11 height 8
drag, startPoint x: 422, startPoint y: 38, endPoint x: 427, endPoint y: 41, distance: 6.9
click at [423, 38] on div "Key Initiative 3.1.f Crisis Response Team 24/7 Staffing Pin Close" at bounding box center [373, 39] width 106 height 18
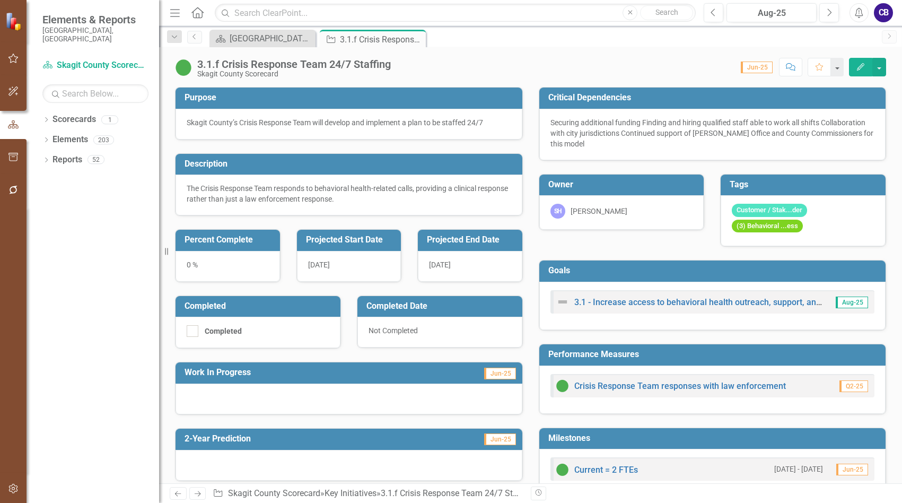
drag, startPoint x: 417, startPoint y: 33, endPoint x: 421, endPoint y: 39, distance: 6.8
click at [0, 0] on div "Close" at bounding box center [0, 0] width 0 height 0
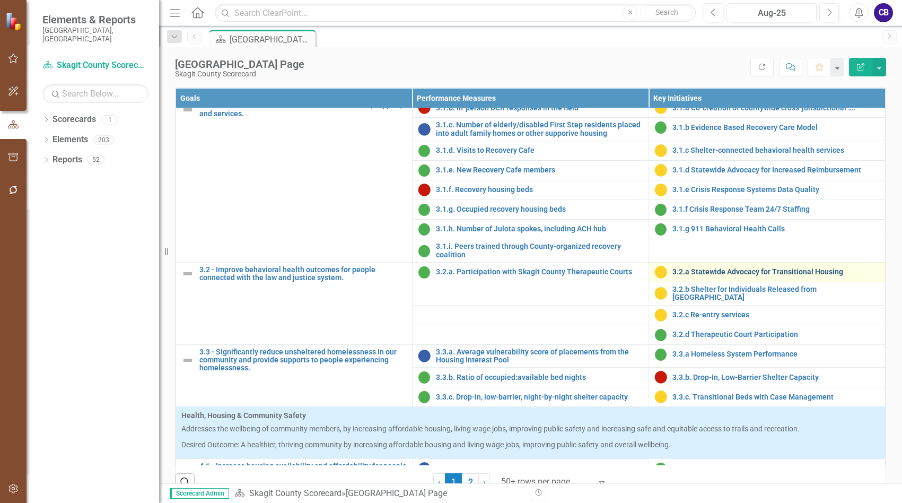
scroll to position [583, 0]
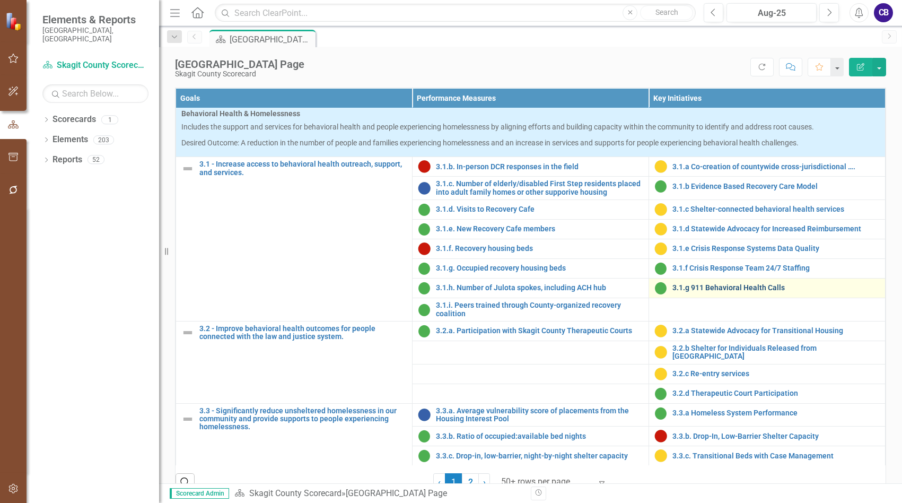
click at [699, 292] on link "3.1.g 911 Behavioral Health Calls" at bounding box center [775, 288] width 207 height 8
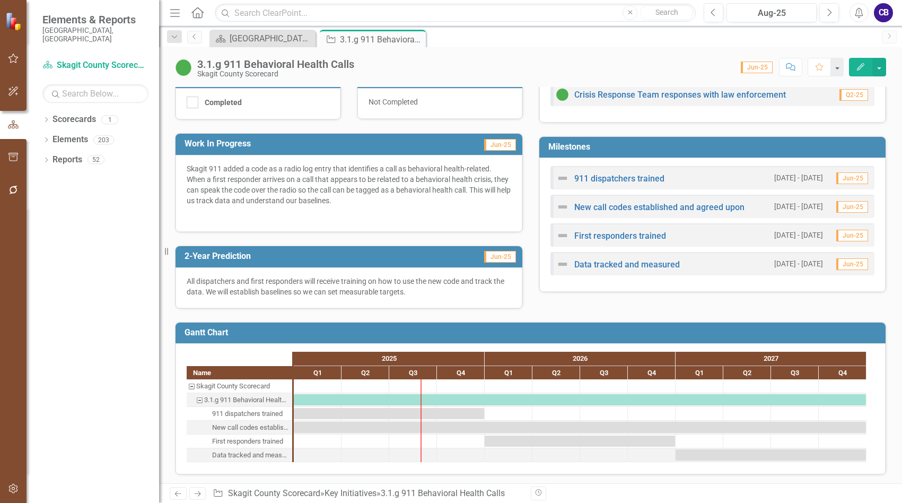
scroll to position [272, 0]
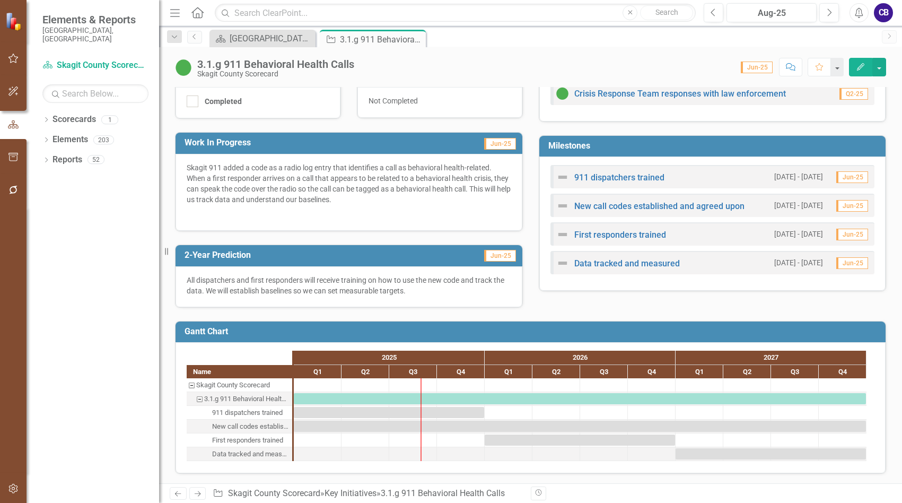
click at [560, 183] on img at bounding box center [562, 177] width 13 height 13
click at [419, 35] on icon "Close" at bounding box center [415, 39] width 11 height 8
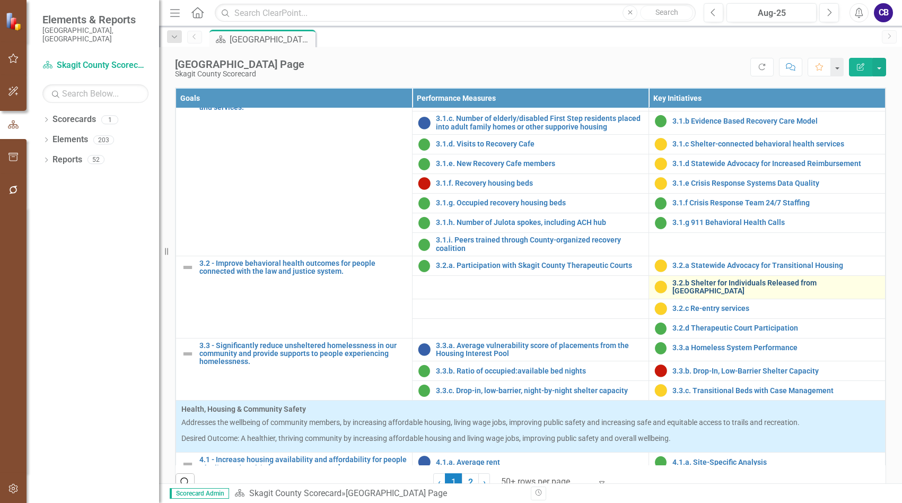
scroll to position [636, 0]
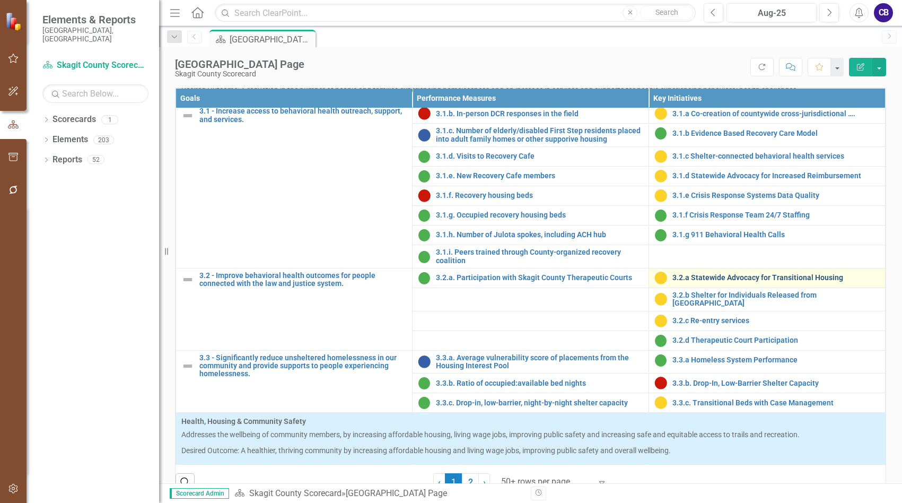
click at [703, 282] on link "3.2.a Statewide Advocacy for Transitional Housing" at bounding box center [775, 278] width 207 height 8
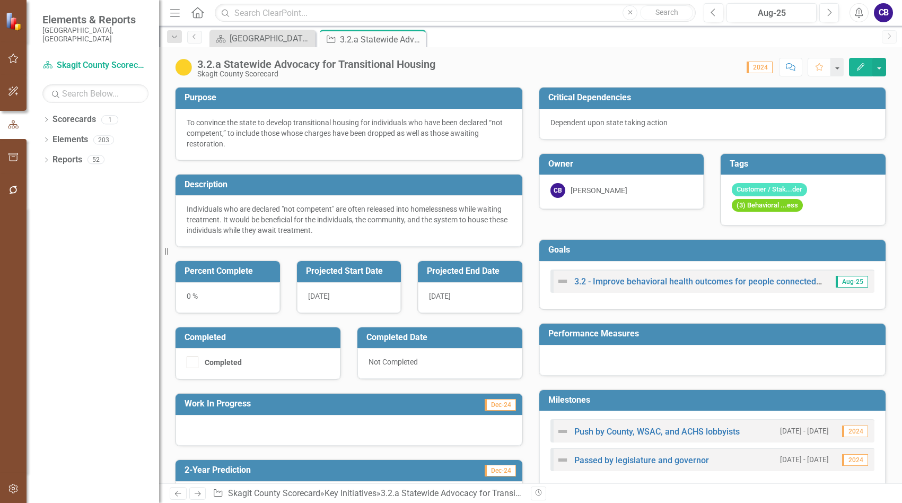
click at [509, 401] on span "Dec-24" at bounding box center [500, 405] width 31 height 12
click at [509, 404] on span "Dec-24" at bounding box center [500, 405] width 31 height 12
click at [510, 405] on span "Dec-24" at bounding box center [500, 405] width 31 height 12
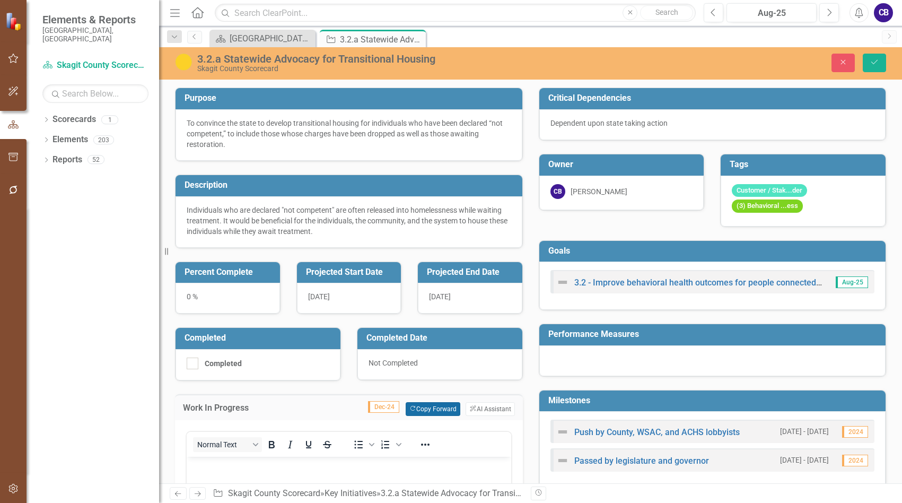
click at [437, 409] on button "Copy Forward Copy Forward" at bounding box center [433, 409] width 55 height 14
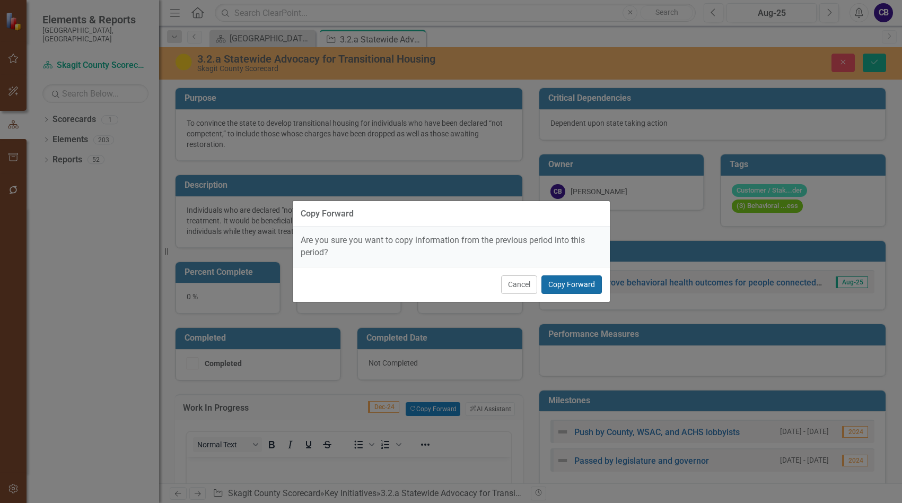
click at [554, 285] on button "Copy Forward" at bounding box center [571, 284] width 60 height 19
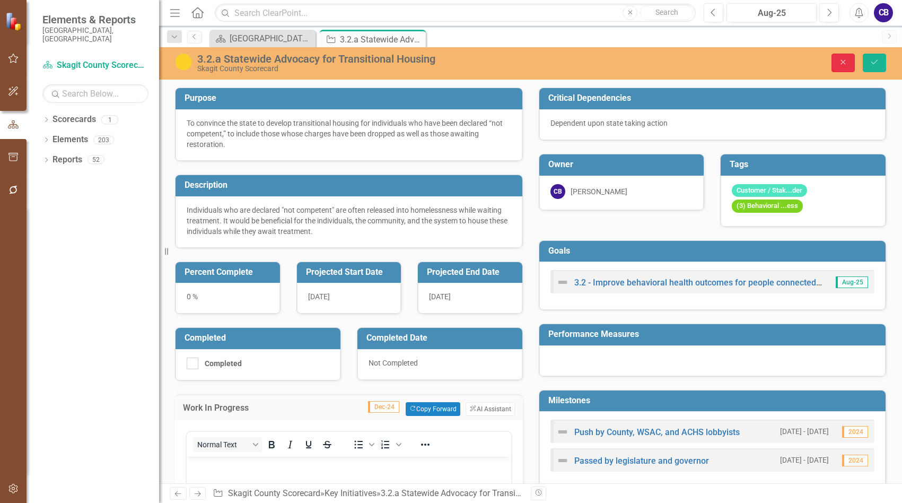
click at [844, 57] on button "Close" at bounding box center [843, 63] width 23 height 19
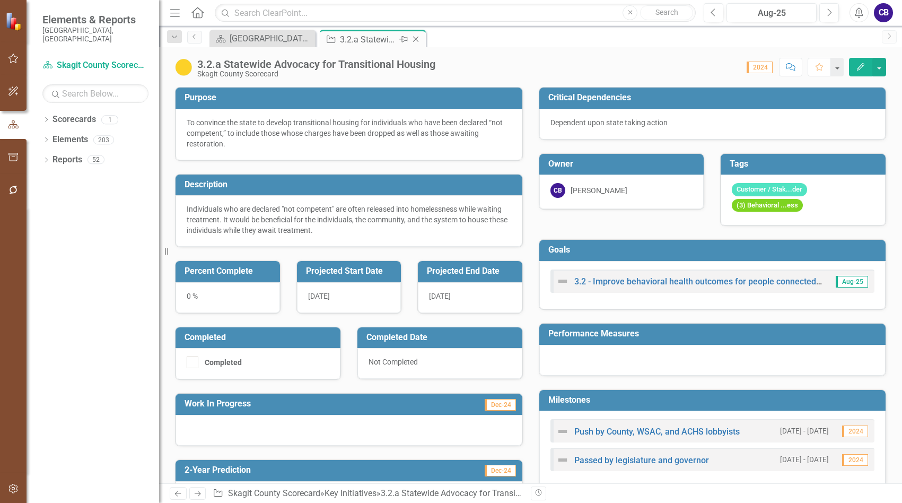
click at [418, 42] on icon "Close" at bounding box center [415, 39] width 11 height 8
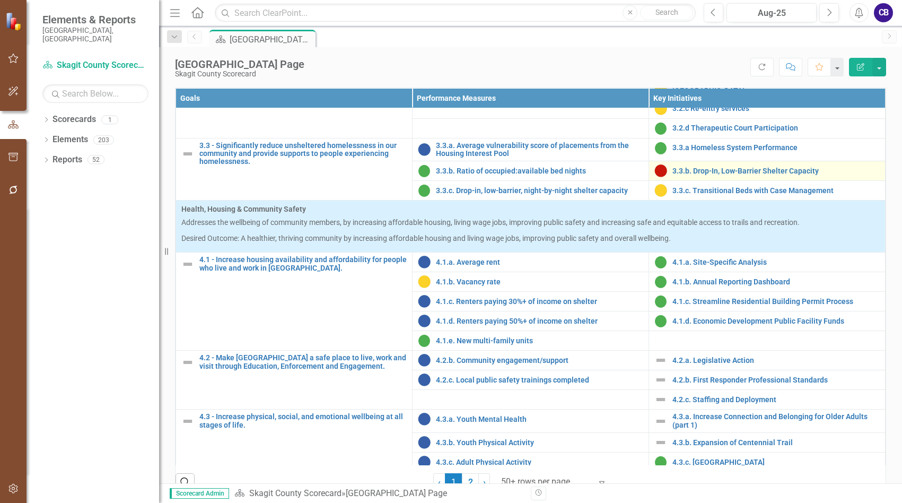
scroll to position [902, 0]
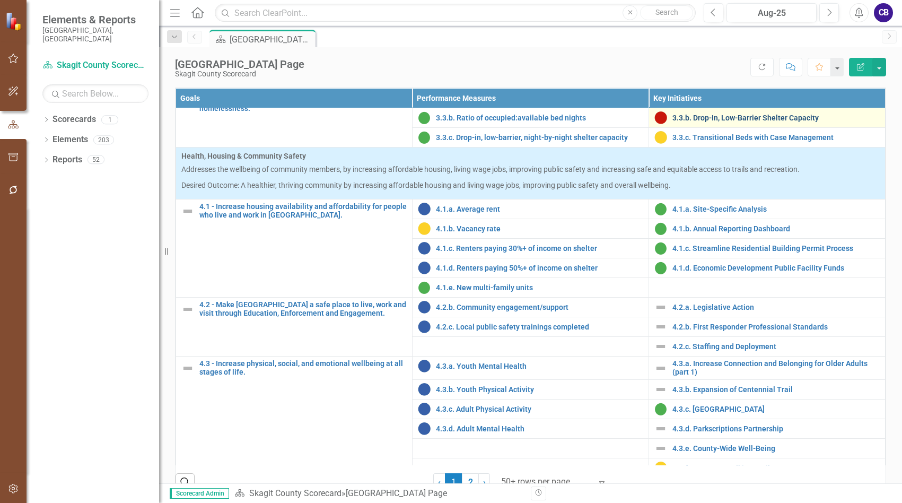
click at [768, 122] on link "3.3.b. Drop-In, Low-Barrier Shelter Capacity" at bounding box center [775, 118] width 207 height 8
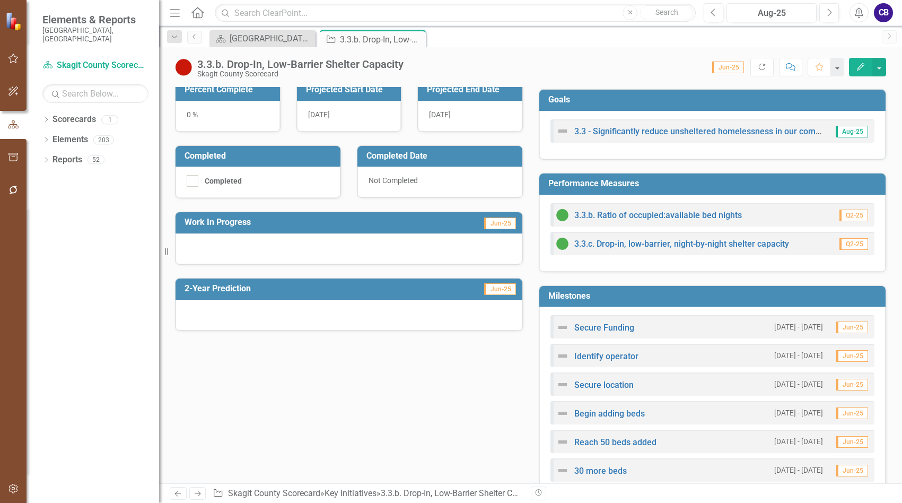
scroll to position [41, 0]
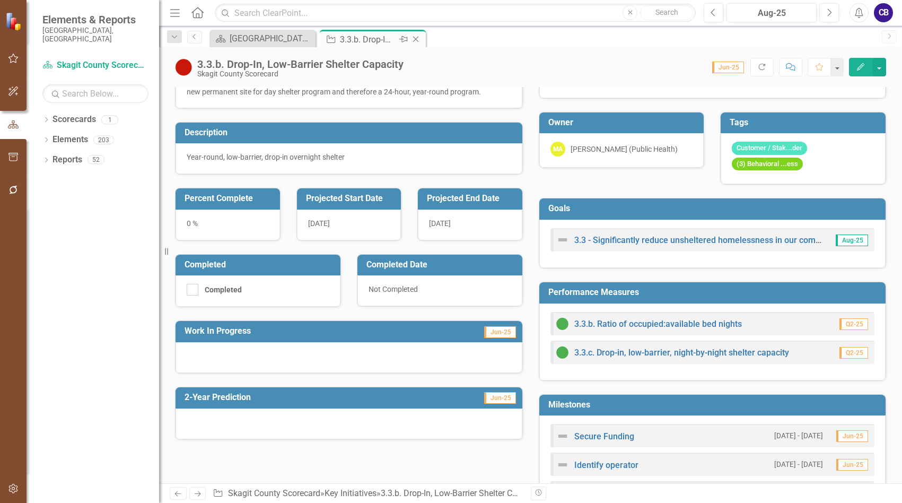
click at [424, 39] on div "Key Initiative 3.3.b. Drop-In, Low-Barrier Shelter Capacity Pin Close" at bounding box center [373, 39] width 106 height 18
click at [418, 40] on icon "Close" at bounding box center [415, 39] width 11 height 8
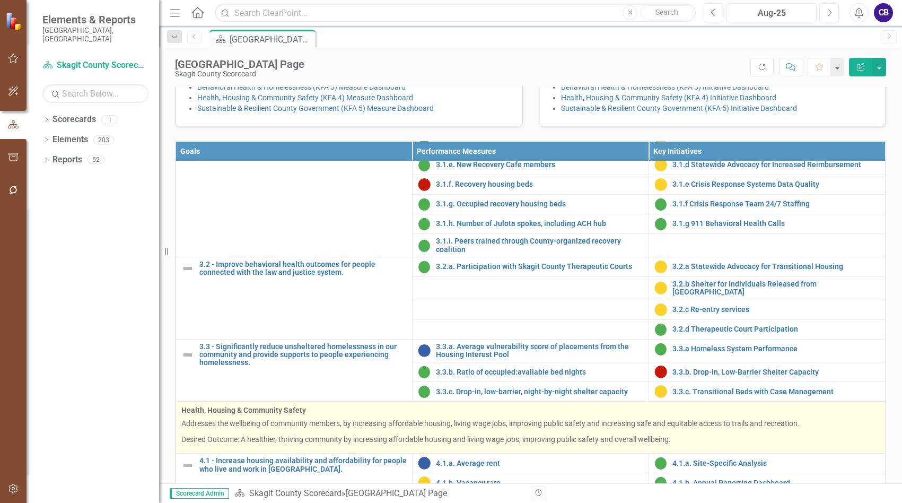
scroll to position [702, 0]
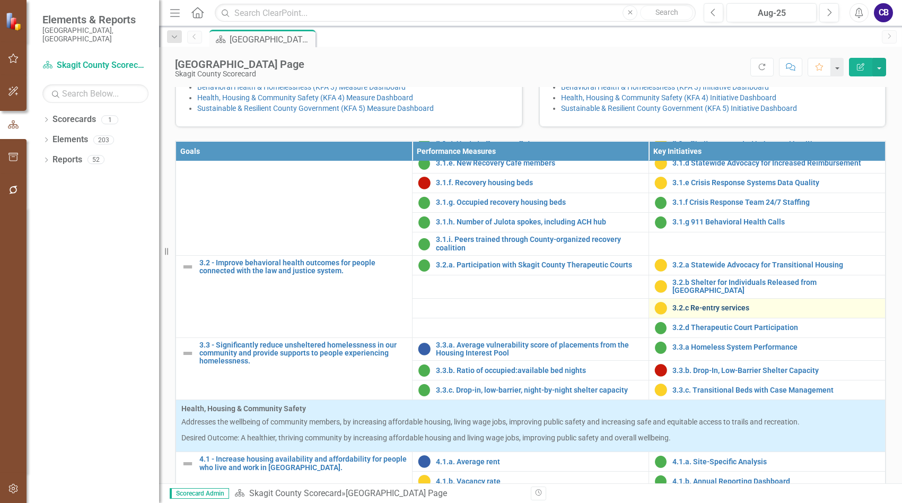
click at [705, 312] on link "3.2.c Re-entry services" at bounding box center [775, 308] width 207 height 8
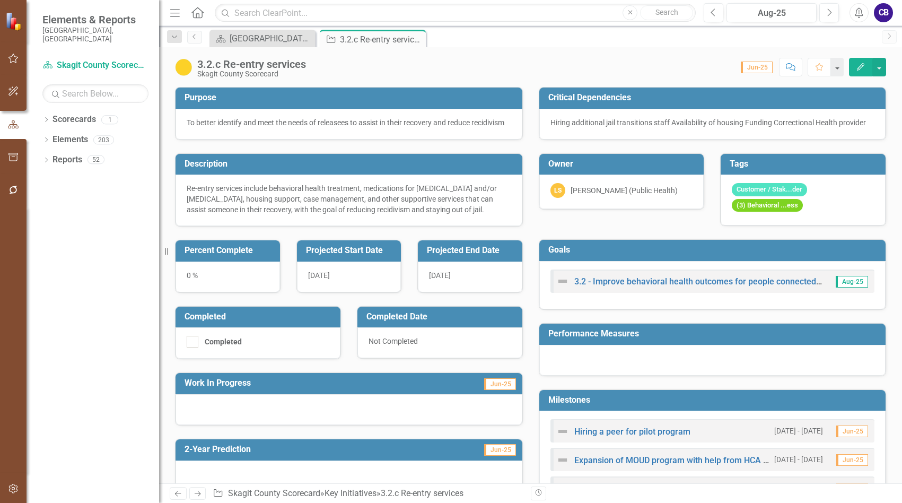
click at [504, 390] on span "Jun-25" at bounding box center [500, 384] width 32 height 12
click at [503, 390] on span "Jun-25" at bounding box center [500, 384] width 32 height 12
drag, startPoint x: 510, startPoint y: 387, endPoint x: 501, endPoint y: 396, distance: 13.1
click at [509, 388] on td "Jun-25" at bounding box center [462, 384] width 110 height 18
click at [501, 390] on span "Jun-25" at bounding box center [500, 384] width 32 height 12
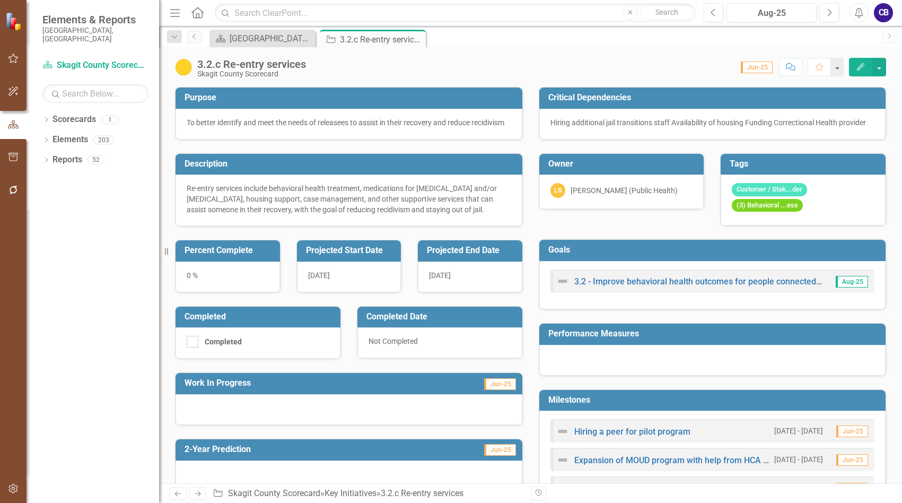
click at [501, 390] on span "Jun-25" at bounding box center [500, 384] width 32 height 12
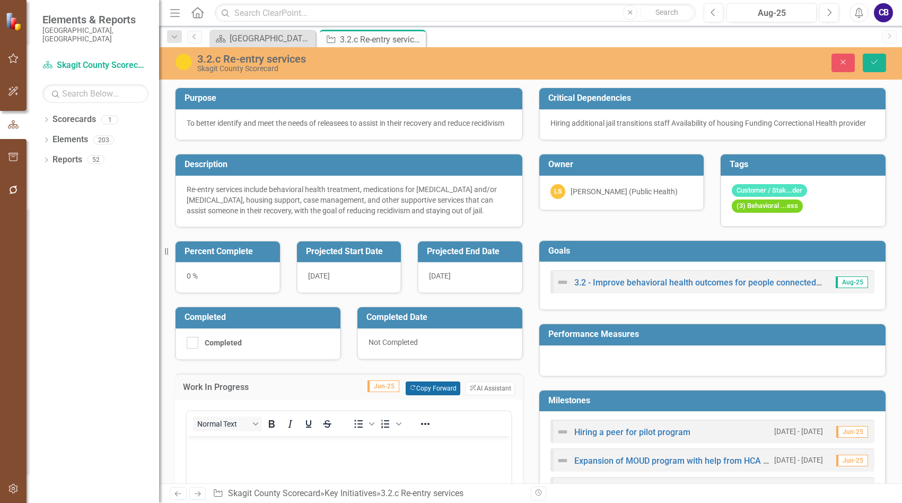
click at [456, 395] on div "Jun-25 Copy Forward Copy Forward ClearPoint AI AI Assistant" at bounding box center [441, 388] width 147 height 14
click at [445, 395] on button "Copy Forward Copy Forward" at bounding box center [433, 388] width 55 height 14
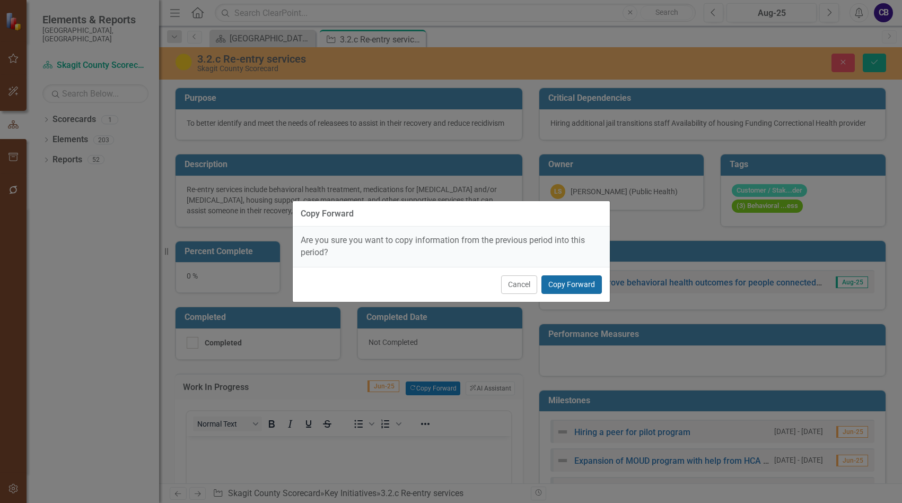
drag, startPoint x: 577, startPoint y: 287, endPoint x: 571, endPoint y: 289, distance: 5.9
click at [572, 289] on button "Copy Forward" at bounding box center [571, 284] width 60 height 19
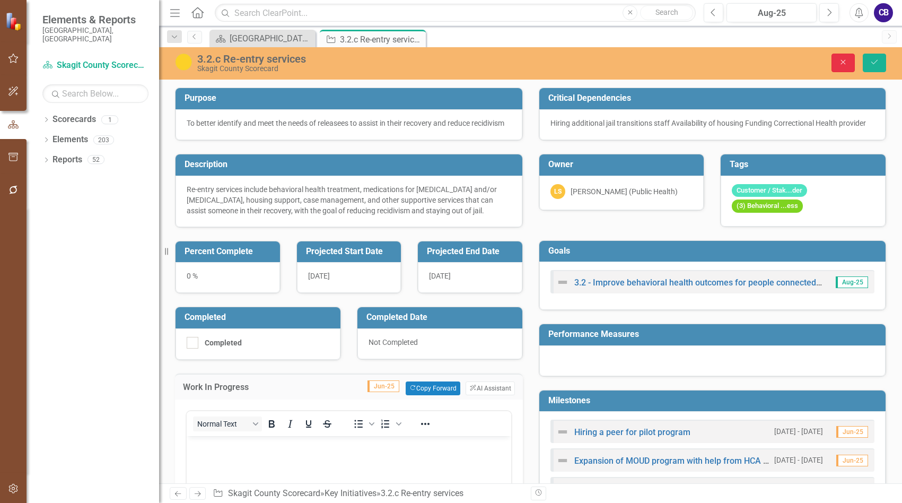
click at [844, 66] on button "Close" at bounding box center [843, 63] width 23 height 19
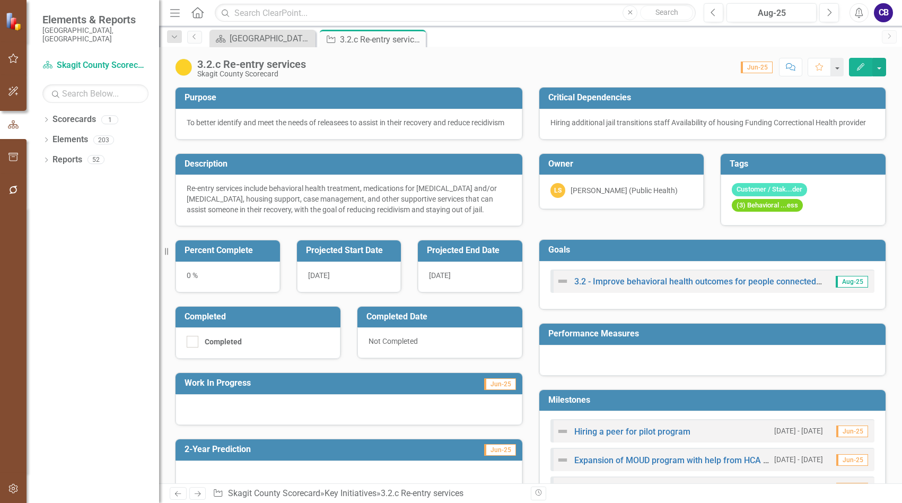
click at [0, 0] on icon "Close" at bounding box center [0, 0] width 0 height 0
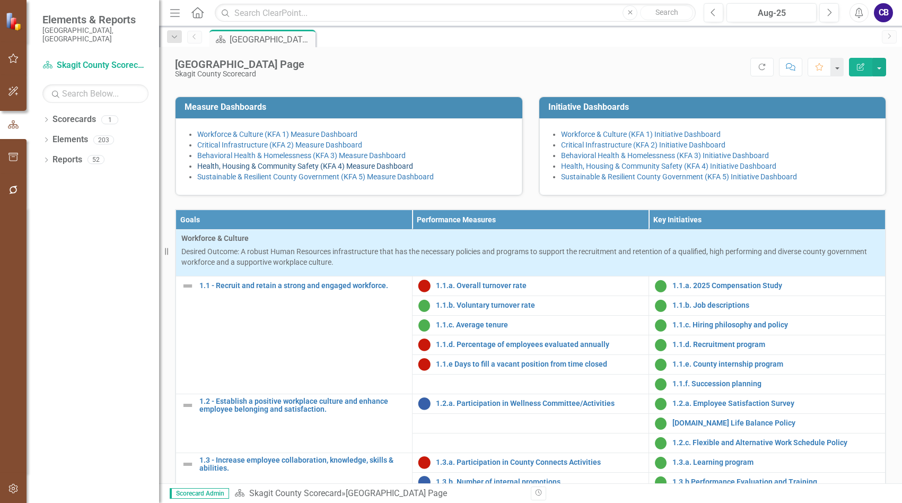
scroll to position [212, 0]
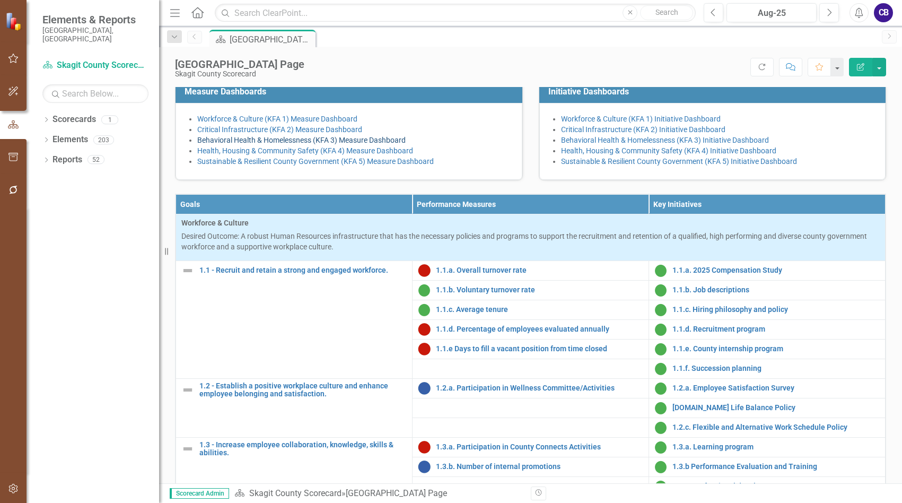
click at [322, 144] on link "Behavioral Health & Homelessness (KFA 3) Measure Dashboard" at bounding box center [301, 140] width 208 height 8
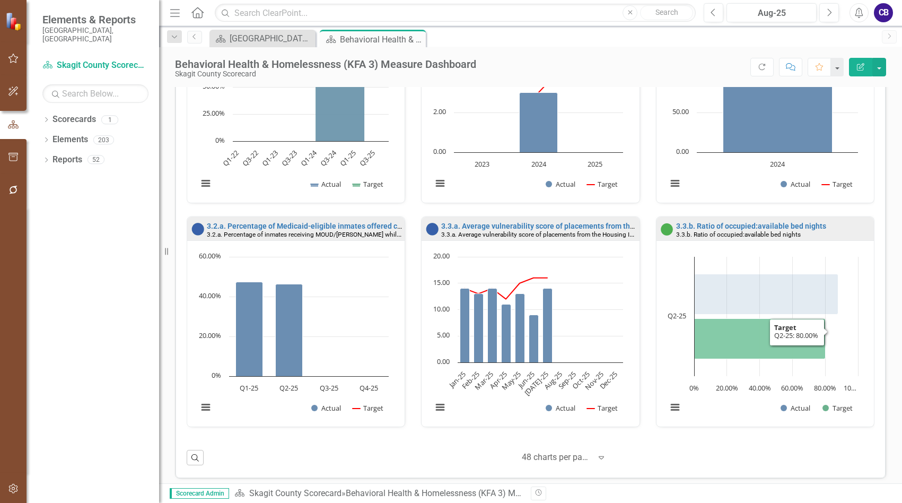
scroll to position [801, 0]
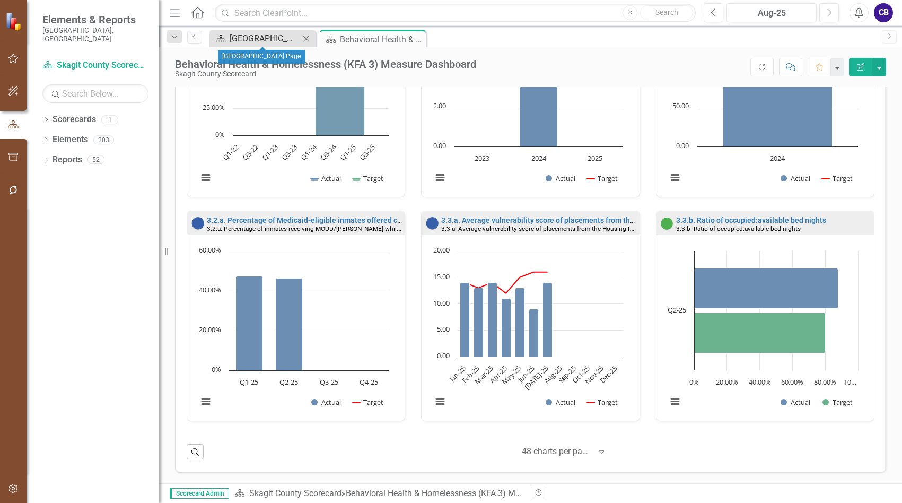
click at [278, 40] on div "[GEOGRAPHIC_DATA] Page" at bounding box center [265, 38] width 70 height 13
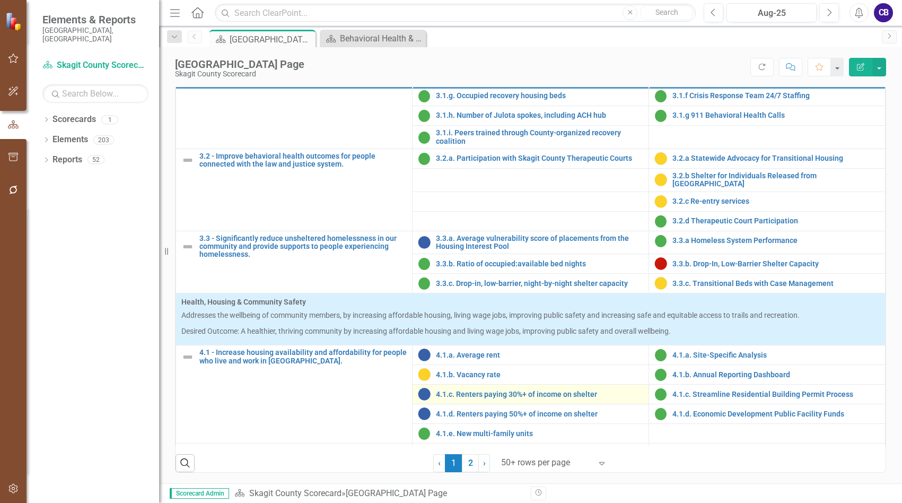
scroll to position [742, 0]
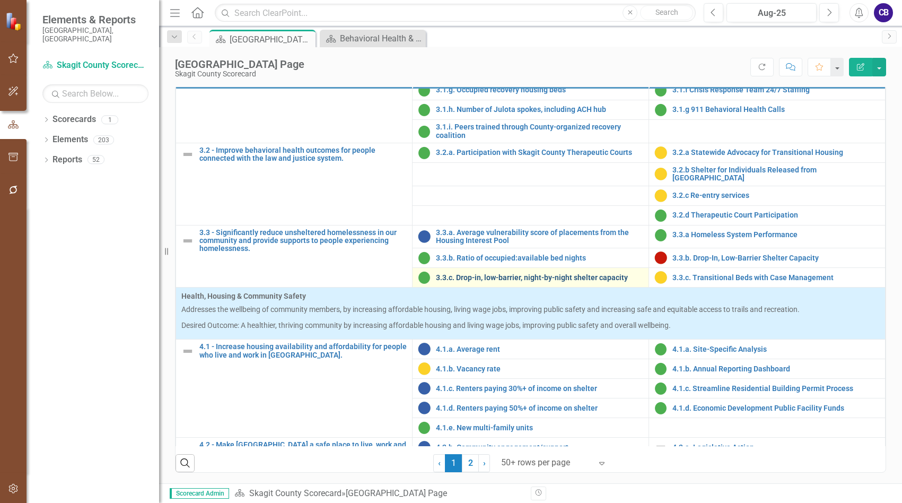
click at [529, 275] on link "3.3.c. Drop-in, low-barrier, night-by-night shelter capacity" at bounding box center [539, 278] width 207 height 8
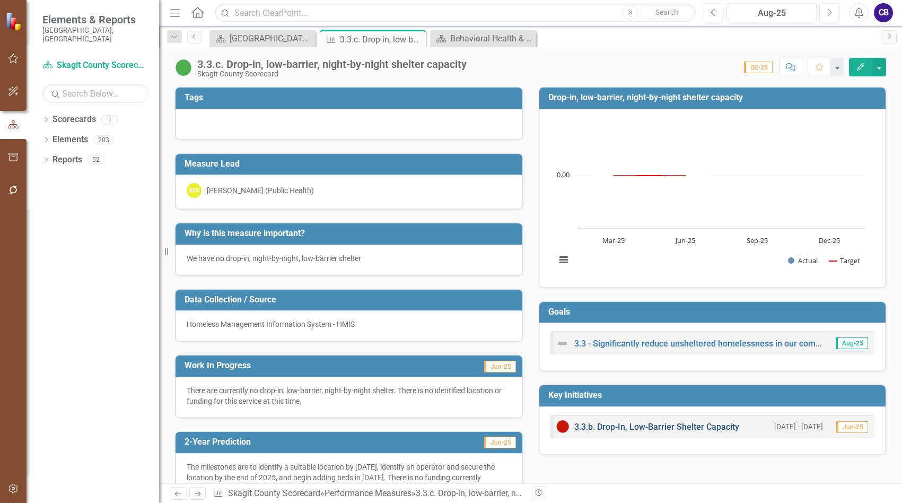
scroll to position [106, 0]
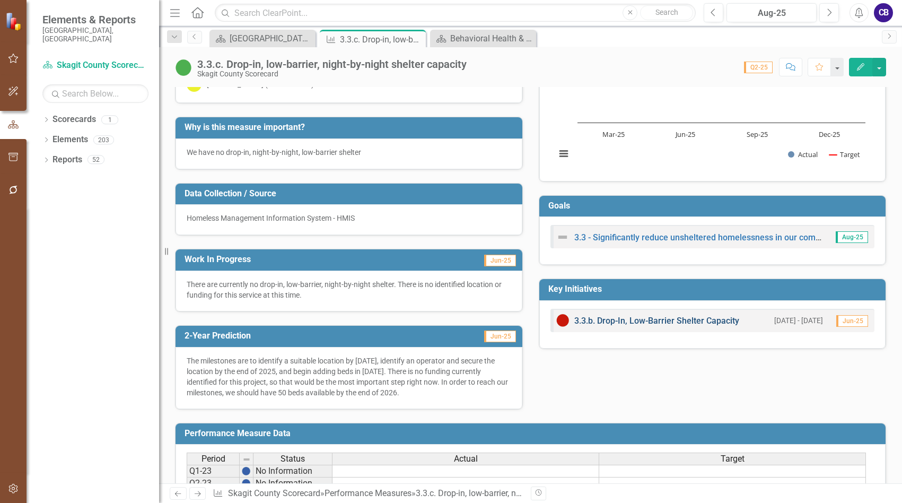
click at [683, 319] on link "3.3.b. Drop-In, Low-Barrier Shelter Capacity" at bounding box center [656, 321] width 165 height 10
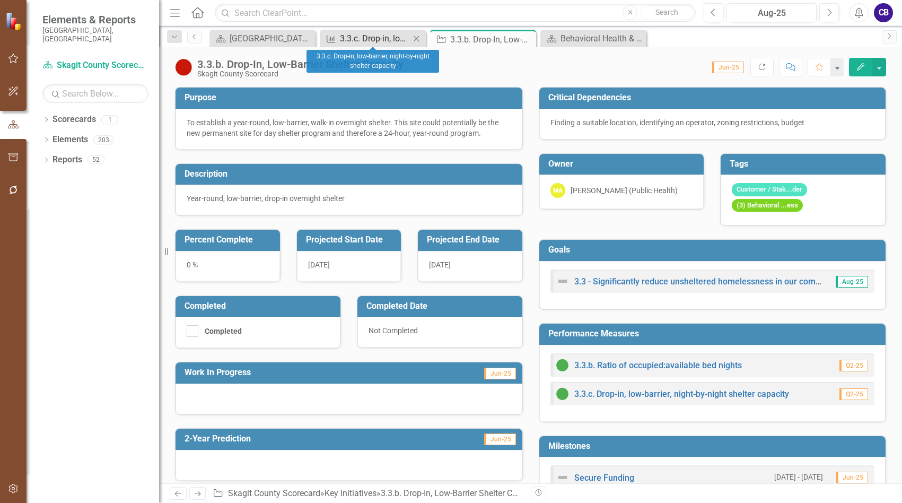
click at [372, 40] on div "3.3.c. Drop-in, low-barrier, night-by-night shelter capacity" at bounding box center [375, 38] width 70 height 13
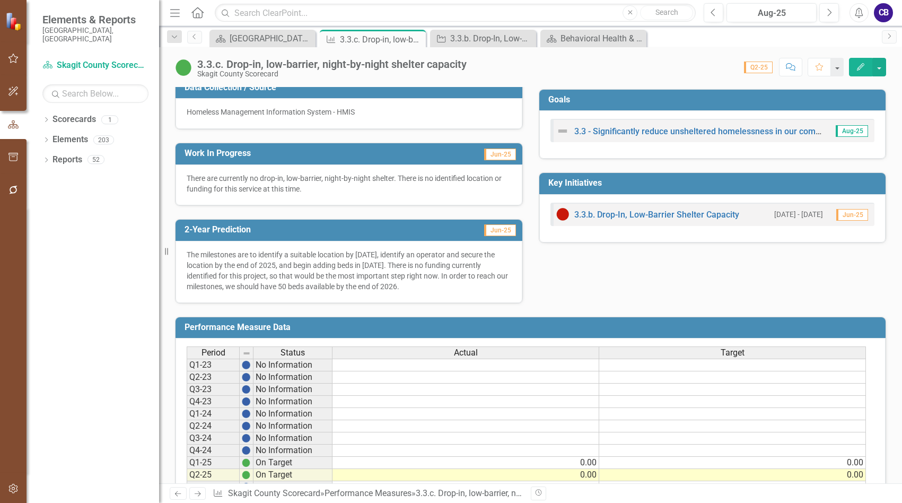
scroll to position [328, 0]
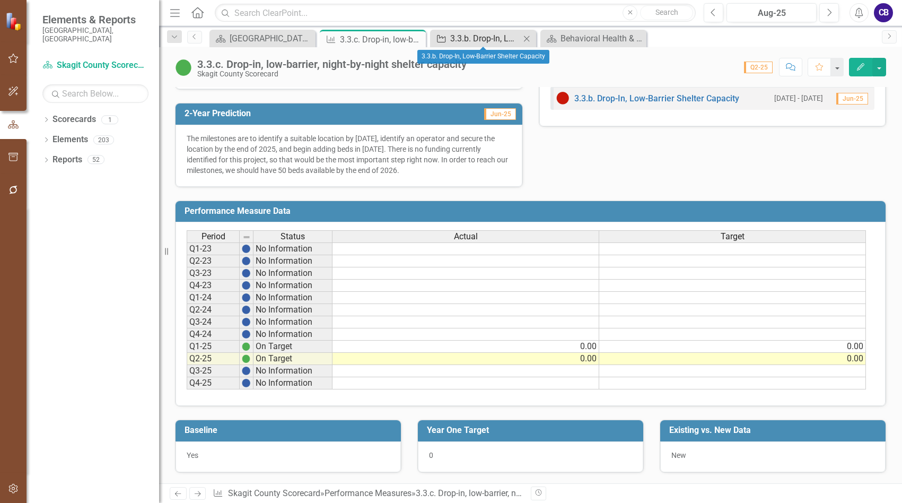
click at [503, 36] on div "3.3.b. Drop-In, Low-Barrier Shelter Capacity" at bounding box center [485, 38] width 70 height 13
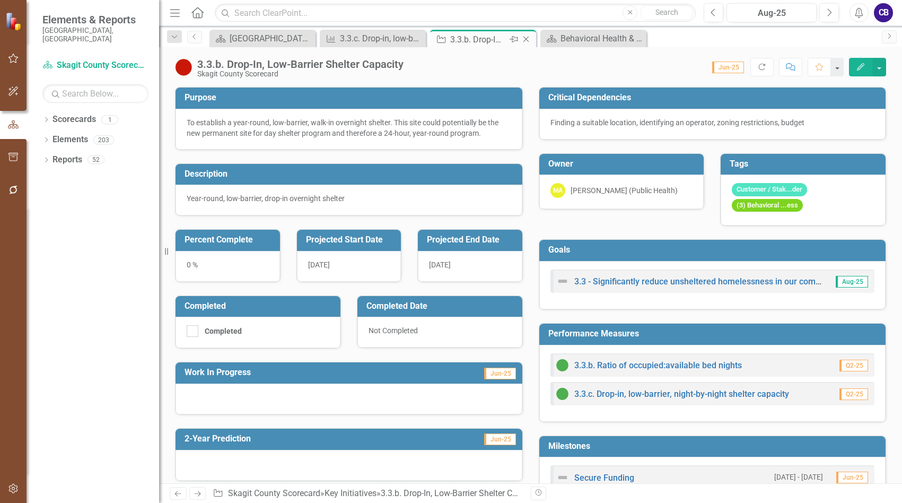
click at [527, 39] on icon "Close" at bounding box center [526, 39] width 11 height 8
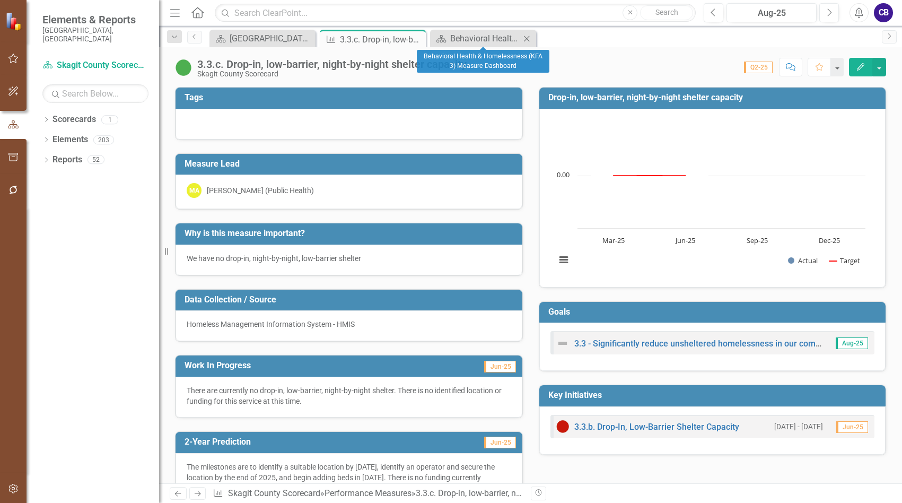
click at [511, 46] on div "Scorecard Behavioral Health & Homelessness (KFA 3) Measure Dashboard Close" at bounding box center [483, 39] width 106 height 18
click at [506, 42] on div "Behavioral Health & Homelessness (KFA 3) Measure Dashboard" at bounding box center [485, 38] width 70 height 13
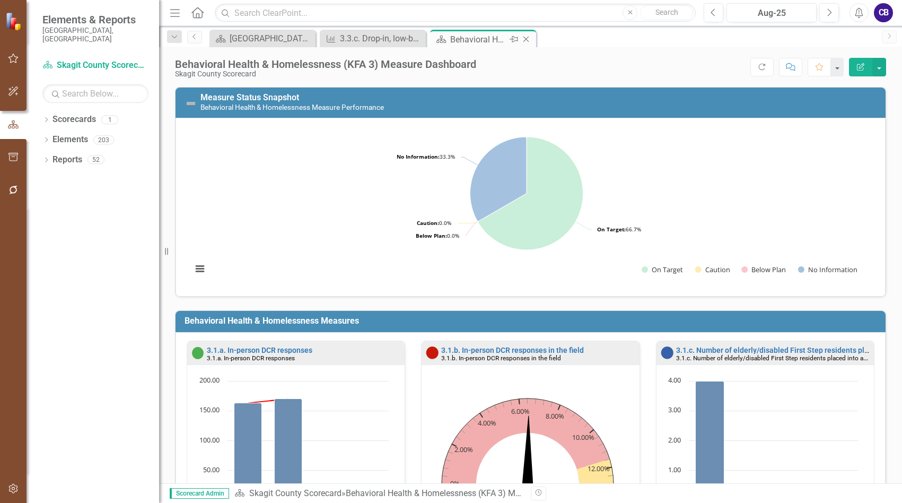
click at [526, 40] on icon at bounding box center [526, 40] width 6 height 6
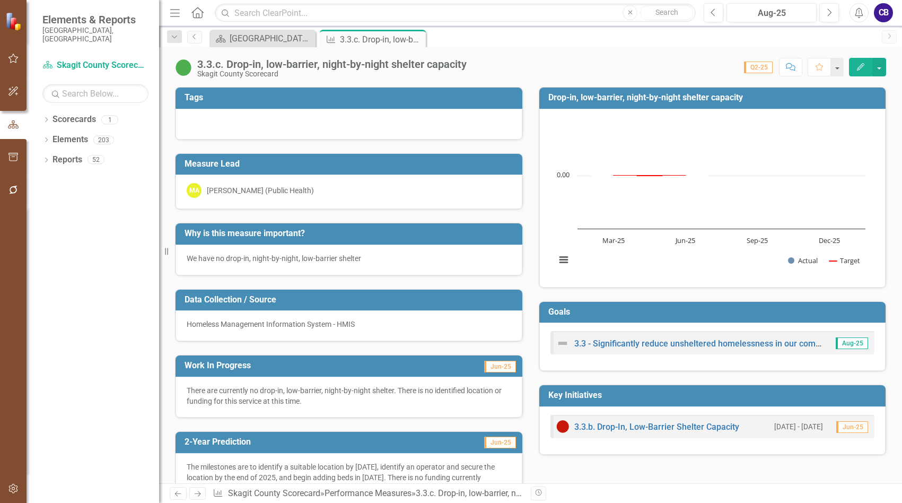
drag, startPoint x: 416, startPoint y: 37, endPoint x: 408, endPoint y: 43, distance: 10.5
click at [0, 0] on icon "Close" at bounding box center [0, 0] width 0 height 0
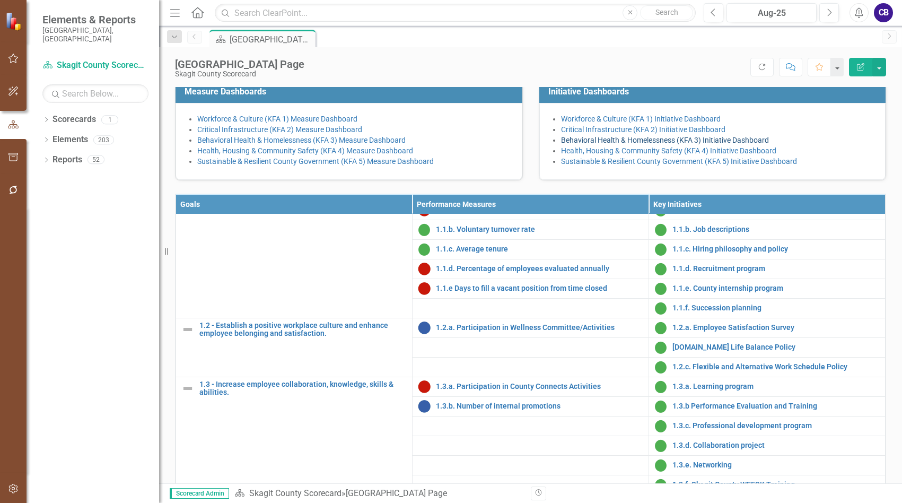
scroll to position [53, 0]
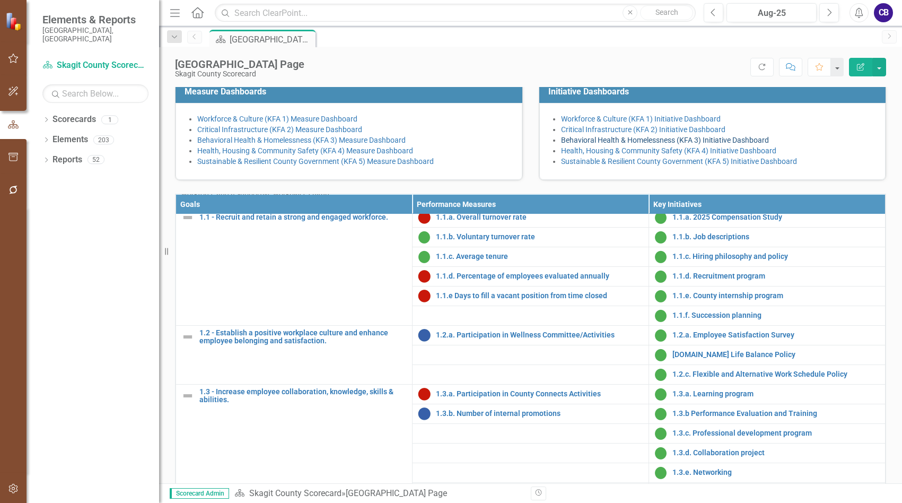
click at [601, 144] on link "Behavioral Health & Homelessness (KFA 3) Initiative Dashboard" at bounding box center [665, 140] width 208 height 8
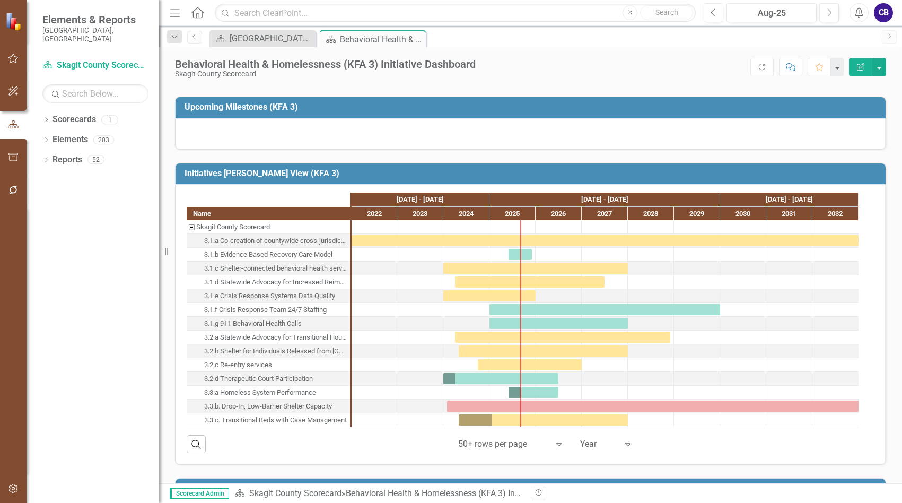
scroll to position [371, 0]
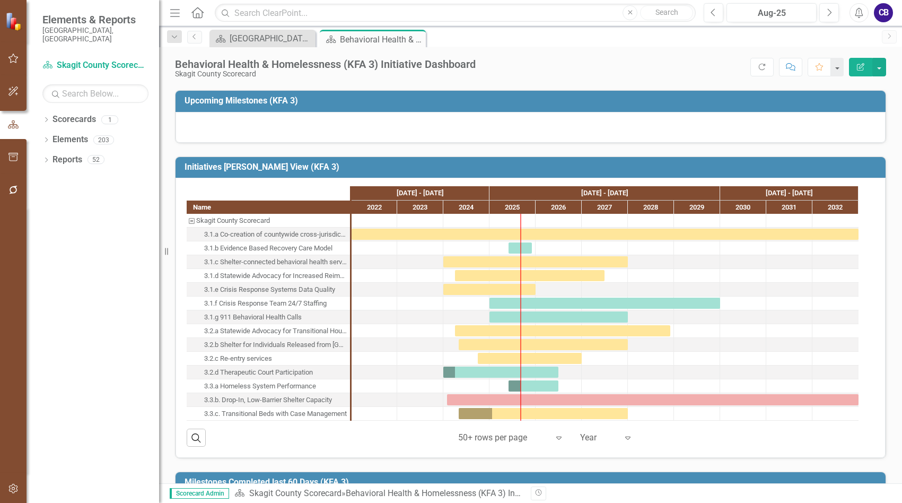
click at [230, 238] on div "3.1.a Co-creation of countywide cross-jurisdictional …." at bounding box center [275, 235] width 143 height 14
click at [236, 233] on div "3.1.a Co-creation of countywide cross-jurisdictional …." at bounding box center [275, 235] width 143 height 14
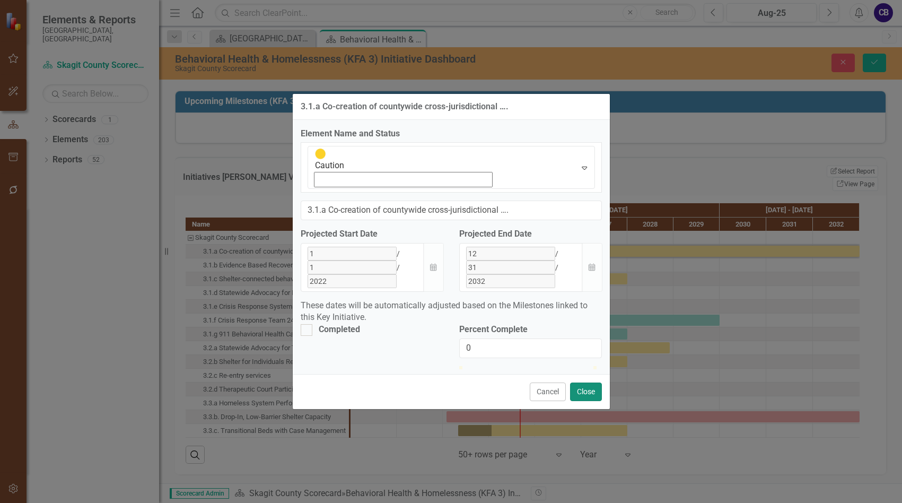
click at [575, 382] on button "Close" at bounding box center [586, 391] width 32 height 19
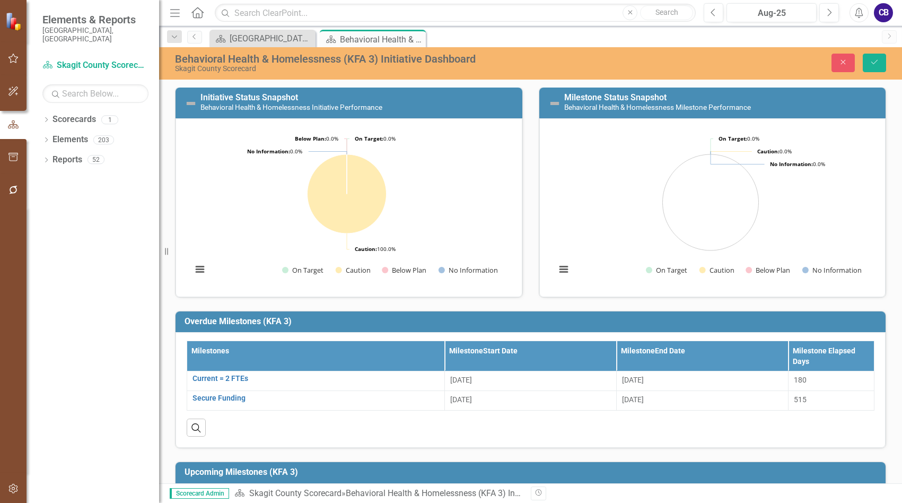
scroll to position [0, 0]
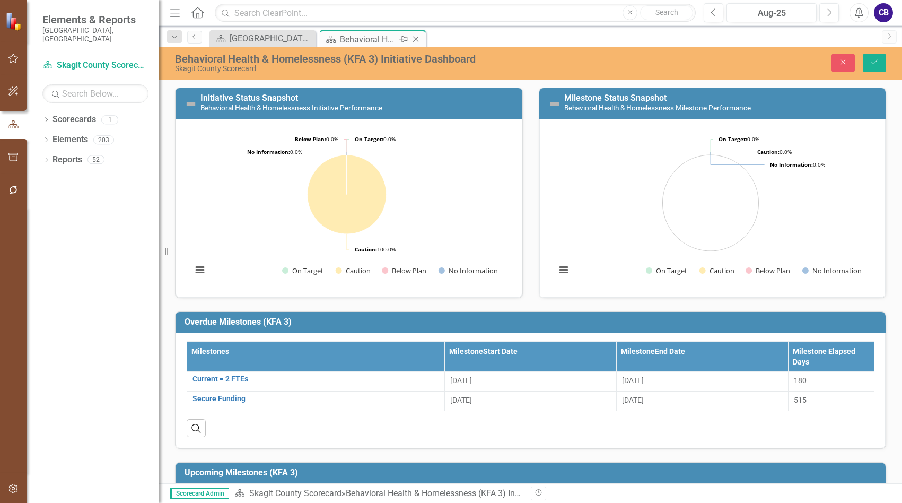
click at [415, 41] on icon "Close" at bounding box center [415, 39] width 11 height 8
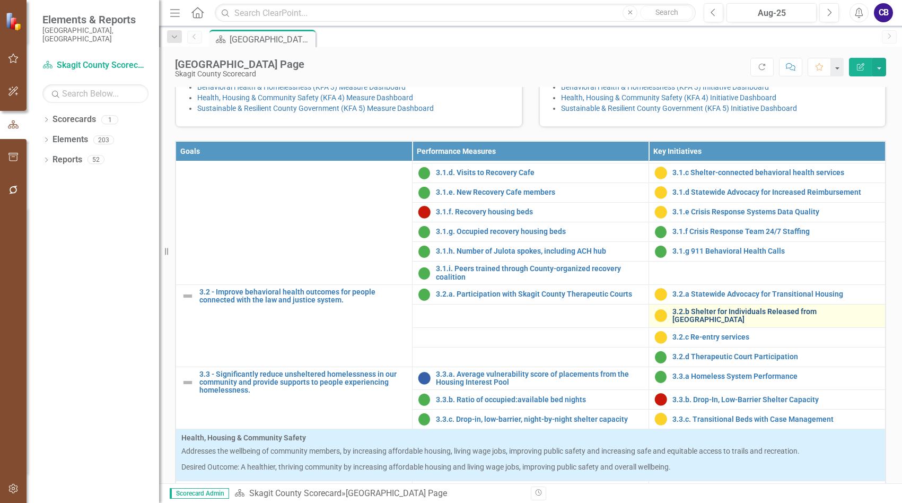
scroll to position [689, 0]
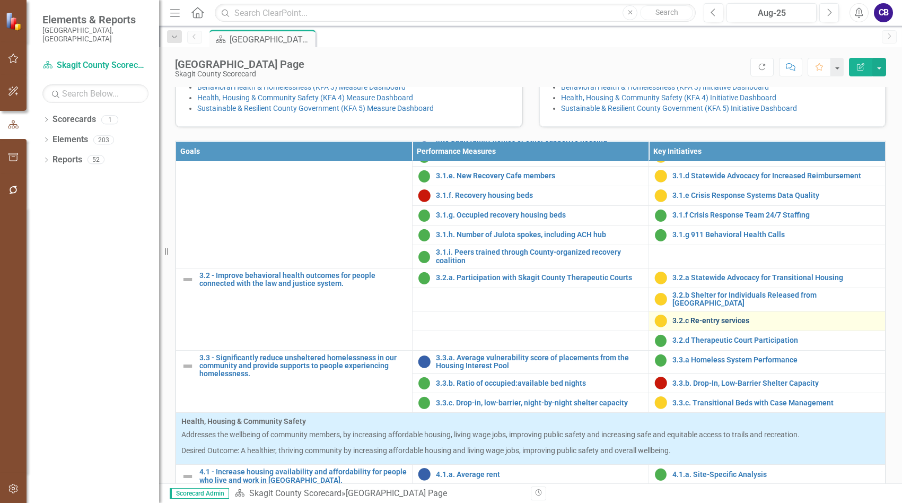
click at [687, 325] on link "3.2.c Re-entry services" at bounding box center [775, 321] width 207 height 8
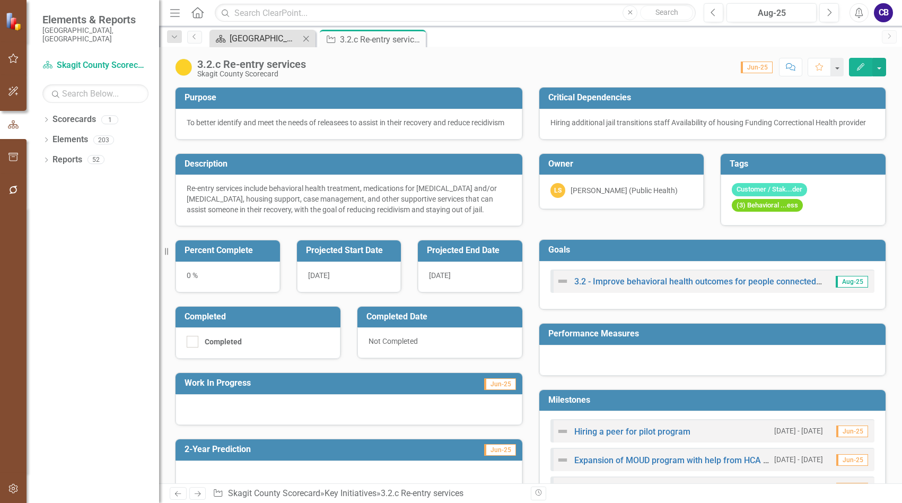
click at [286, 41] on div "[GEOGRAPHIC_DATA] Page" at bounding box center [265, 38] width 70 height 13
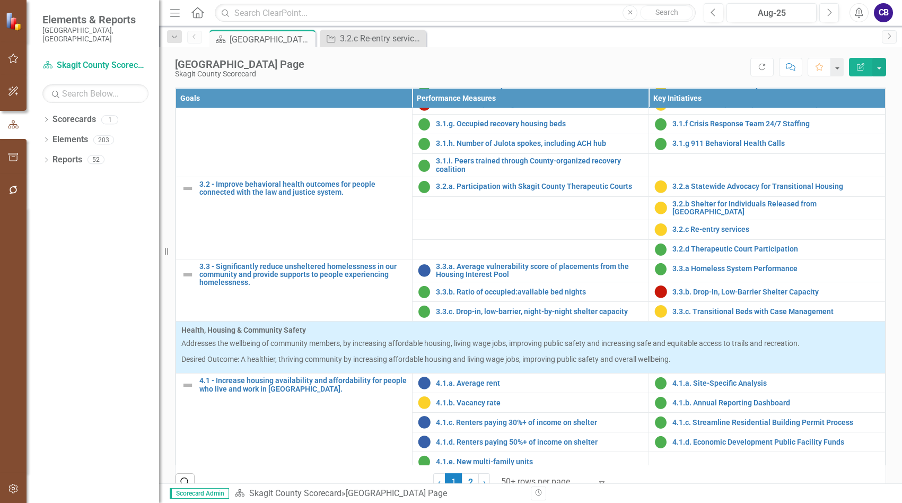
scroll to position [742, 0]
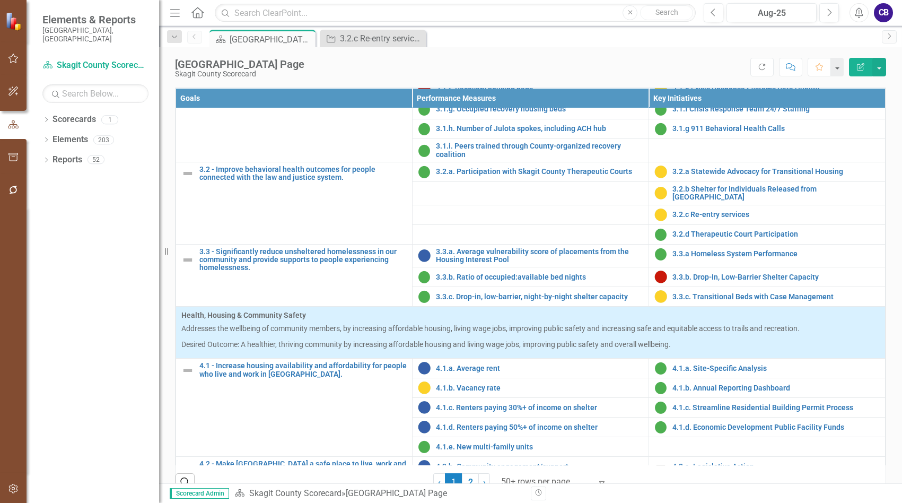
click at [317, 38] on link "Behavioral Health & Homelessness (KFA 3) Measure Dashboard" at bounding box center [301, 34] width 208 height 8
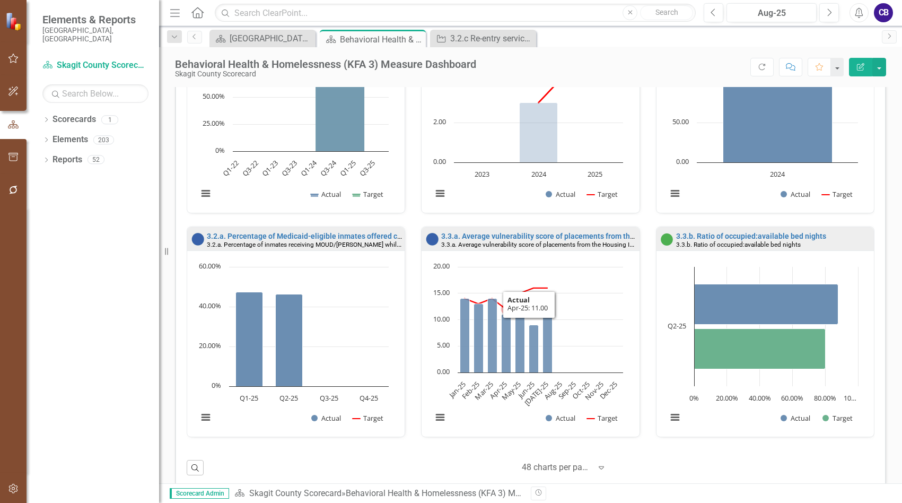
scroll to position [796, 0]
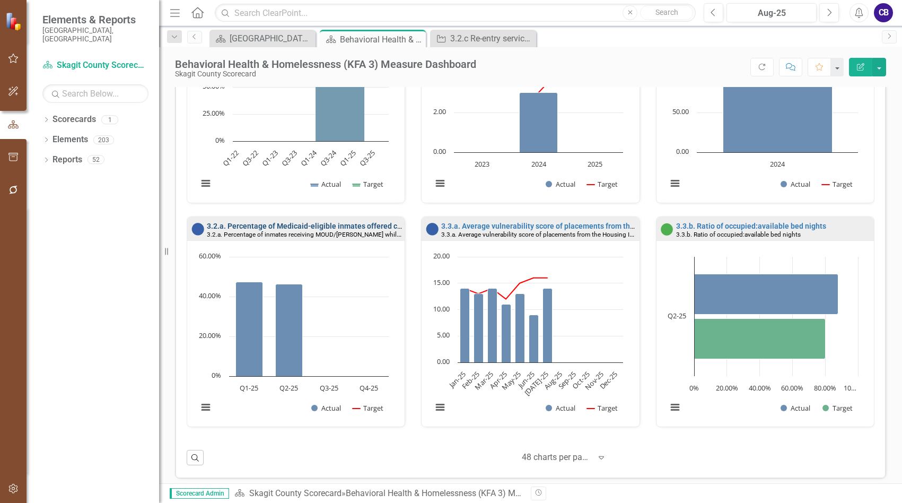
click at [338, 228] on link "3.2.a. Percentage of Medicaid-eligible inmates offered case management, MOUD/MA…" at bounding box center [461, 226] width 509 height 8
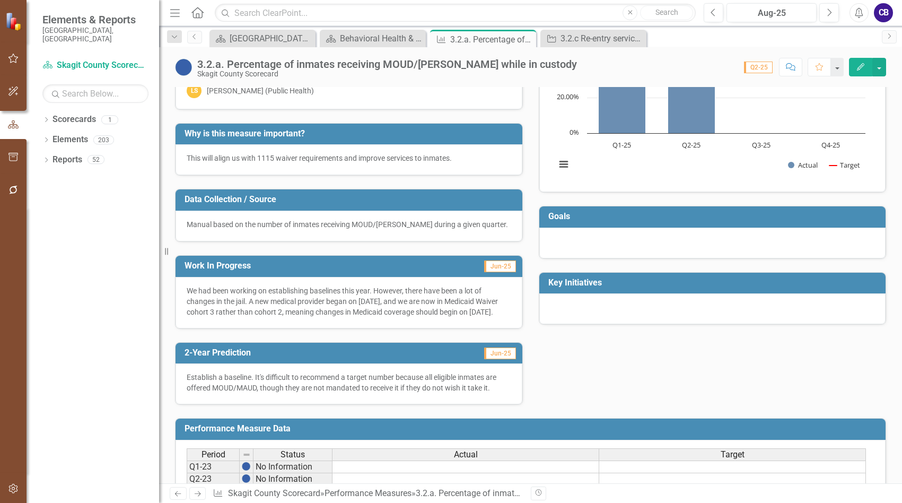
scroll to position [106, 0]
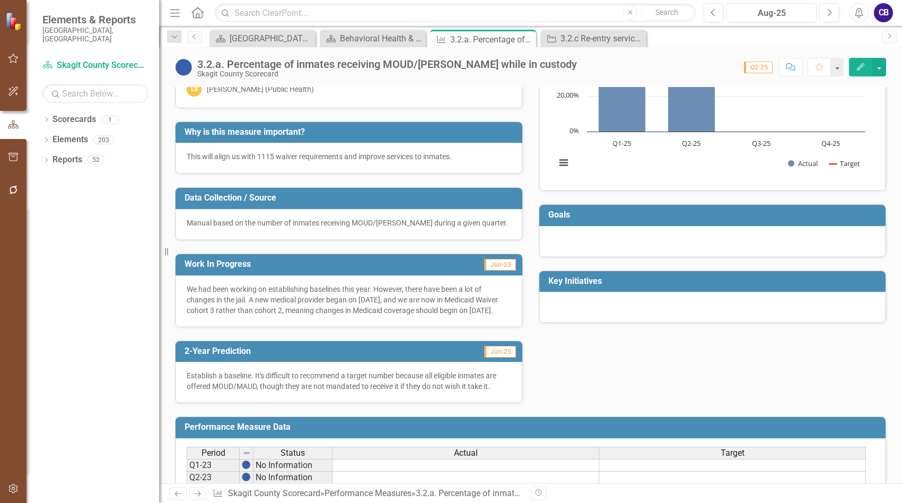
drag, startPoint x: 224, startPoint y: 324, endPoint x: 190, endPoint y: 298, distance: 43.2
click at [190, 298] on p "We had been working on establishing baselines this year. However, there have be…" at bounding box center [349, 300] width 325 height 32
click at [196, 292] on p "We had been working on establishing baselines this year. However, there have be…" at bounding box center [349, 300] width 325 height 32
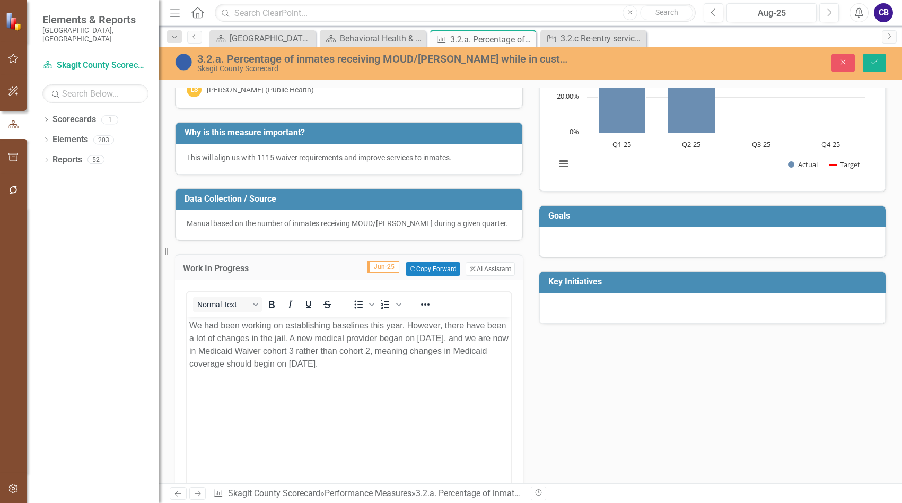
scroll to position [0, 0]
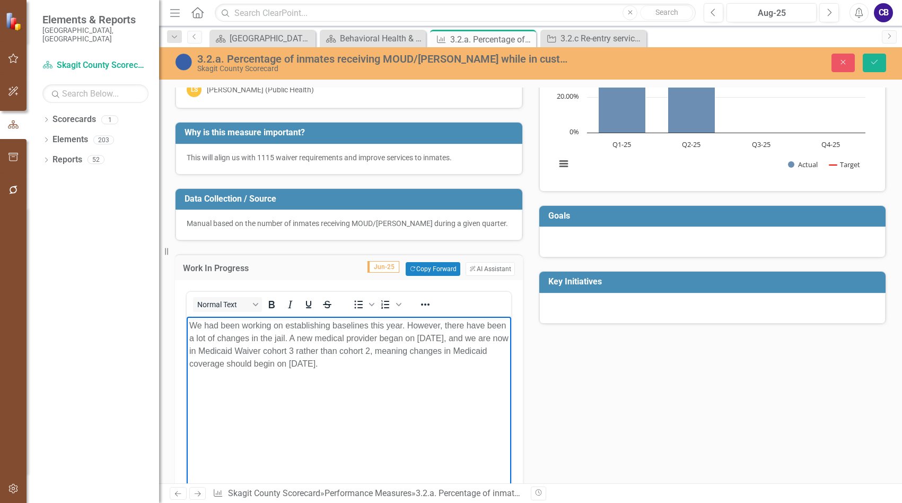
drag, startPoint x: 409, startPoint y: 360, endPoint x: 183, endPoint y: 315, distance: 229.9
click at [187, 317] on html "We had been working on establishing baselines this year. However, there have be…" at bounding box center [349, 396] width 325 height 159
click at [385, 361] on p "We had been working on establishing baselines this year. However, there have be…" at bounding box center [348, 344] width 319 height 51
click at [387, 370] on body "We had been working on establishing baselines this year. However, there have be…" at bounding box center [349, 396] width 325 height 159
drag, startPoint x: 390, startPoint y: 365, endPoint x: 189, endPoint y: 320, distance: 206.0
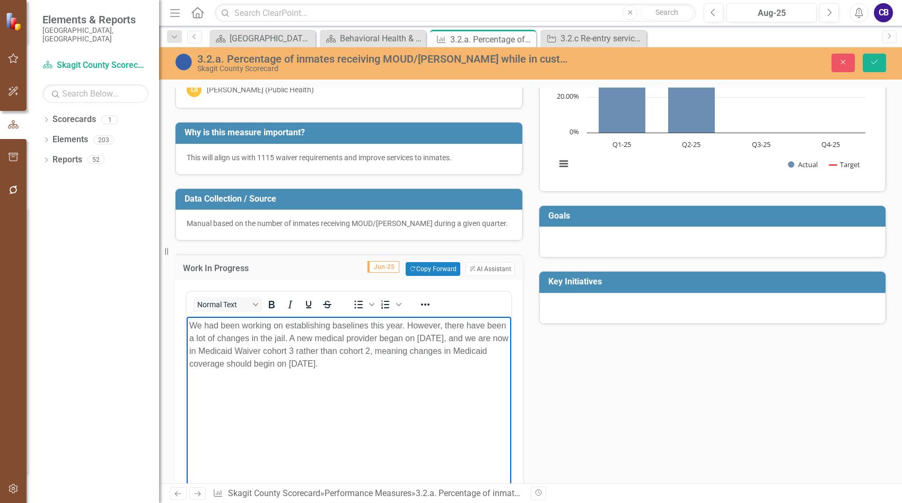
click at [189, 320] on p "We had been working on establishing baselines this year. However, there have be…" at bounding box center [348, 344] width 319 height 51
copy p "We had been working on establishing baselines this year. However, there have be…"
click at [609, 36] on div "3.2.c Re-entry services" at bounding box center [596, 38] width 70 height 13
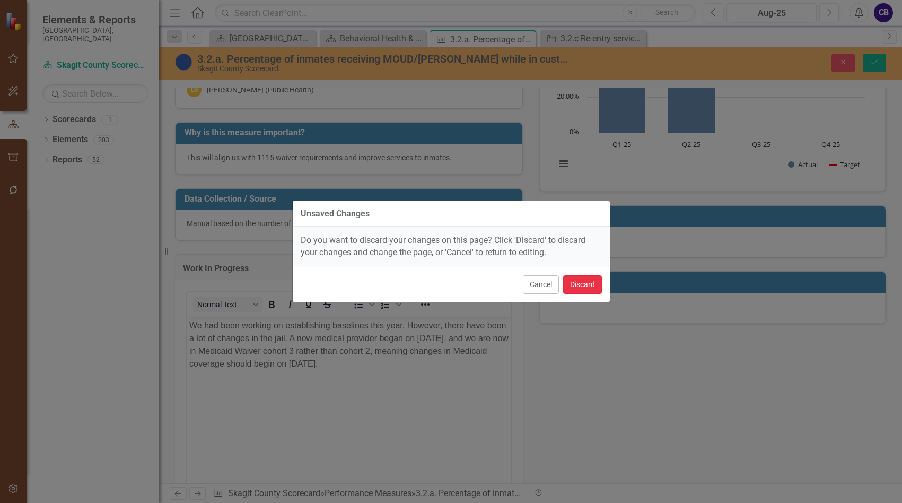
click at [581, 285] on button "Discard" at bounding box center [582, 284] width 39 height 19
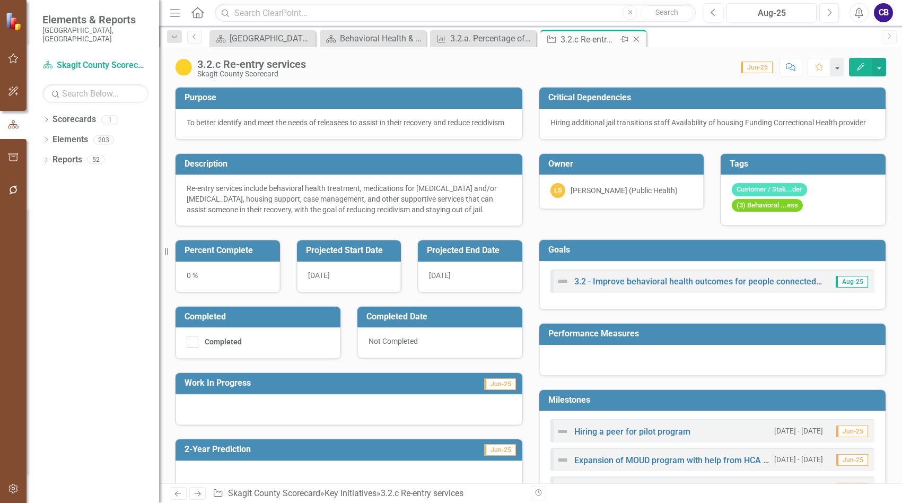
click at [569, 39] on div "3.2.c Re-entry services" at bounding box center [589, 39] width 57 height 13
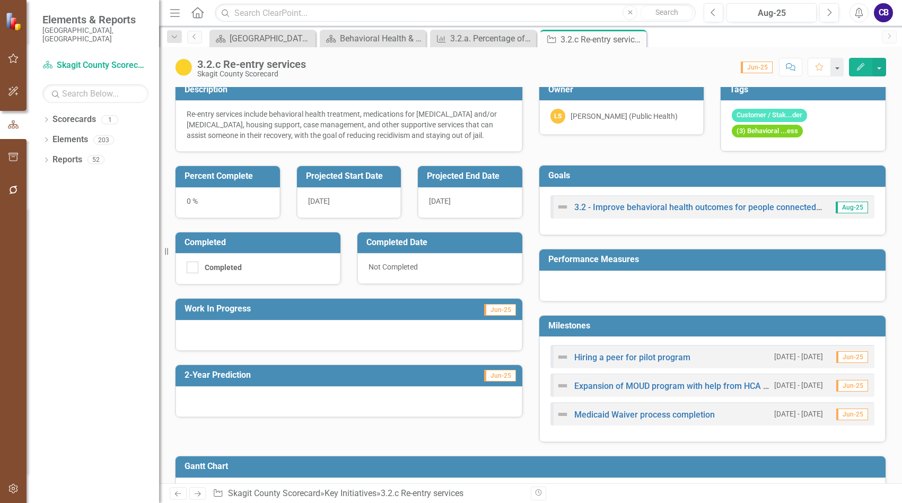
scroll to position [197, 0]
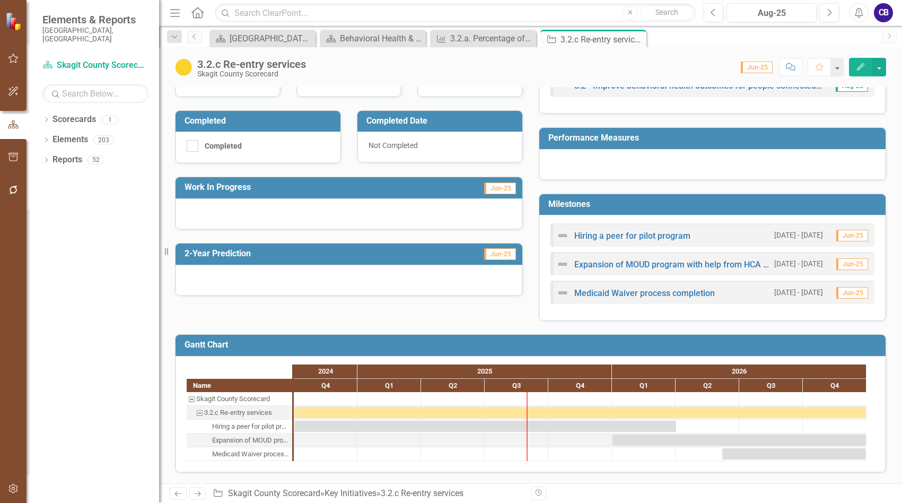
click at [330, 215] on div at bounding box center [349, 213] width 347 height 31
click at [331, 215] on div at bounding box center [349, 213] width 347 height 31
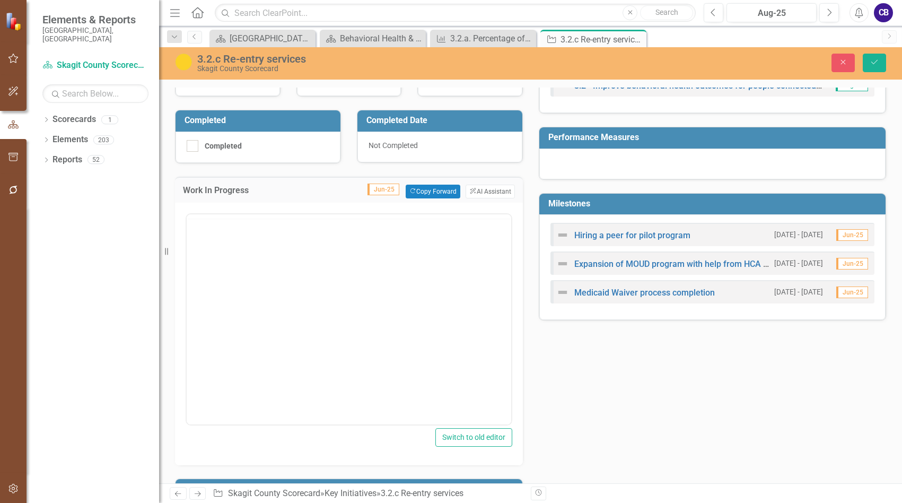
scroll to position [0, 0]
click at [325, 275] on body "Rich Text Area. Press ALT-0 for help." at bounding box center [349, 318] width 325 height 159
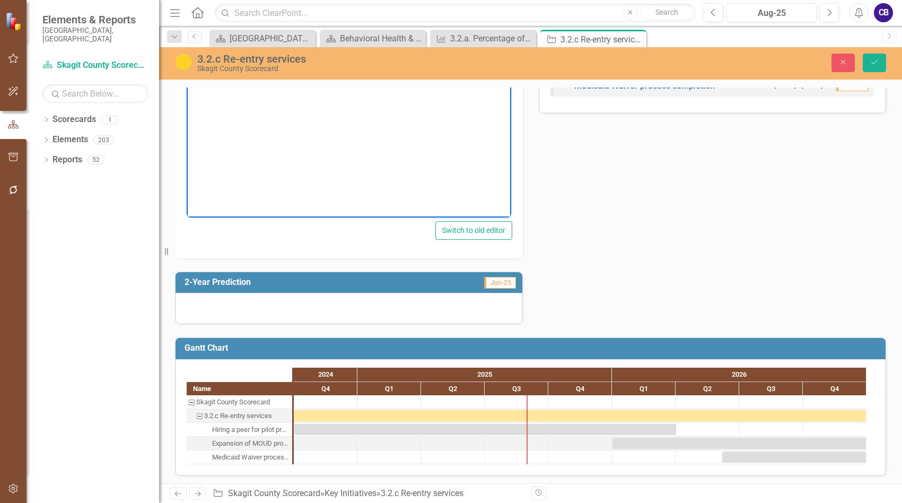
scroll to position [409, 0]
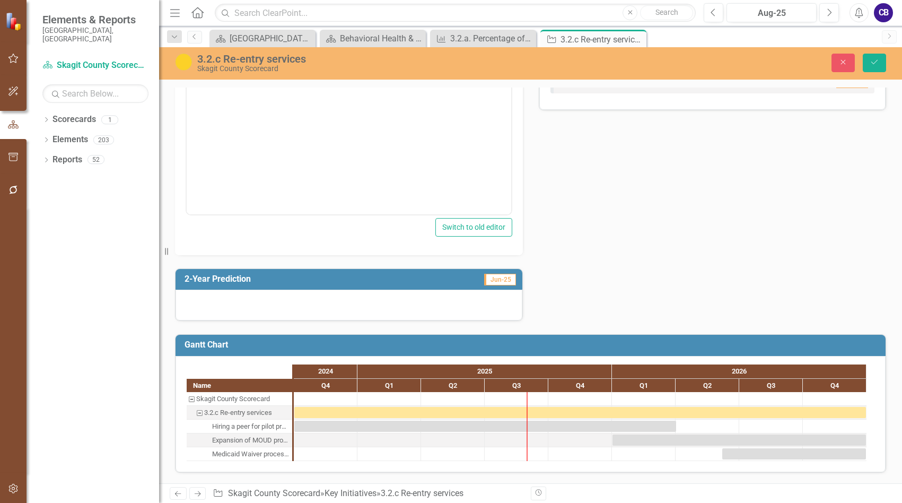
click at [316, 311] on div at bounding box center [349, 305] width 347 height 31
click at [313, 305] on div at bounding box center [349, 305] width 347 height 31
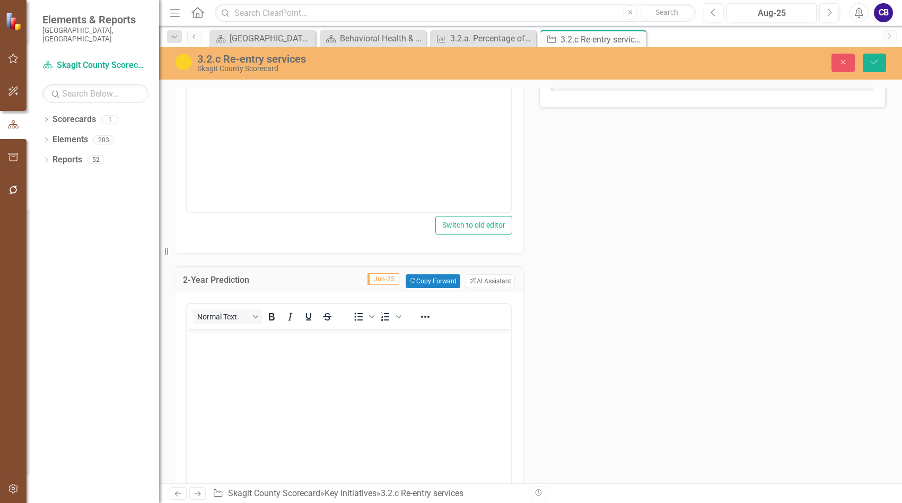
scroll to position [0, 0]
click at [296, 343] on p "Rich Text Area. Press ALT-0 for help." at bounding box center [348, 337] width 319 height 13
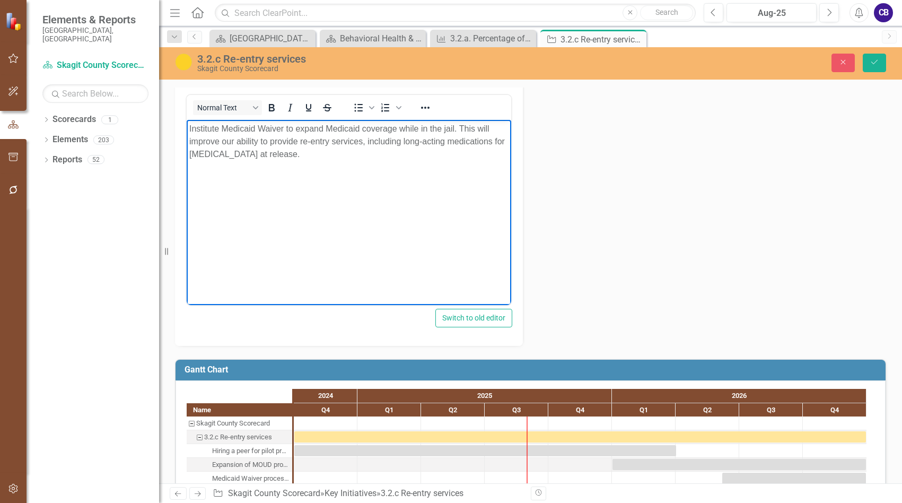
scroll to position [652, 0]
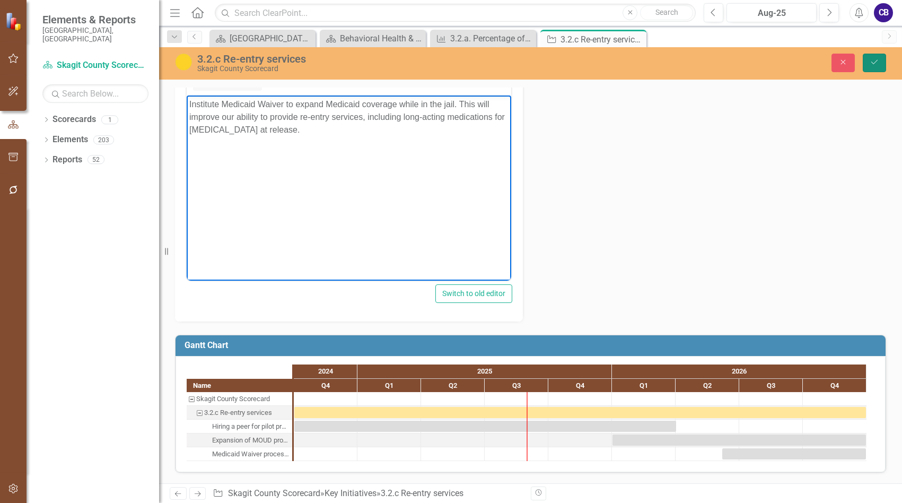
click at [868, 65] on button "Save" at bounding box center [874, 63] width 23 height 19
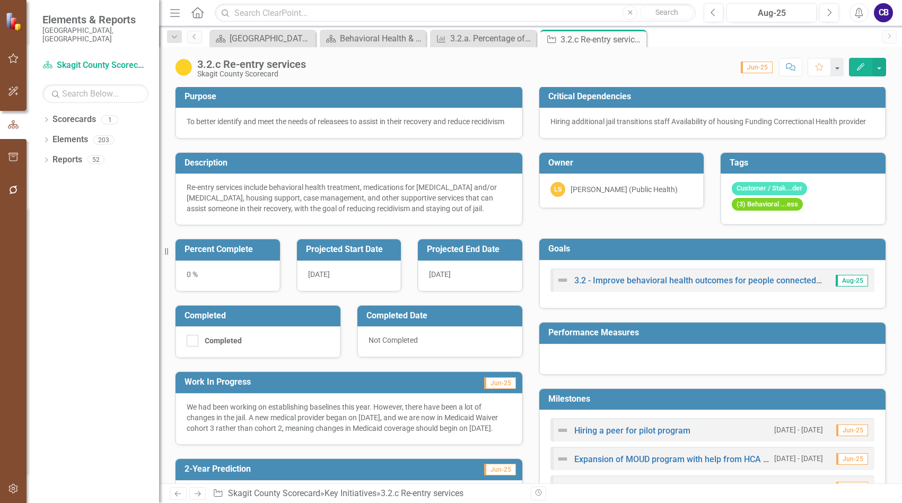
scroll to position [0, 0]
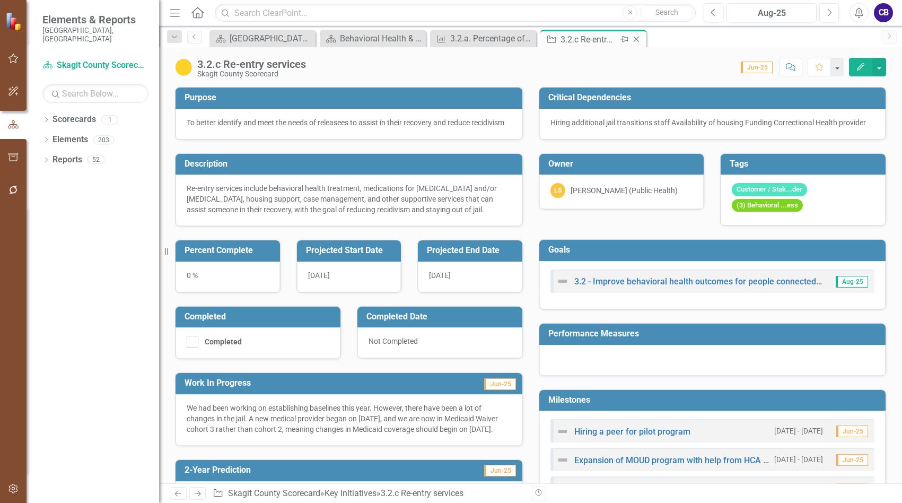
click at [638, 40] on icon "Close" at bounding box center [636, 39] width 11 height 8
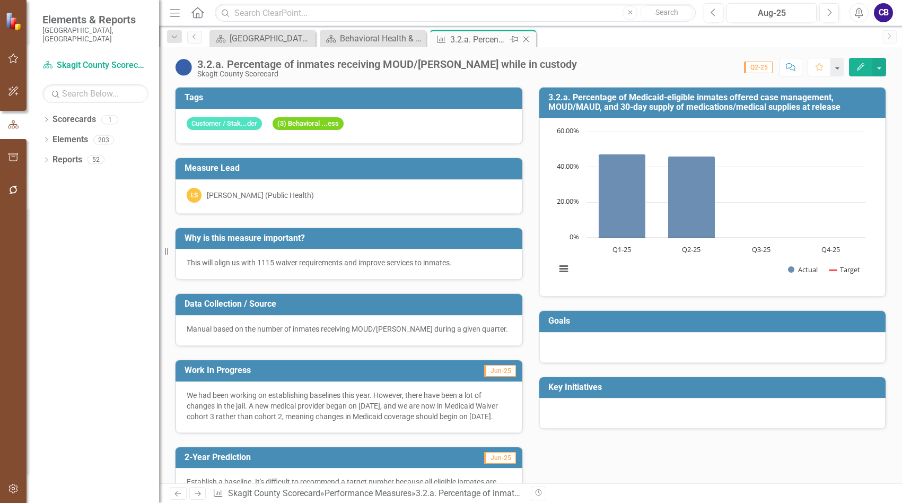
click at [525, 37] on icon "Close" at bounding box center [526, 39] width 11 height 8
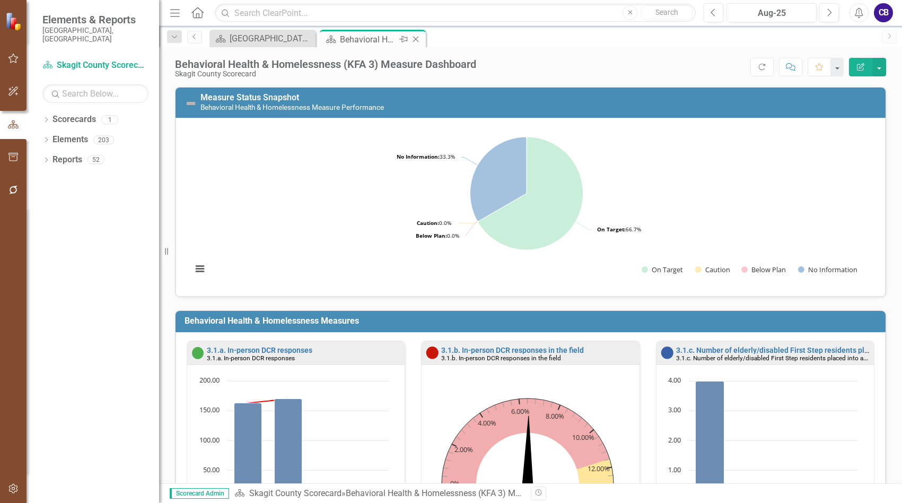
click at [417, 42] on icon "Close" at bounding box center [415, 39] width 11 height 8
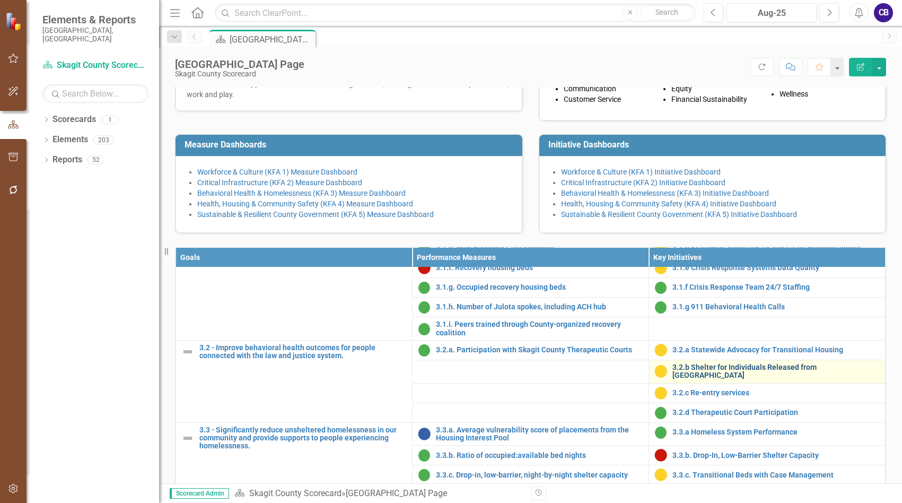
scroll to position [742, 0]
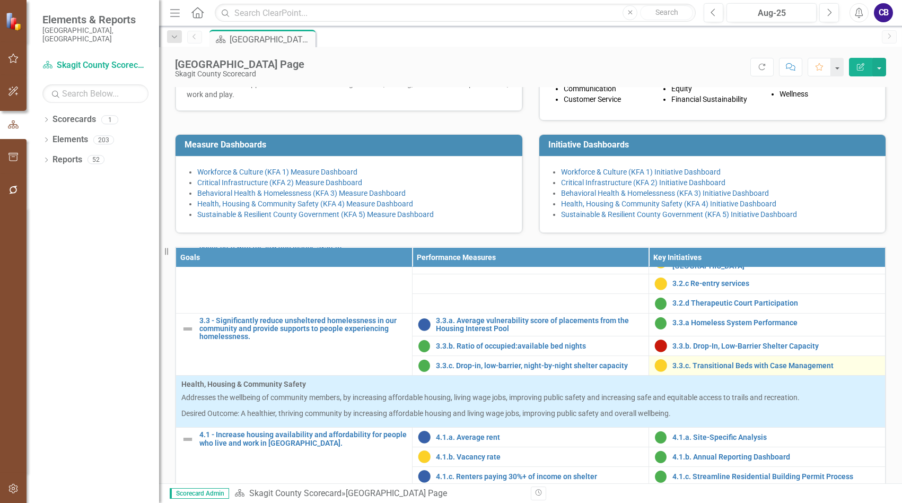
scroll to position [808, 0]
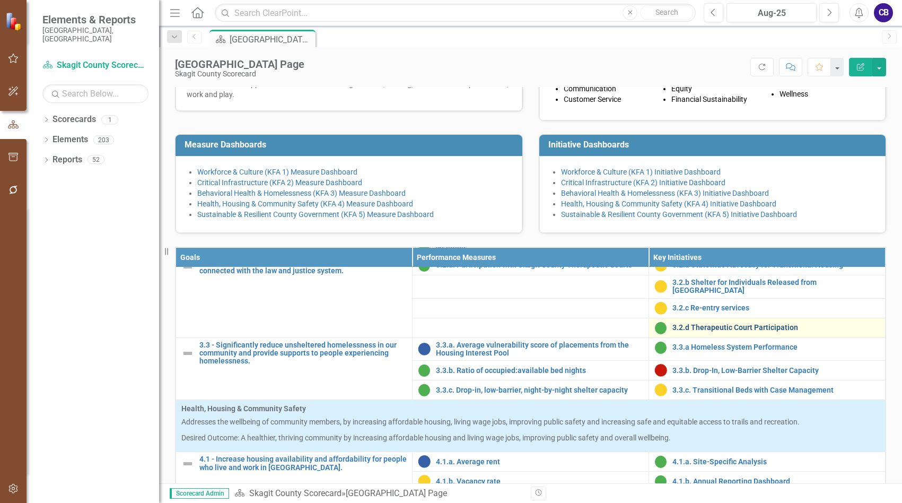
click at [758, 331] on link "3.2.d Therapeutic Court Participation" at bounding box center [775, 328] width 207 height 8
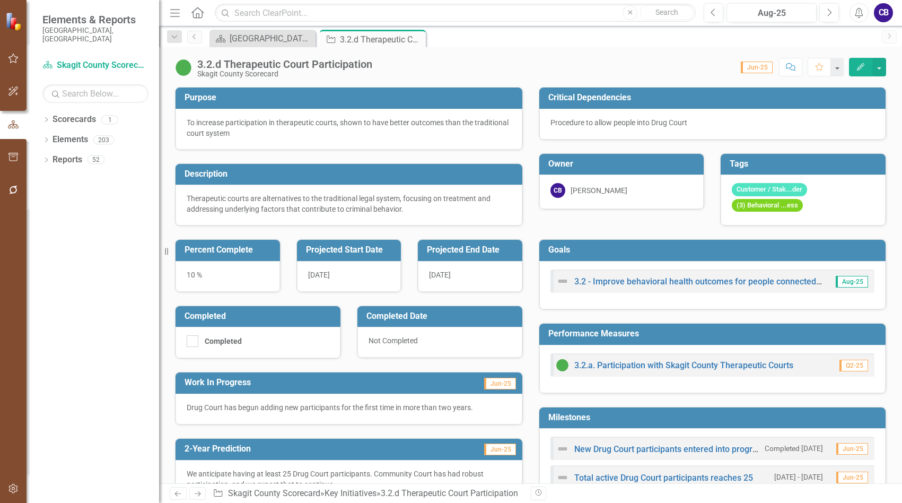
click at [422, 404] on p "Drug Court has begun adding new participants for the first time in more than tw…" at bounding box center [349, 407] width 325 height 11
drag, startPoint x: 422, startPoint y: 404, endPoint x: 429, endPoint y: 403, distance: 6.6
click at [423, 404] on p "Drug Court has begun adding new participants for the first time in more than tw…" at bounding box center [349, 407] width 325 height 11
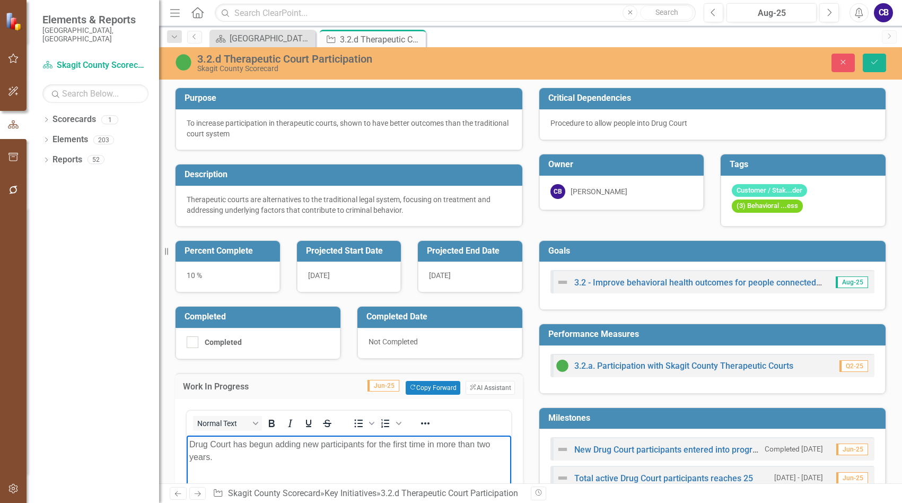
click at [492, 443] on p "Drug Court has begun adding new participants for the first time in more than tw…" at bounding box center [348, 450] width 319 height 25
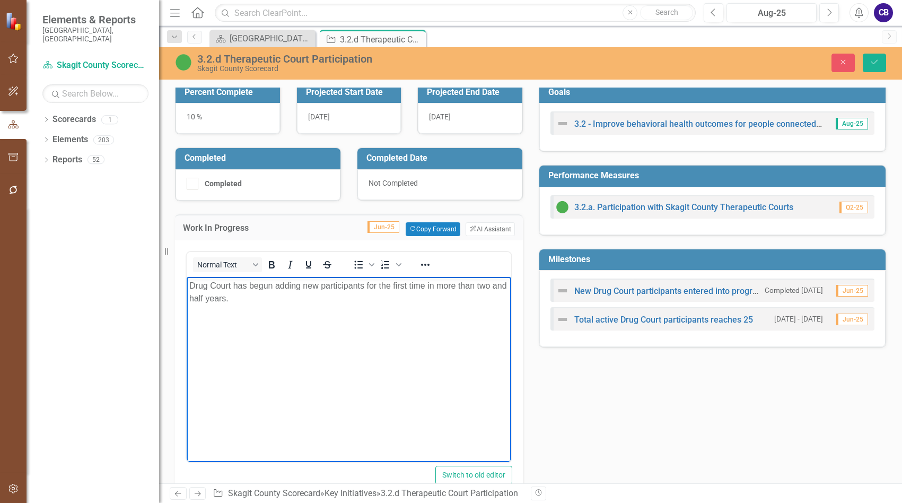
scroll to position [159, 0]
click at [244, 284] on p "Drug Court has begun adding new participants for the first time in more than tw…" at bounding box center [348, 290] width 319 height 25
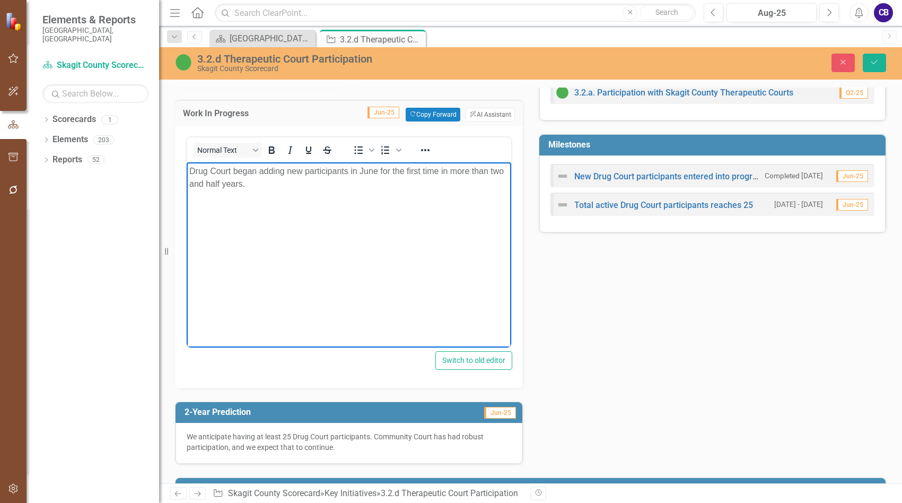
scroll to position [243, 0]
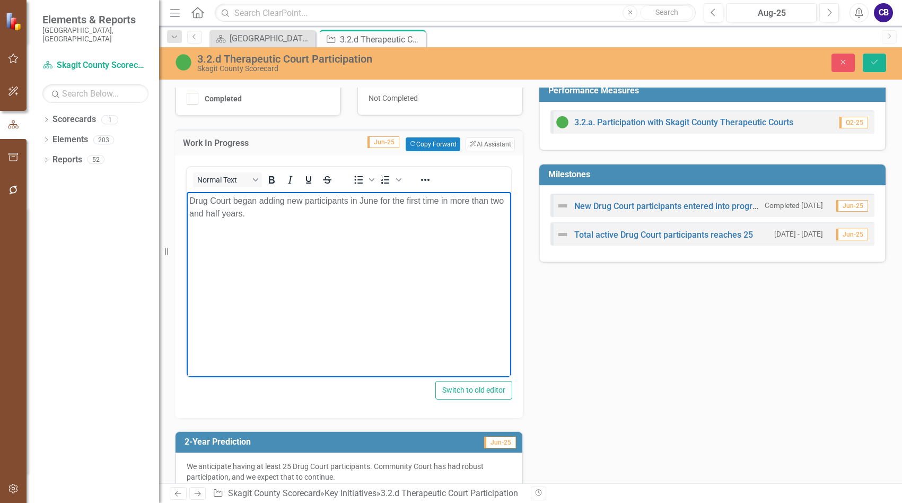
click at [859, 65] on div "Close Save" at bounding box center [747, 63] width 294 height 19
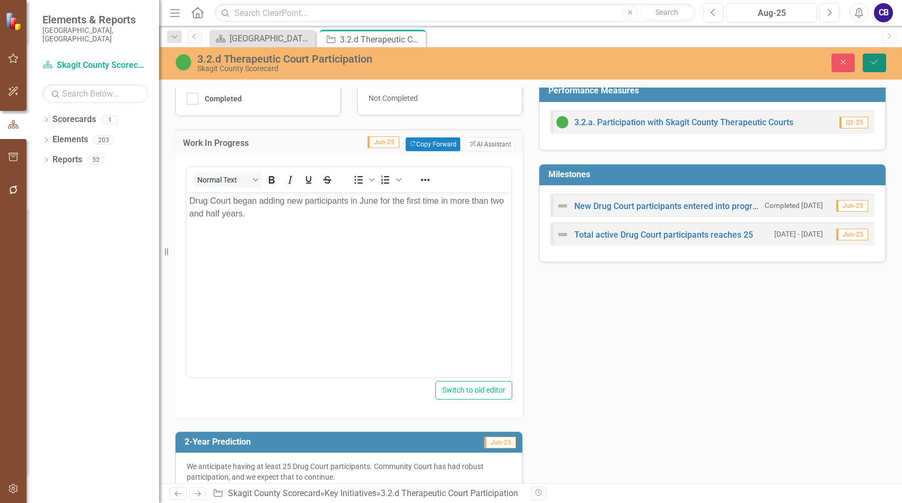
click at [878, 63] on icon "Save" at bounding box center [875, 61] width 10 height 7
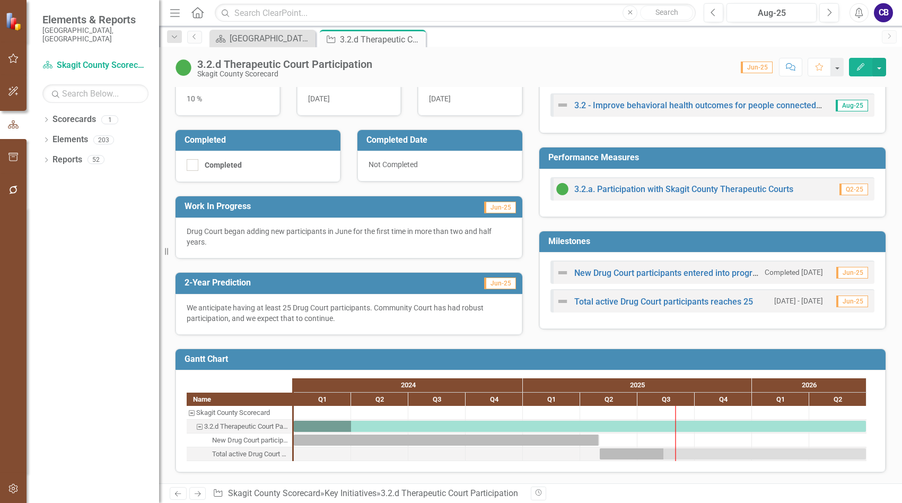
scroll to position [0, 0]
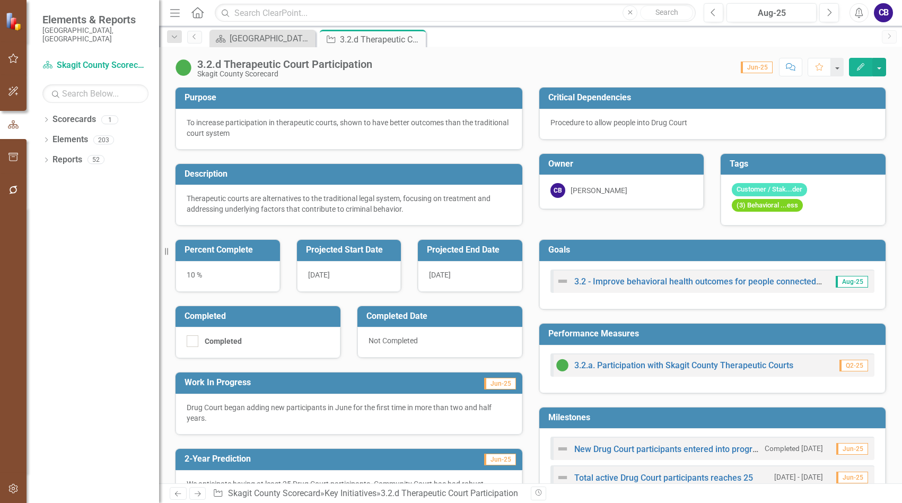
click at [0, 0] on icon "Close" at bounding box center [0, 0] width 0 height 0
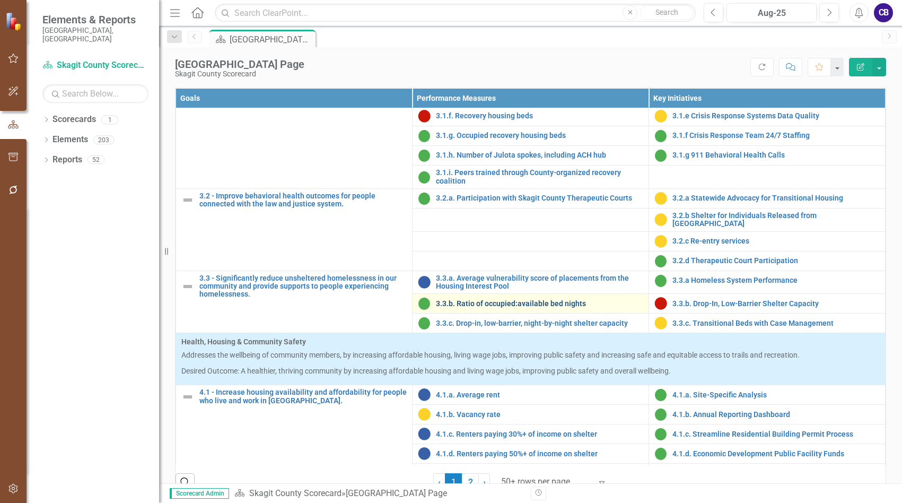
scroll to position [742, 0]
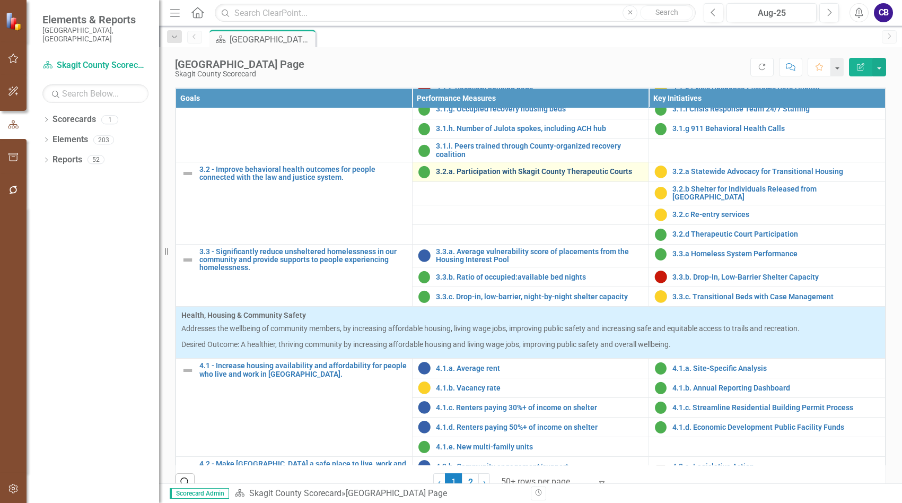
click at [479, 176] on link "3.2.a. Participation with Skagit County Therapeutic Courts" at bounding box center [539, 172] width 207 height 8
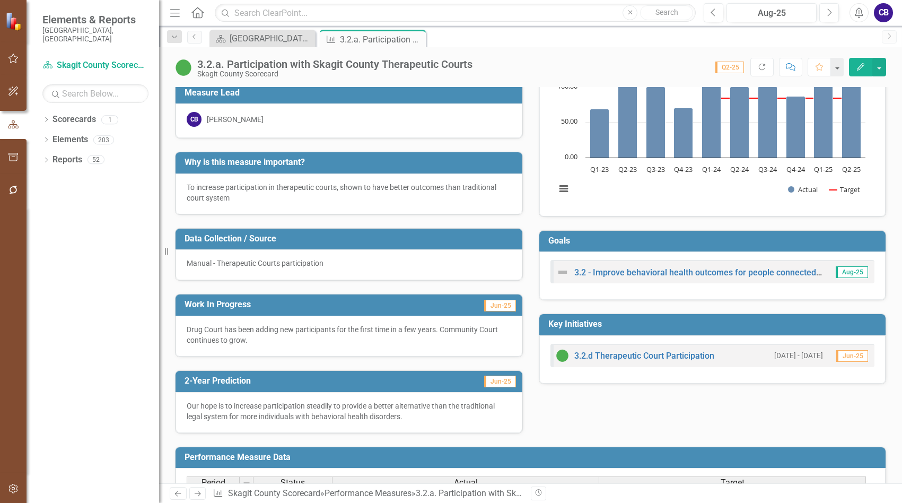
scroll to position [52, 0]
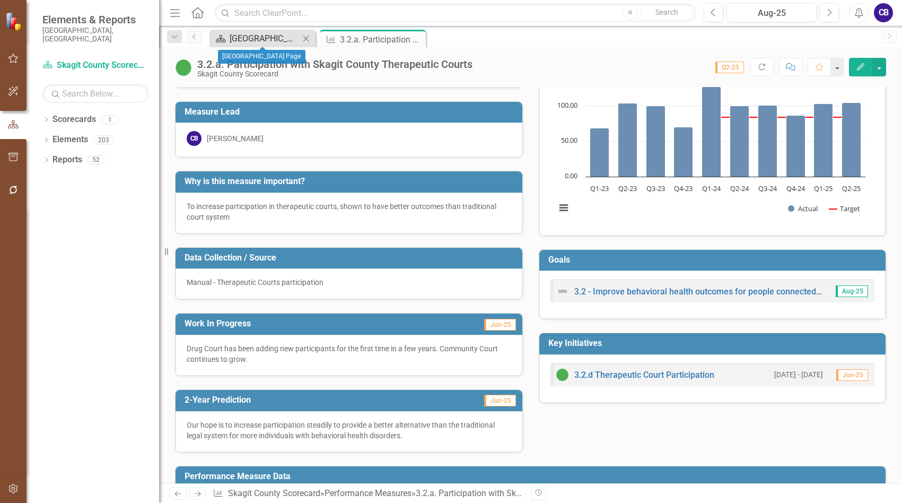
click at [281, 45] on div "[GEOGRAPHIC_DATA] Page" at bounding box center [265, 38] width 70 height 13
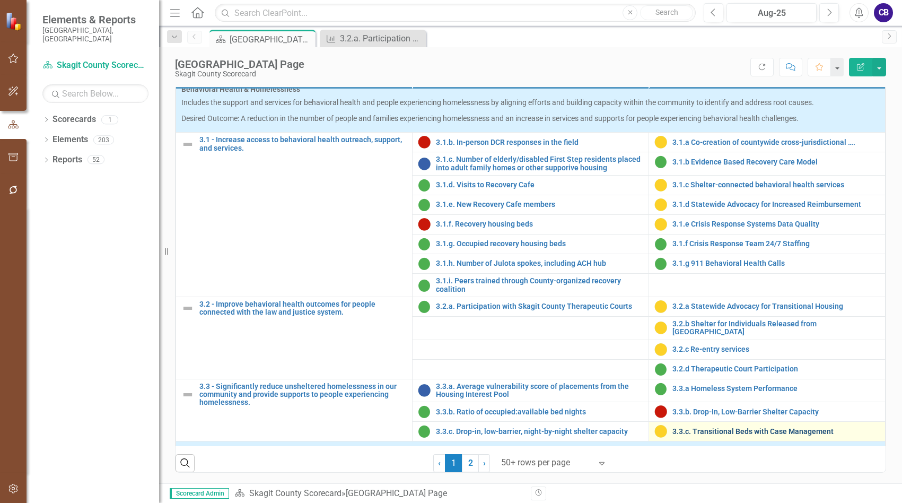
scroll to position [689, 0]
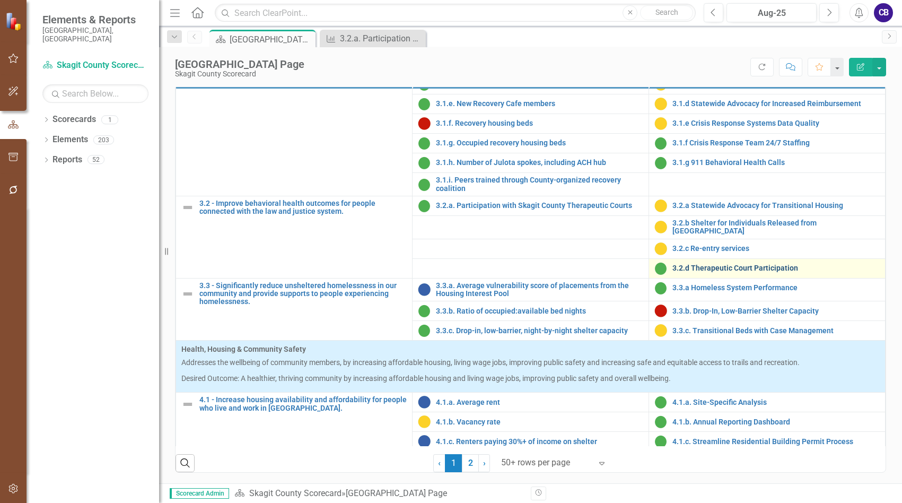
click at [684, 272] on link "3.2.d Therapeutic Court Participation" at bounding box center [775, 268] width 207 height 8
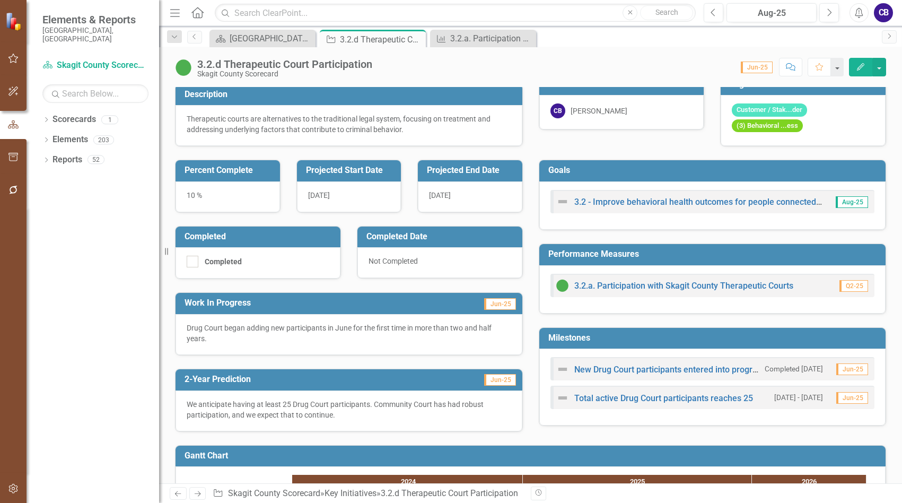
scroll to position [53, 0]
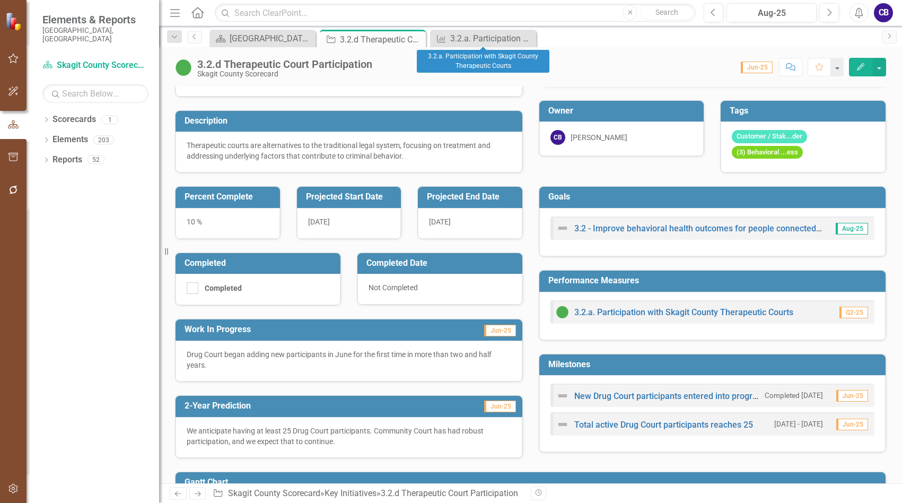
click at [0, 0] on icon "Close" at bounding box center [0, 0] width 0 height 0
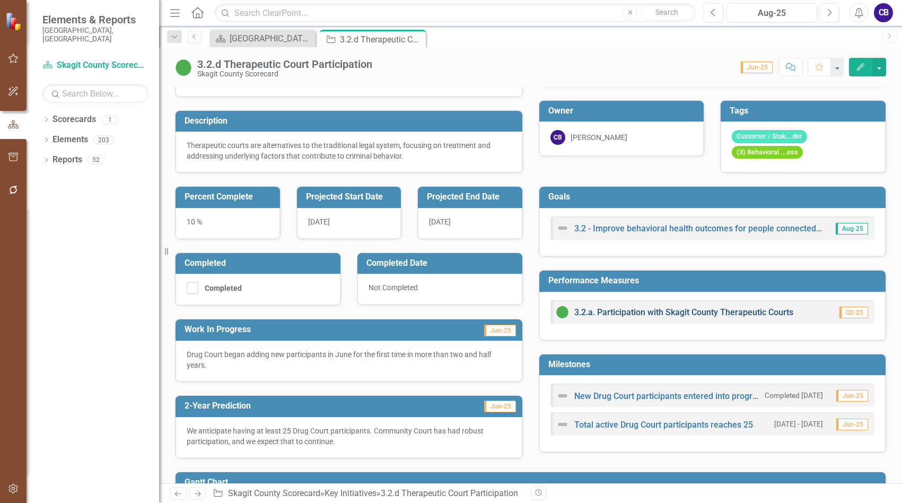
click at [641, 314] on link "3.2.a. Participation with Skagit County Therapeutic Courts" at bounding box center [683, 312] width 219 height 10
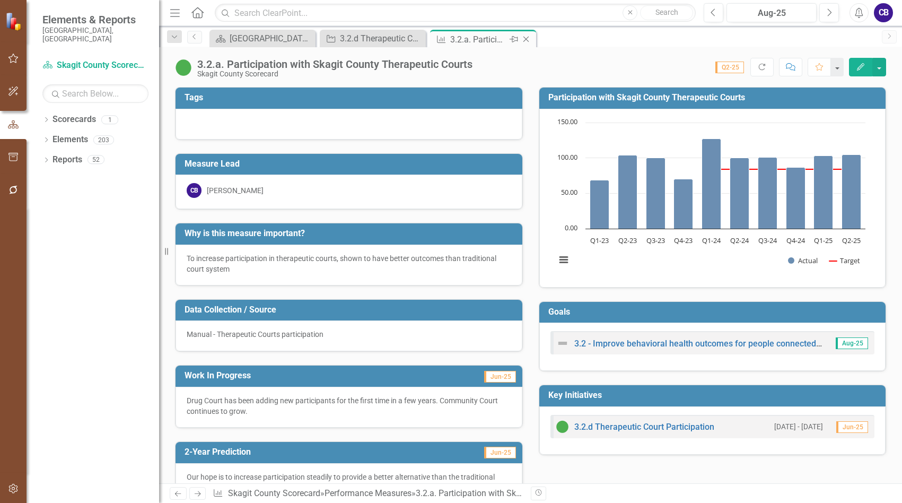
click at [526, 41] on icon "Close" at bounding box center [526, 39] width 11 height 8
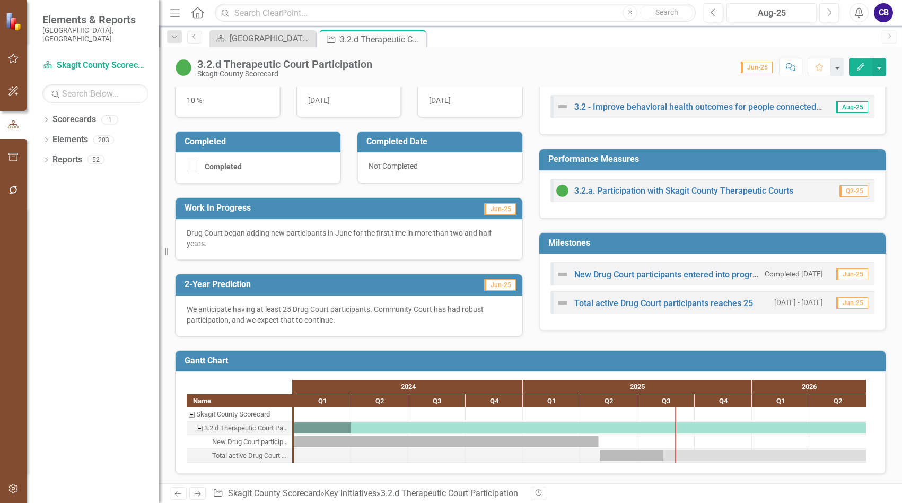
scroll to position [176, 0]
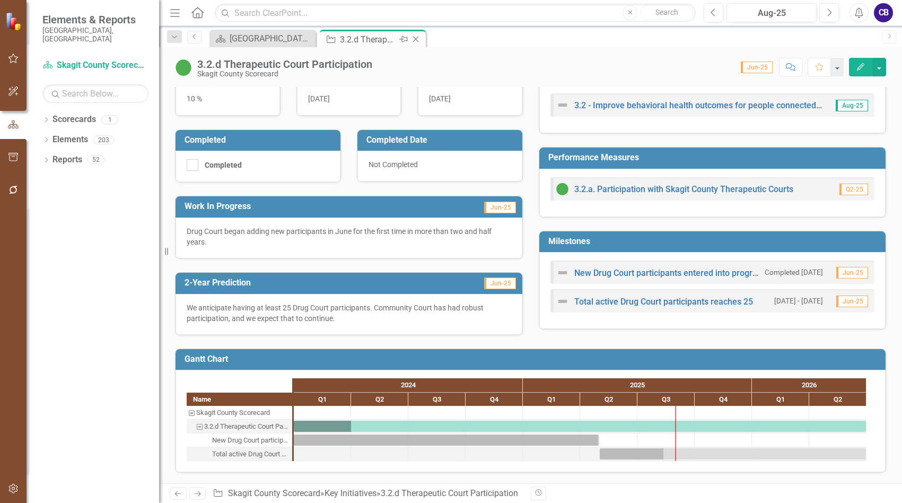
click at [419, 38] on icon "Close" at bounding box center [415, 39] width 11 height 8
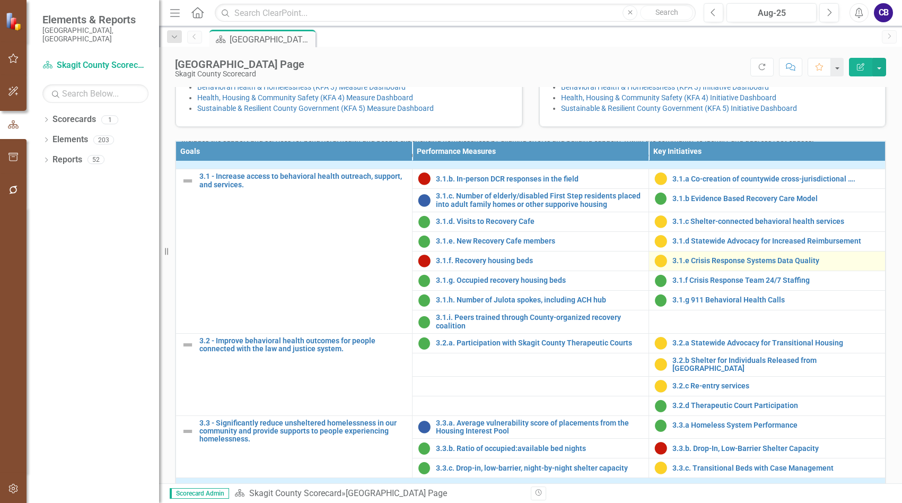
scroll to position [636, 0]
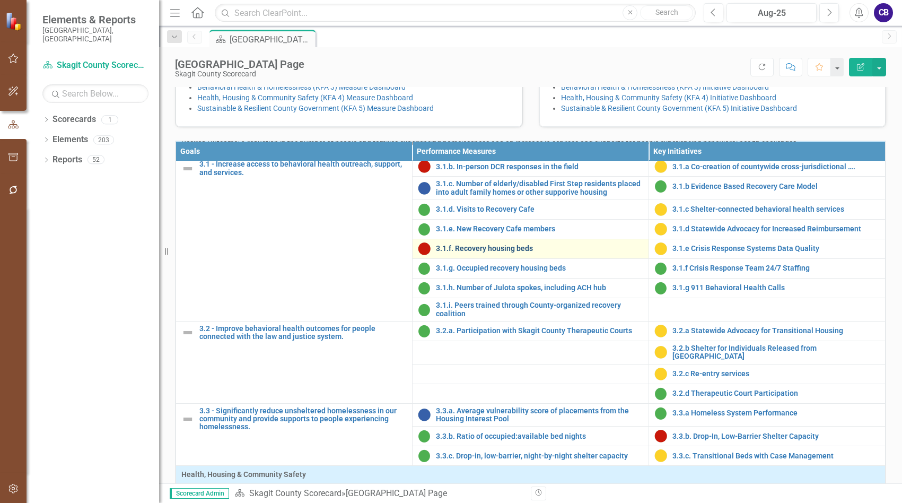
click at [507, 252] on link "3.1.f. Recovery housing beds" at bounding box center [539, 248] width 207 height 8
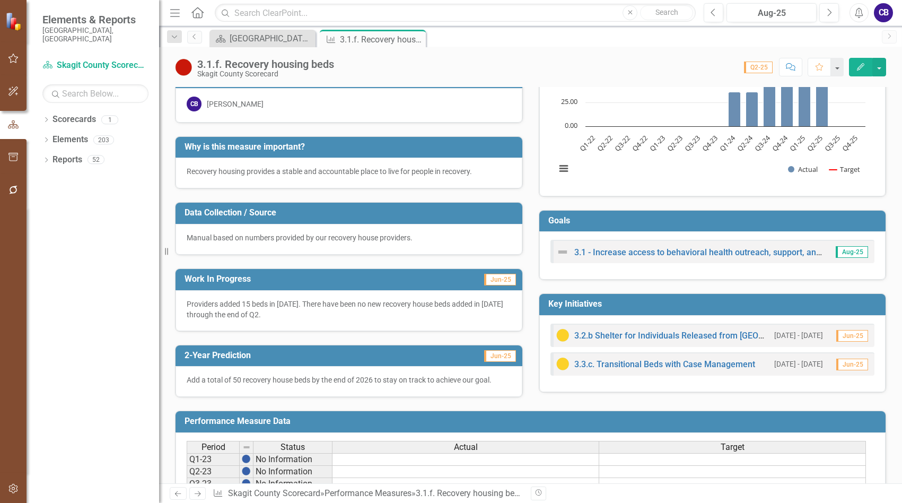
scroll to position [106, 0]
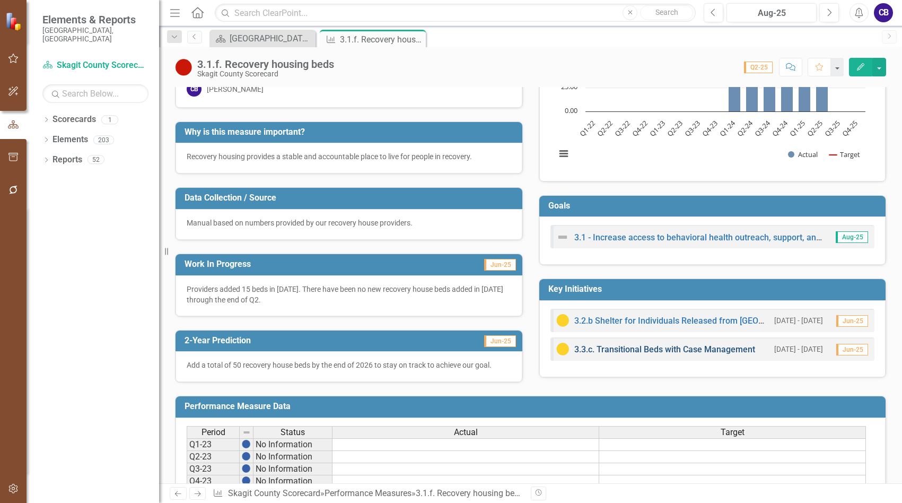
click at [695, 347] on link "3.3.c. Transitional Beds with Case Management" at bounding box center [664, 349] width 181 height 10
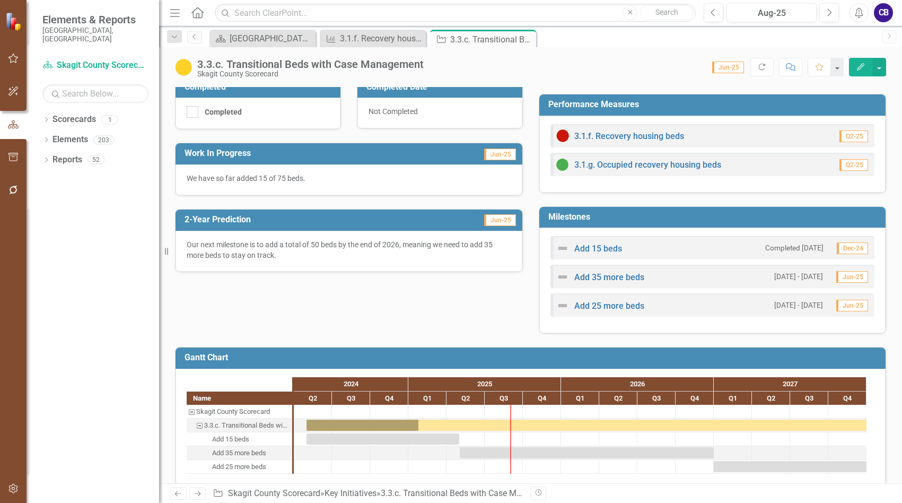
scroll to position [243, 0]
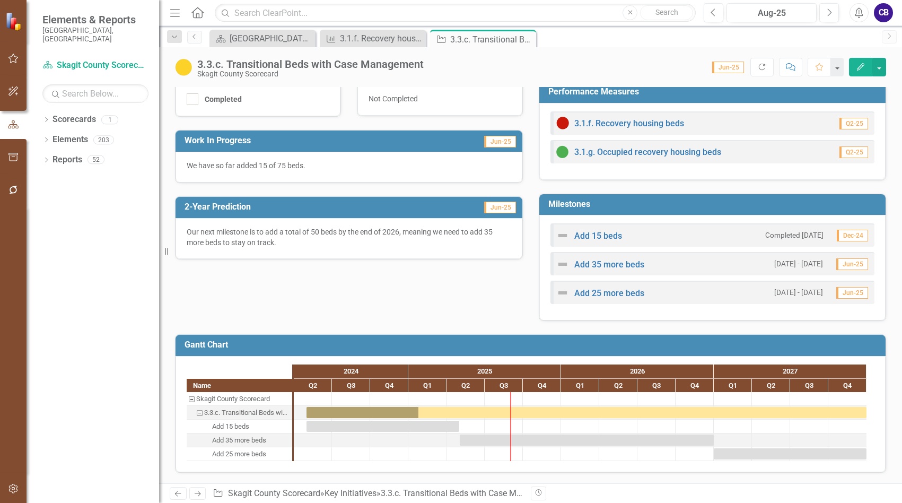
click at [558, 235] on img at bounding box center [562, 235] width 13 height 13
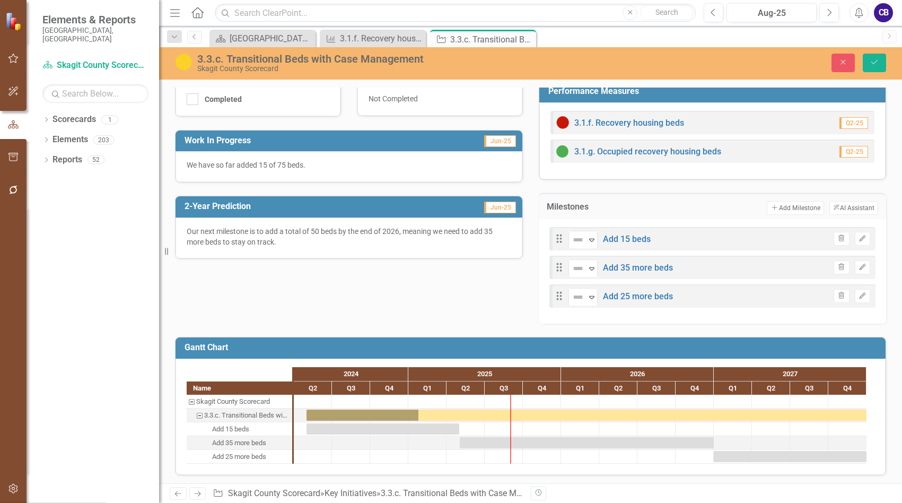
drag, startPoint x: 570, startPoint y: 241, endPoint x: 578, endPoint y: 251, distance: 13.6
click at [572, 241] on img at bounding box center [578, 239] width 13 height 13
drag, startPoint x: 867, startPoint y: 64, endPoint x: 867, endPoint y: 73, distance: 9.0
click at [867, 63] on button "Save" at bounding box center [874, 63] width 23 height 19
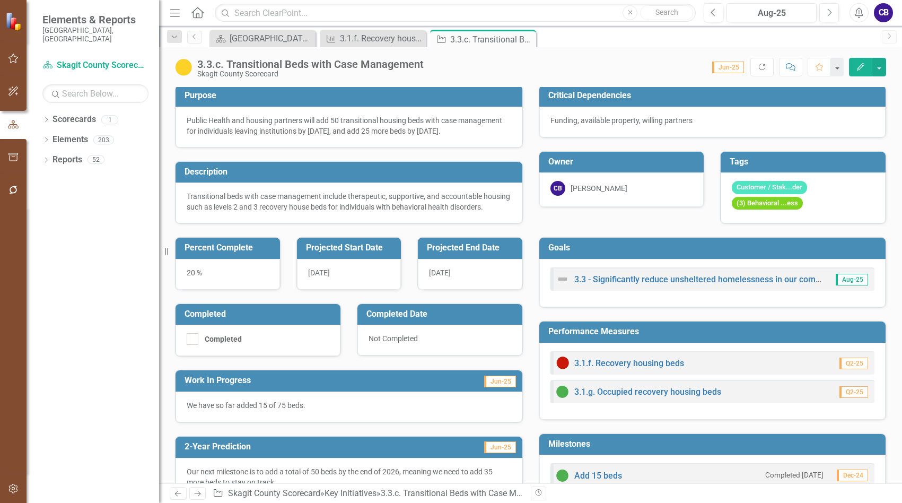
scroll to position [0, 0]
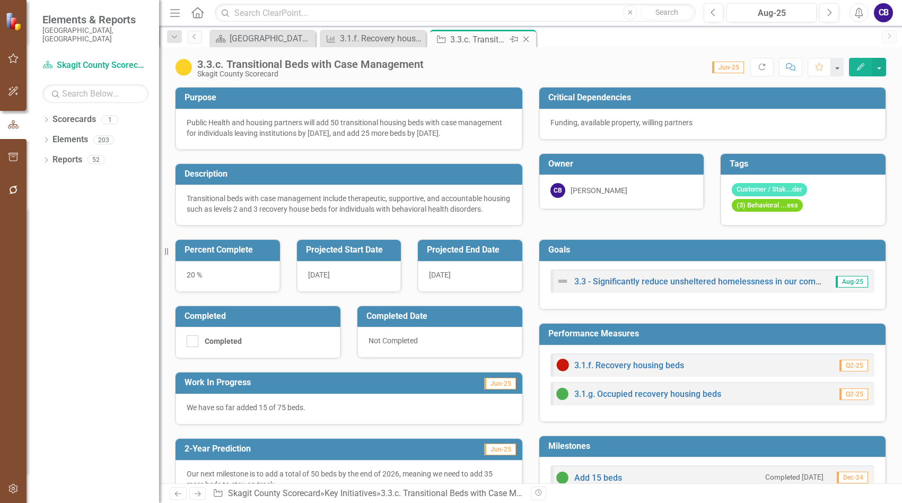
click at [523, 37] on icon "Close" at bounding box center [526, 39] width 11 height 8
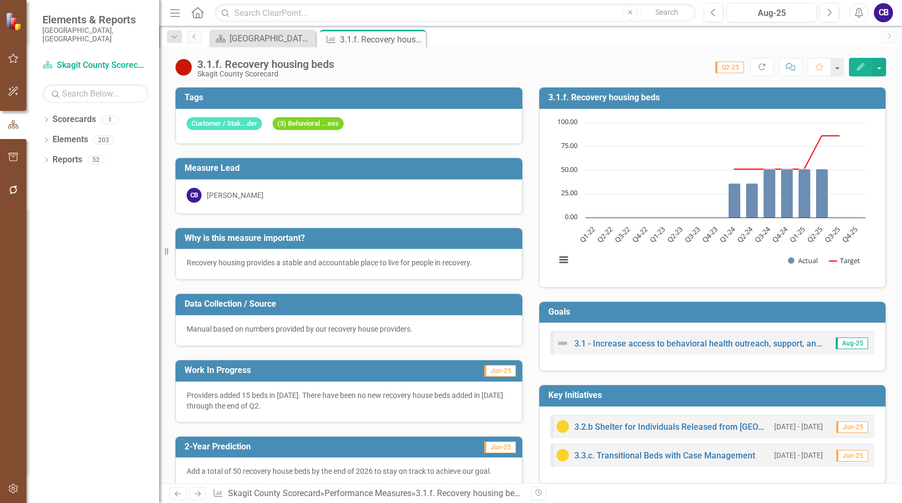
click at [0, 0] on icon at bounding box center [0, 0] width 0 height 0
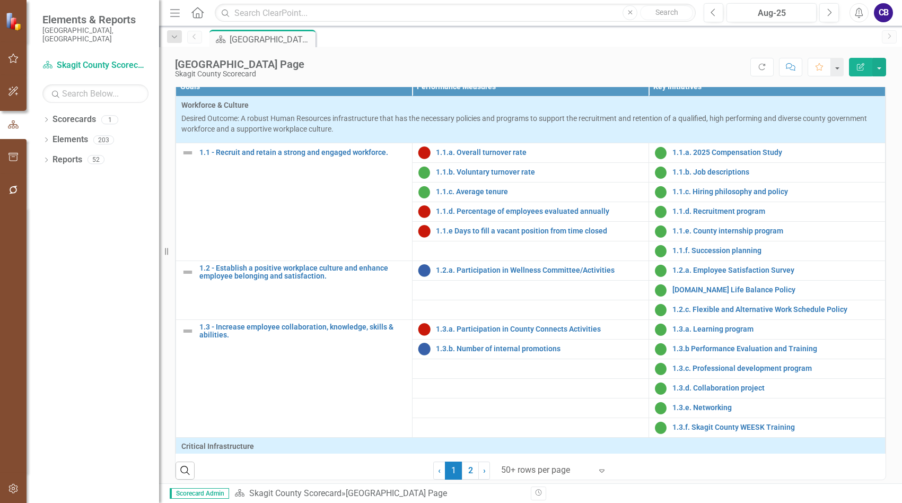
scroll to position [109, 0]
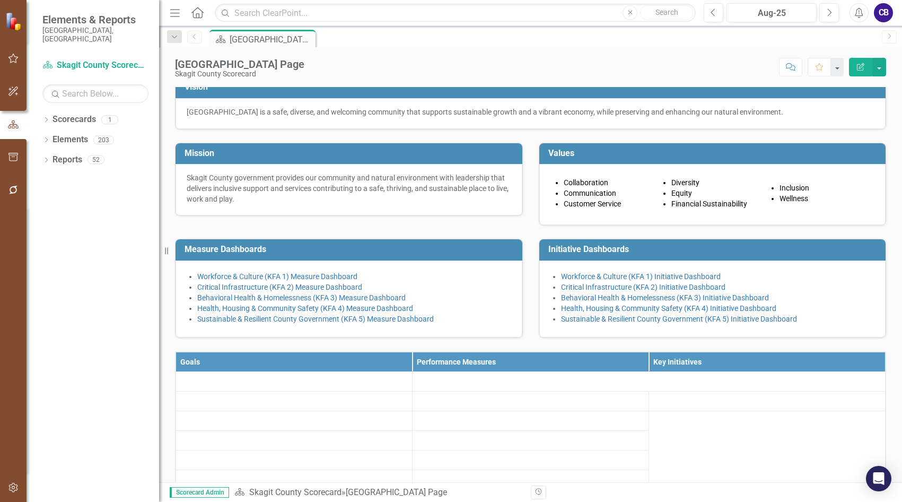
scroll to position [55, 0]
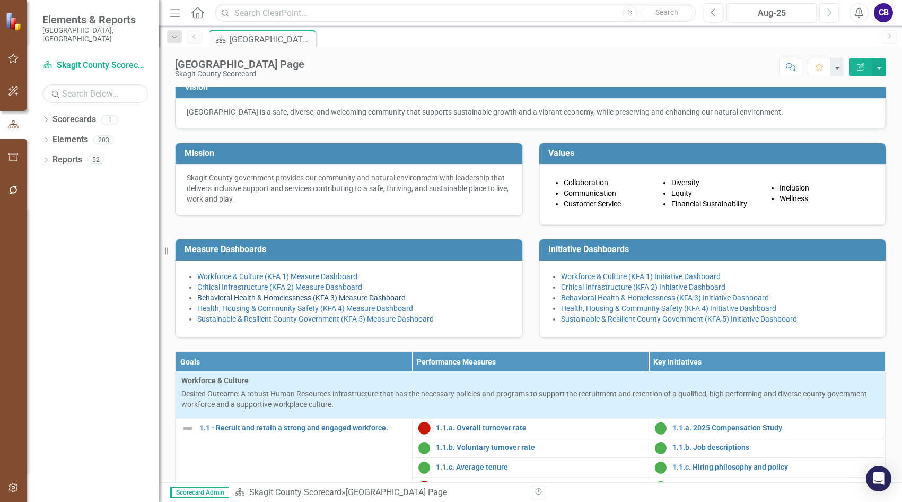
click at [247, 302] on link "Behavioral Health & Homelessness (KFA 3) Measure Dashboard" at bounding box center [301, 297] width 208 height 8
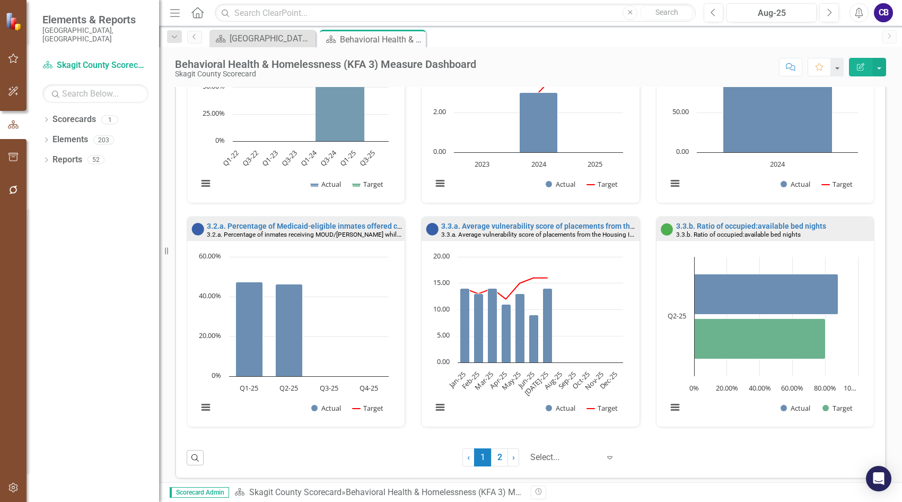
scroll to position [802, 0]
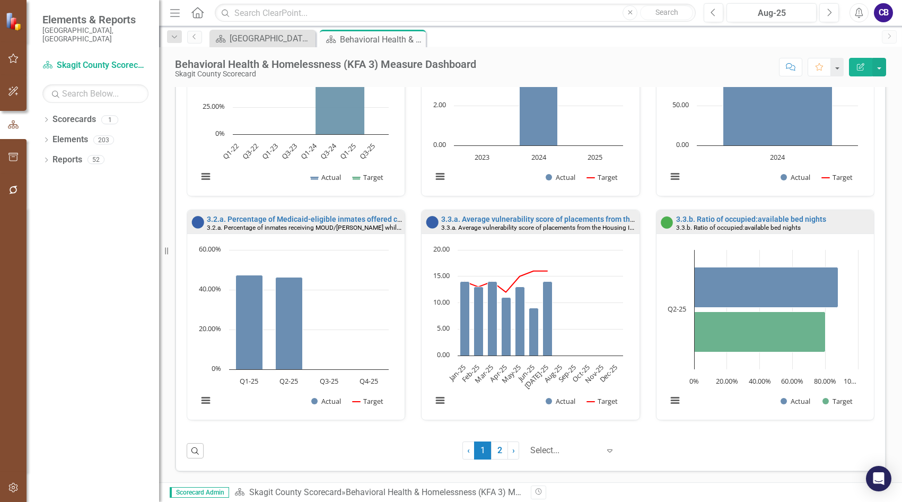
click at [497, 449] on link "2" at bounding box center [499, 450] width 17 height 18
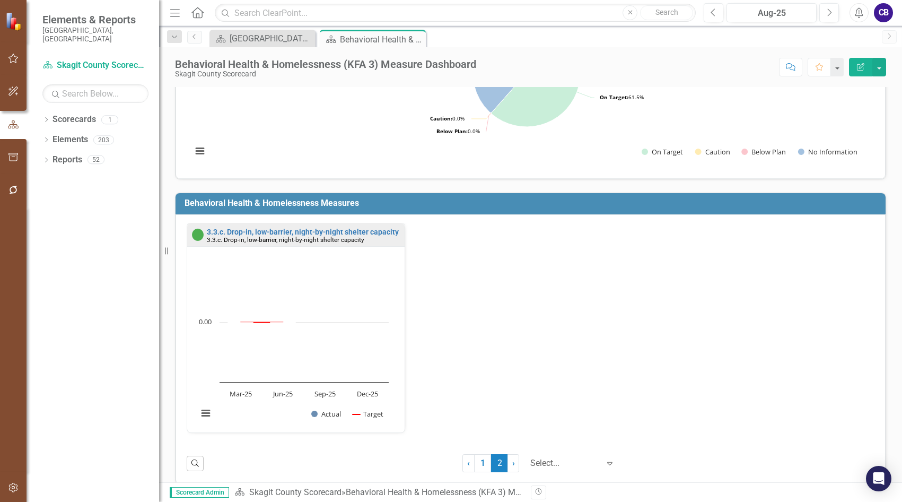
scroll to position [130, 0]
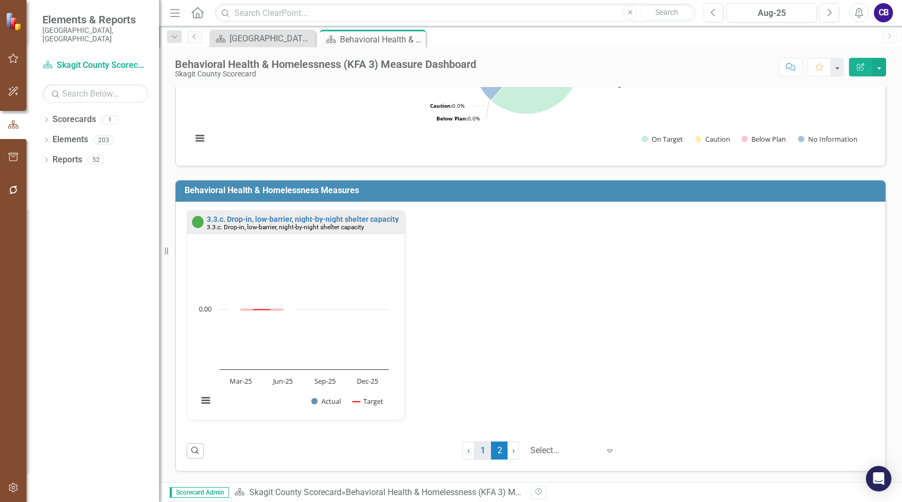
click at [474, 455] on link "1" at bounding box center [482, 450] width 17 height 18
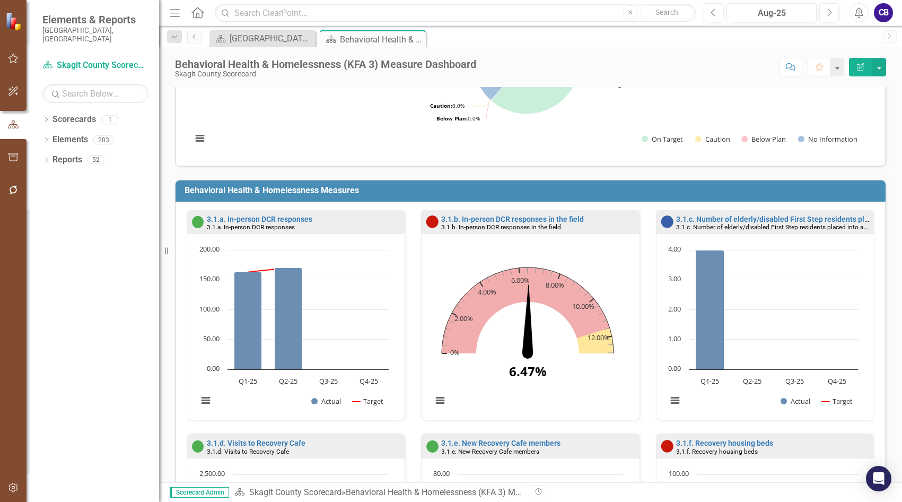
click at [0, 0] on icon "Close" at bounding box center [0, 0] width 0 height 0
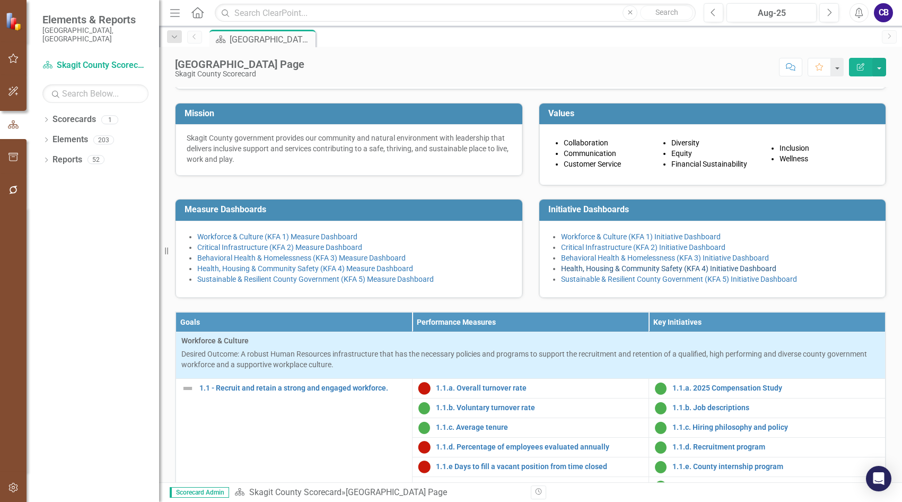
scroll to position [106, 0]
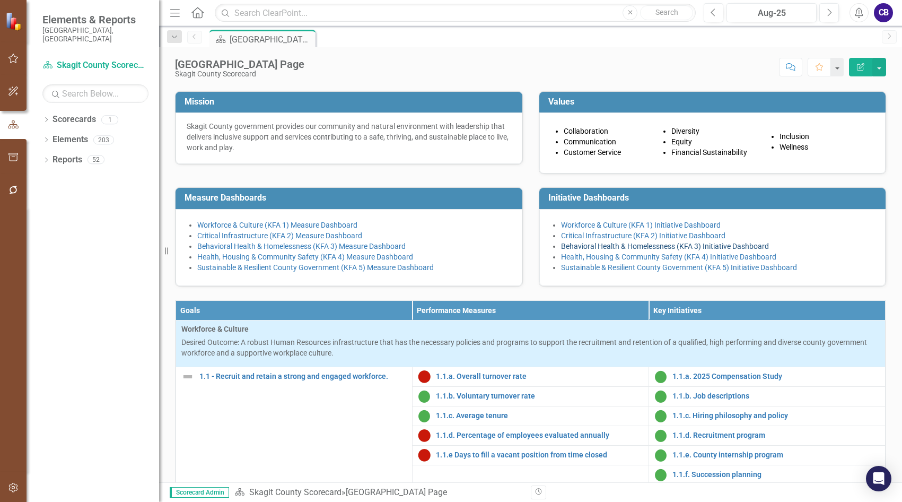
click at [607, 250] on link "Behavioral Health & Homelessness (KFA 3) Initiative Dashboard" at bounding box center [665, 246] width 208 height 8
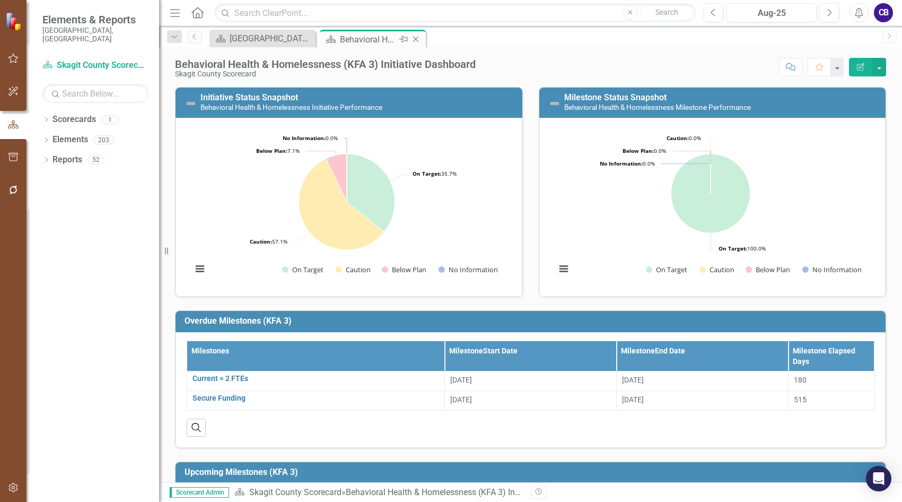
click at [423, 39] on div "Scorecard Behavioral Health & Homelessness (KFA 3) Initiative Dashboard Pin Clo…" at bounding box center [373, 39] width 106 height 18
click at [418, 39] on icon "Close" at bounding box center [415, 39] width 11 height 8
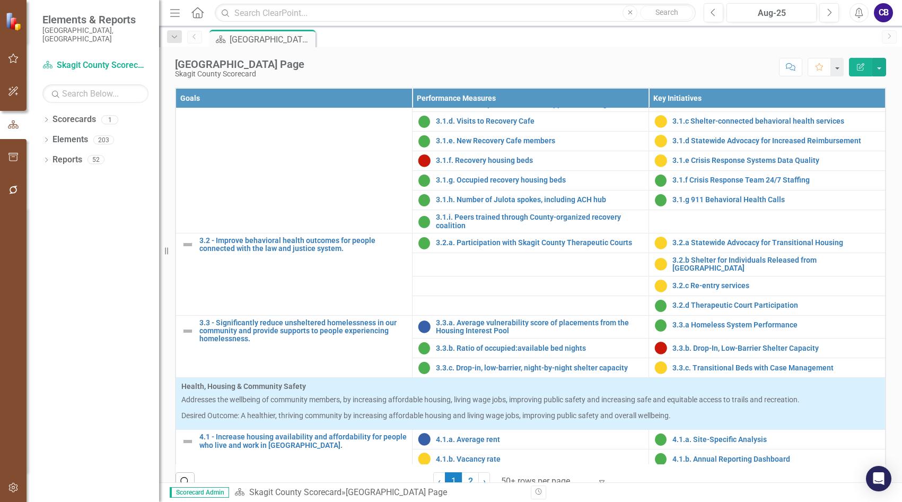
scroll to position [742, 0]
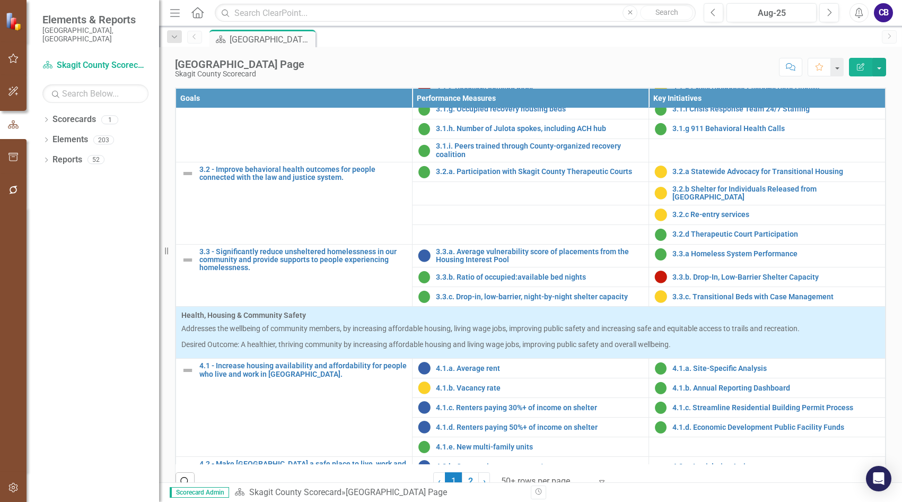
click at [299, 38] on link "Behavioral Health & Homelessness (KFA 3) Measure Dashboard" at bounding box center [301, 34] width 208 height 8
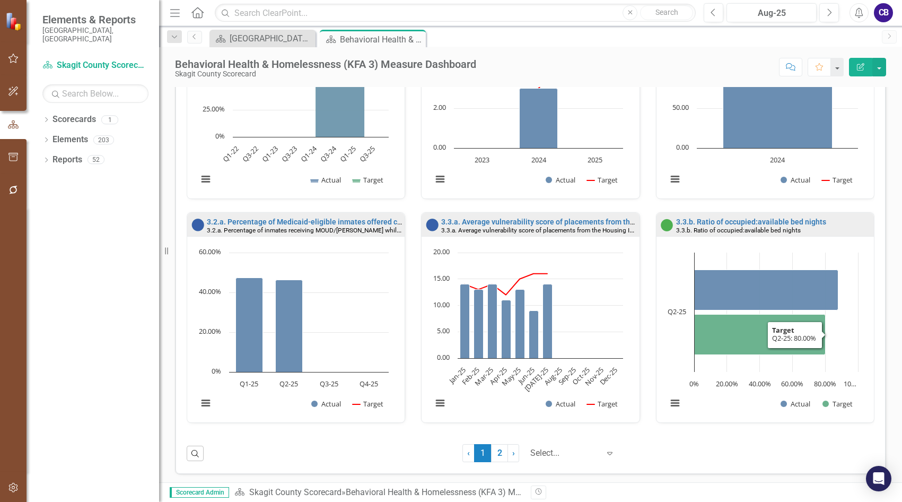
scroll to position [802, 0]
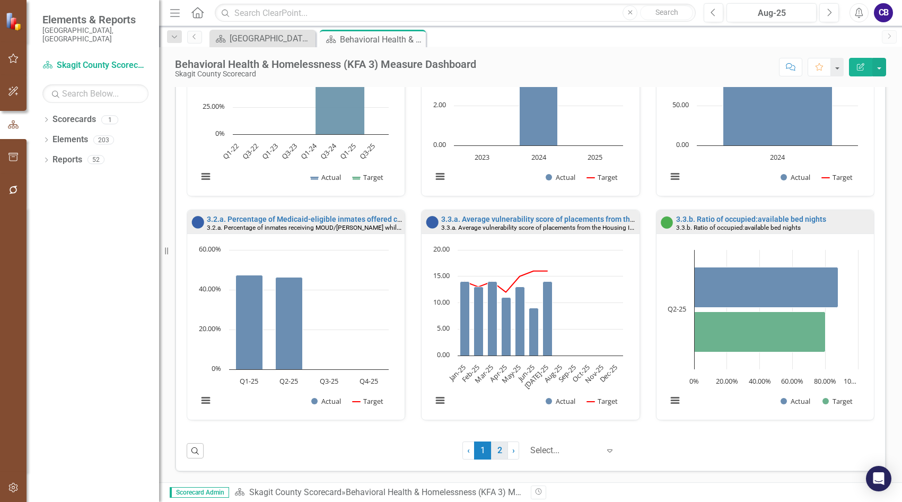
click at [495, 455] on link "2" at bounding box center [499, 450] width 17 height 18
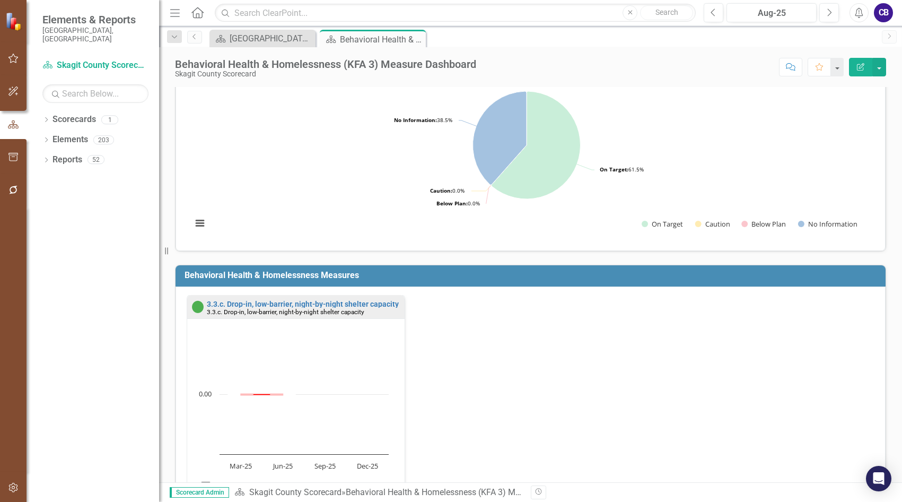
scroll to position [130, 0]
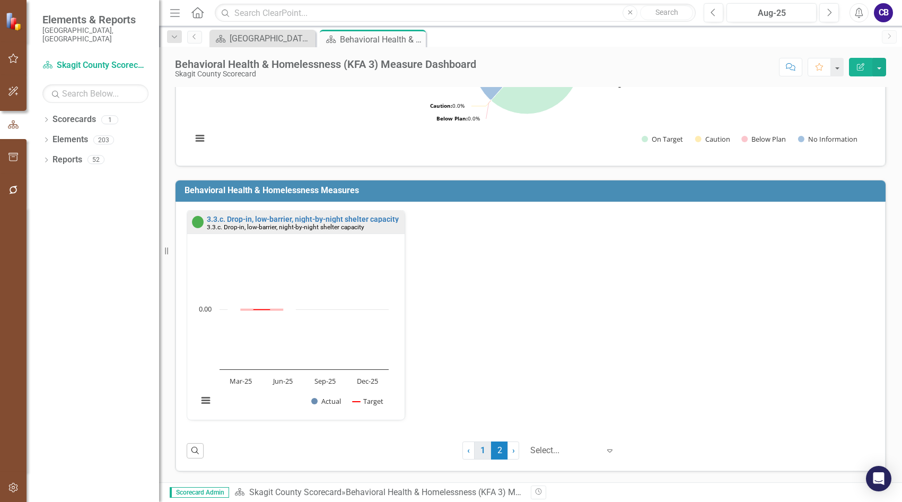
click at [476, 448] on link "1" at bounding box center [482, 450] width 17 height 18
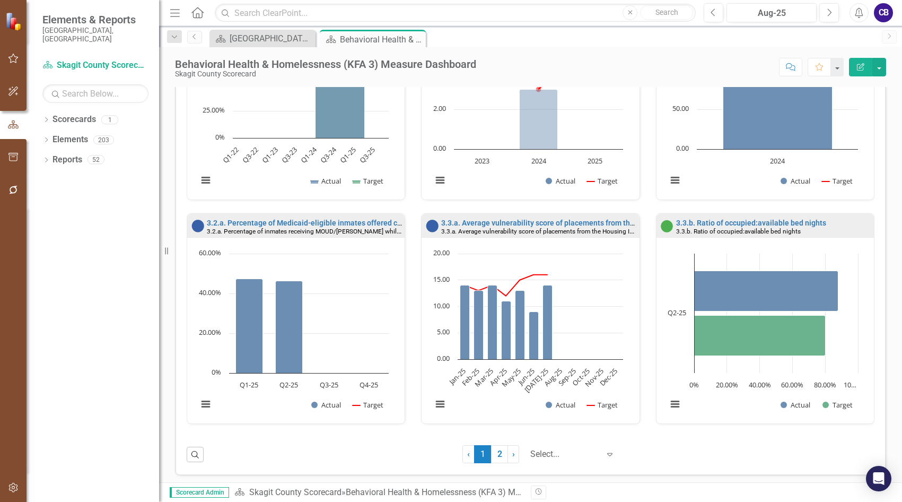
scroll to position [802, 0]
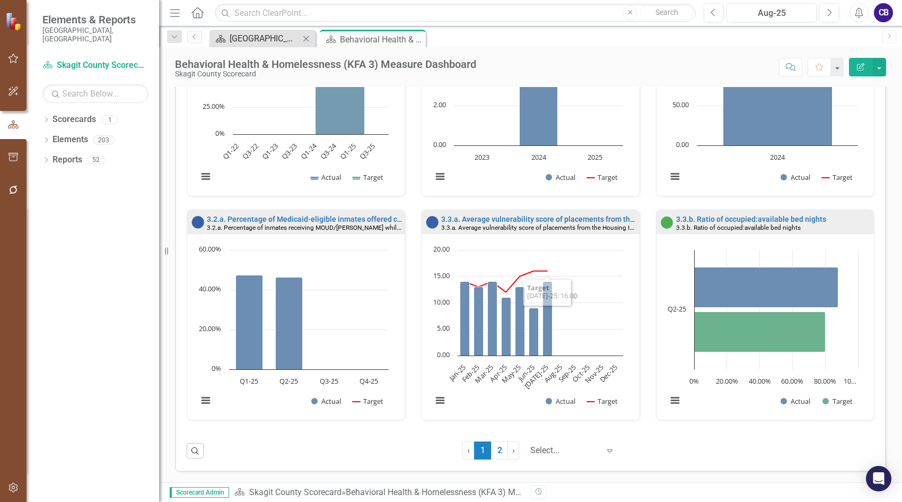
click at [258, 33] on div "[GEOGRAPHIC_DATA] Page" at bounding box center [265, 38] width 70 height 13
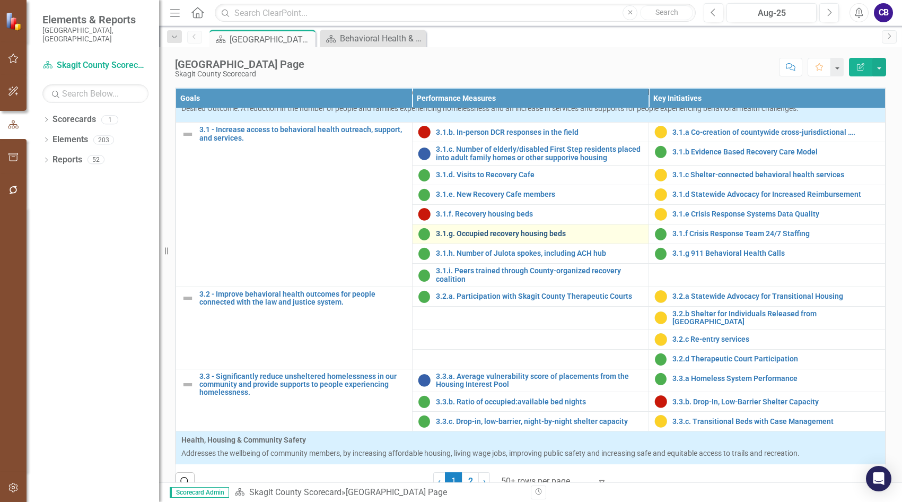
scroll to position [636, 0]
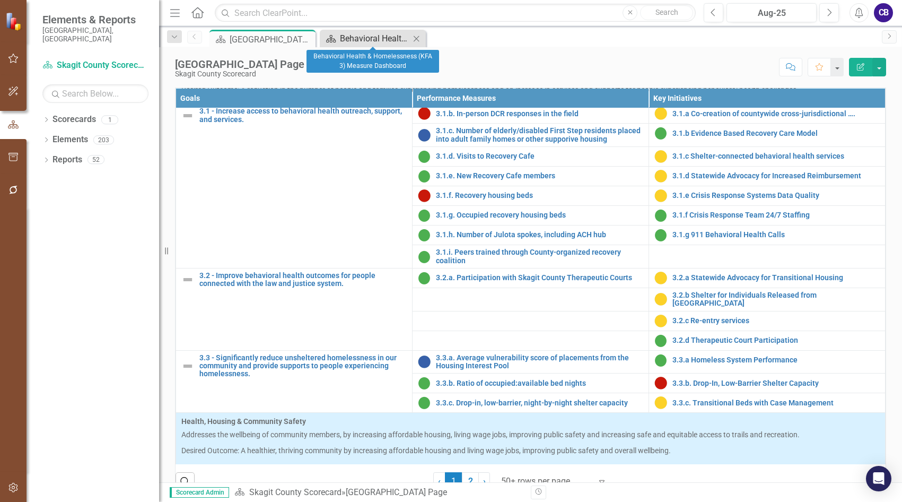
click at [381, 40] on div "Behavioral Health & Homelessness (KFA 3) Measure Dashboard" at bounding box center [375, 38] width 70 height 13
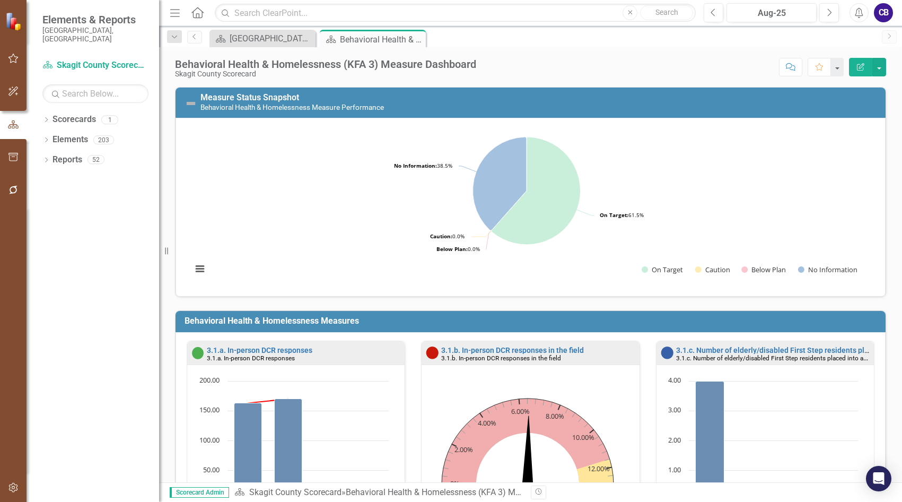
click at [374, 37] on div "Behavioral Health & Homelessness (KFA 3) Measure Dashboard" at bounding box center [381, 39] width 83 height 13
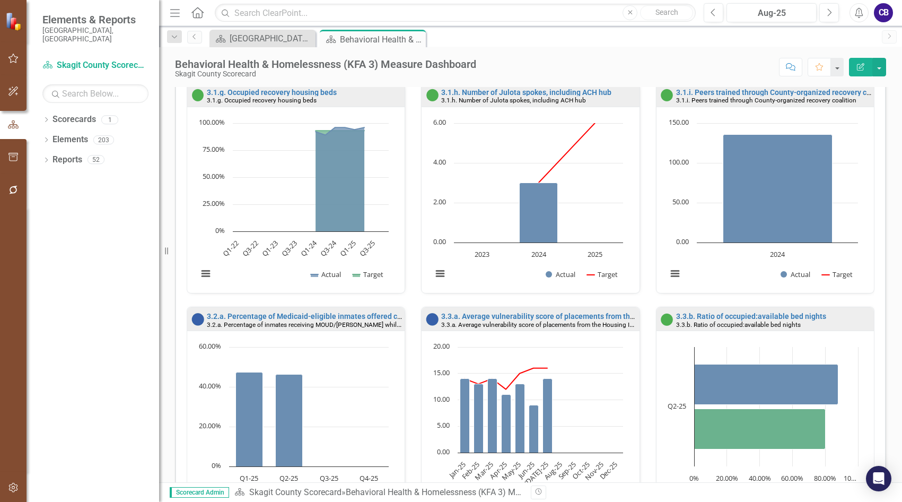
scroll to position [643, 0]
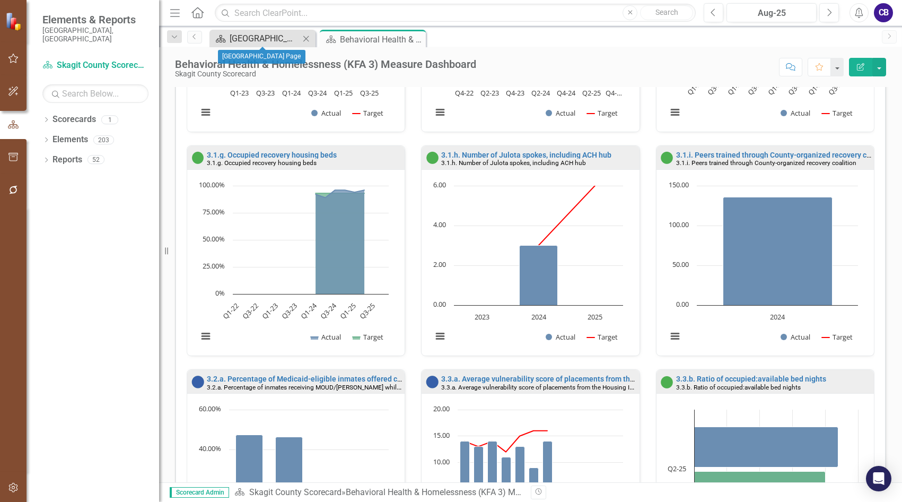
click at [278, 45] on div "Scorecard Skagit County Landing Page Close" at bounding box center [262, 39] width 106 height 18
click at [278, 42] on div "[GEOGRAPHIC_DATA] Page" at bounding box center [265, 38] width 70 height 13
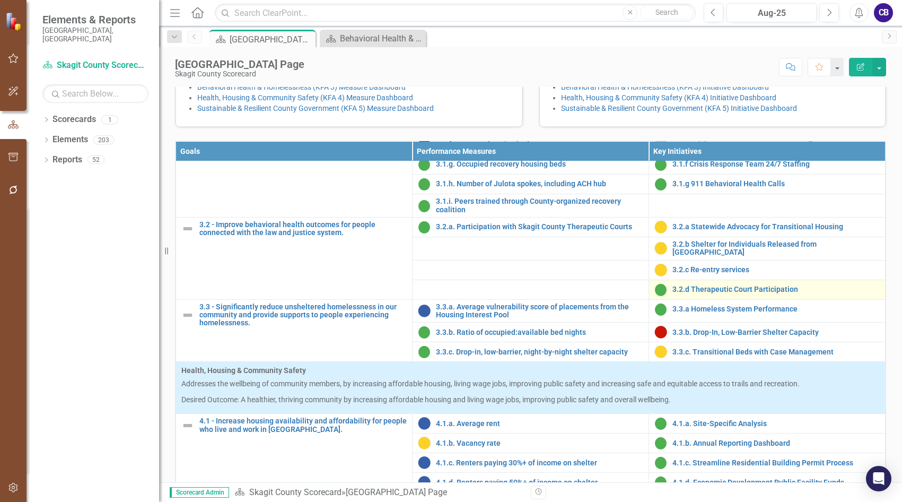
scroll to position [742, 0]
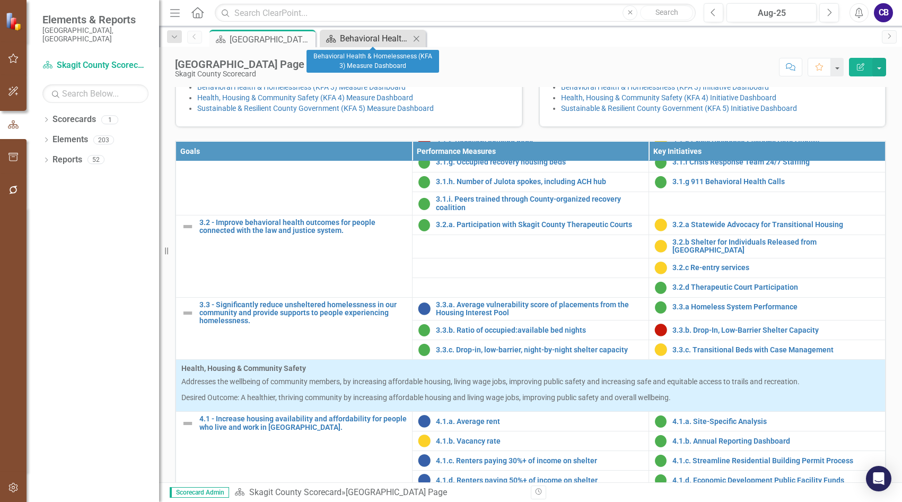
click at [384, 42] on div "Behavioral Health & Homelessness (KFA 3) Measure Dashboard" at bounding box center [375, 38] width 70 height 13
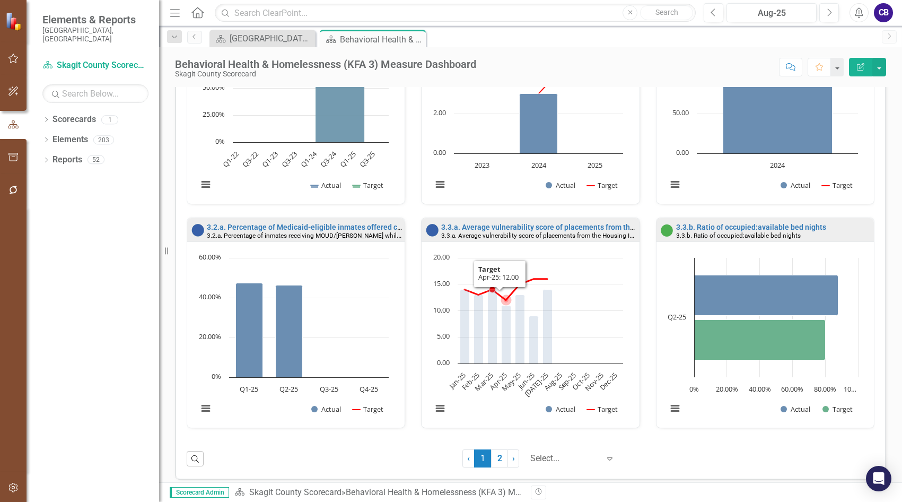
scroll to position [796, 0]
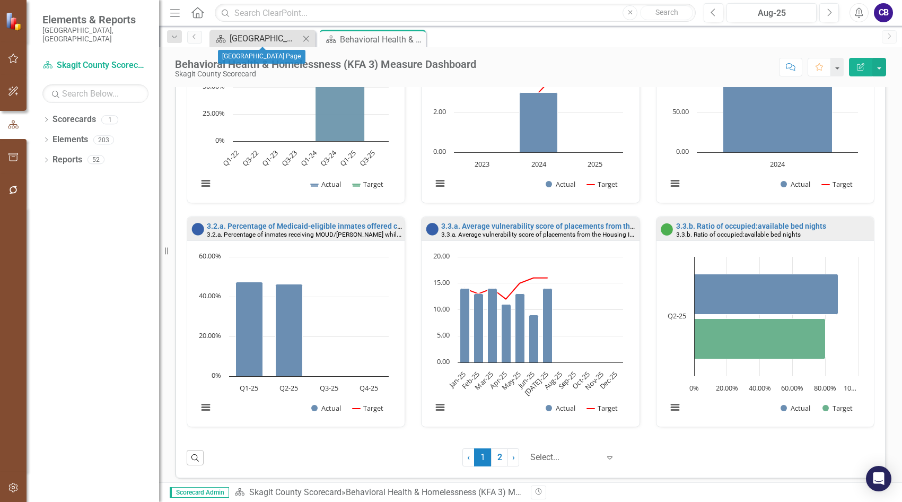
click at [243, 35] on div "[GEOGRAPHIC_DATA] Page" at bounding box center [265, 38] width 70 height 13
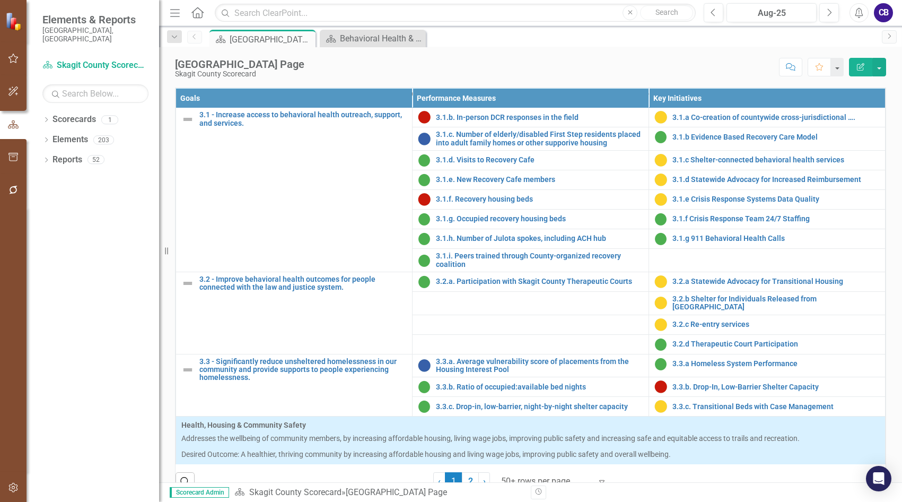
scroll to position [689, 0]
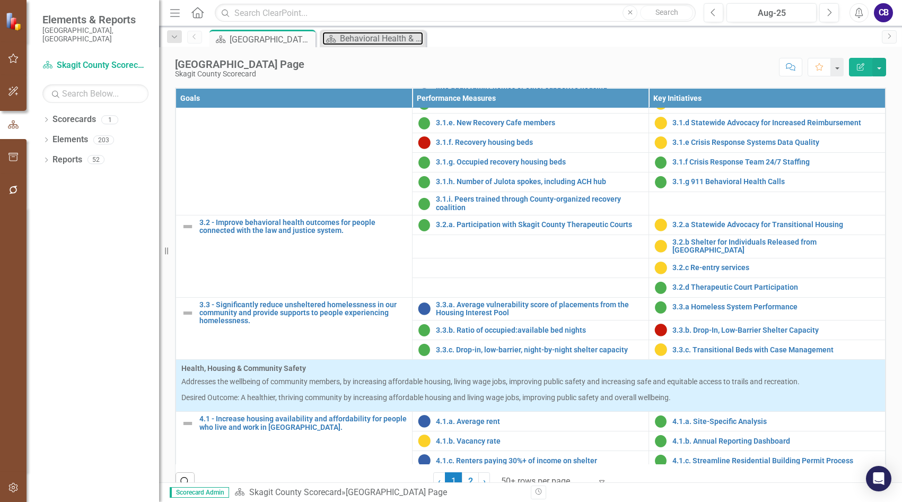
drag, startPoint x: 347, startPoint y: 36, endPoint x: 361, endPoint y: 25, distance: 17.7
click at [348, 34] on div "Behavioral Health & Homelessness (KFA 3) Measure Dashboard" at bounding box center [381, 38] width 83 height 13
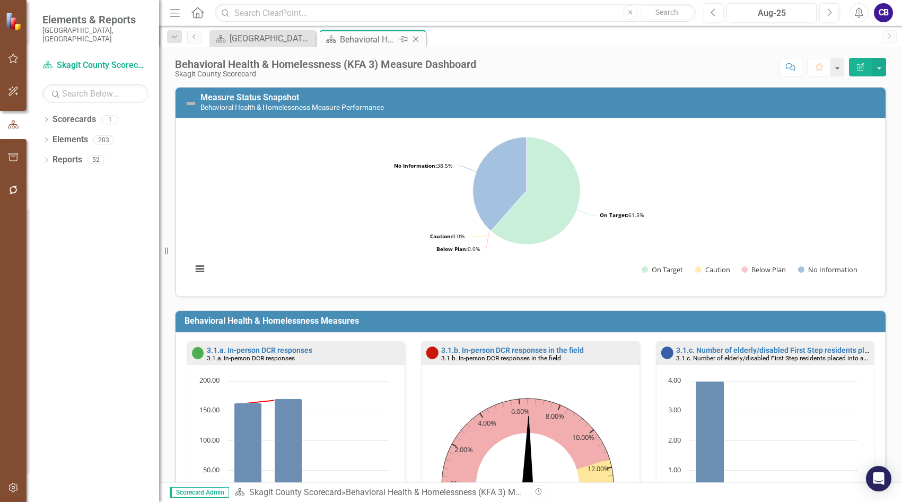
click at [362, 31] on div "Scorecard Behavioral Health & Homelessness (KFA 3) Measure Dashboard Pin Close" at bounding box center [373, 39] width 106 height 18
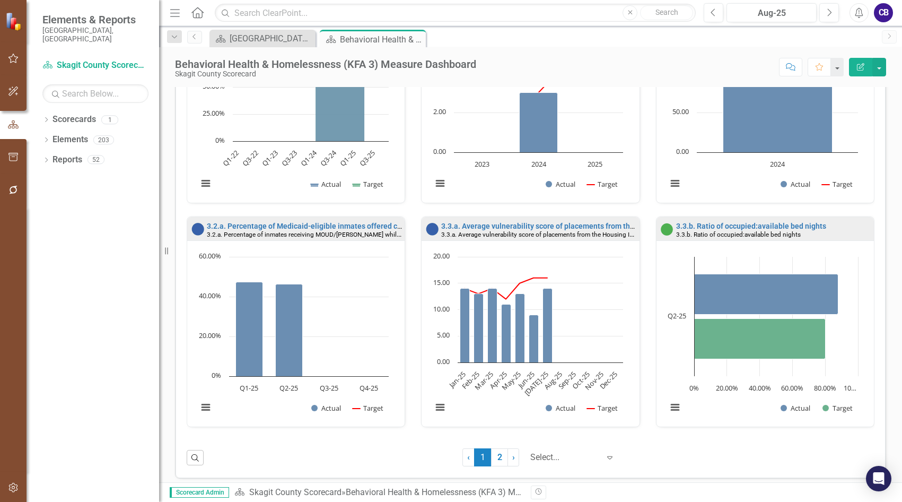
scroll to position [802, 0]
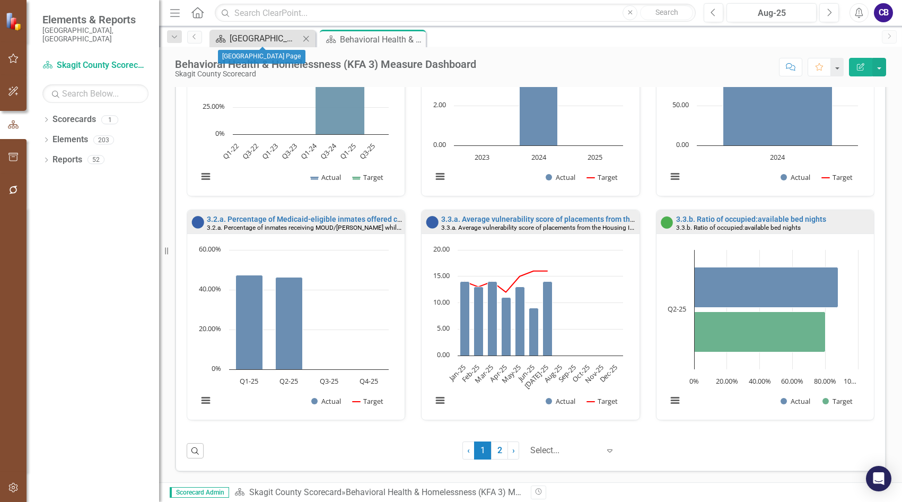
click at [254, 37] on div "[GEOGRAPHIC_DATA] Page" at bounding box center [265, 38] width 70 height 13
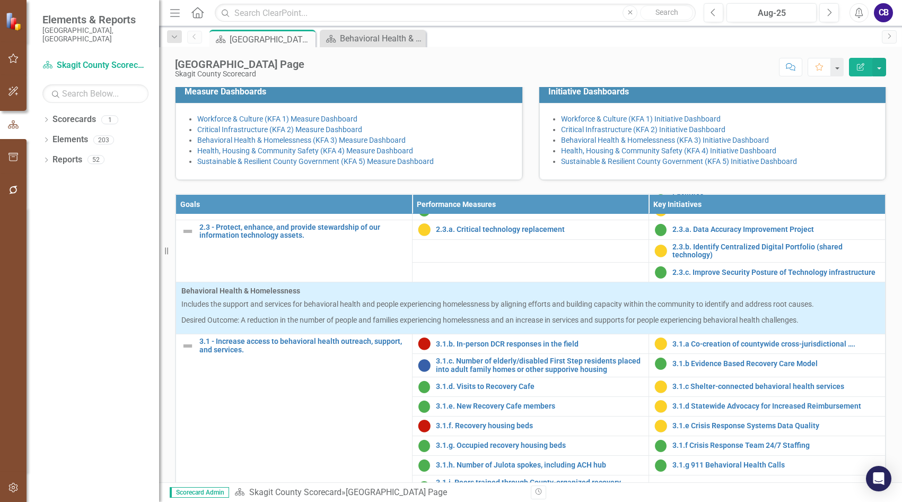
scroll to position [530, 0]
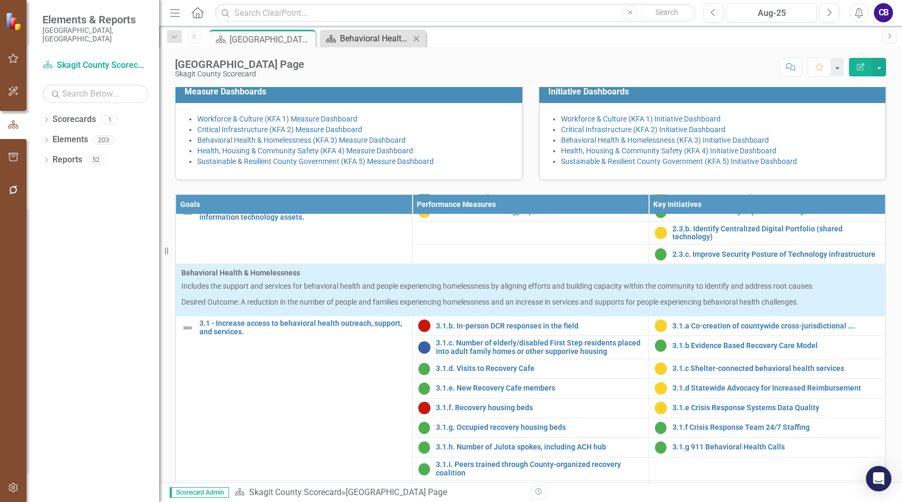
click at [362, 38] on div "Behavioral Health & Homelessness (KFA 3) Measure Dashboard" at bounding box center [375, 38] width 70 height 13
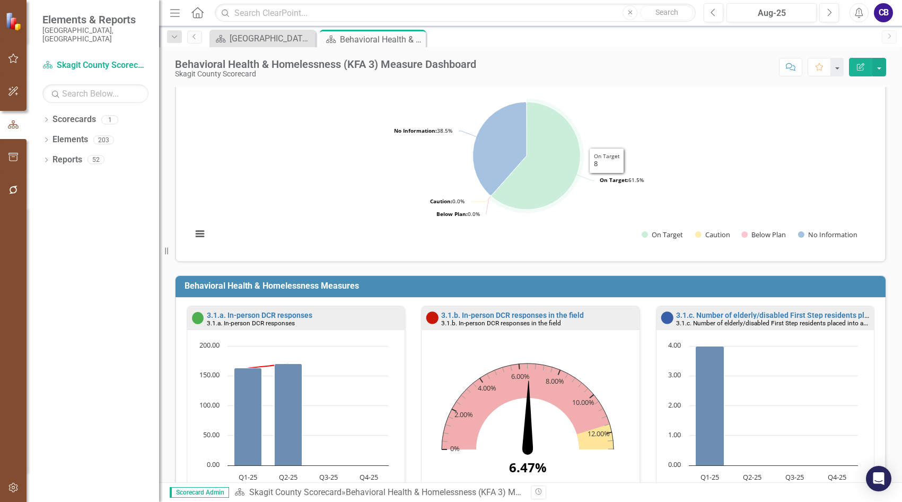
scroll to position [53, 0]
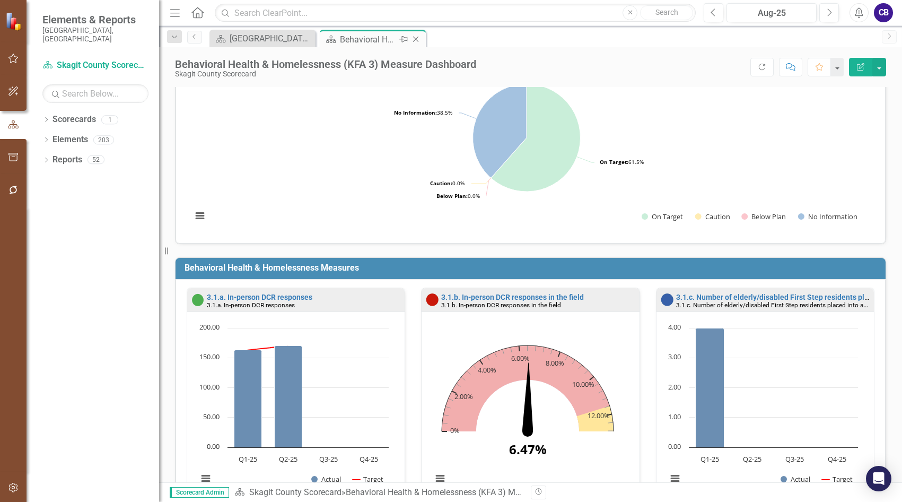
click at [416, 39] on icon at bounding box center [416, 40] width 6 height 6
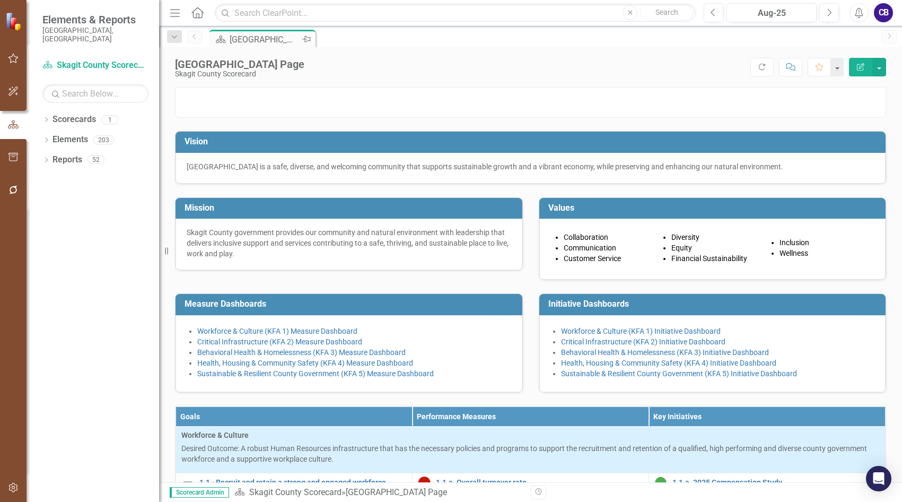
click at [304, 42] on icon "Pin" at bounding box center [306, 39] width 8 height 11
click at [305, 42] on icon "Pin" at bounding box center [305, 39] width 8 height 11
click at [308, 39] on icon "Pin" at bounding box center [306, 39] width 8 height 11
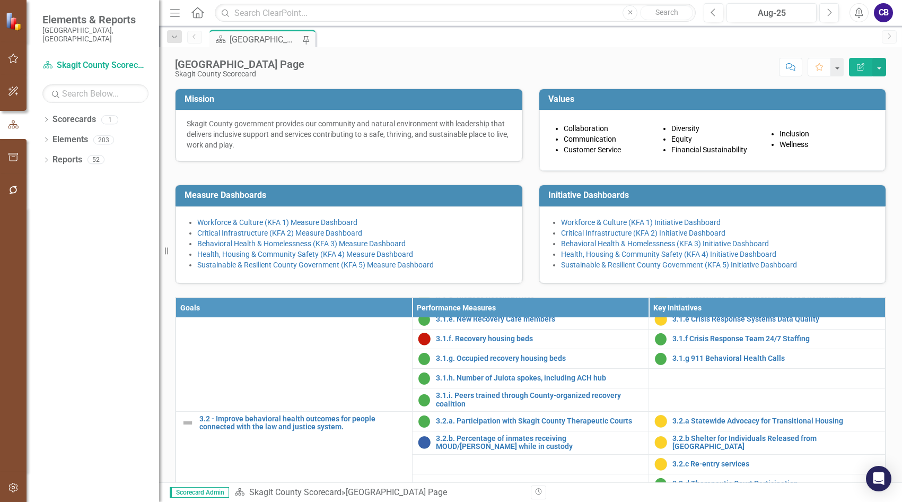
scroll to position [108, 0]
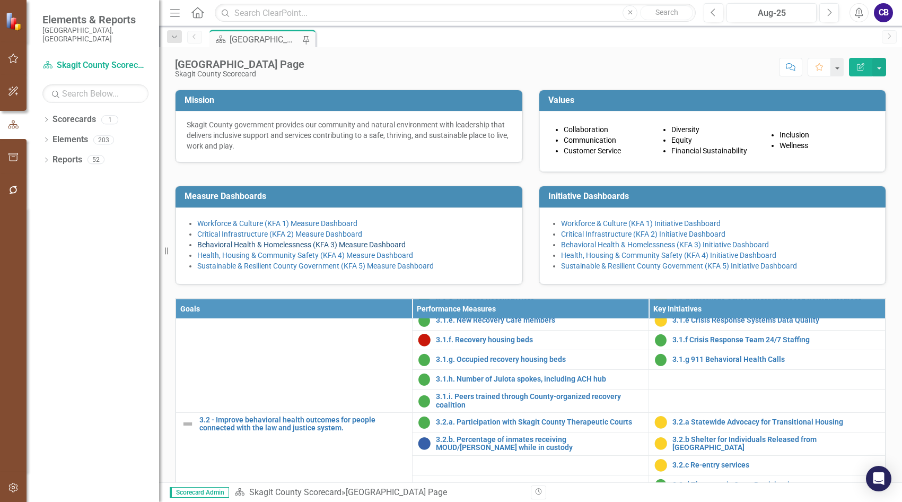
click at [276, 249] on link "Behavioral Health & Homelessness (KFA 3) Measure Dashboard" at bounding box center [301, 244] width 208 height 8
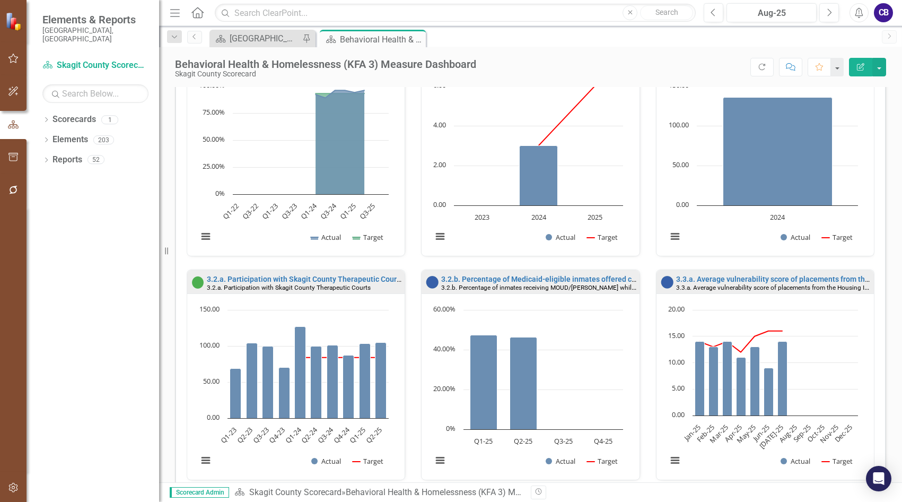
scroll to position [796, 0]
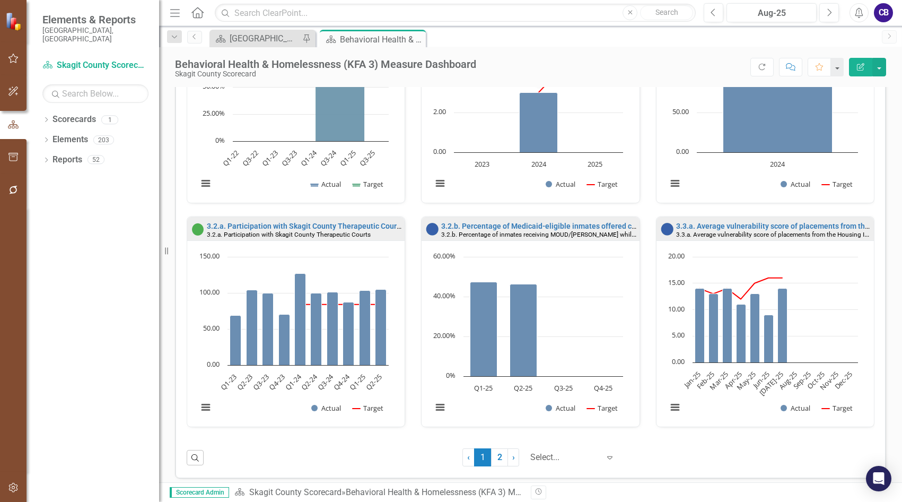
drag, startPoint x: 415, startPoint y: 37, endPoint x: 325, endPoint y: 1, distance: 97.4
click at [0, 0] on icon "Close" at bounding box center [0, 0] width 0 height 0
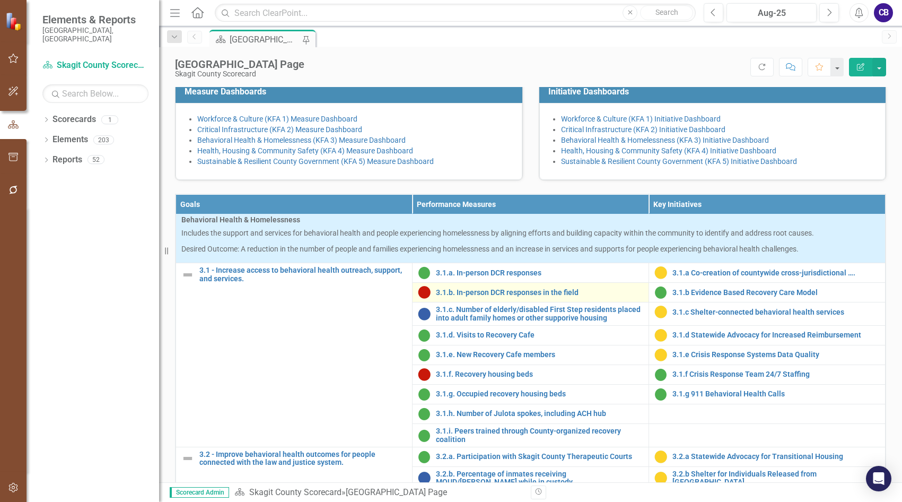
scroll to position [636, 0]
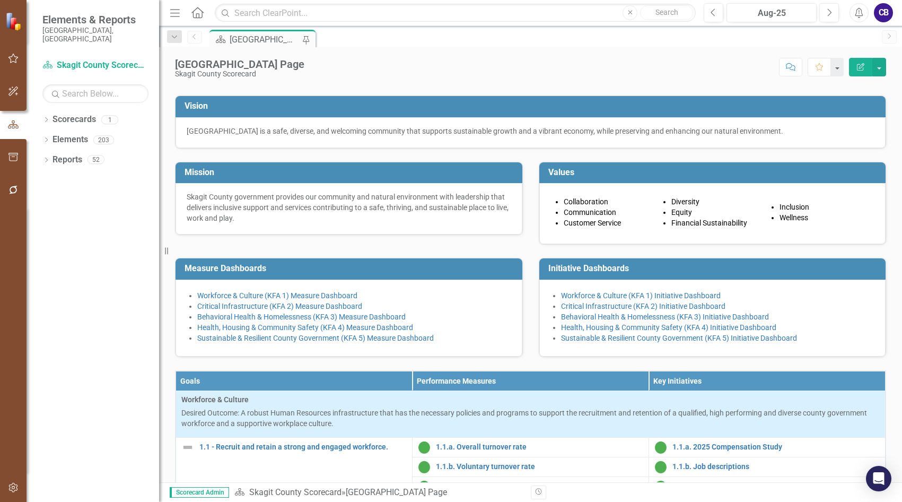
scroll to position [53, 0]
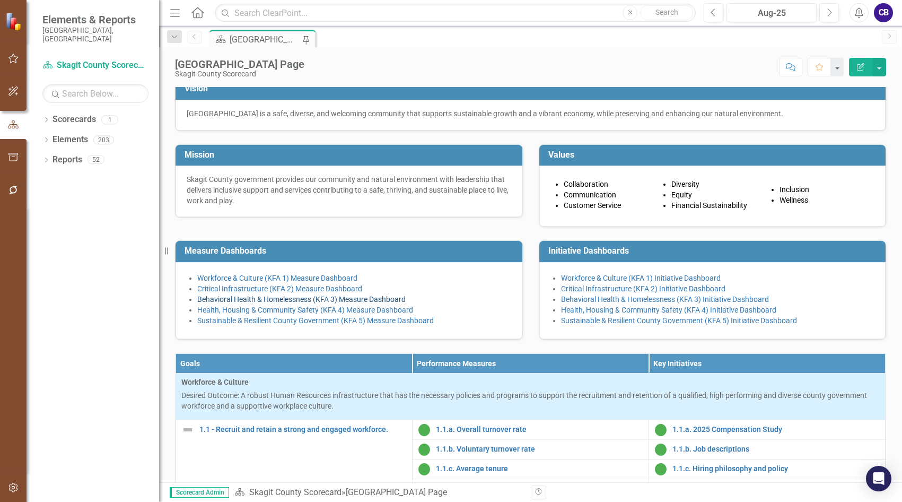
click at [263, 303] on link "Behavioral Health & Homelessness (KFA 3) Measure Dashboard" at bounding box center [301, 299] width 208 height 8
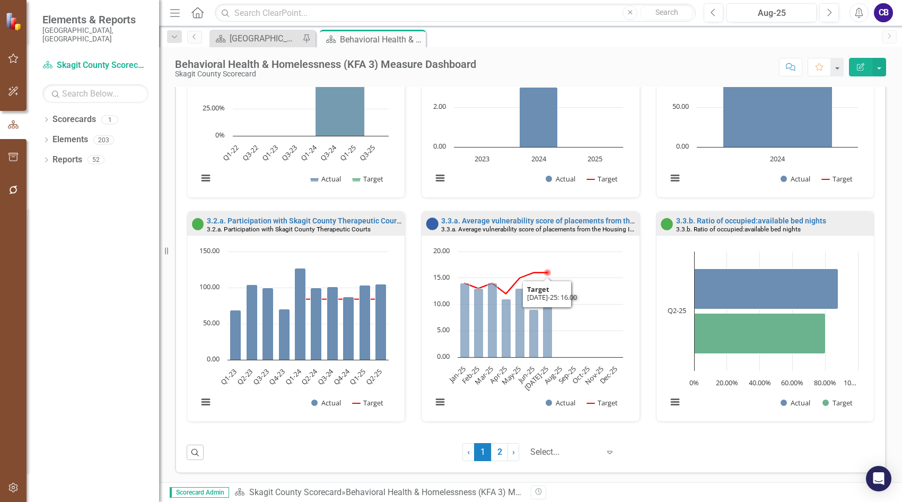
scroll to position [802, 0]
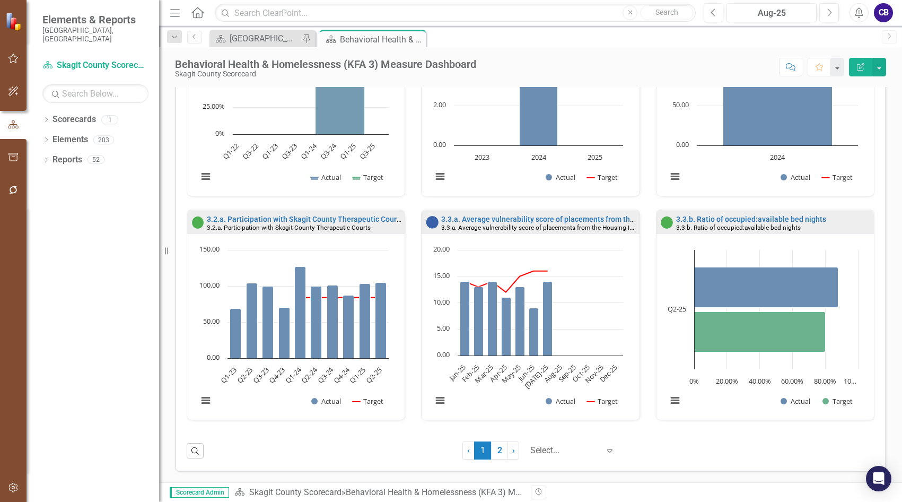
click at [491, 449] on link "2" at bounding box center [499, 450] width 17 height 18
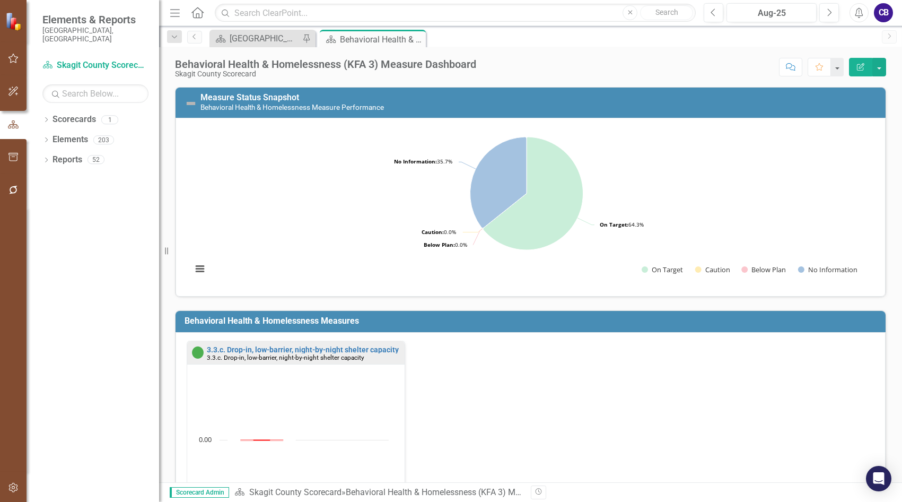
scroll to position [0, 0]
